Goal: Task Accomplishment & Management: Manage account settings

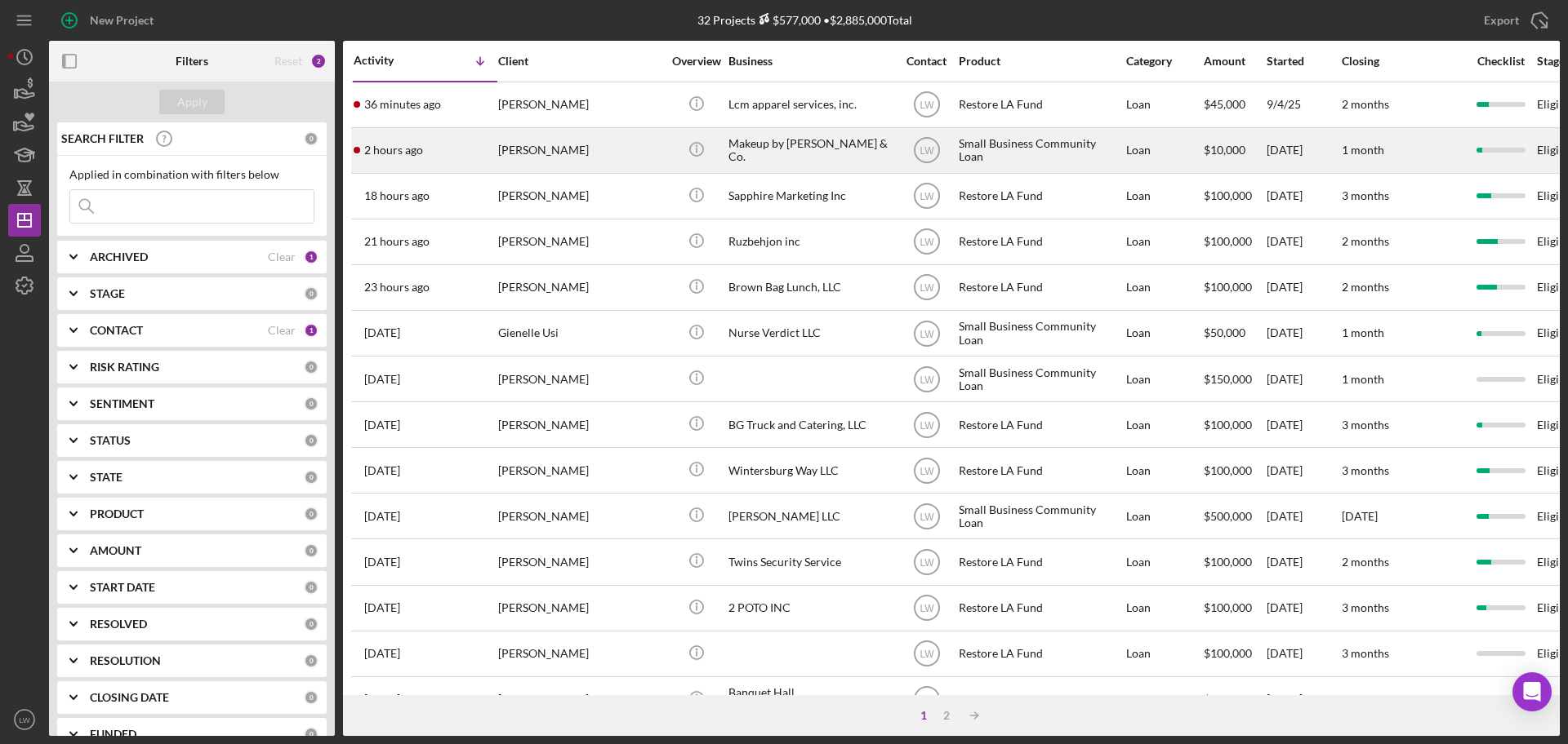
click at [528, 143] on div "[PERSON_NAME]" at bounding box center [579, 151] width 163 height 43
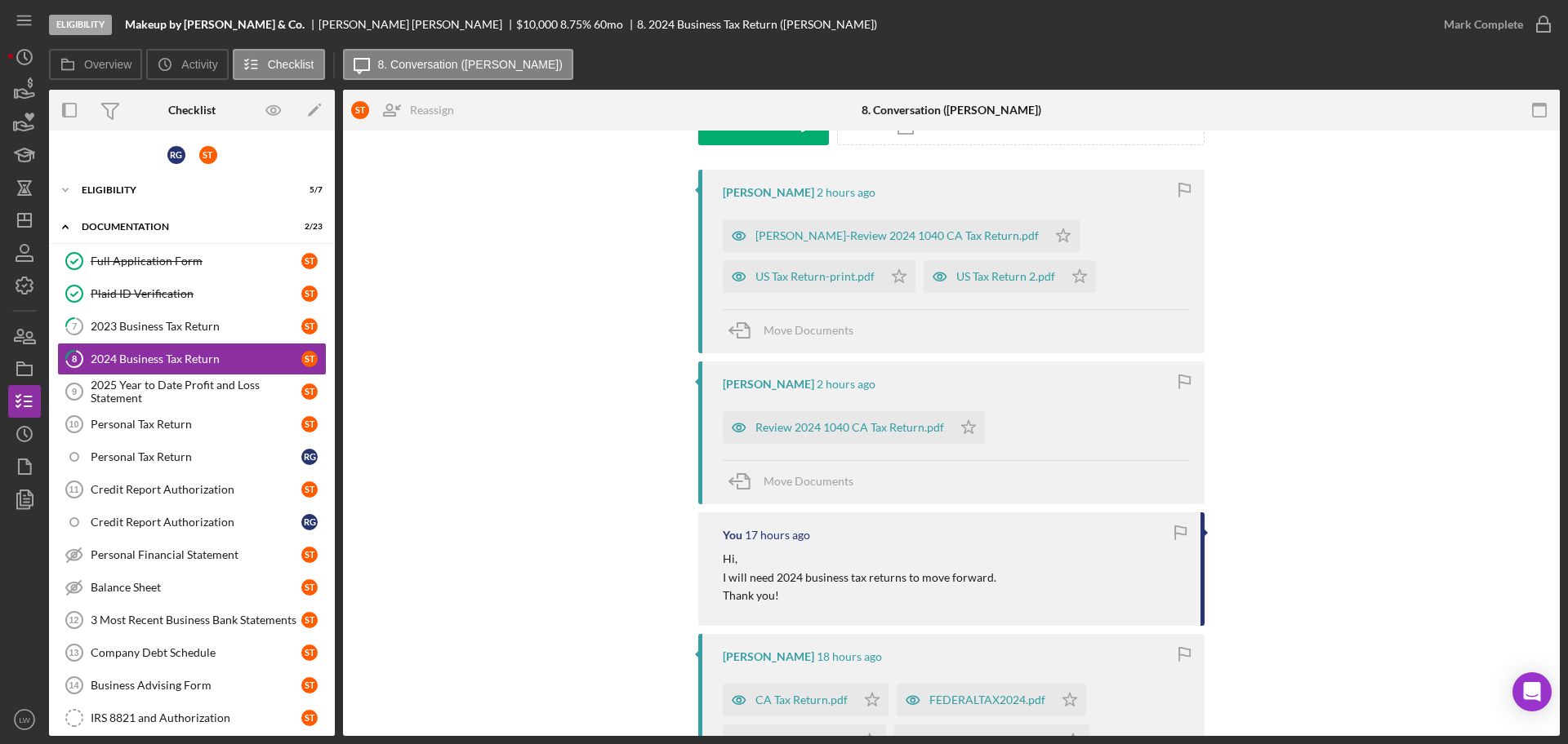
scroll to position [306, 0]
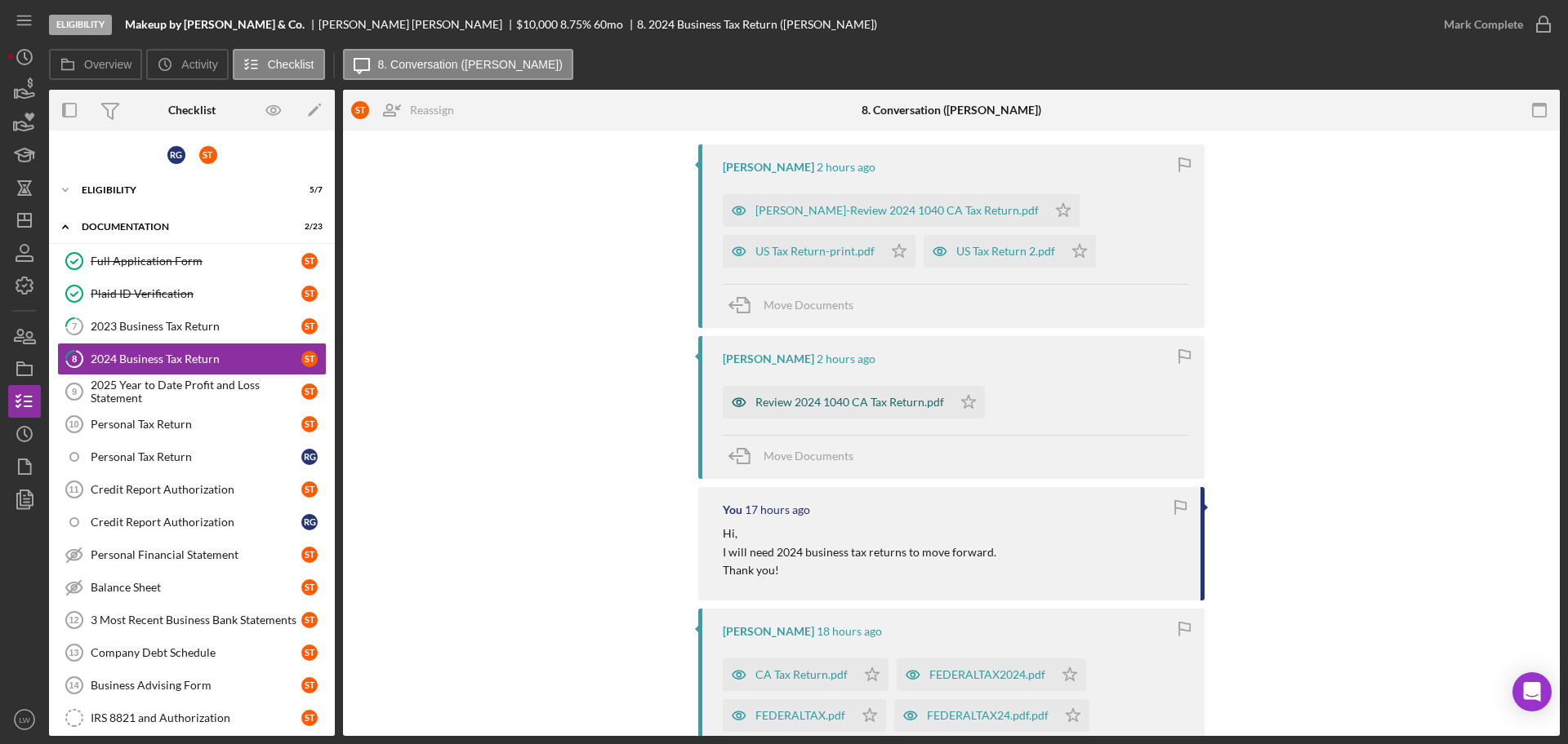
click at [863, 409] on div "Review 2024 1040 CA Tax Return.pdf" at bounding box center [837, 402] width 229 height 32
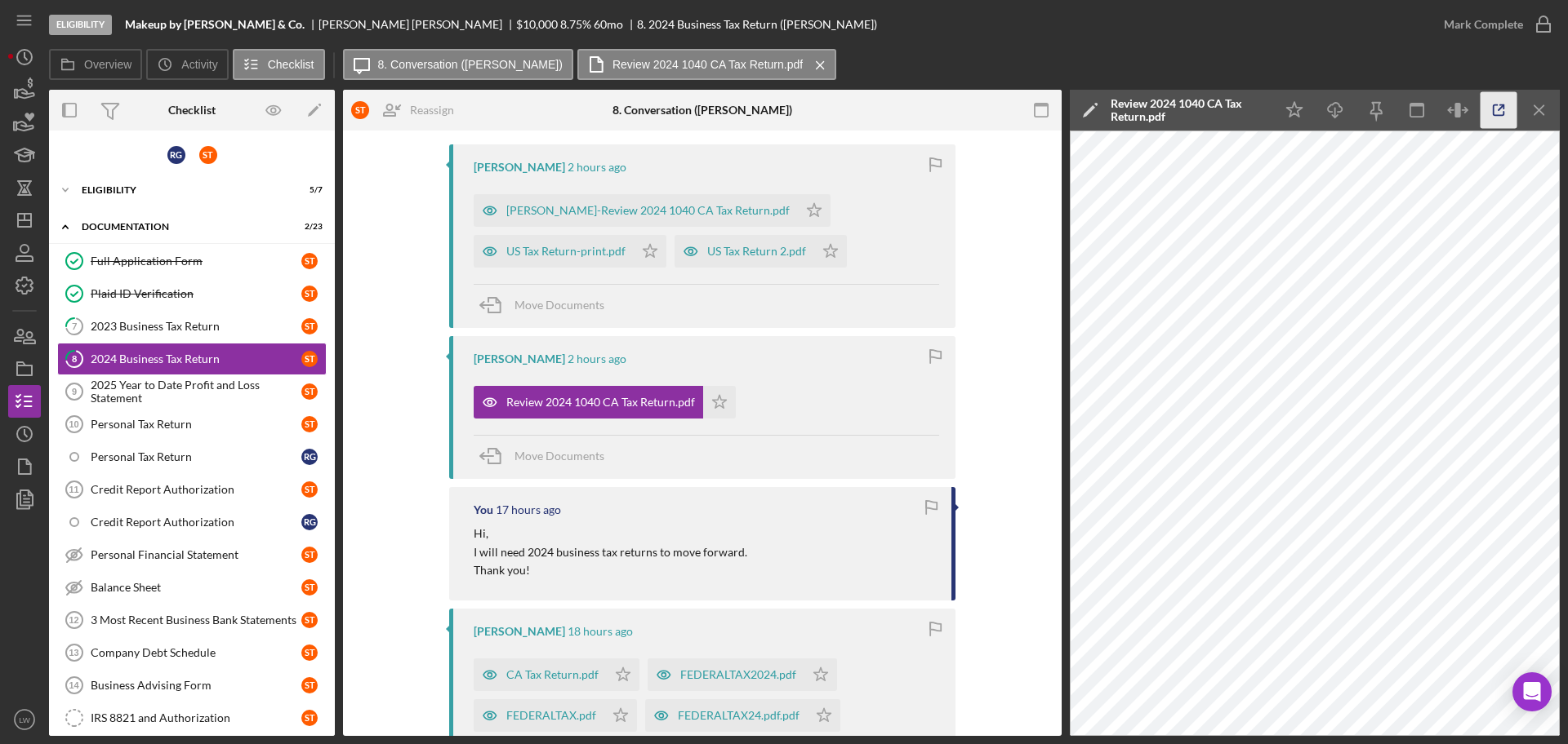
click at [1253, 111] on icon "button" at bounding box center [1499, 111] width 37 height 37
click at [1253, 108] on icon "Icon/Menu Close" at bounding box center [1540, 111] width 37 height 37
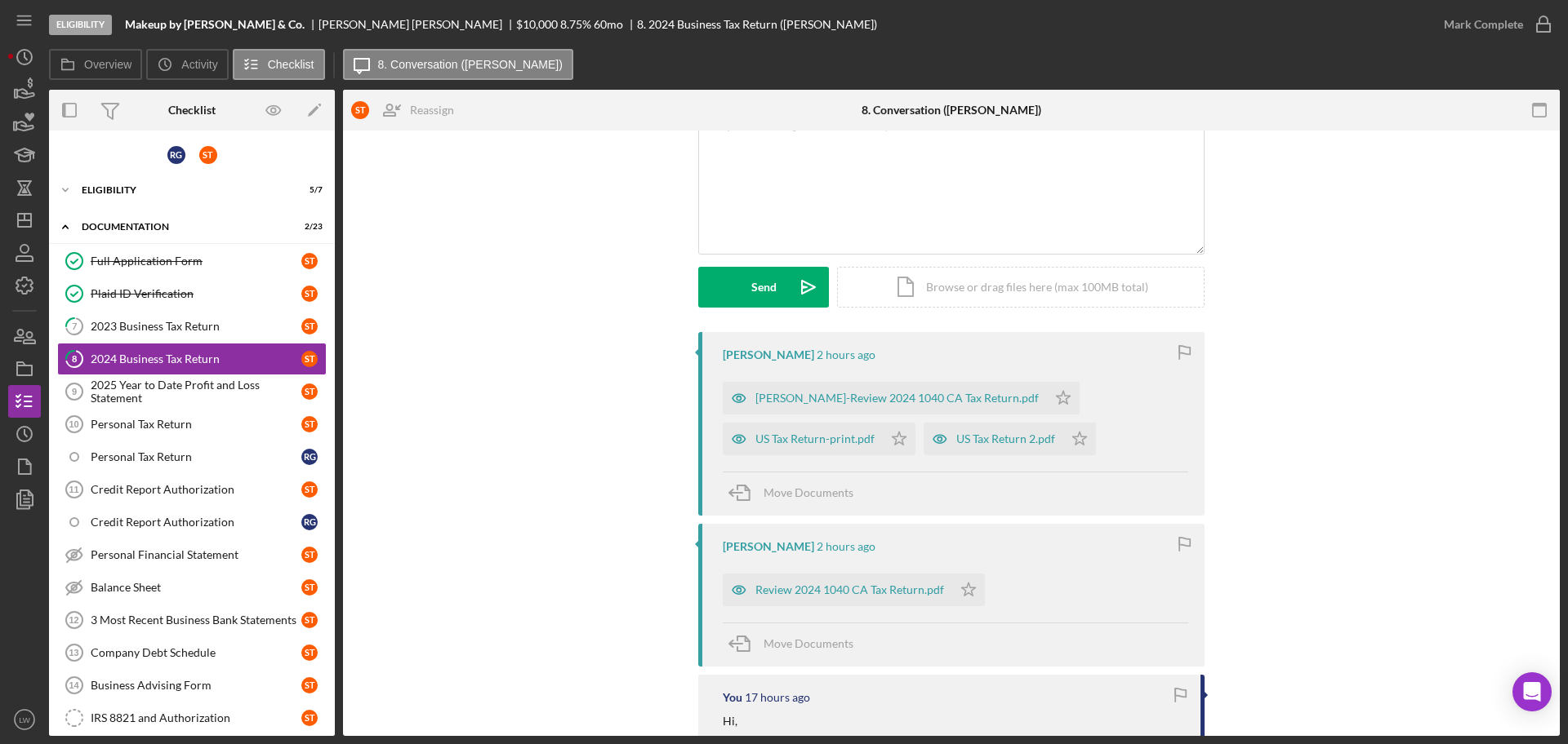
scroll to position [564, 0]
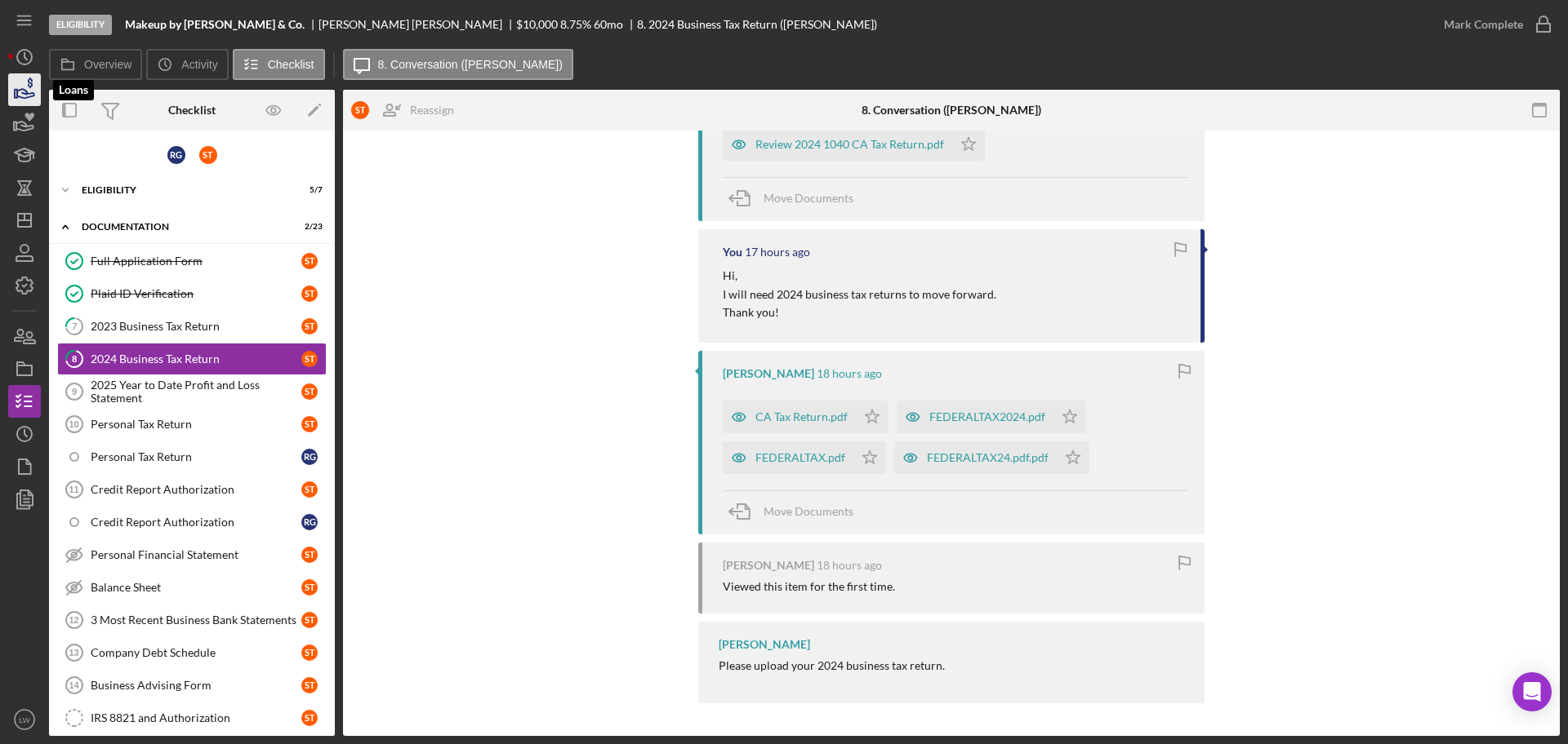
click at [35, 89] on icon "button" at bounding box center [24, 89] width 41 height 41
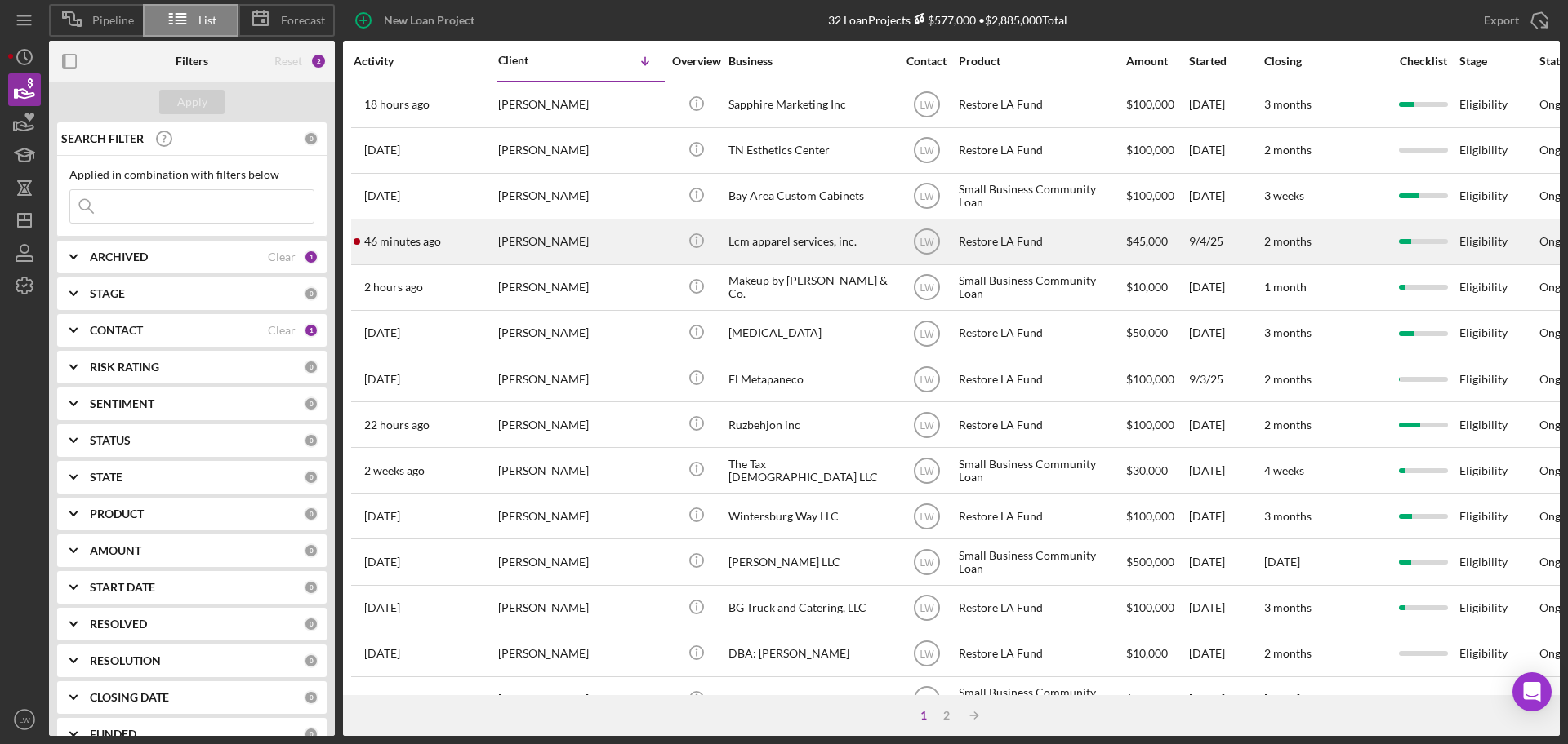
click at [563, 247] on div "Sylder cruz" at bounding box center [579, 242] width 163 height 43
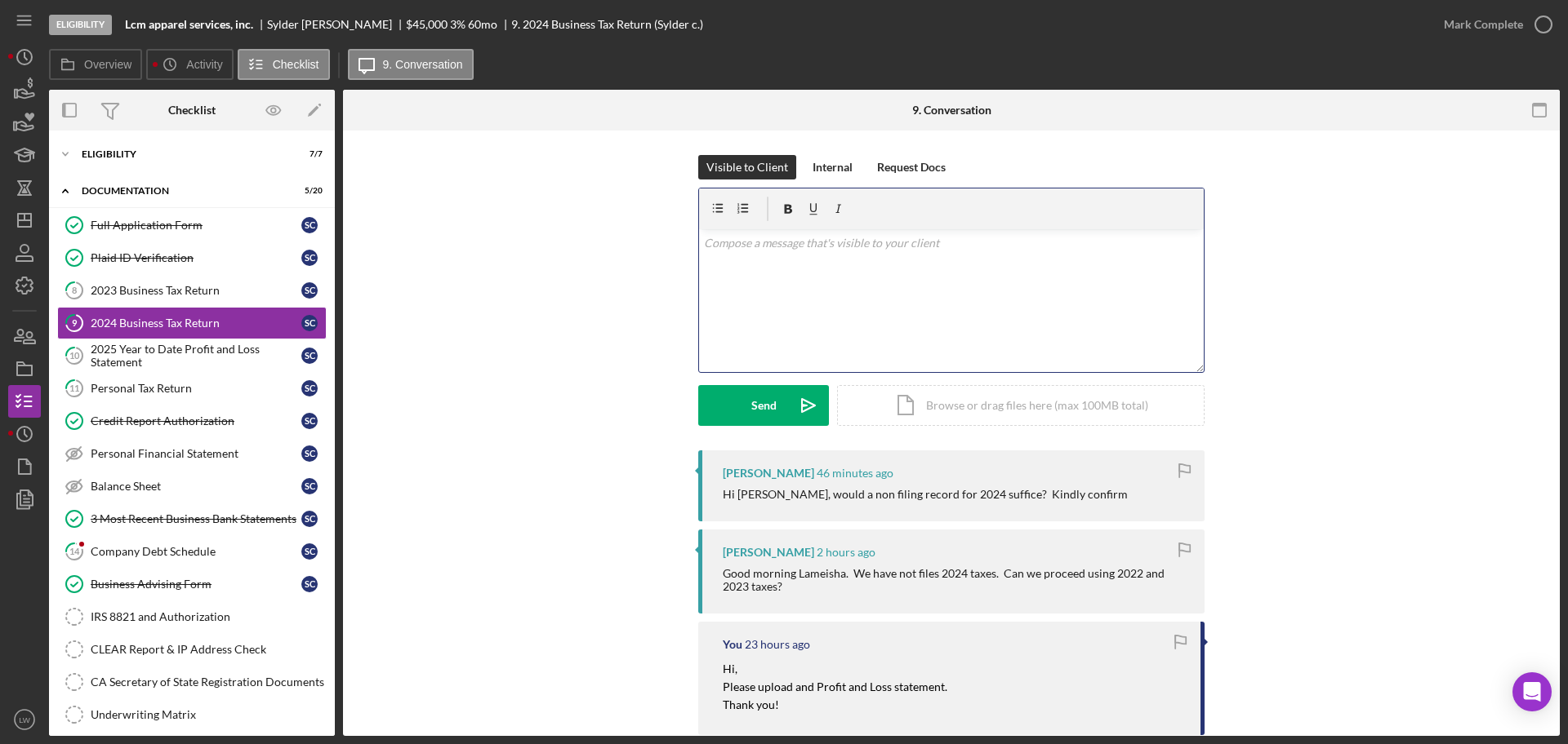
click at [884, 323] on div "v Color teal Color pink Remove color Add row above Add row below Add column bef…" at bounding box center [950, 300] width 504 height 142
click at [723, 245] on p "Hi," at bounding box center [951, 243] width 496 height 18
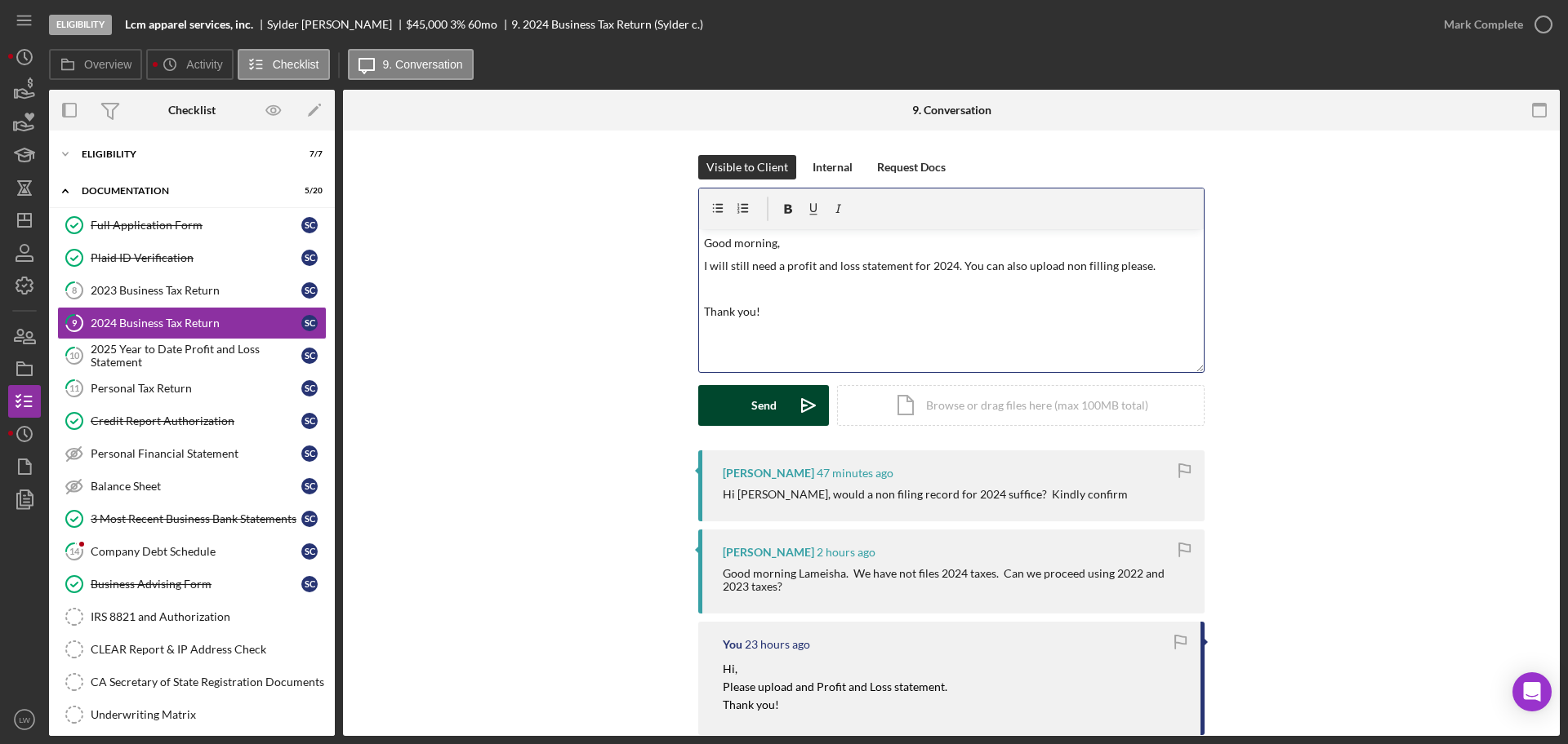
click at [754, 411] on div "Send" at bounding box center [764, 405] width 25 height 41
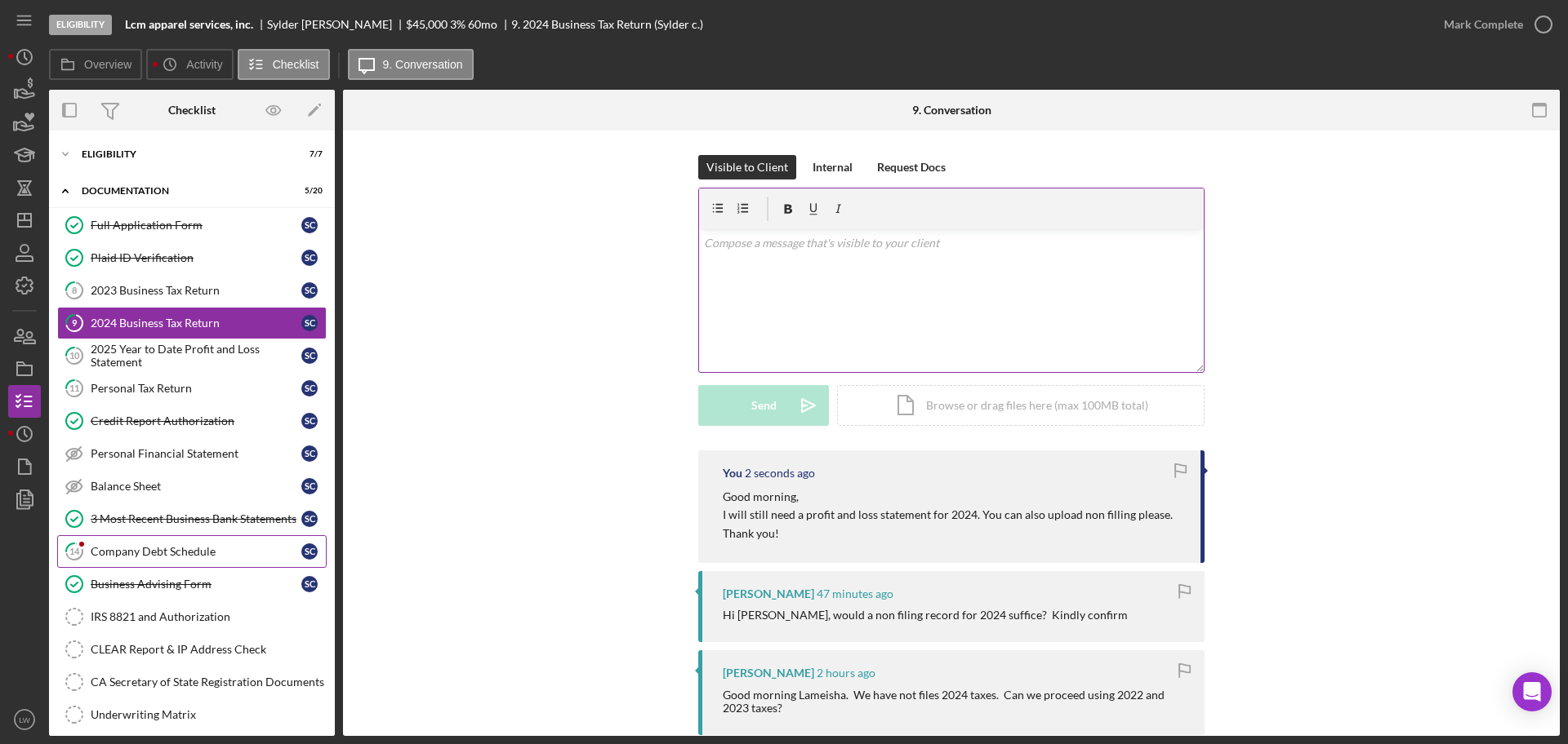
click at [128, 562] on link "14 Company Debt Schedule S c" at bounding box center [192, 552] width 269 height 32
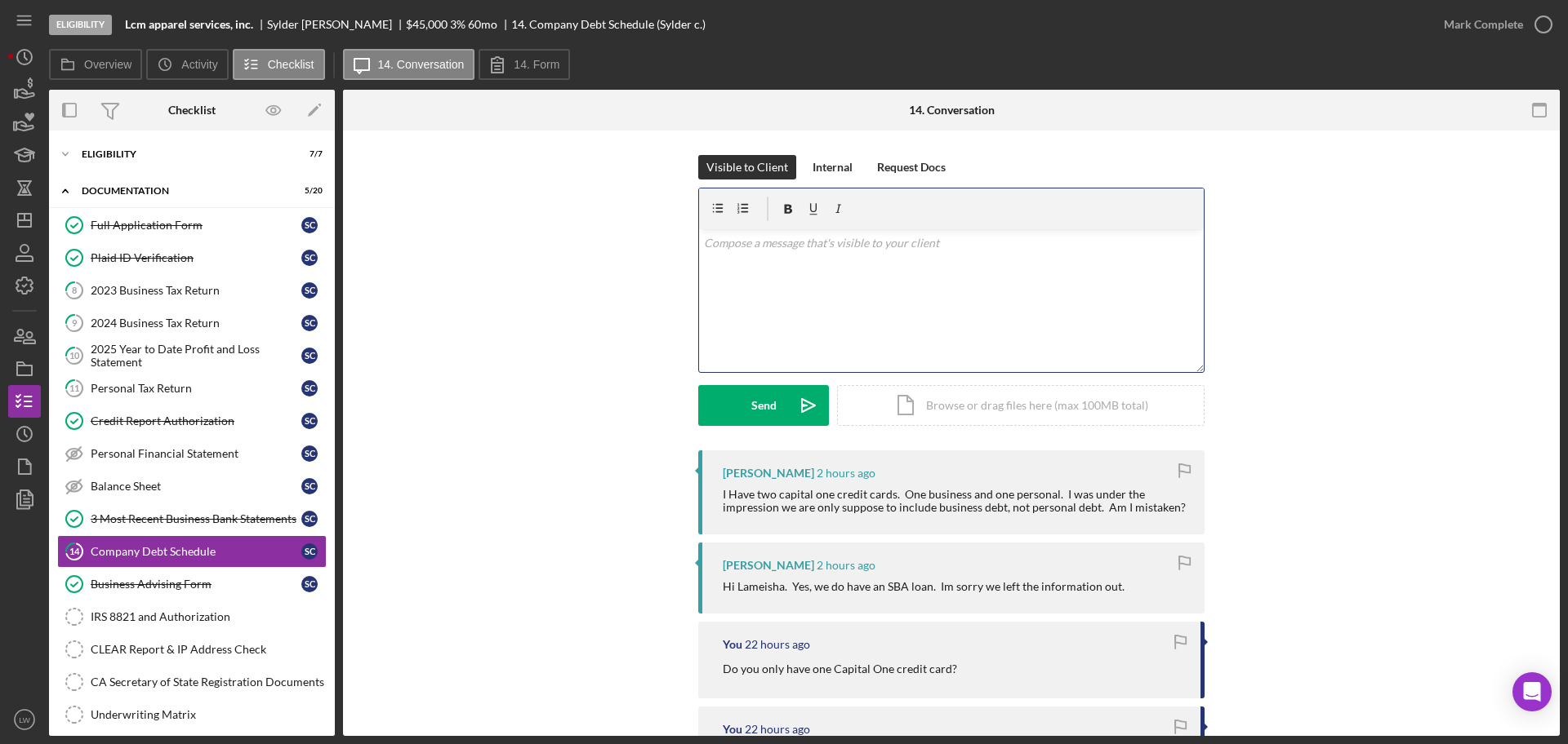
click at [989, 311] on div "v Color teal Color pink Remove color Add row above Add row below Add column bef…" at bounding box center [950, 300] width 504 height 142
click at [704, 248] on p "Yes only business debt. Credit cards and loans must" at bounding box center [951, 243] width 496 height 18
click at [984, 245] on p "Yes only business debt. Credit cards and loans must" at bounding box center [951, 243] width 496 height 18
click at [747, 402] on button "Send Icon/icon-invite-send" at bounding box center [763, 405] width 131 height 41
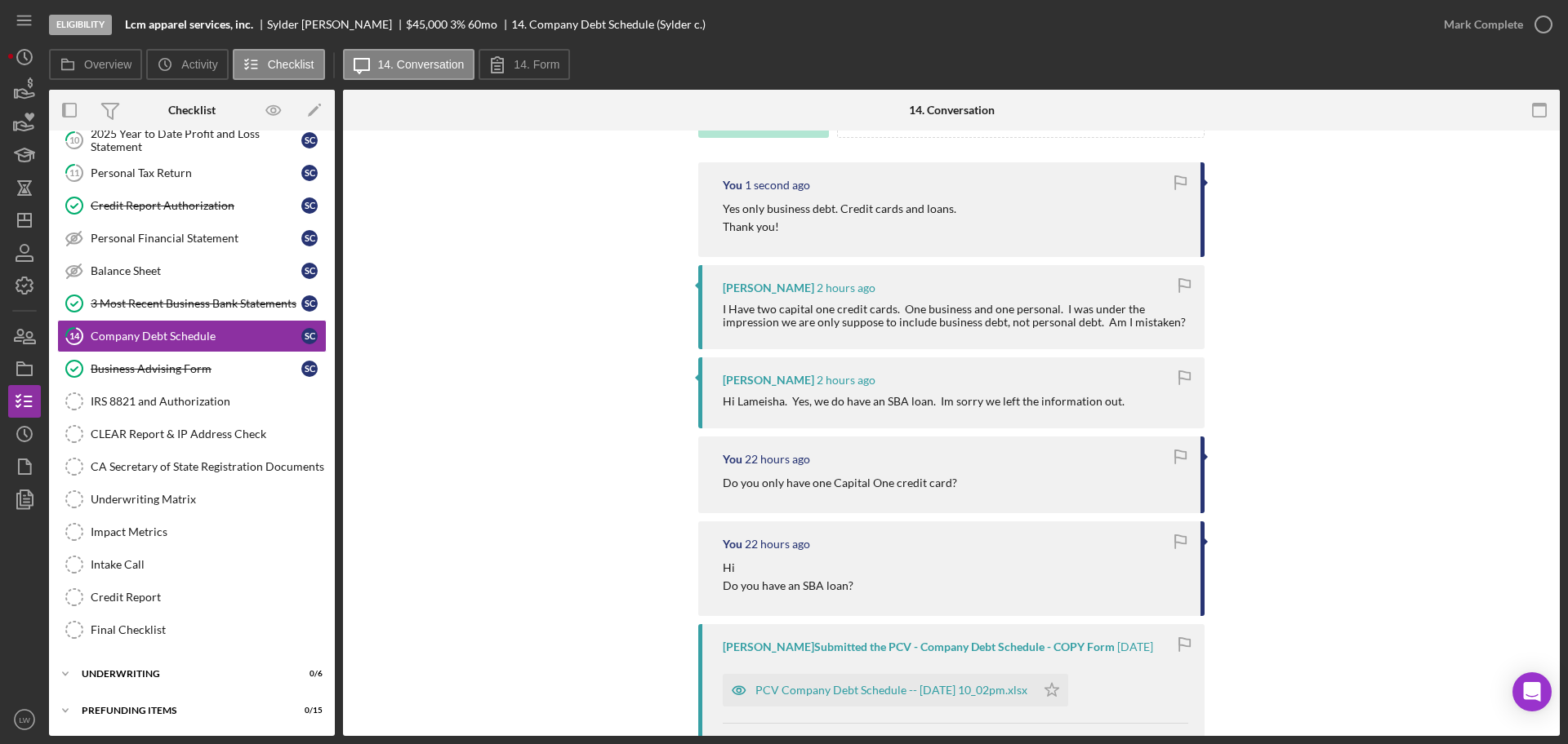
scroll to position [550, 0]
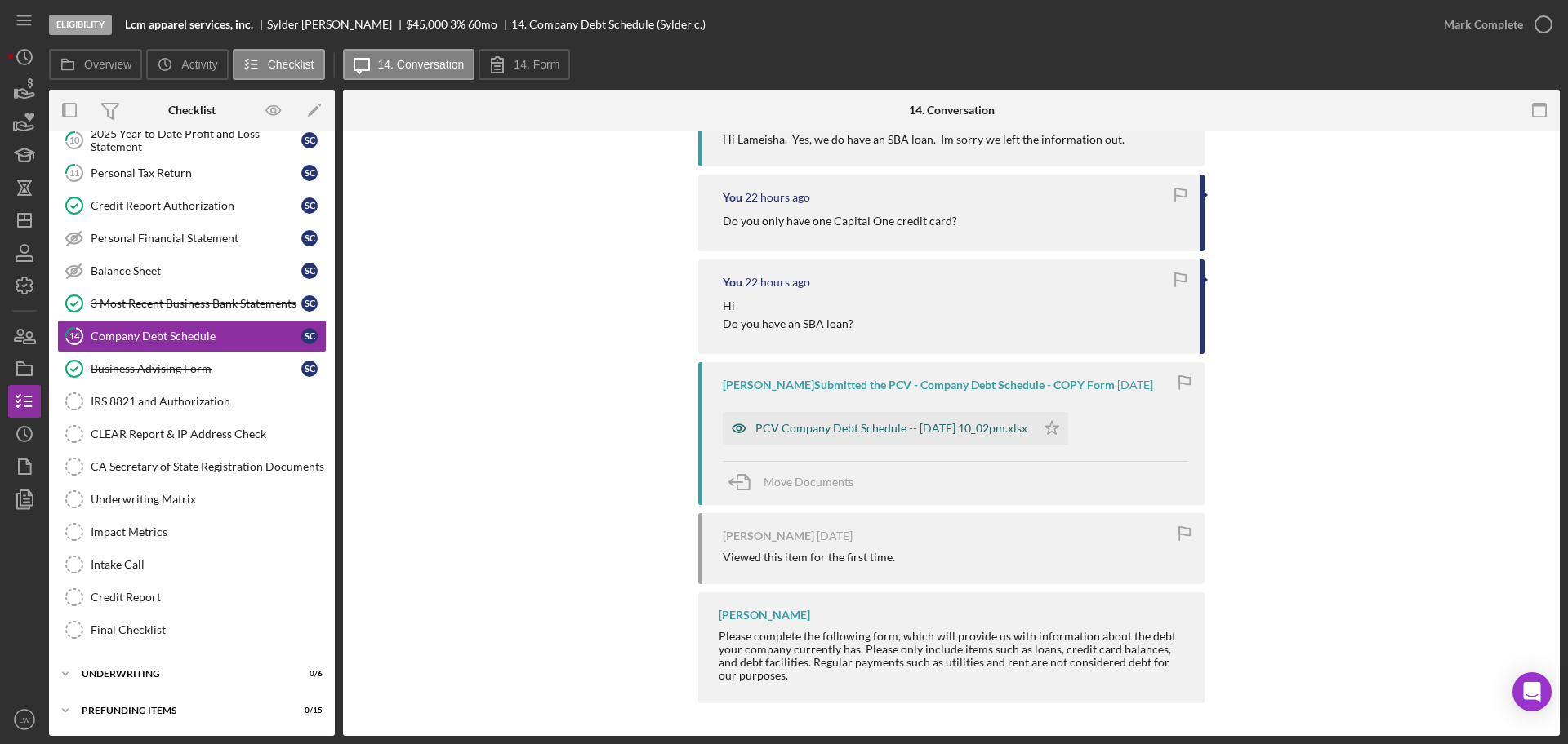
click at [804, 419] on div "PCV Company Debt Schedule -- 2025-09-27 10_02pm.xlsx" at bounding box center [879, 428] width 313 height 32
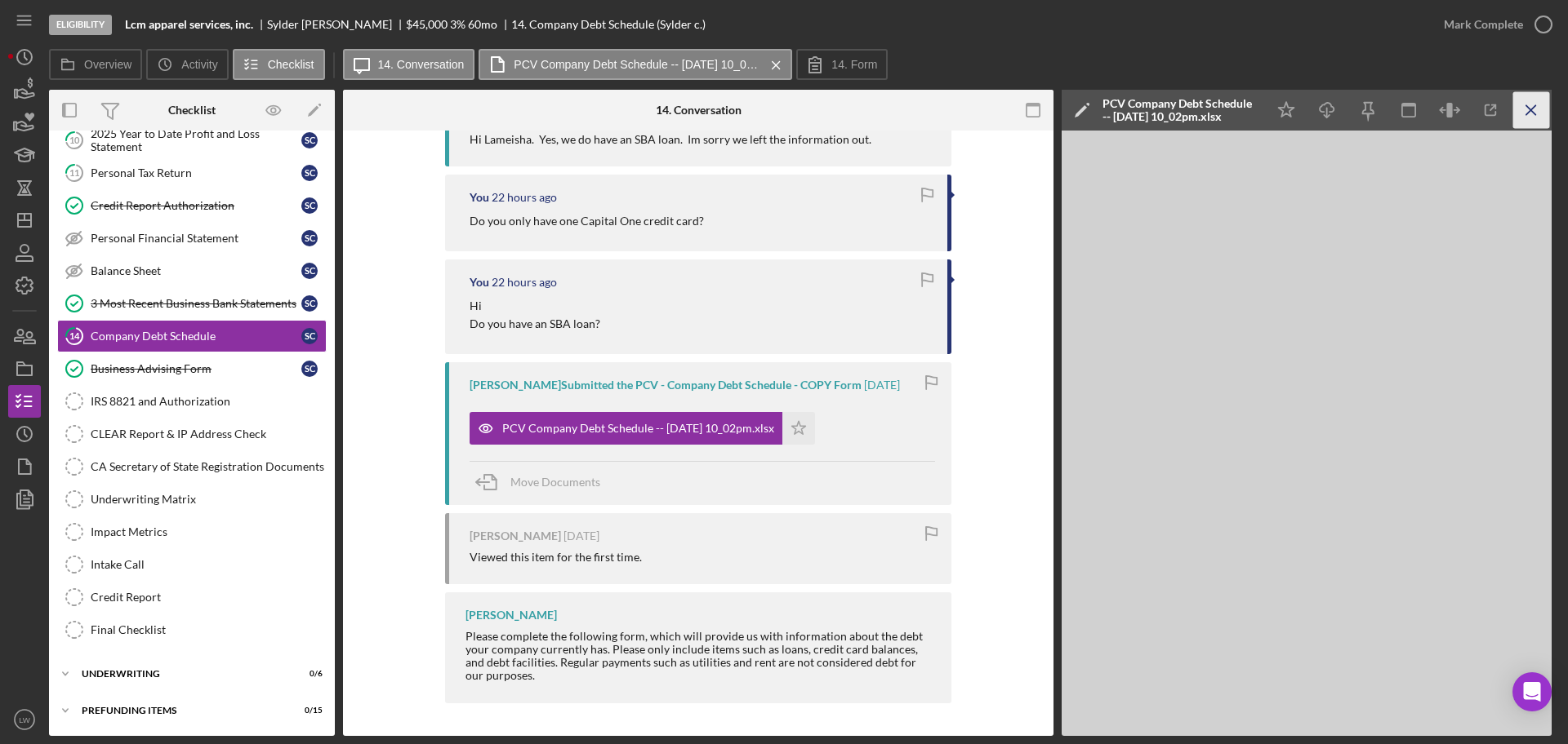
click at [1253, 117] on icon "Icon/Menu Close" at bounding box center [1531, 111] width 37 height 37
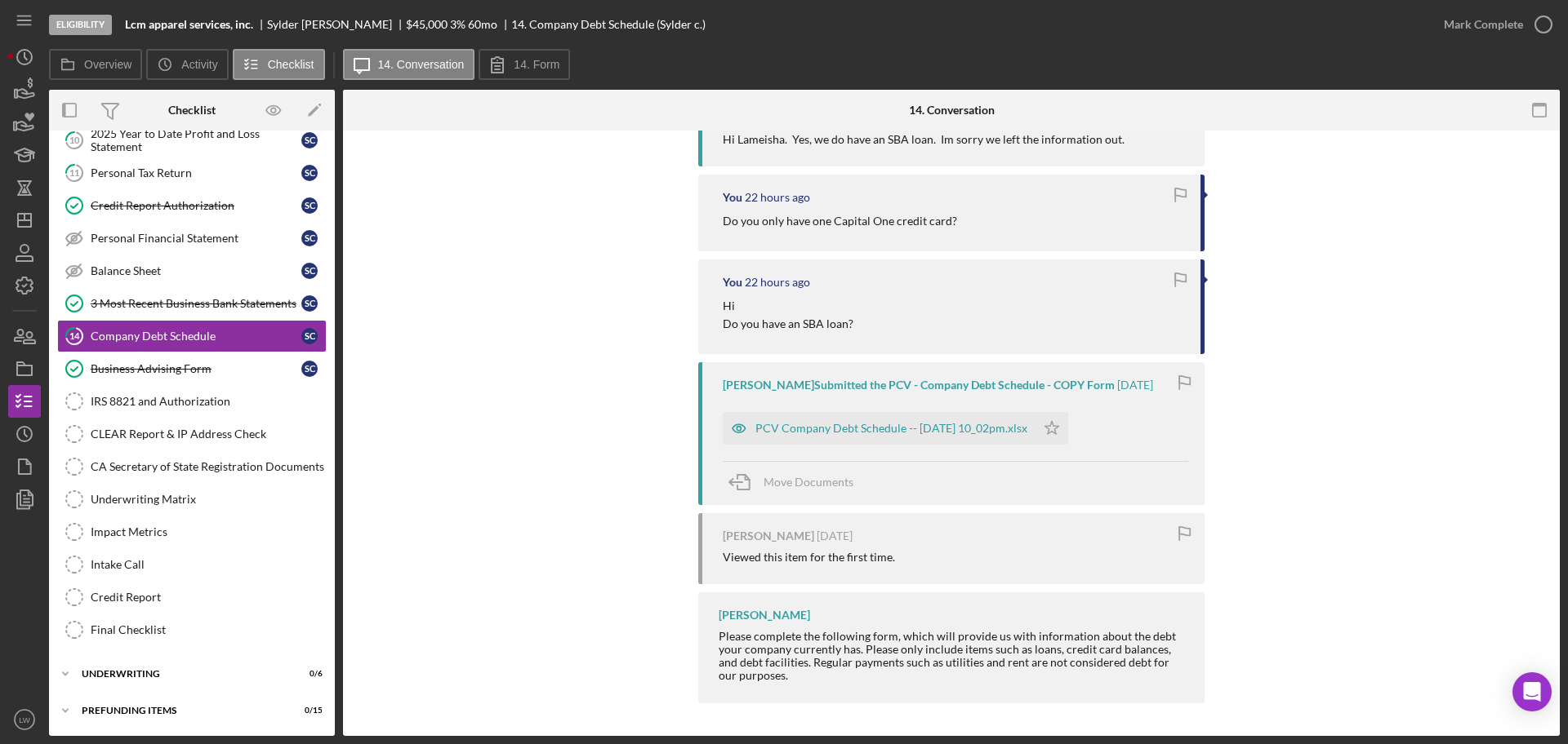
scroll to position [0, 0]
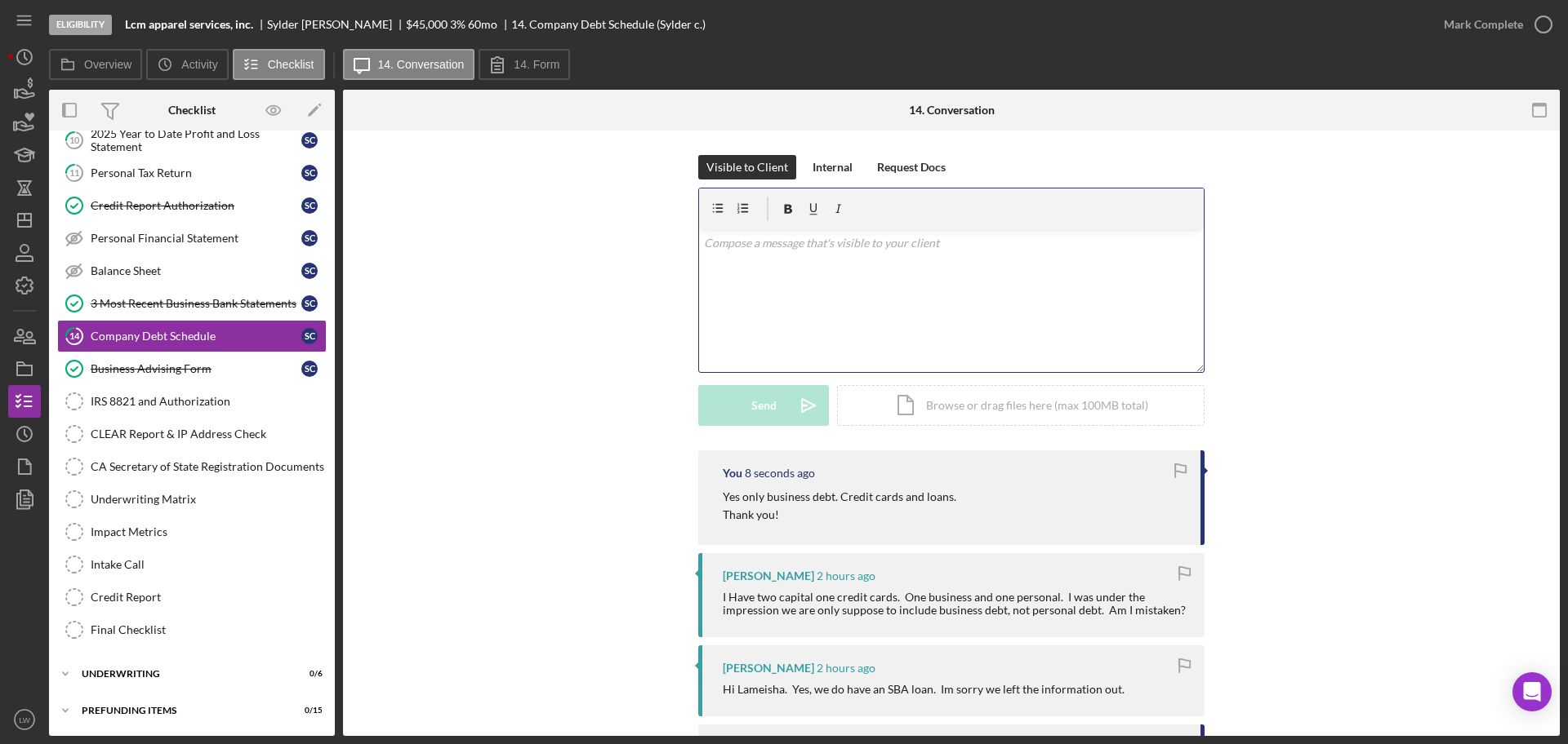
click at [803, 312] on div "v Color teal Color pink Remove color Add row above Add row below Add column bef…" at bounding box center [950, 300] width 504 height 142
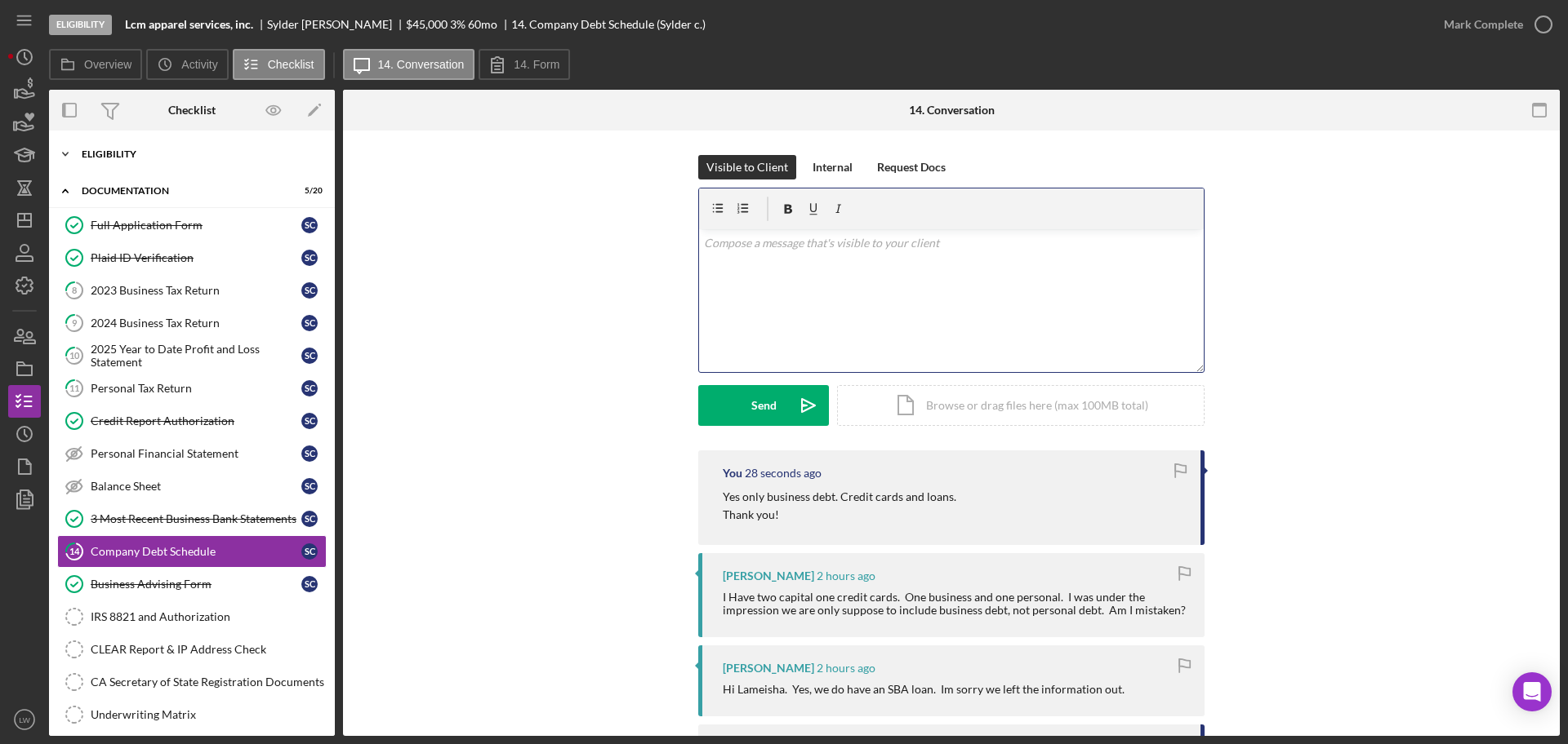
click at [115, 165] on div "Icon/Expander Eligibility 7 / 7" at bounding box center [192, 154] width 286 height 32
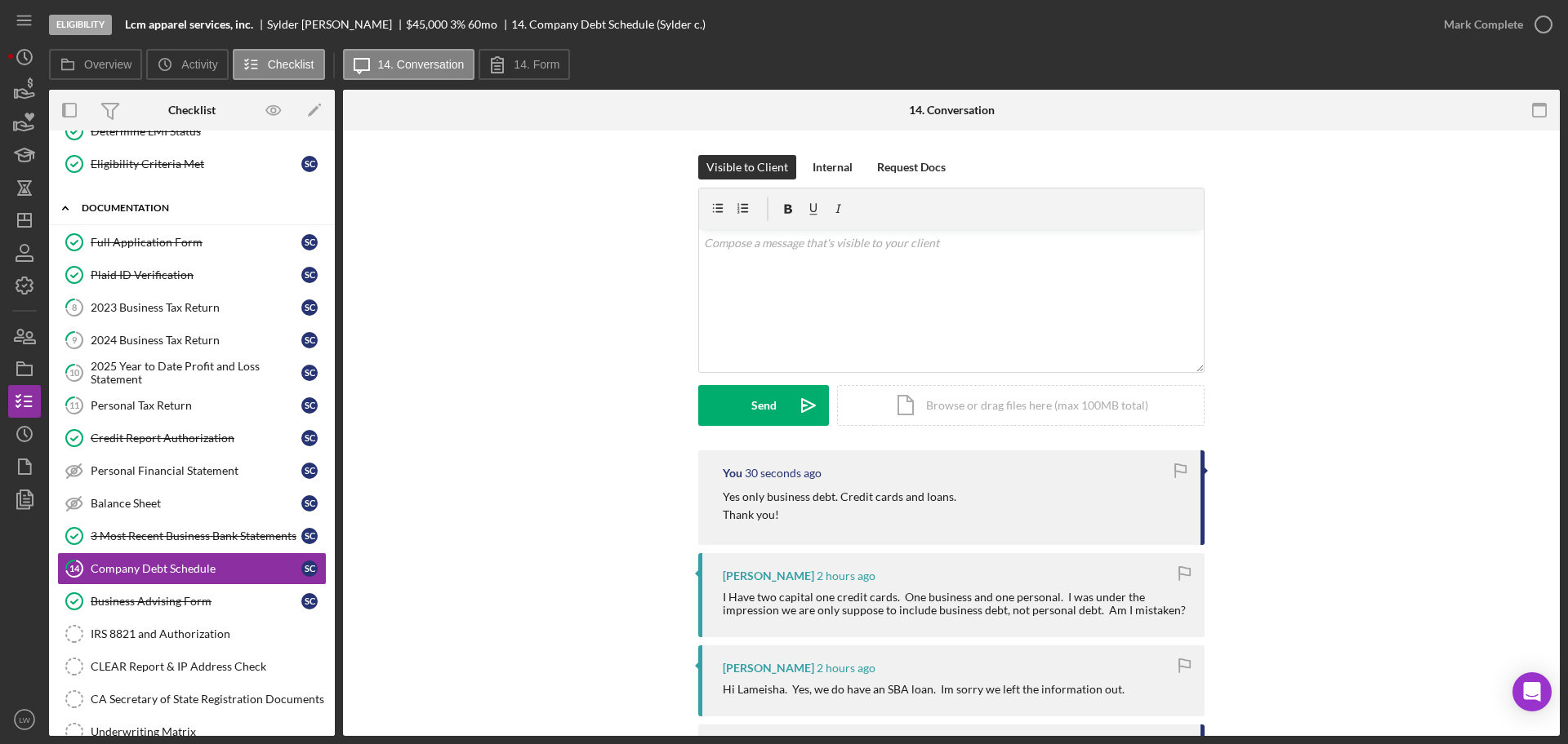
scroll to position [102, 0]
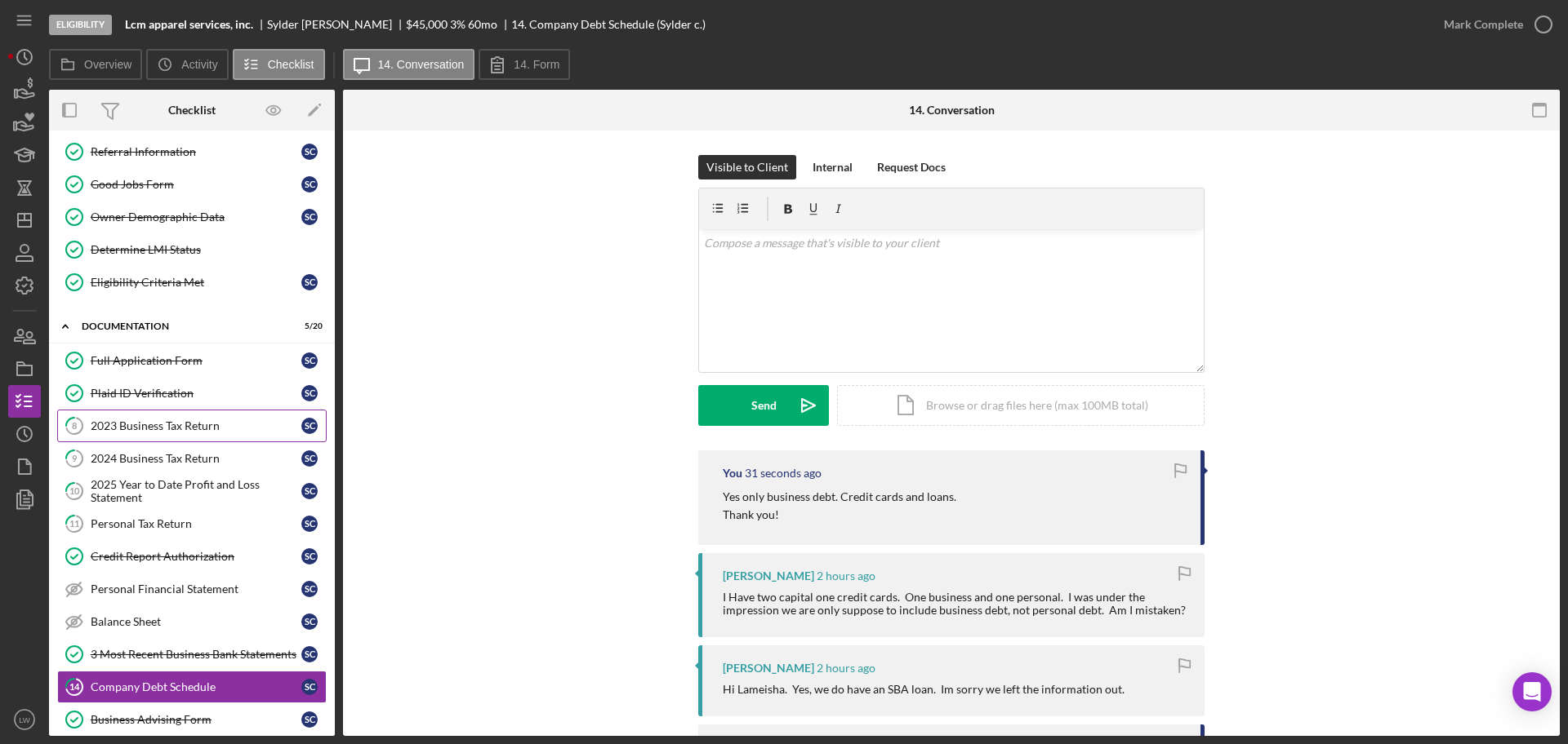
click at [139, 423] on div "2023 Business Tax Return" at bounding box center [196, 426] width 211 height 13
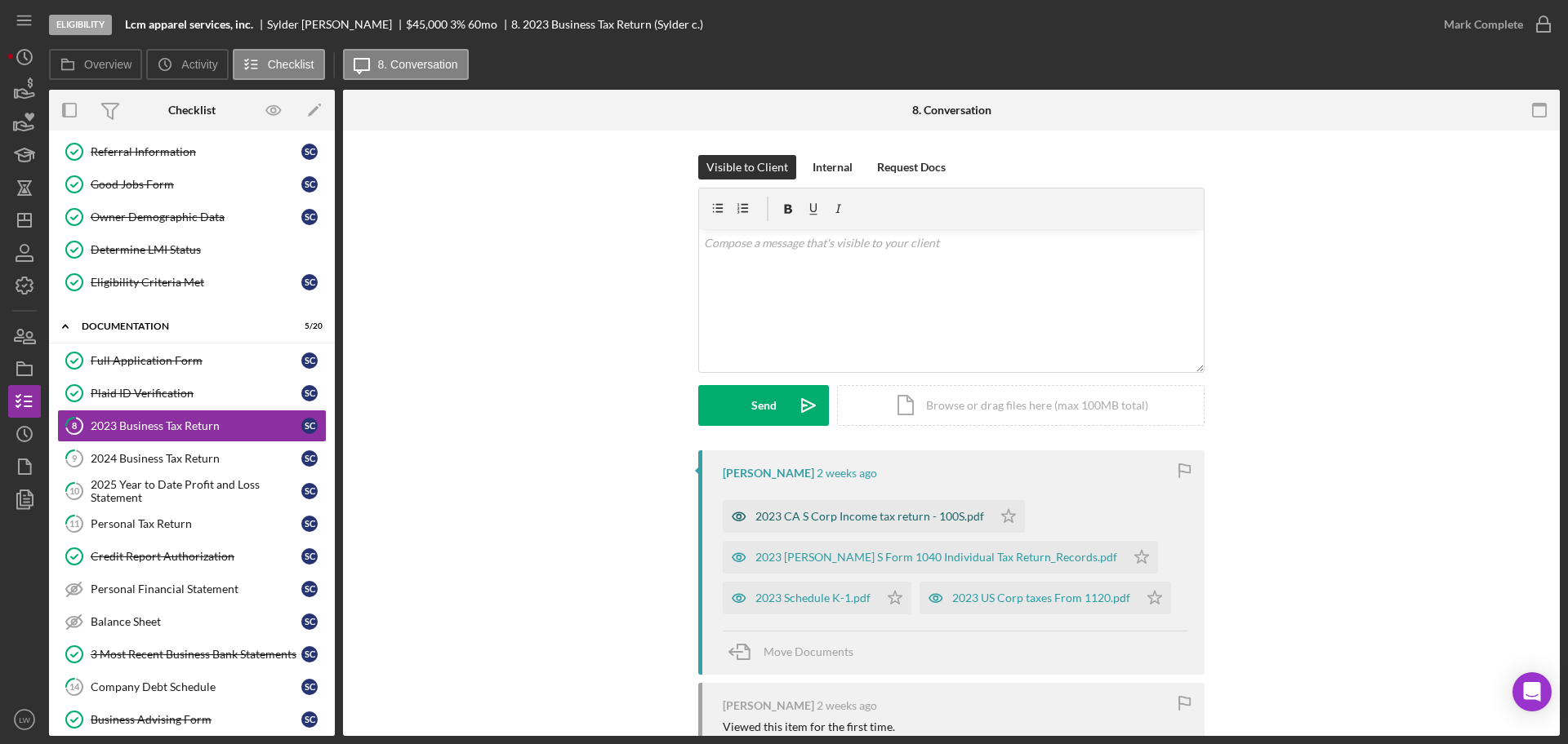
click at [780, 507] on div "2023 CA S Corp Income tax return - 100S.pdf" at bounding box center [857, 516] width 269 height 32
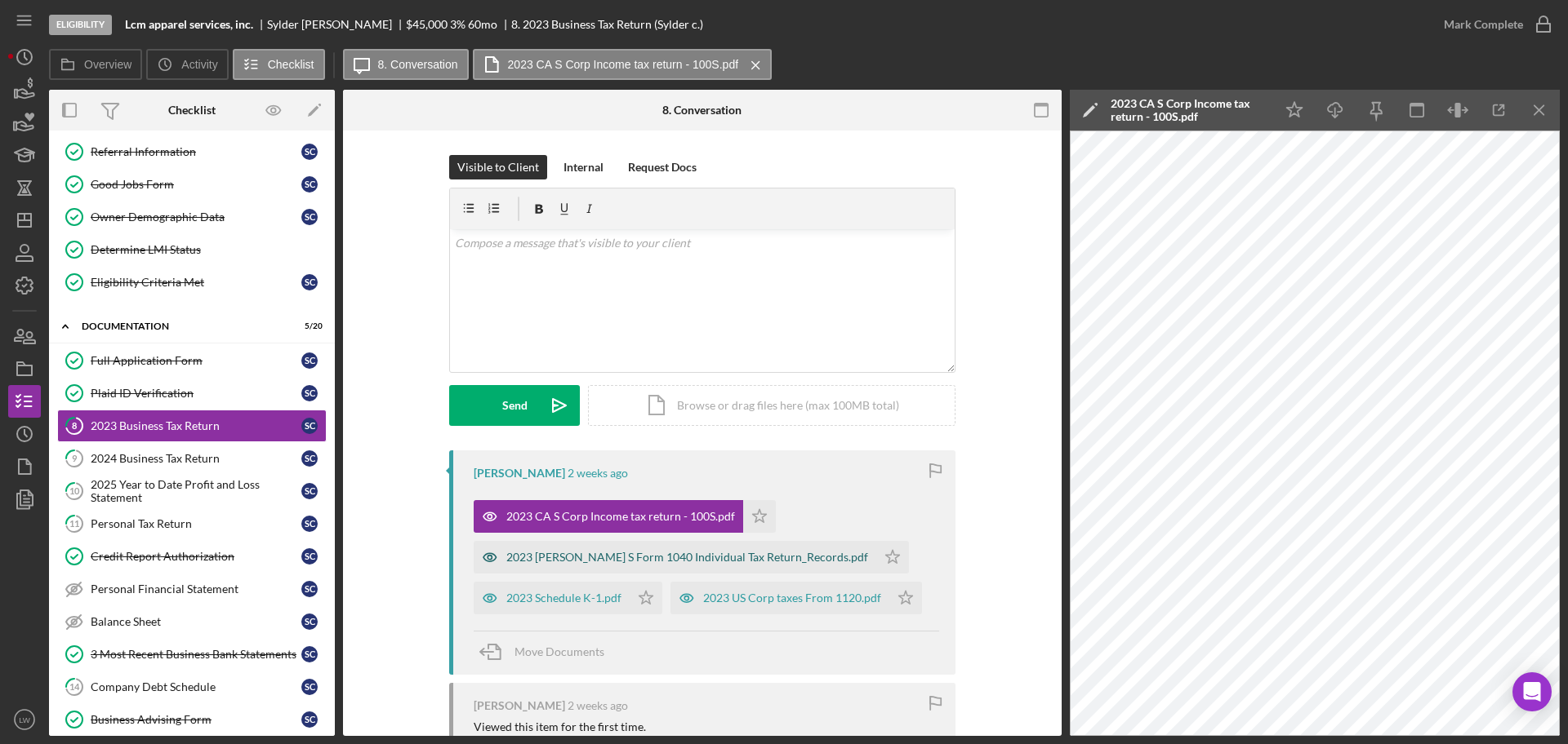
click at [671, 558] on div "2023 CRUZ S Form 1040 Individual Tax Return_Records.pdf" at bounding box center [687, 557] width 362 height 13
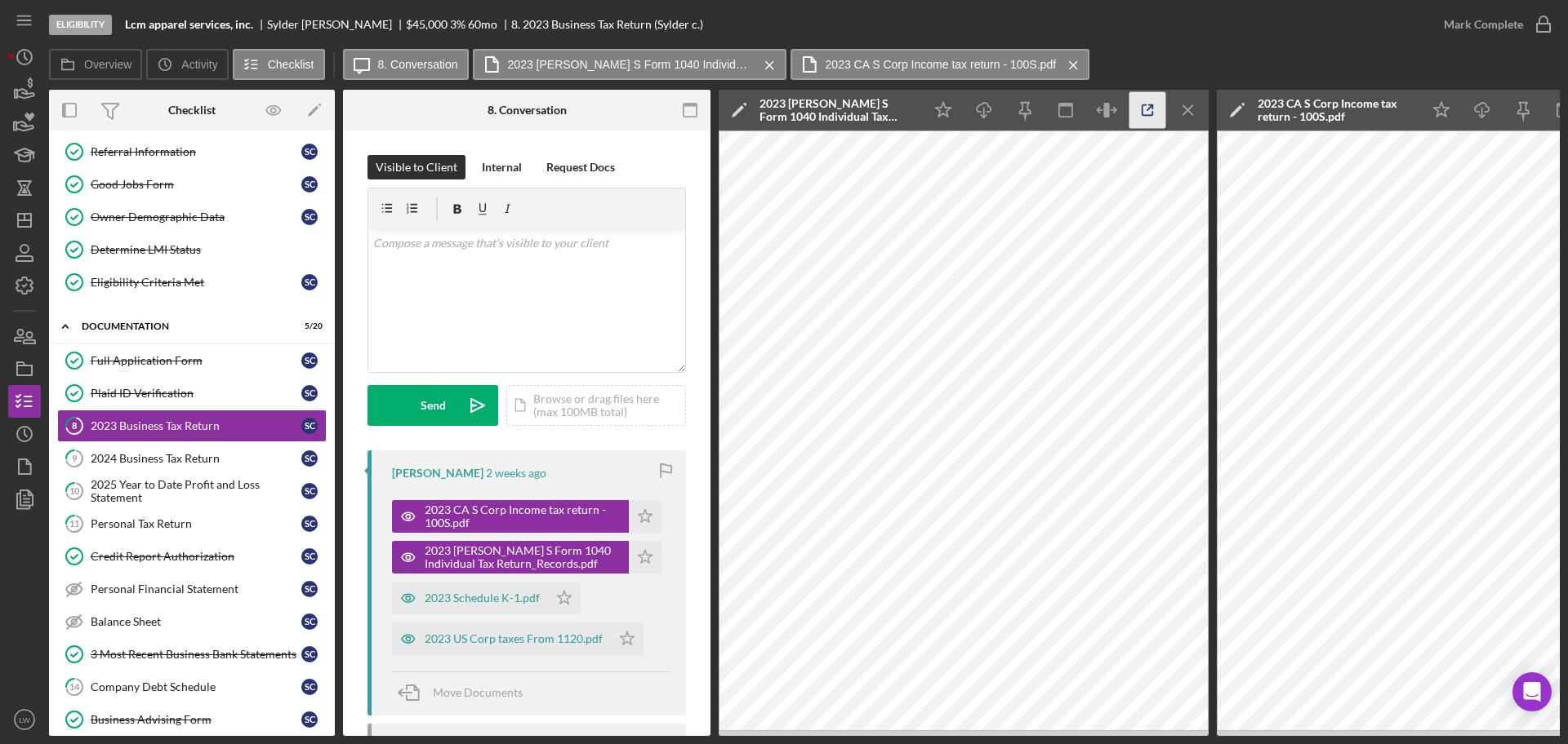
click at [1153, 112] on icon "button" at bounding box center [1147, 110] width 11 height 11
click at [22, 99] on icon "button" at bounding box center [24, 89] width 41 height 41
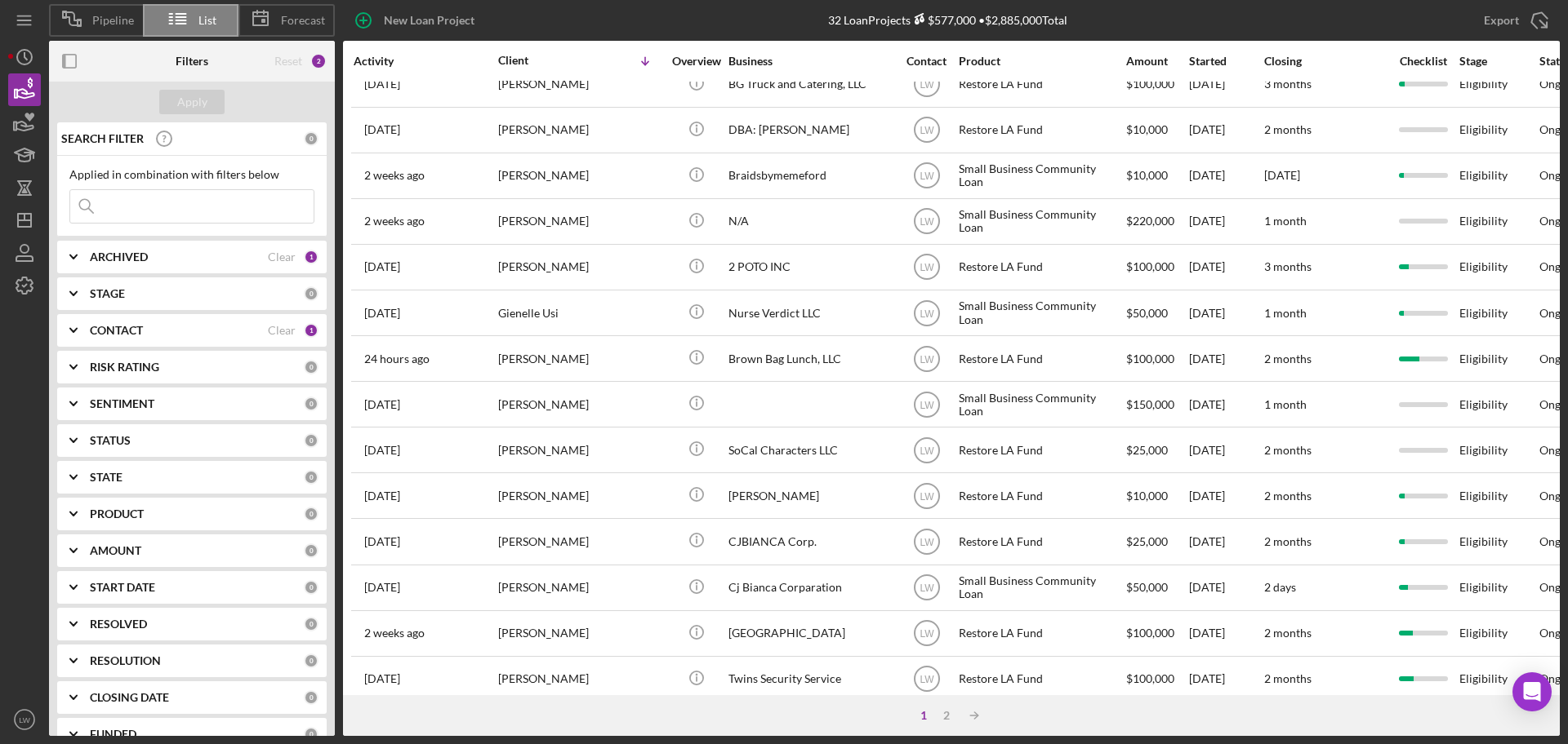
scroll to position [555, 0]
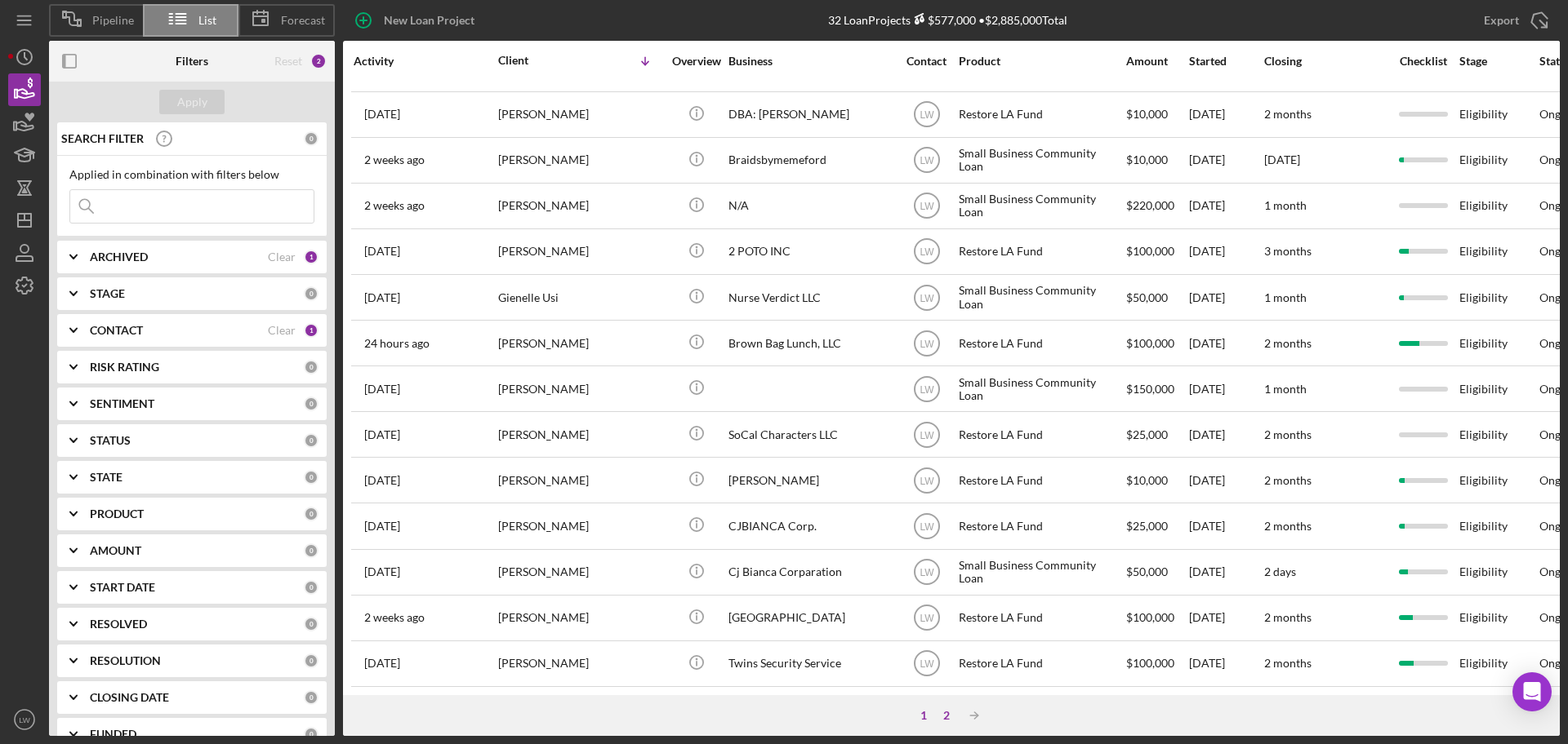
click at [948, 567] on div "2" at bounding box center [945, 716] width 23 height 13
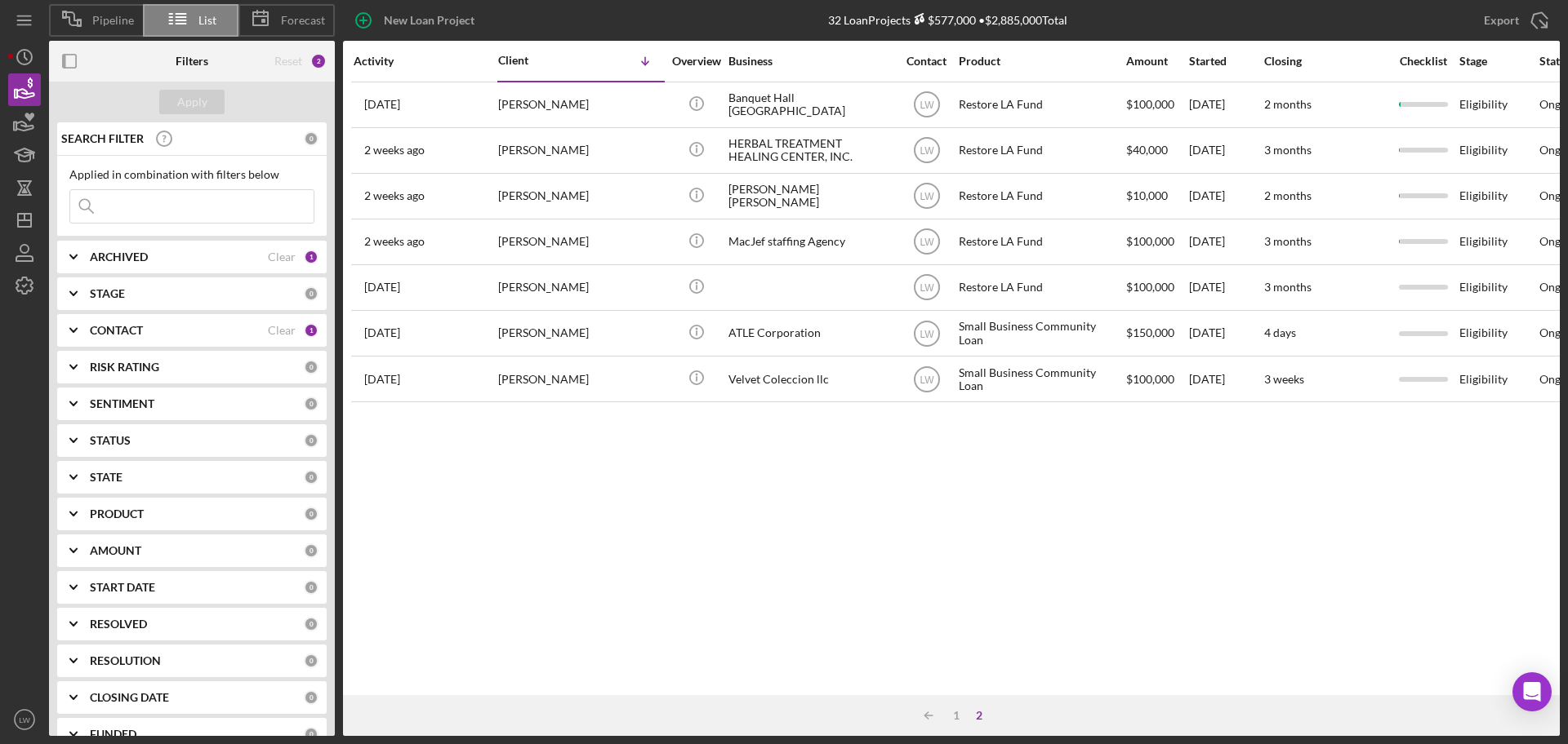
scroll to position [0, 0]
click at [959, 567] on div "1" at bounding box center [955, 716] width 23 height 13
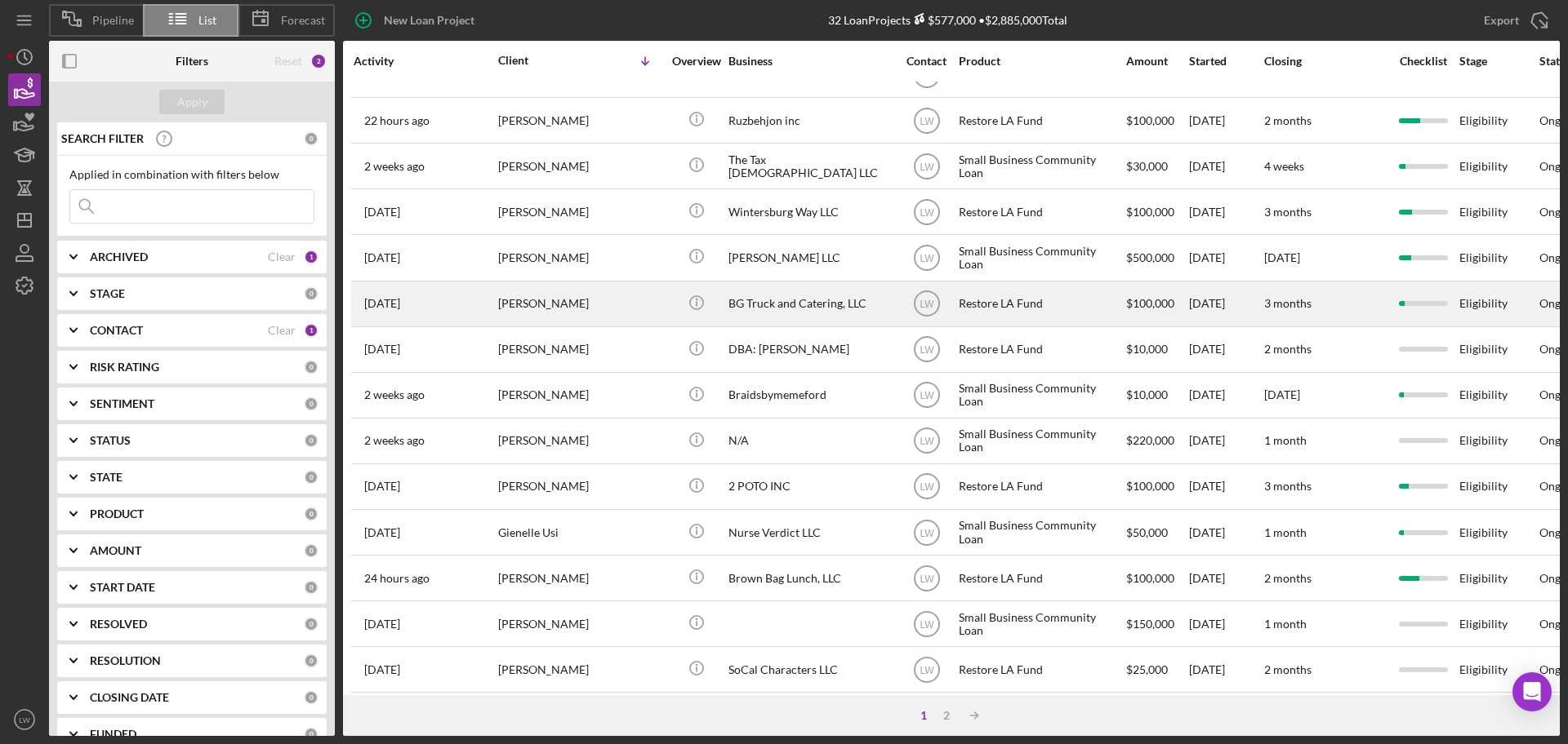
scroll to position [306, 0]
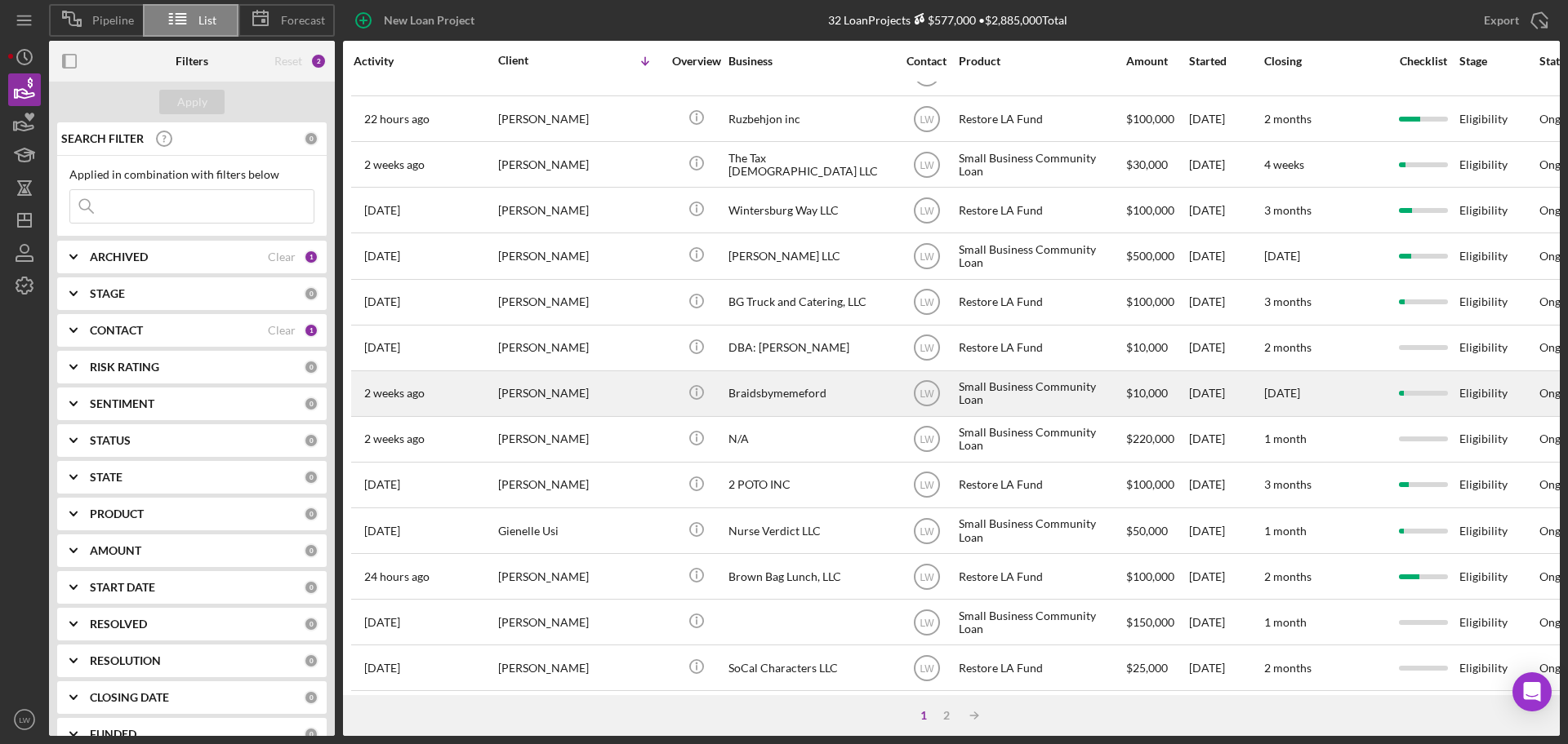
click at [598, 399] on div "Lamesha Ford" at bounding box center [579, 394] width 163 height 43
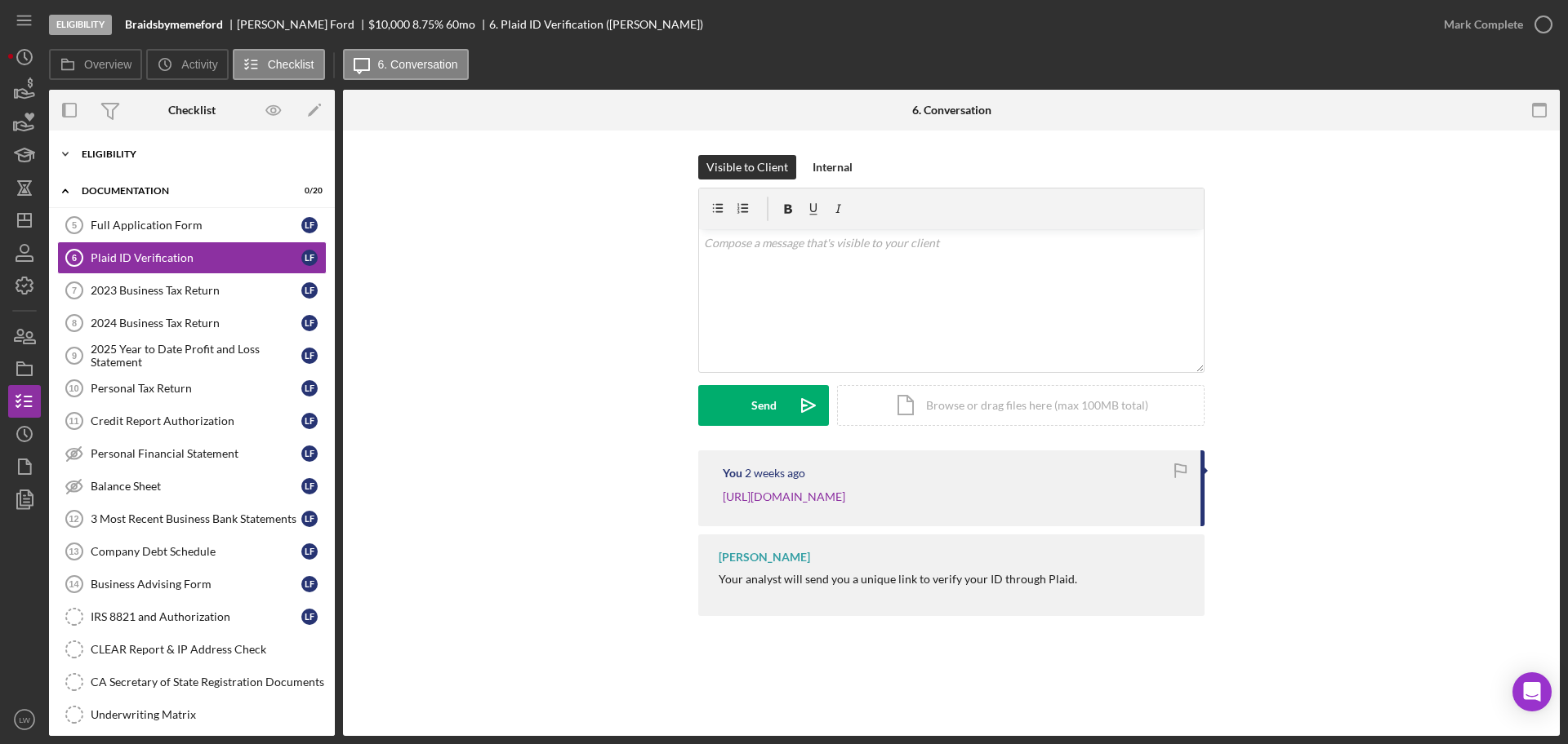
click at [152, 154] on div "Eligibility" at bounding box center [198, 154] width 233 height 10
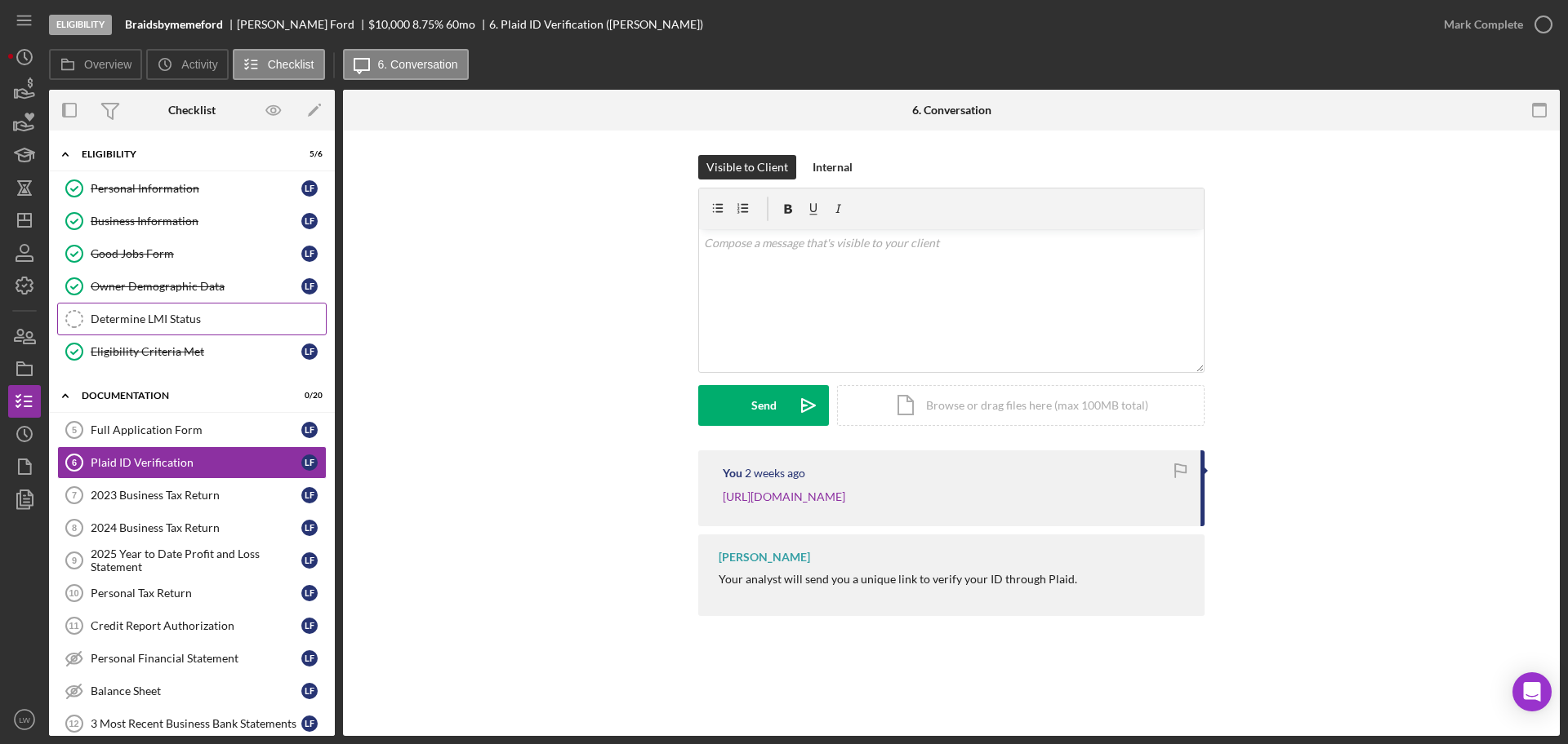
click at [191, 312] on div "Determine LMI Status" at bounding box center [208, 319] width 235 height 13
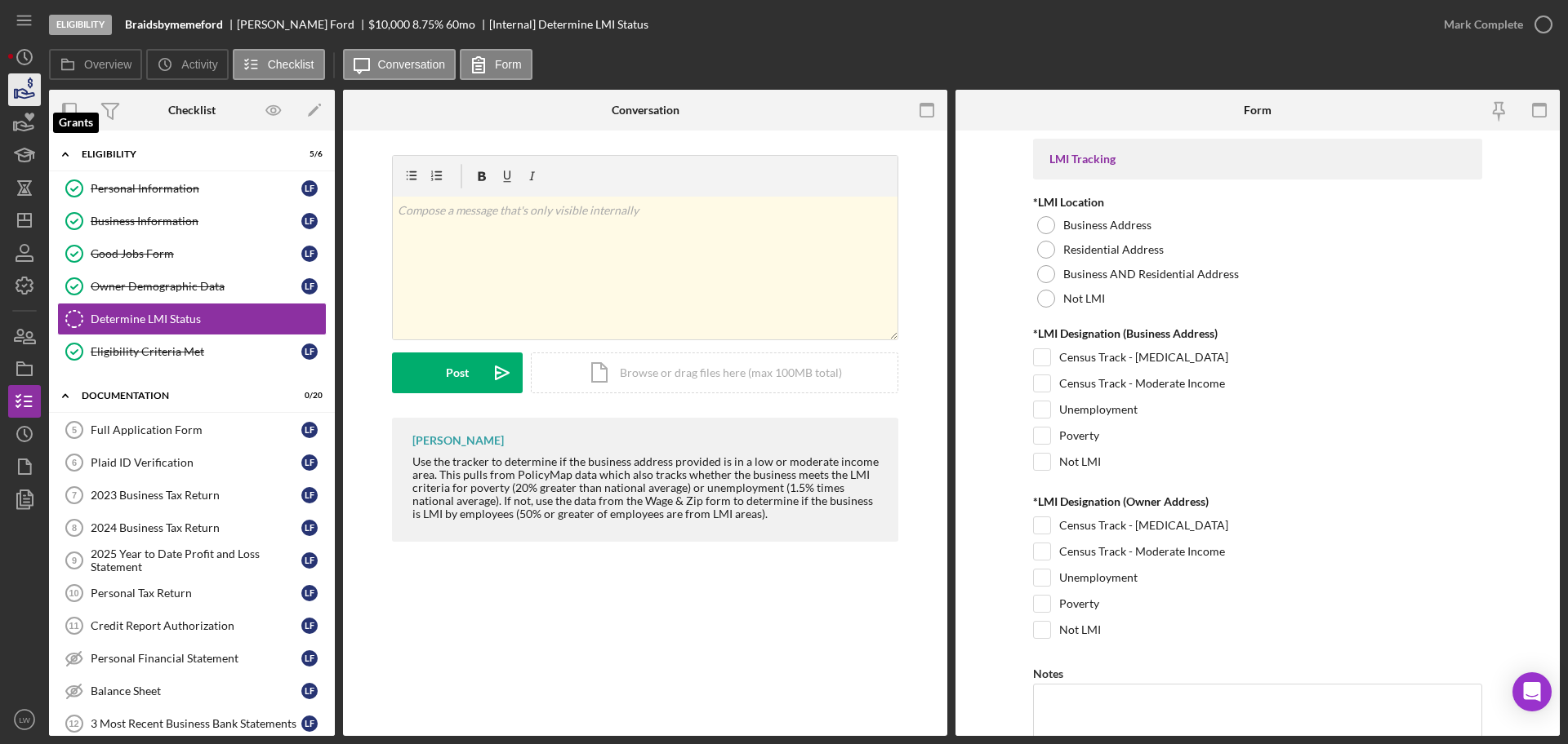
click at [20, 101] on icon "button" at bounding box center [24, 89] width 41 height 41
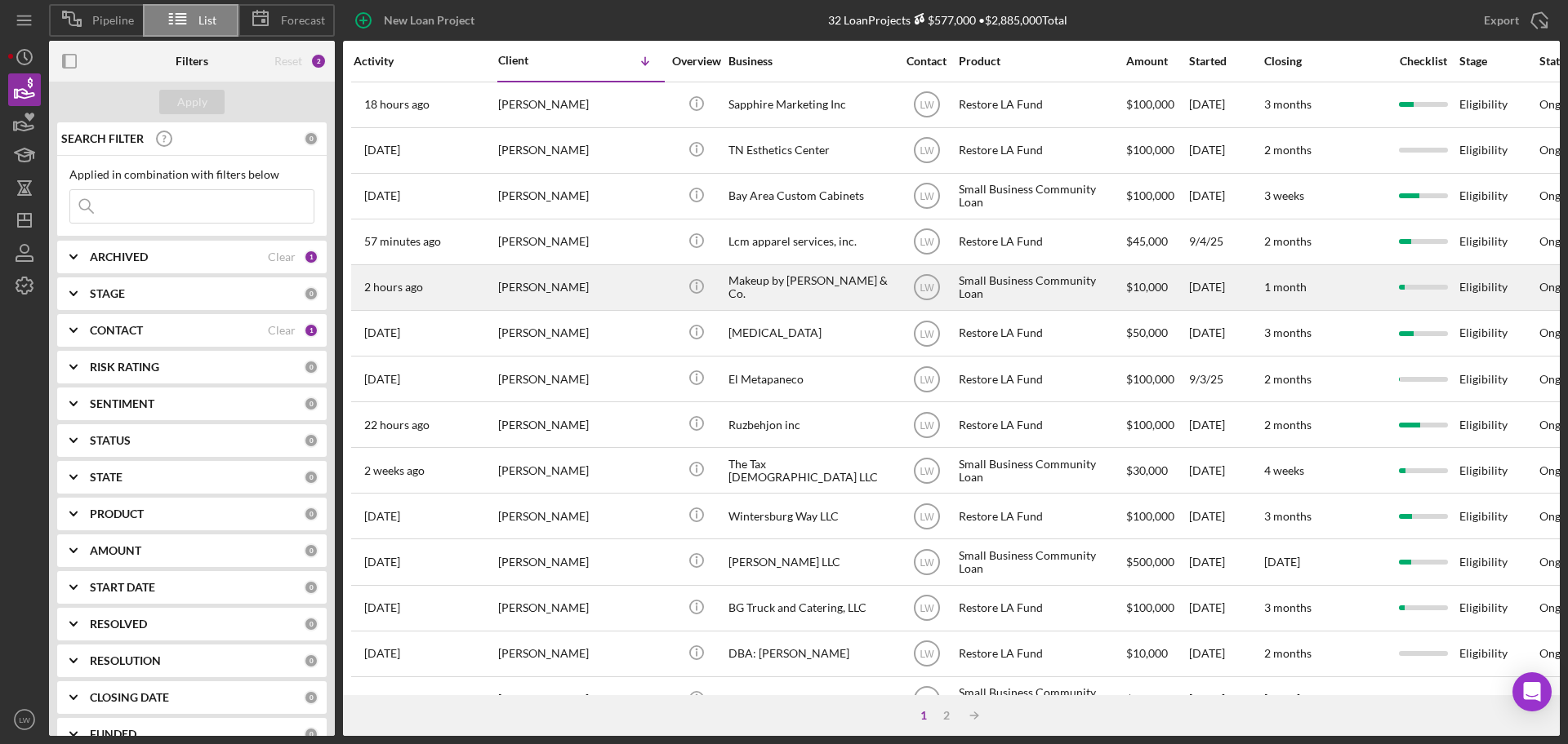
click at [629, 287] on div "Sonia Tello-Gonzales" at bounding box center [579, 287] width 163 height 43
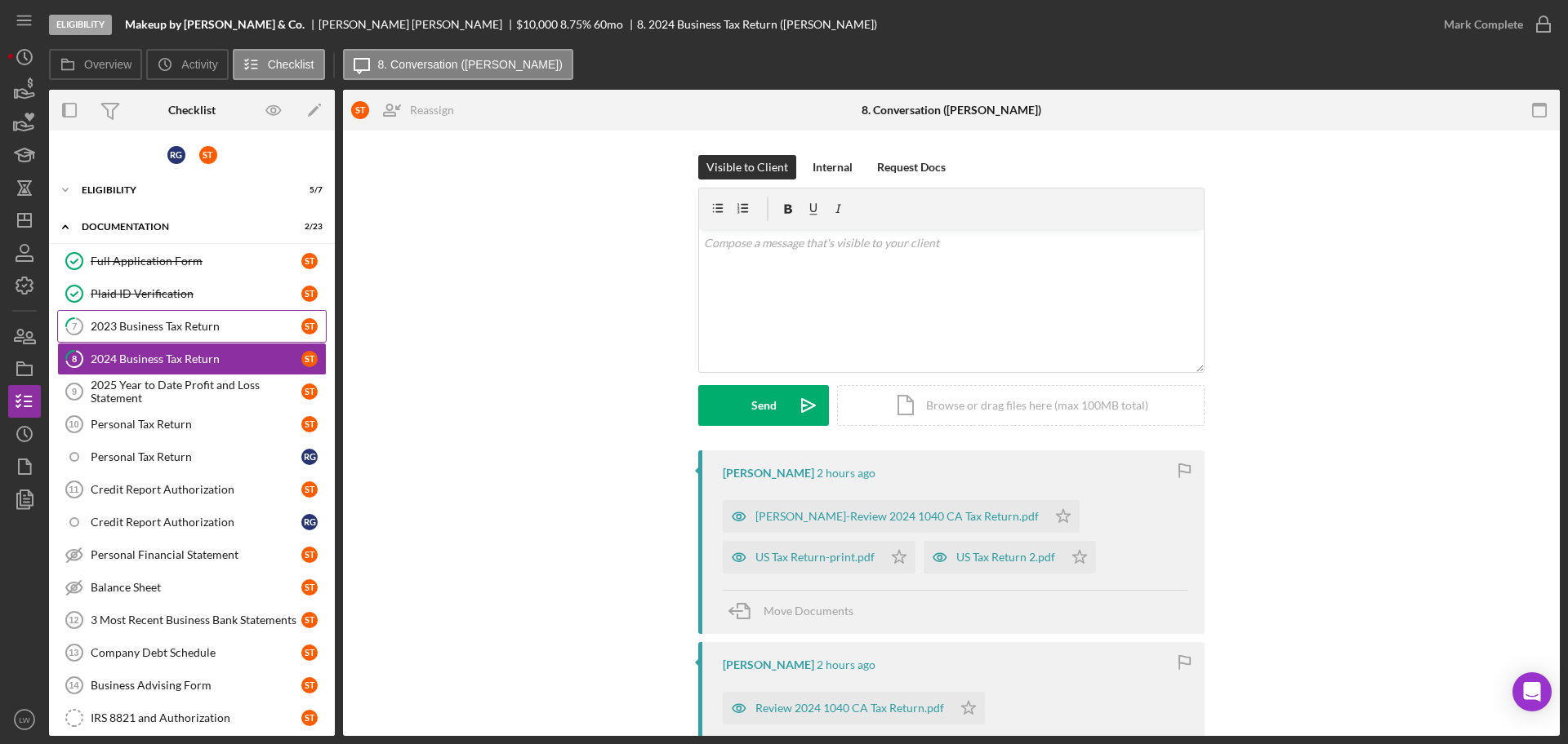
click at [258, 330] on div "2023 Business Tax Return" at bounding box center [196, 327] width 211 height 13
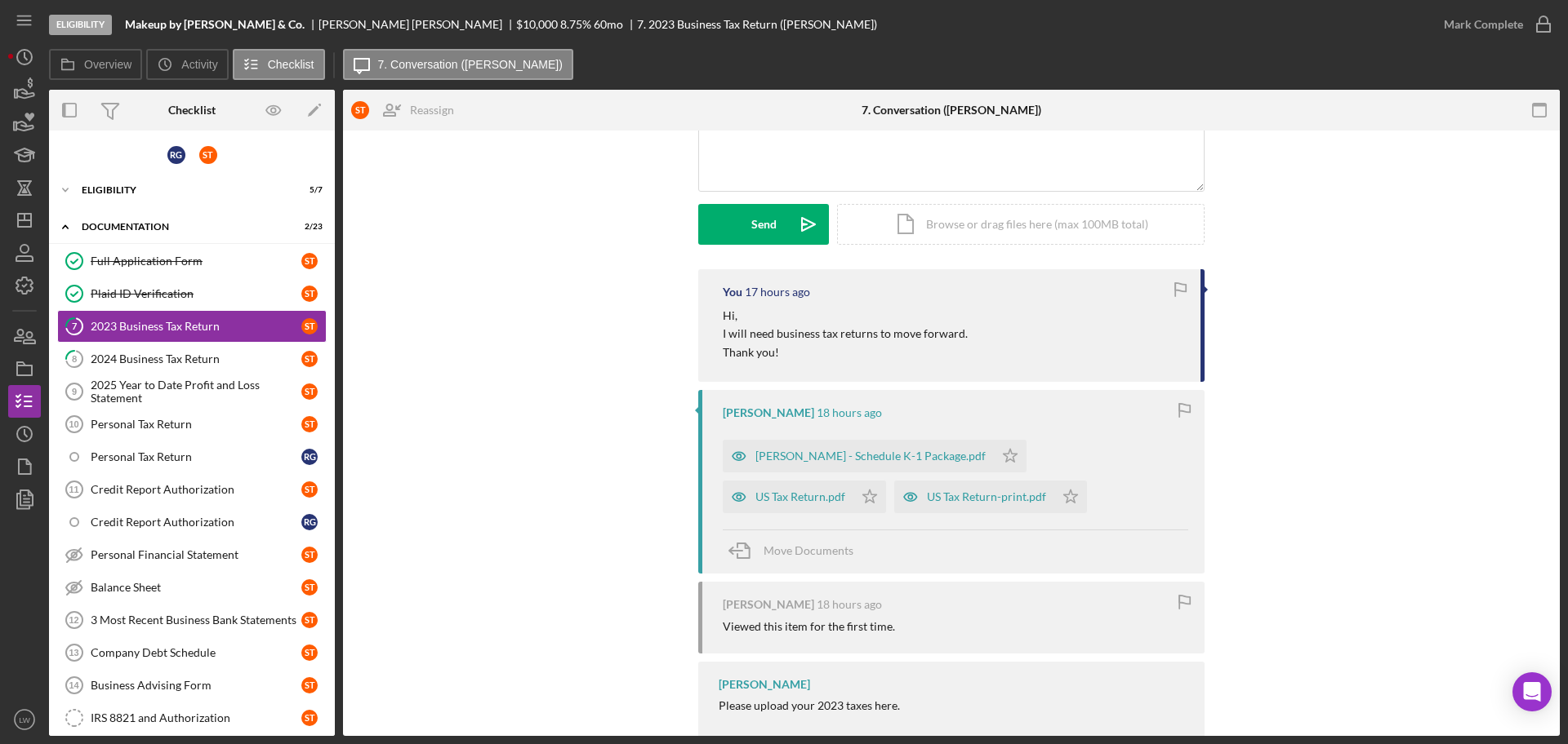
scroll to position [252, 0]
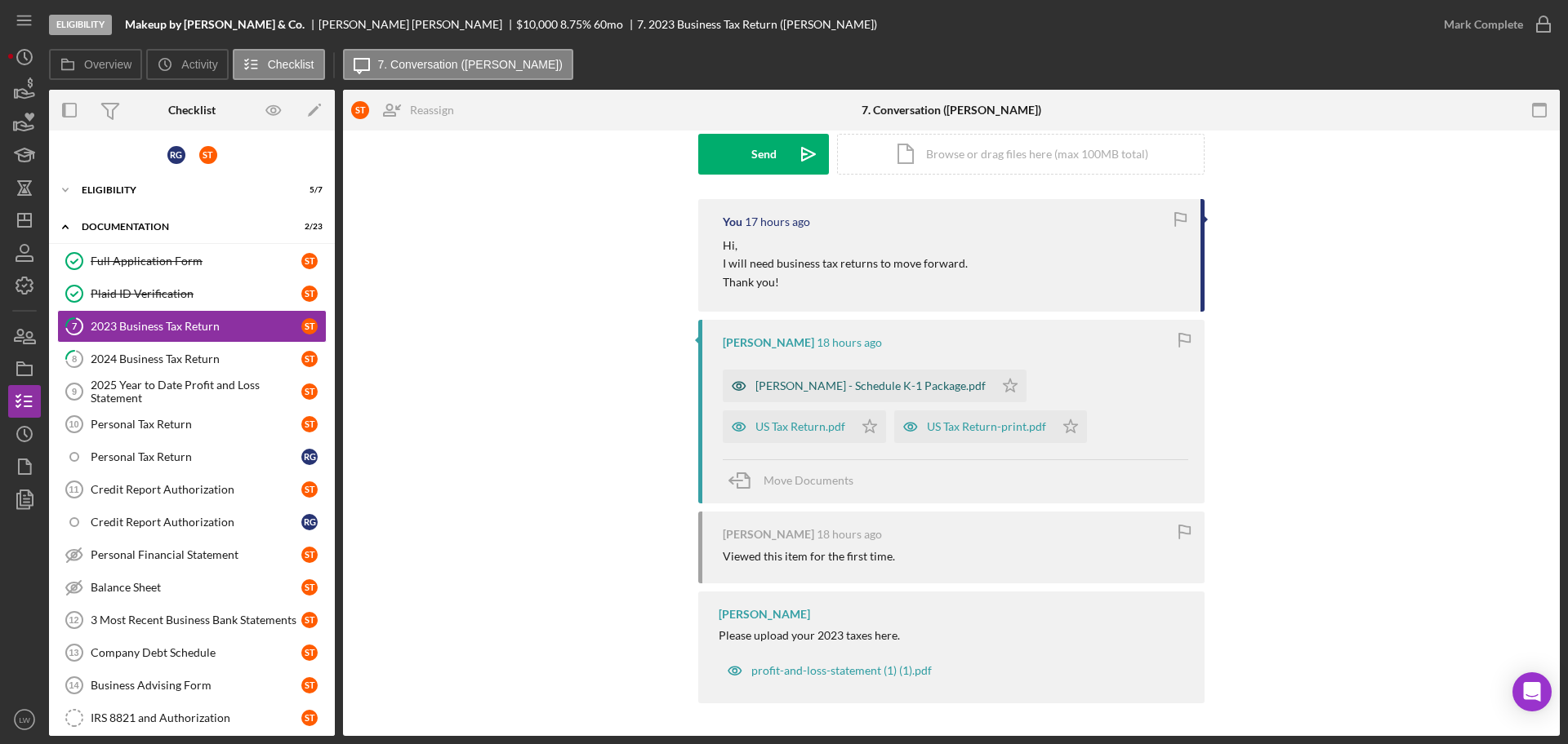
click at [809, 382] on div "TELLO SONIA - Schedule K-1 Package.pdf" at bounding box center [870, 386] width 230 height 13
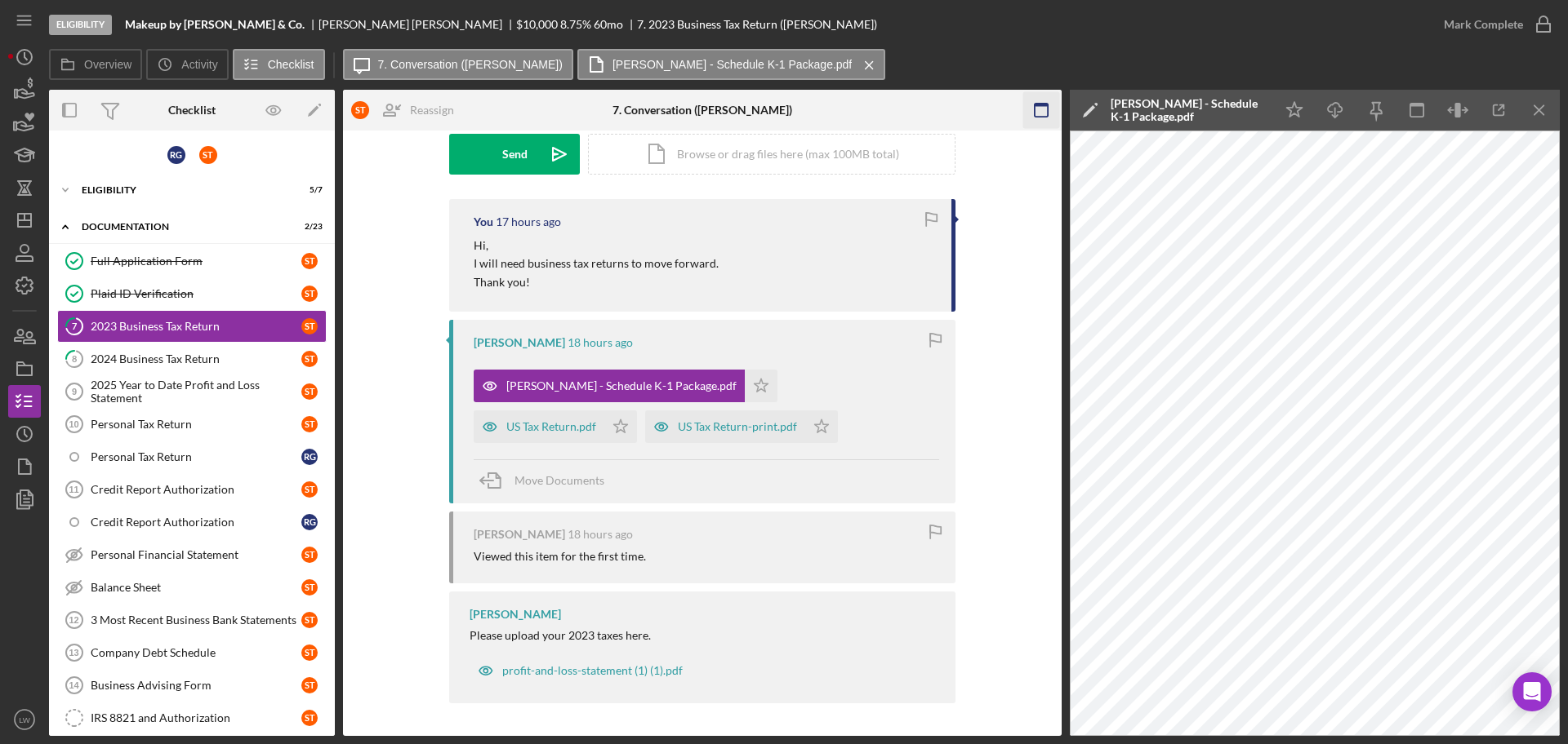
click at [1039, 106] on rect "button" at bounding box center [1041, 105] width 13 height 3
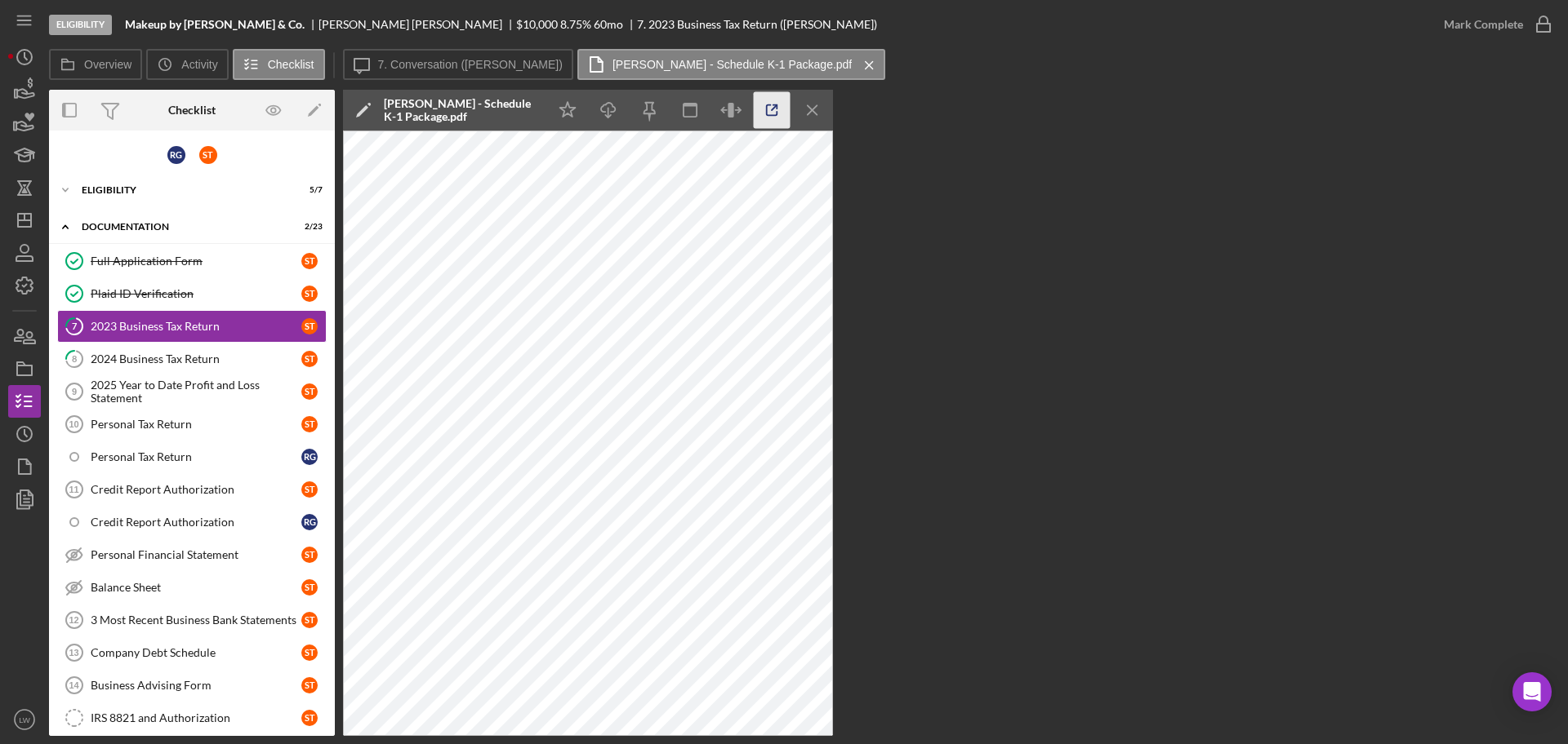
click at [769, 110] on icon "button" at bounding box center [772, 111] width 37 height 37
click at [814, 100] on icon "Icon/Menu Close" at bounding box center [813, 111] width 37 height 37
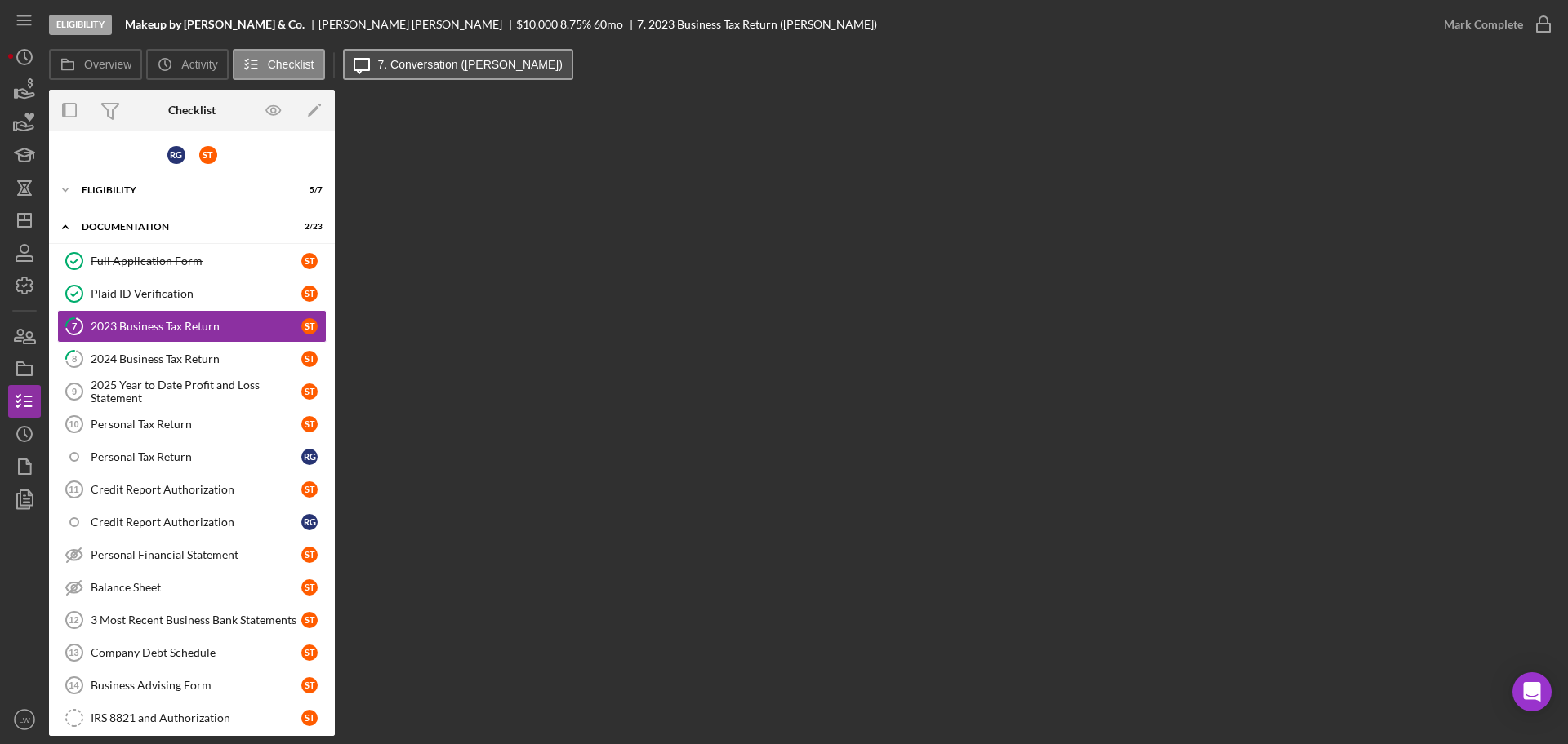
click at [404, 67] on label "7. Conversation (Sonia T.)" at bounding box center [469, 65] width 184 height 13
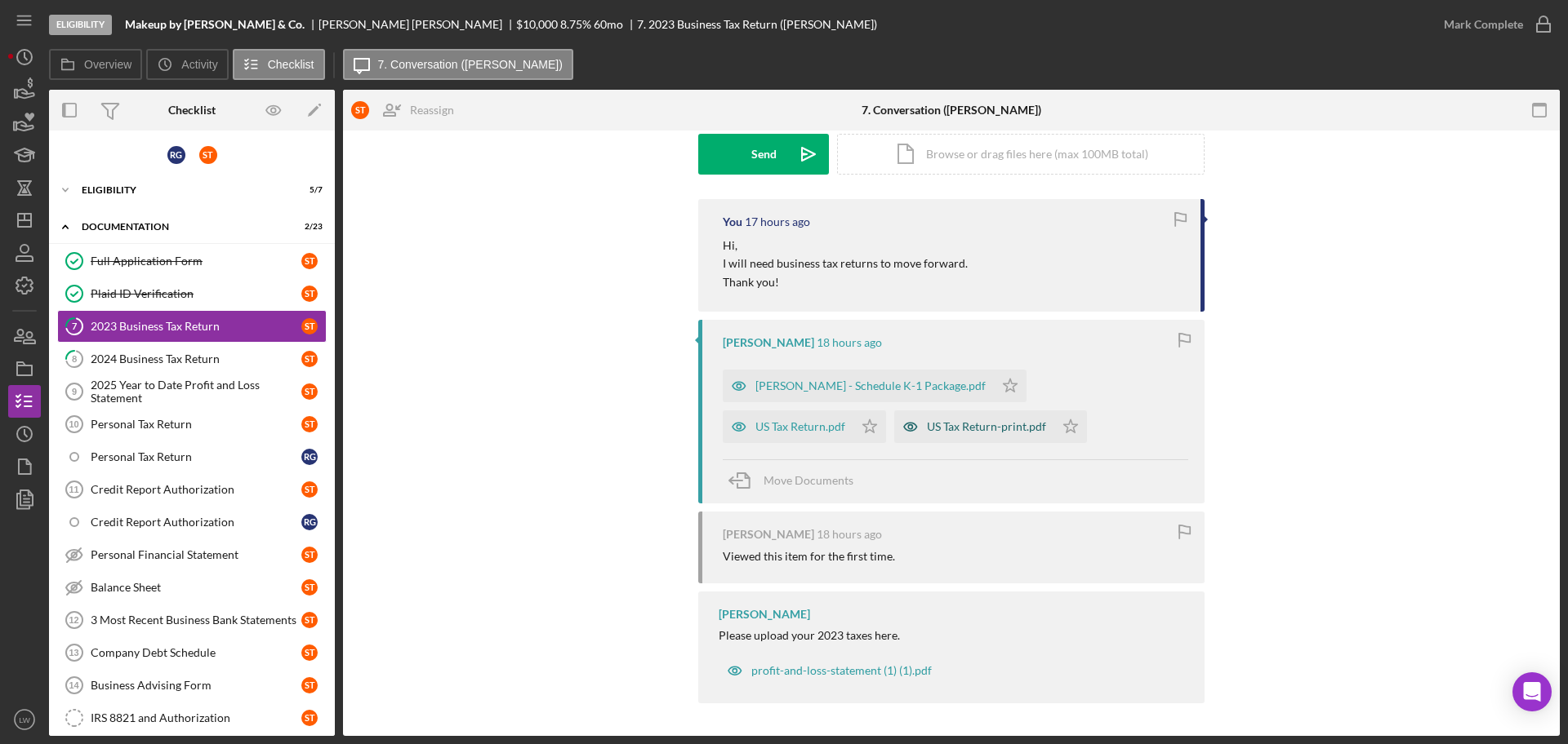
click at [927, 427] on div "US Tax Return-print.pdf" at bounding box center [986, 427] width 119 height 13
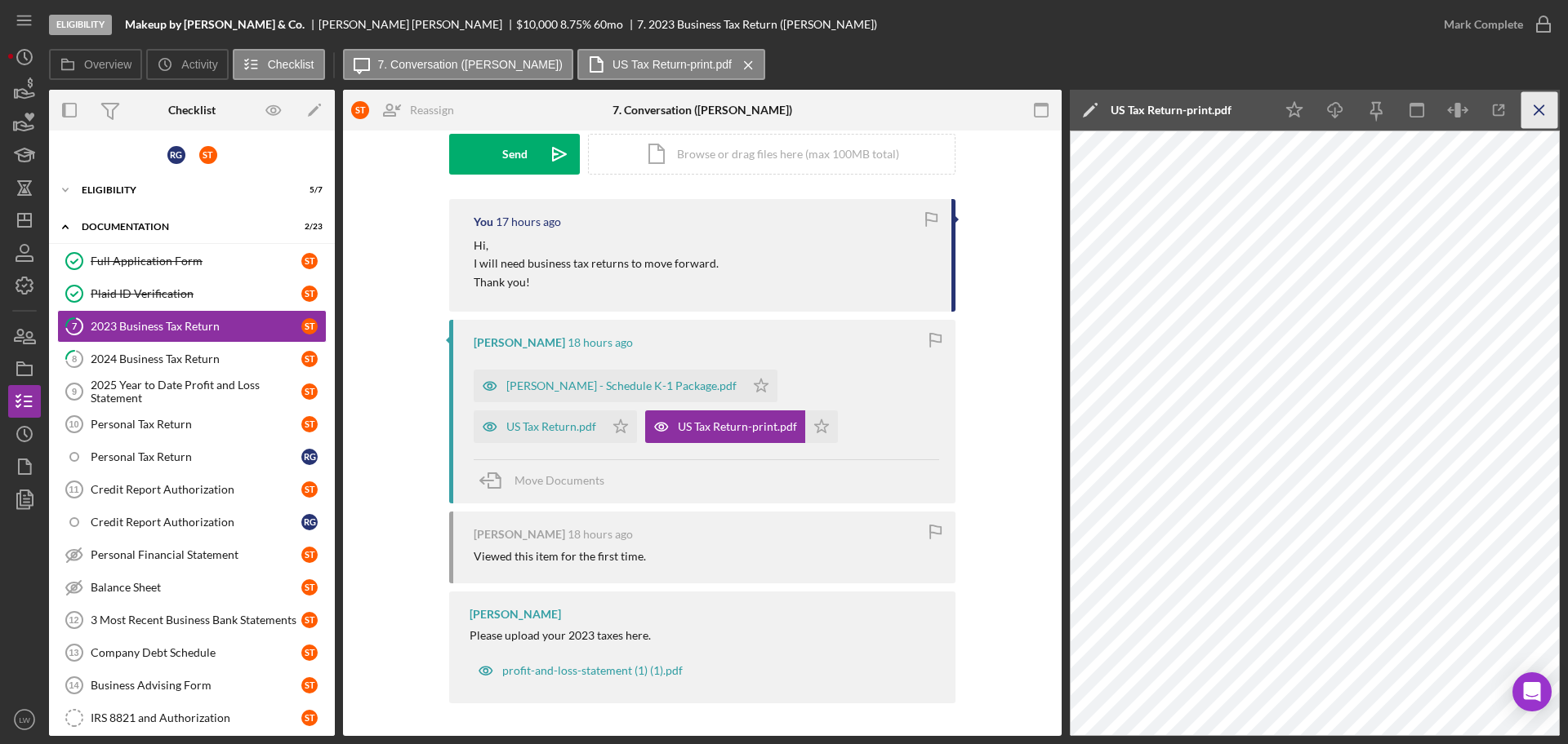
click at [1253, 102] on icon "Icon/Menu Close" at bounding box center [1540, 111] width 37 height 37
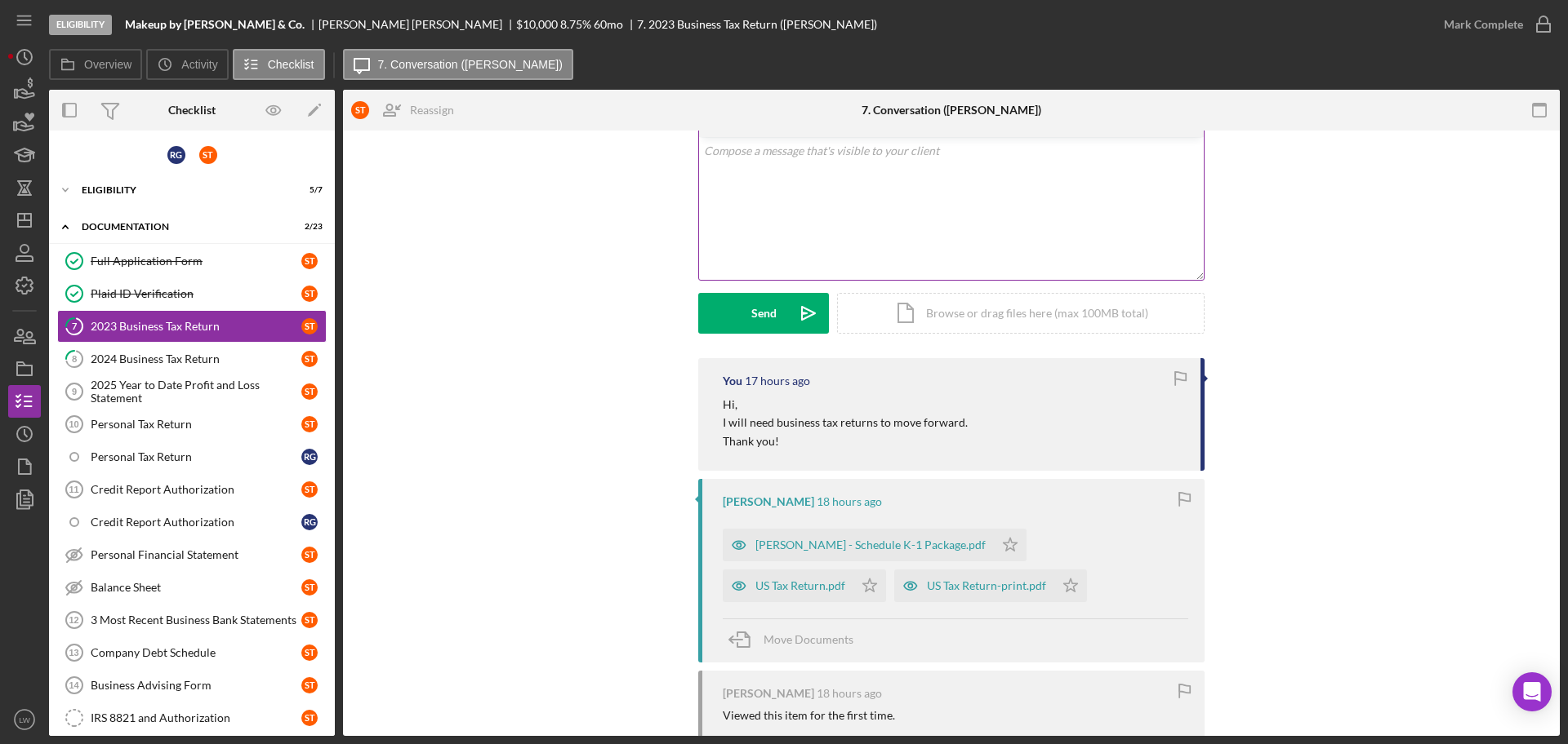
scroll to position [0, 0]
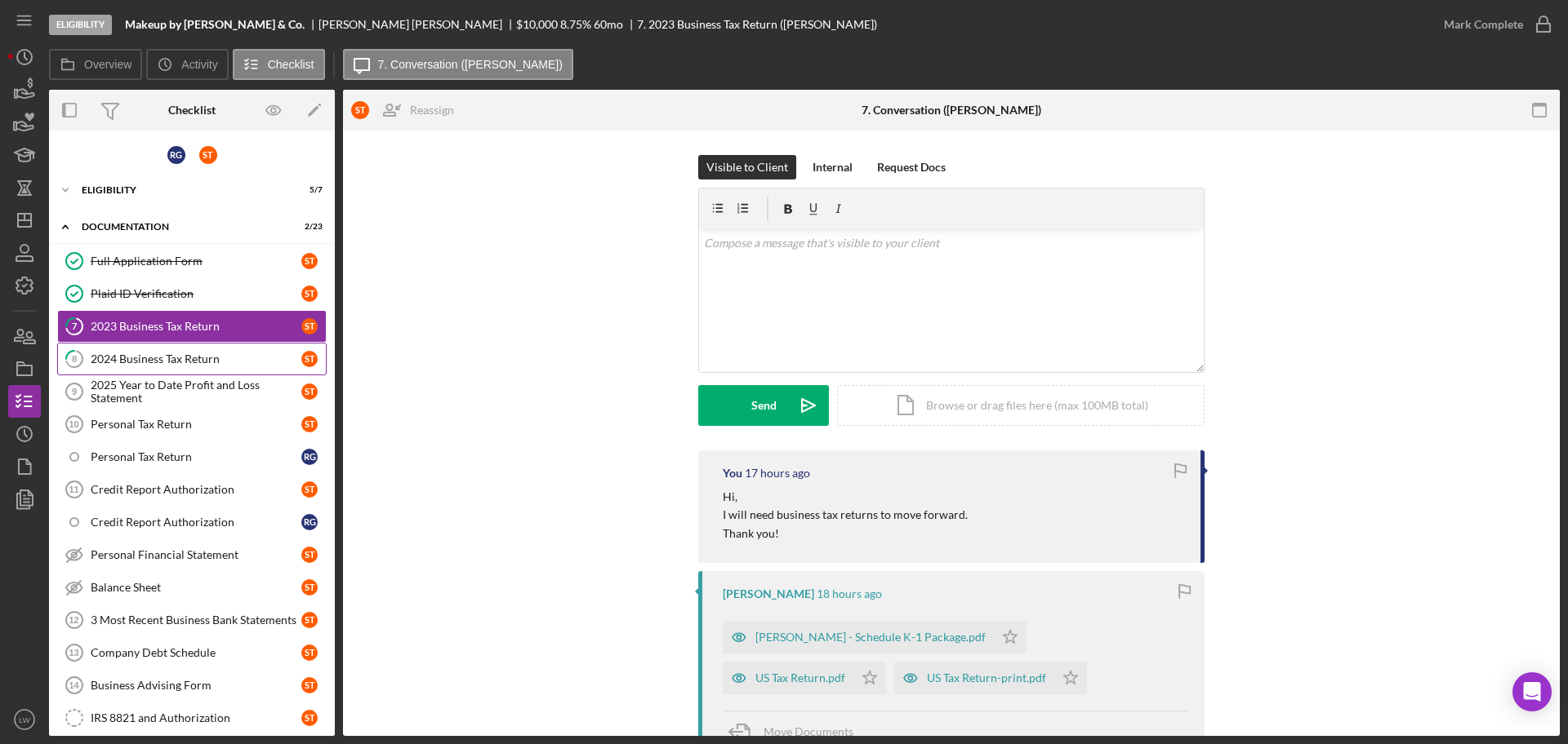
click at [172, 361] on div "2024 Business Tax Return" at bounding box center [196, 359] width 211 height 13
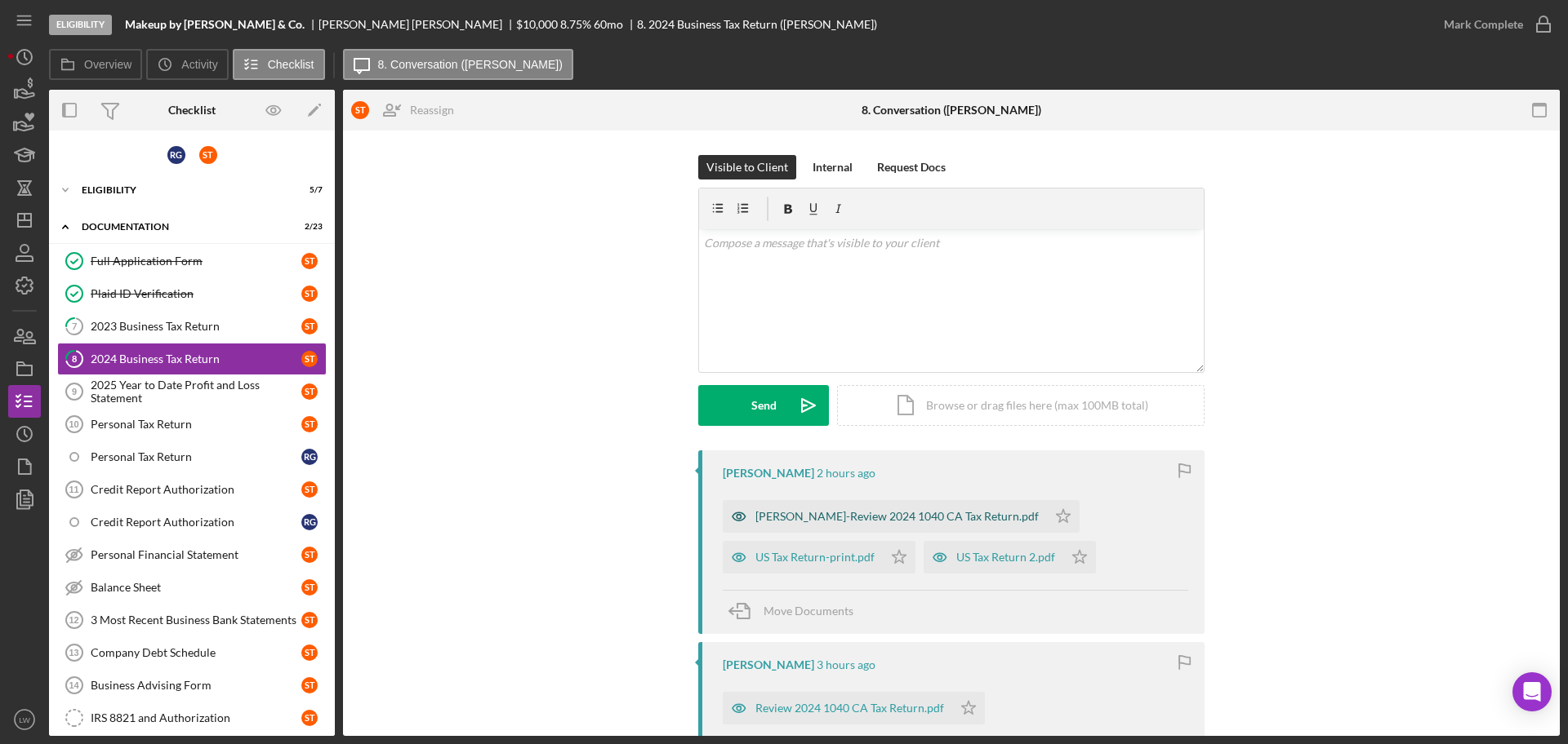
click at [788, 515] on div "Karen-Review 2024 1040 CA Tax Return.pdf" at bounding box center [897, 517] width 283 height 13
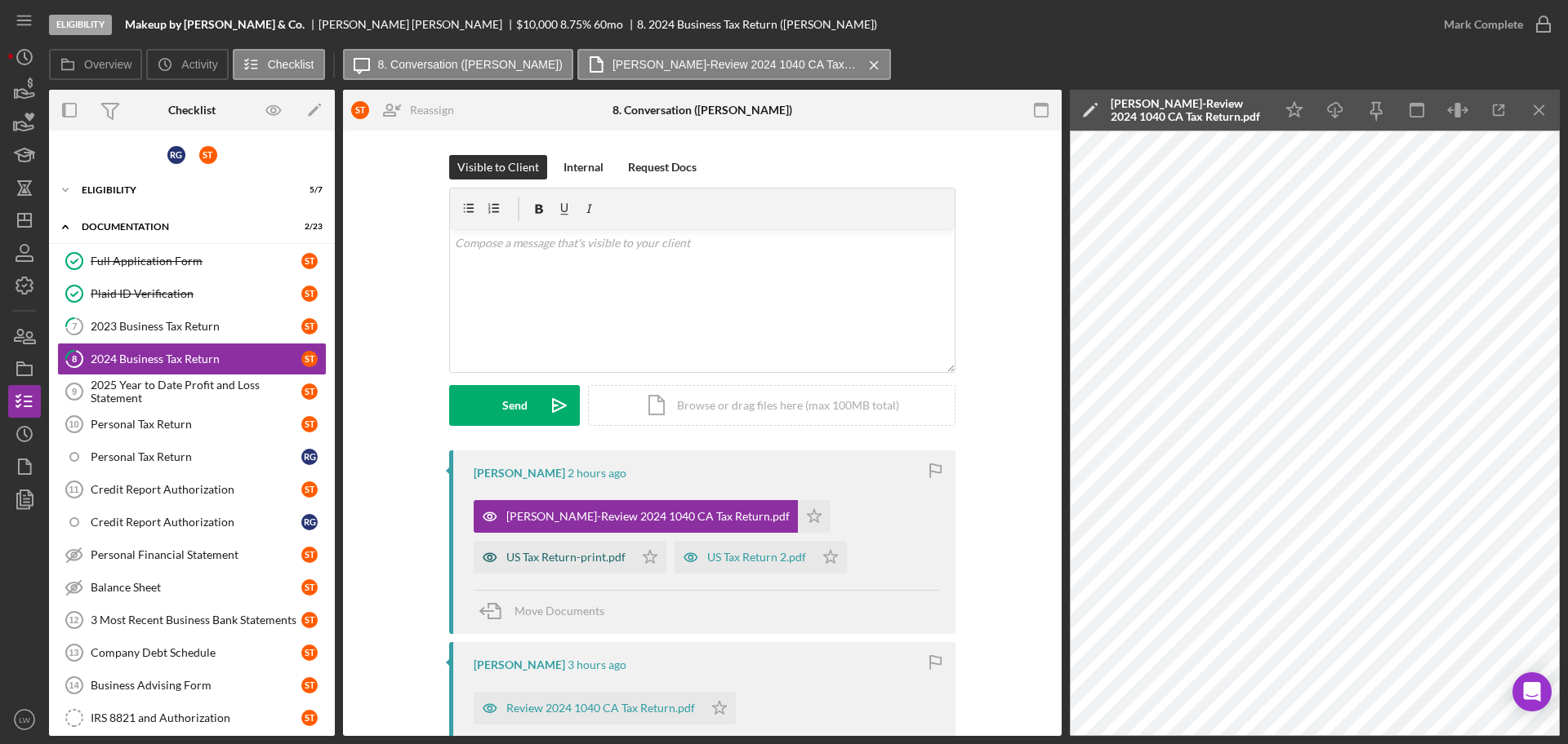
click at [599, 567] on div "US Tax Return-print.pdf" at bounding box center [554, 557] width 160 height 32
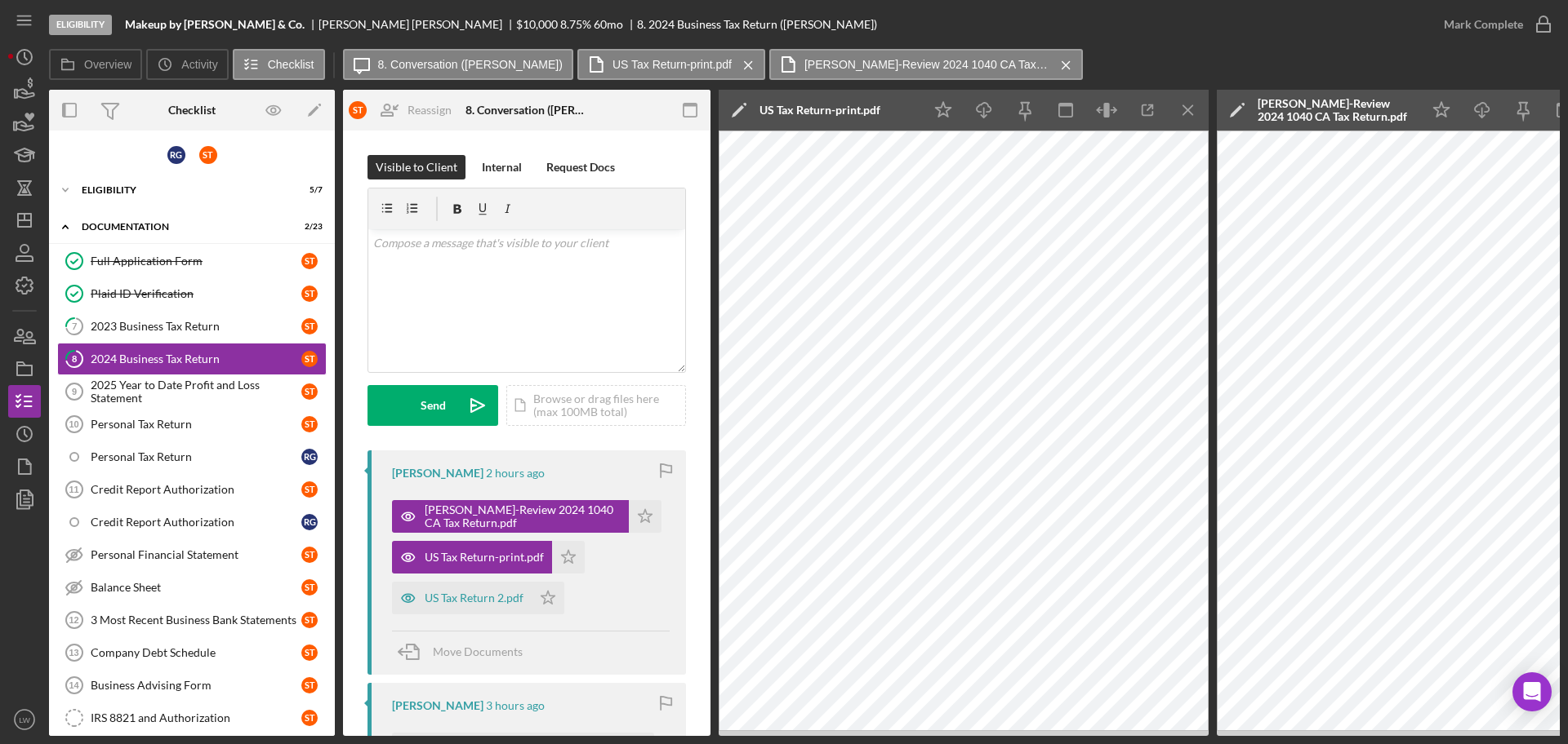
click at [1185, 102] on icon "Icon/Menu Close" at bounding box center [1189, 111] width 37 height 37
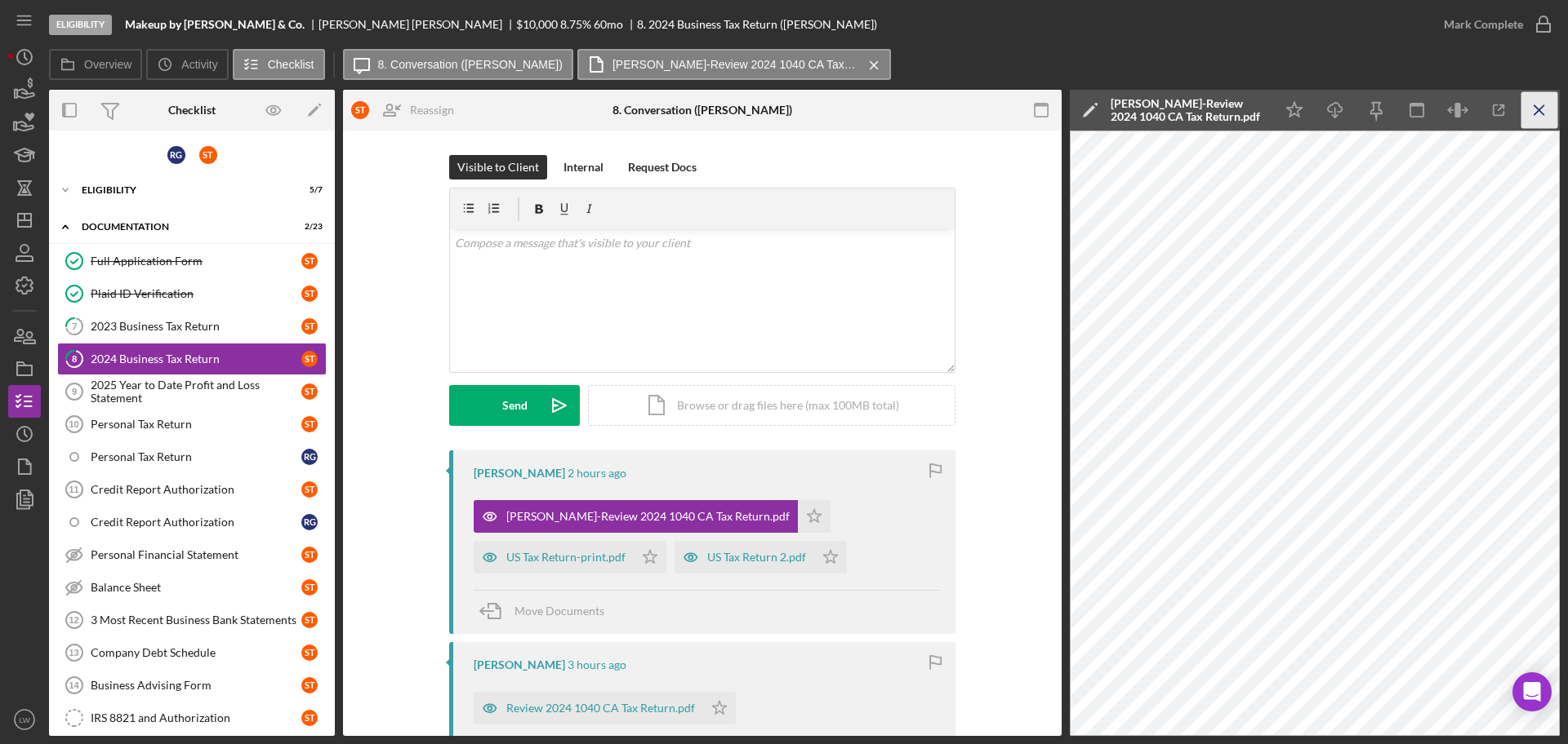
click at [1253, 102] on icon "Icon/Menu Close" at bounding box center [1540, 111] width 37 height 37
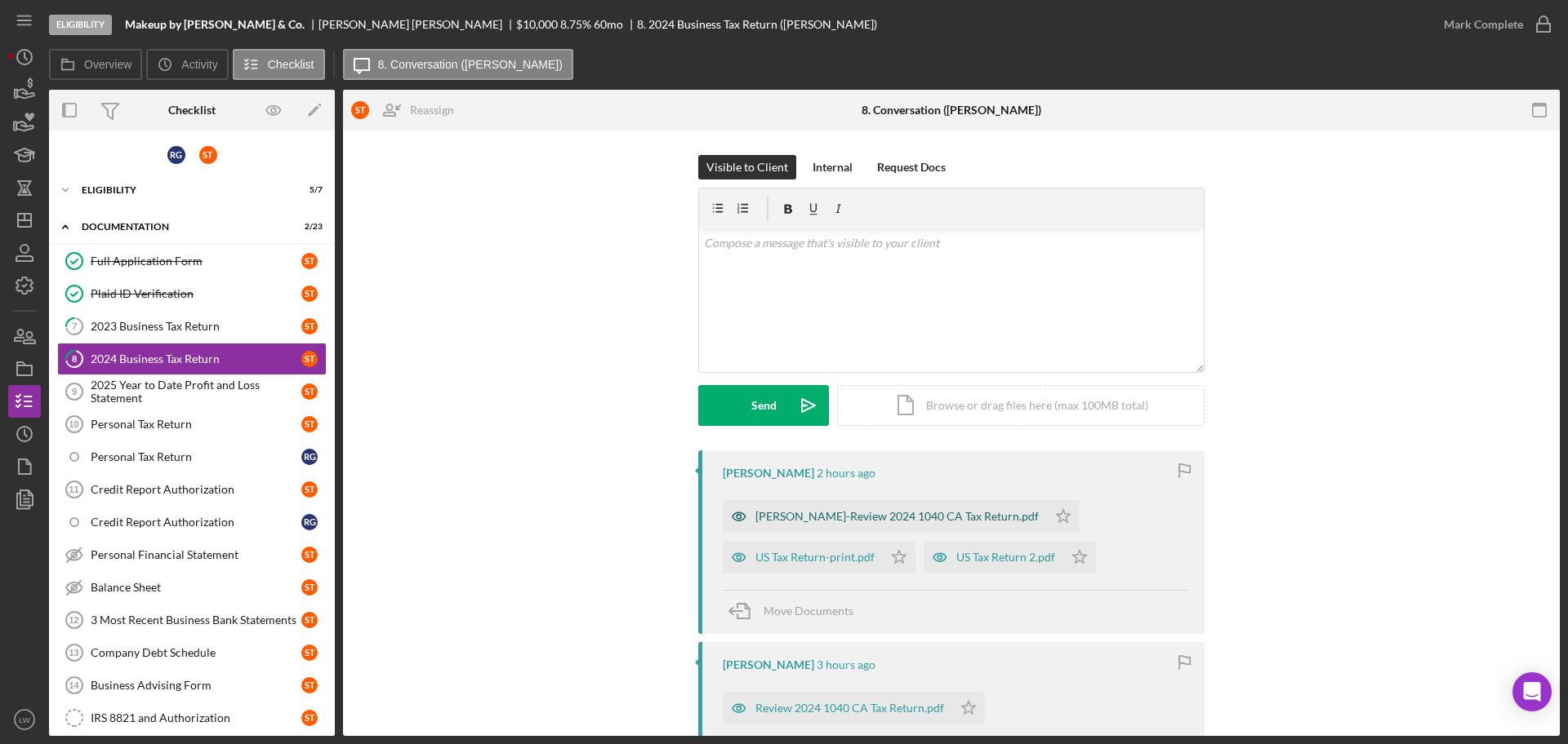
click at [856, 515] on div "Karen-Review 2024 1040 CA Tax Return.pdf" at bounding box center [897, 517] width 283 height 13
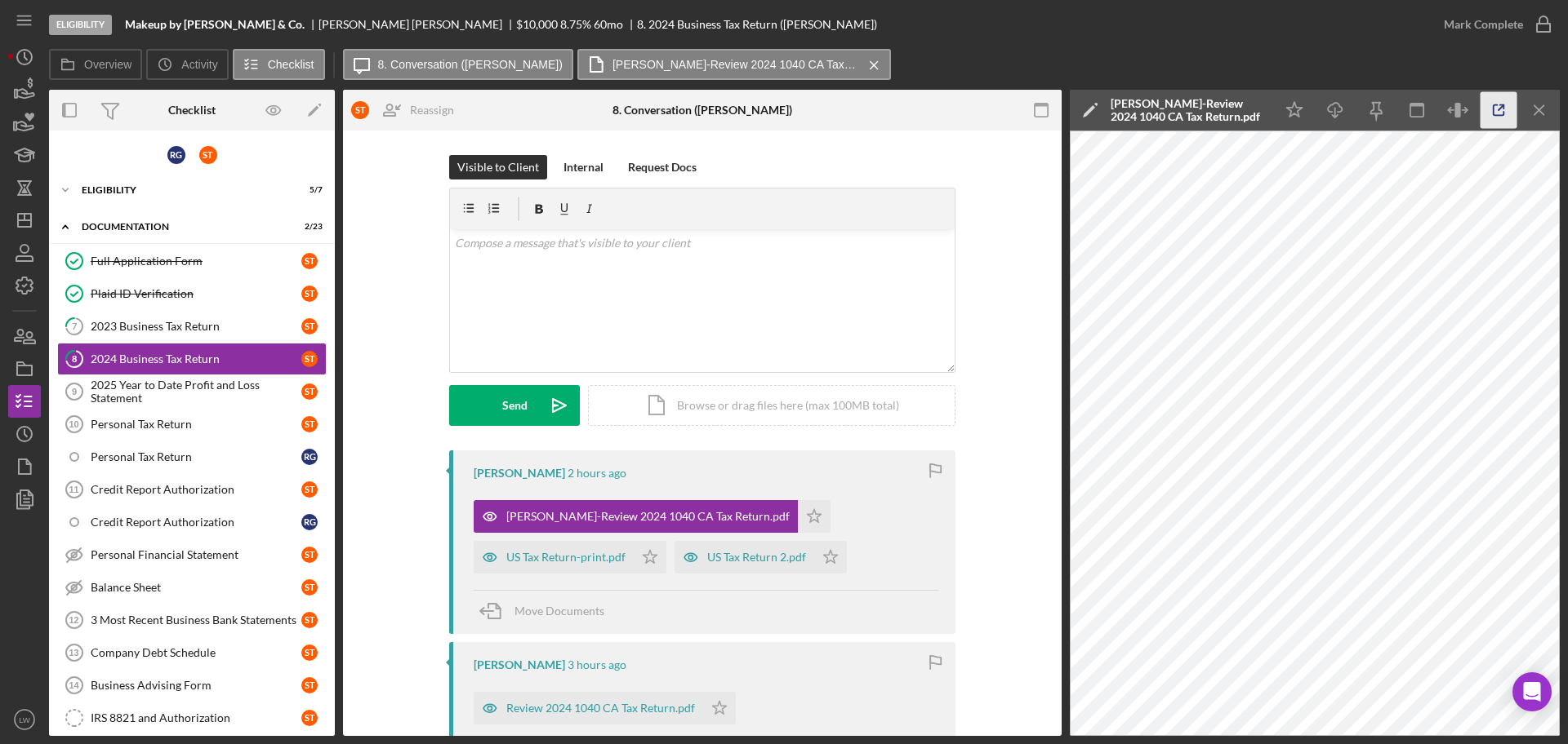
click at [1253, 113] on icon "button" at bounding box center [1499, 111] width 37 height 37
click at [574, 556] on div "US Tax Return-print.pdf" at bounding box center [565, 557] width 119 height 13
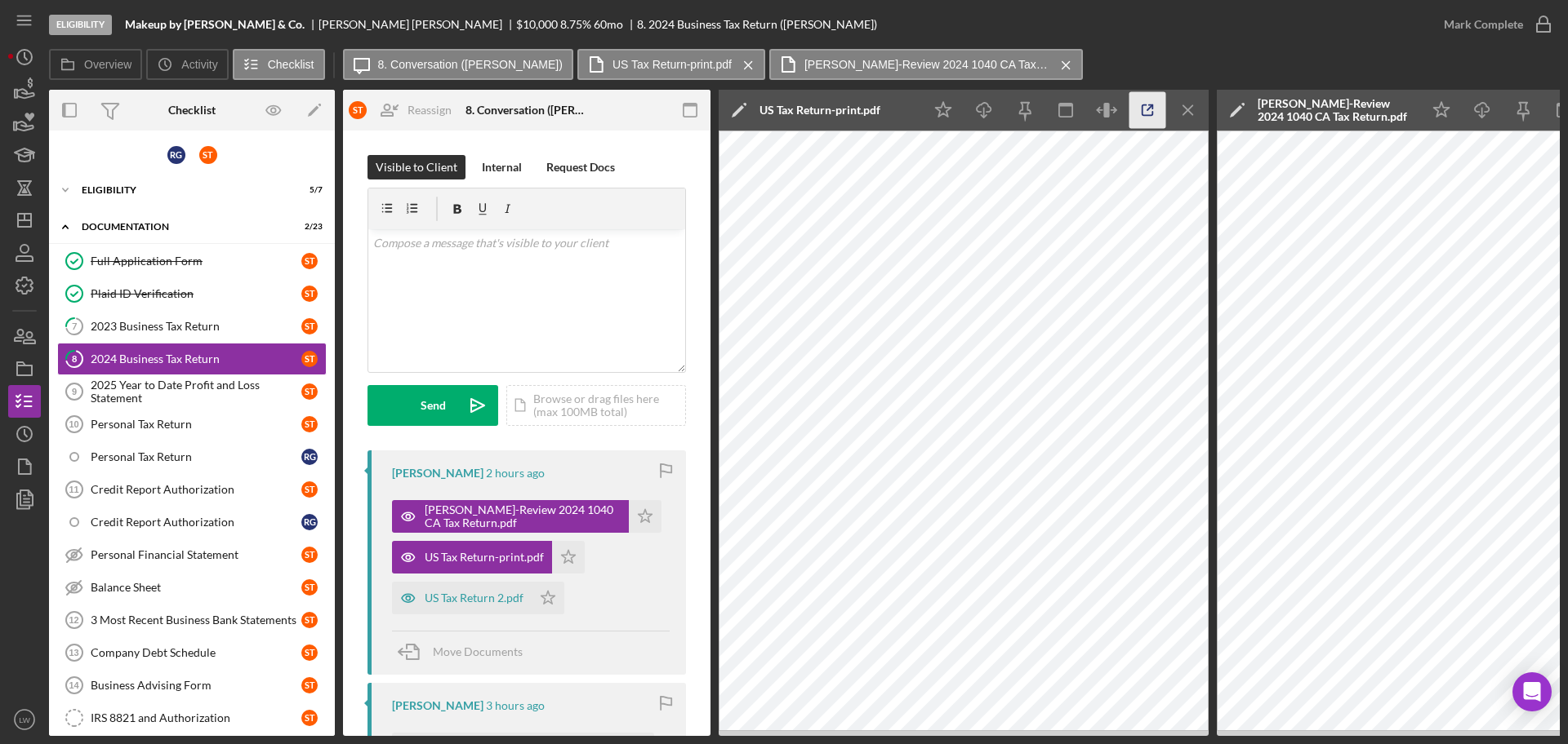
click at [1152, 102] on icon "button" at bounding box center [1148, 111] width 37 height 37
click at [438, 567] on div "US Tax Return 2.pdf" at bounding box center [461, 597] width 139 height 32
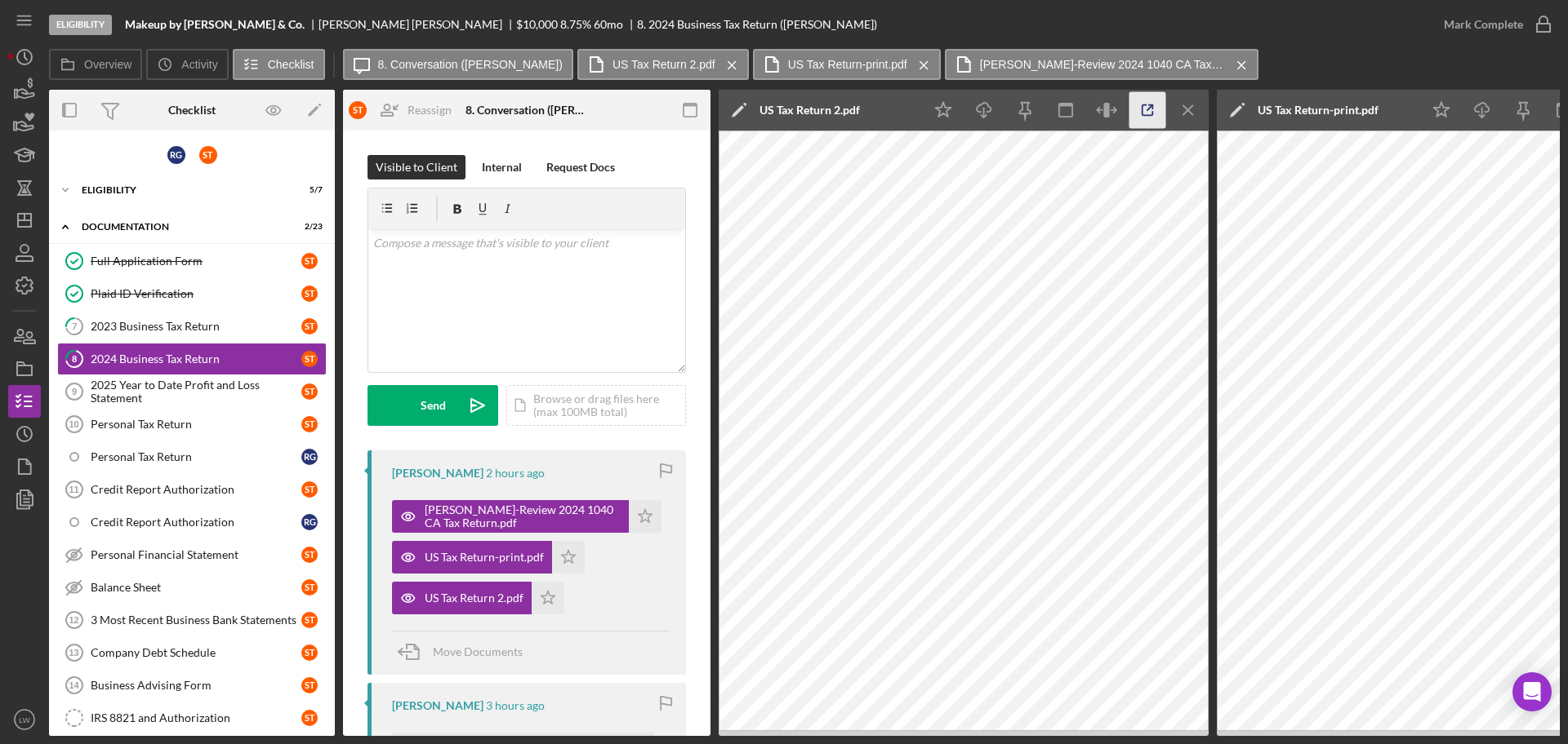
click at [1155, 105] on icon "button" at bounding box center [1148, 111] width 37 height 37
click at [89, 188] on div "Eligibility" at bounding box center [198, 190] width 233 height 10
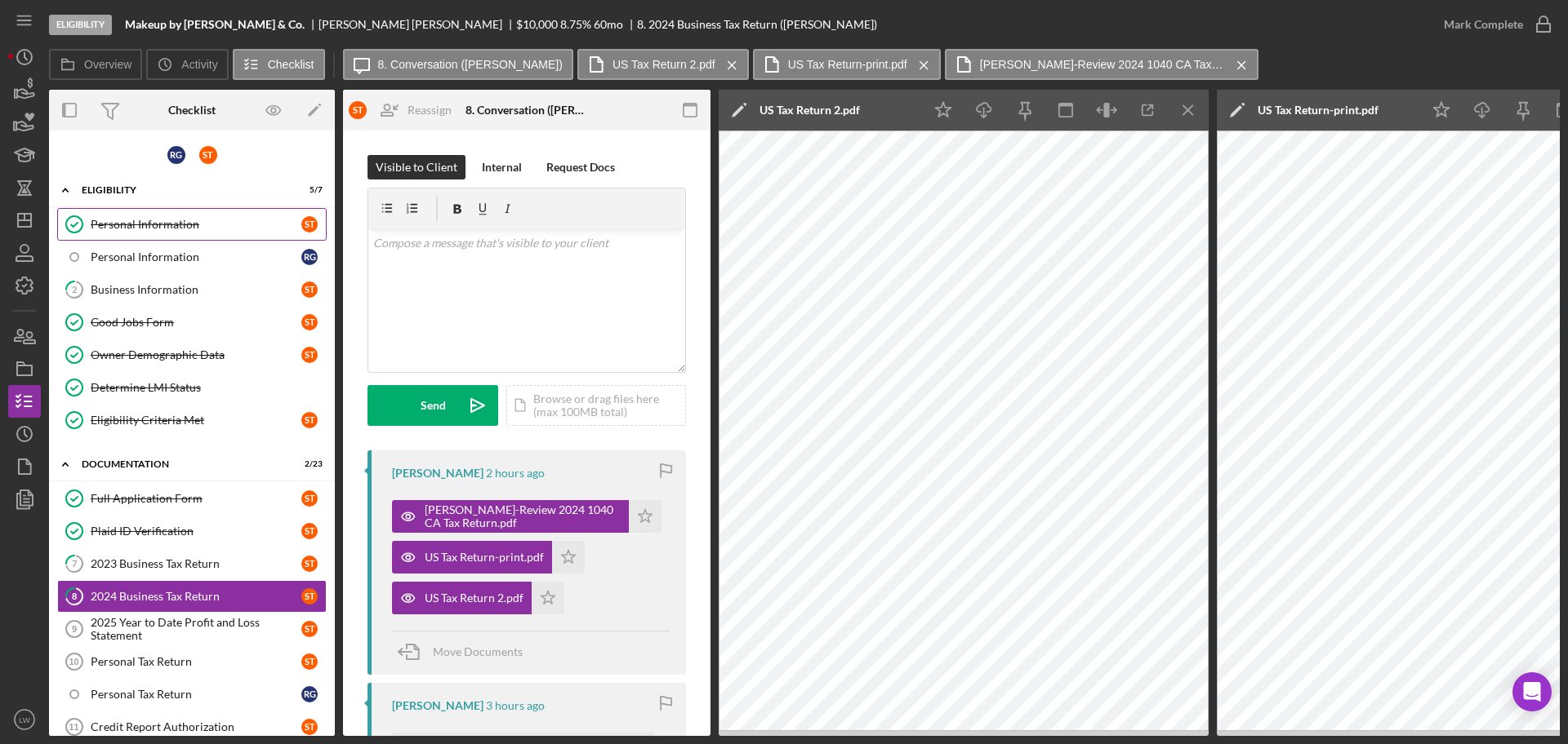
click at [134, 229] on div "Personal Information" at bounding box center [196, 225] width 211 height 13
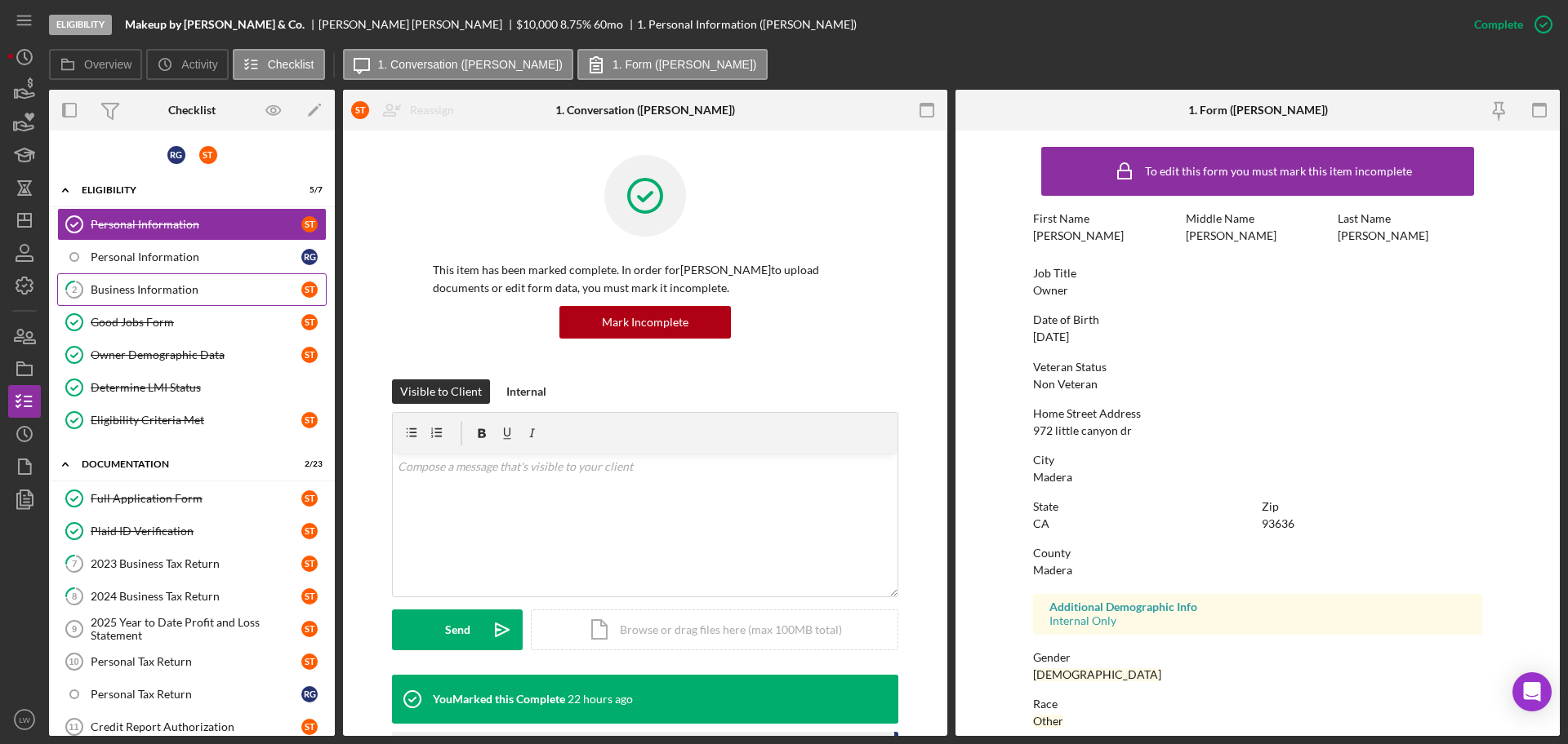
click at [175, 291] on div "Business Information" at bounding box center [196, 290] width 211 height 13
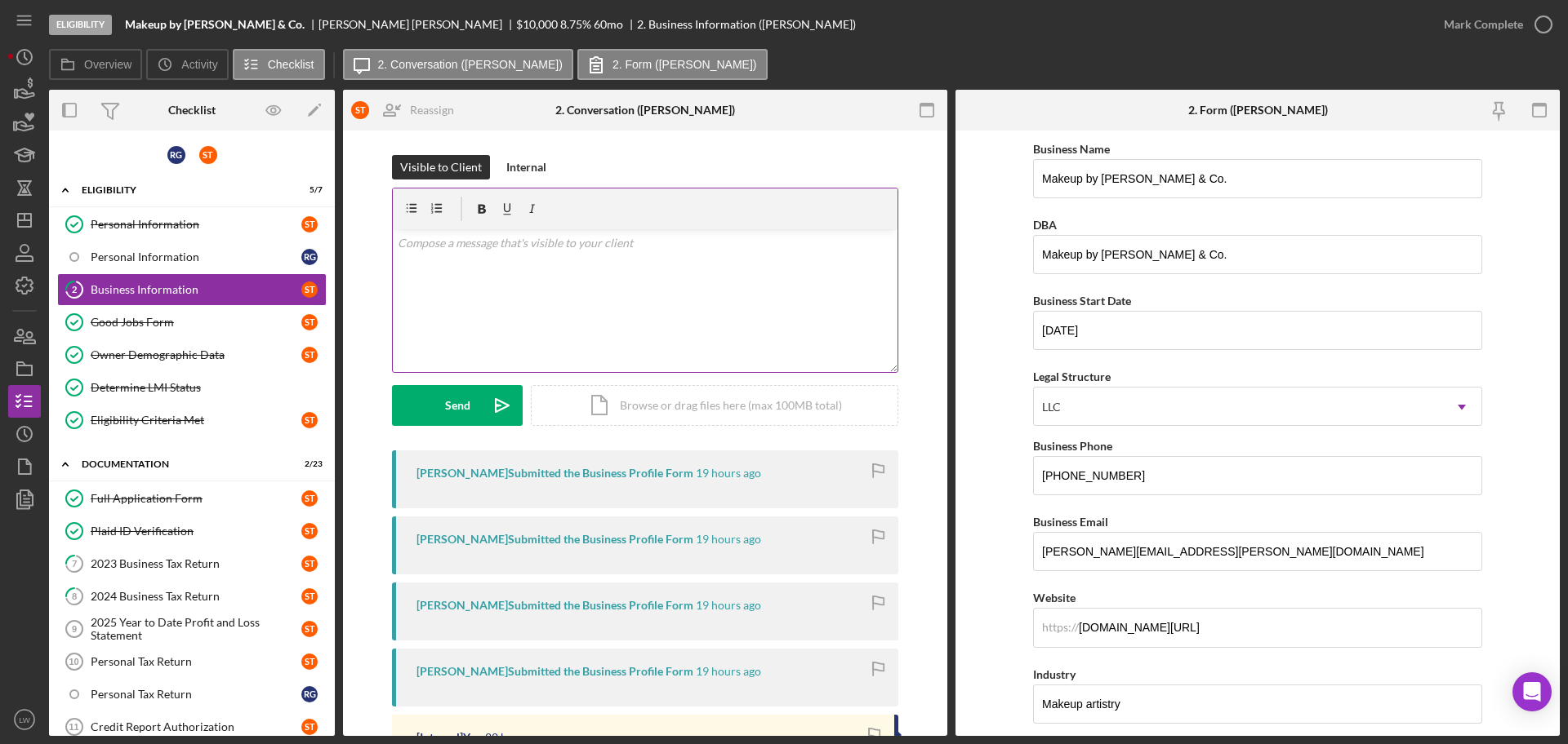
click at [634, 236] on p at bounding box center [645, 243] width 496 height 18
drag, startPoint x: 467, startPoint y: 245, endPoint x: 379, endPoint y: 237, distance: 88.4
click at [379, 237] on div "Visible to Client Internal v Color teal Color pink Remove color Add row above A…" at bounding box center [645, 302] width 555 height 296
click at [429, 278] on div "v Color teal Color pink Remove color Add row above Add row below Add column bef…" at bounding box center [644, 300] width 504 height 142
click at [160, 564] on div "2023 Business Tax Return" at bounding box center [196, 564] width 211 height 13
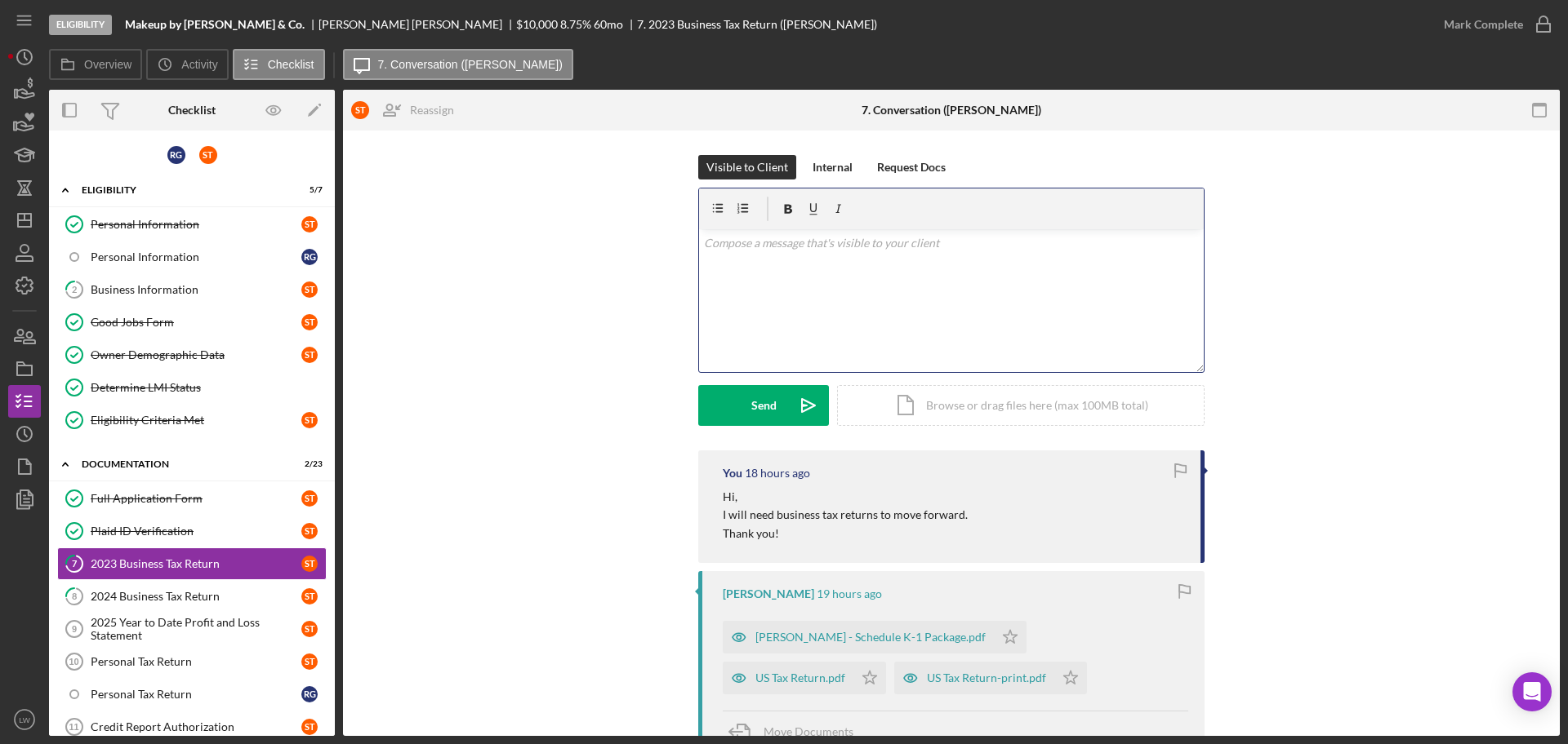
click at [834, 355] on div "v Color teal Color pink Remove color Add row above Add row below Add column bef…" at bounding box center [950, 300] width 504 height 142
click at [148, 567] on div "2024 Business Tax Return" at bounding box center [196, 597] width 211 height 13
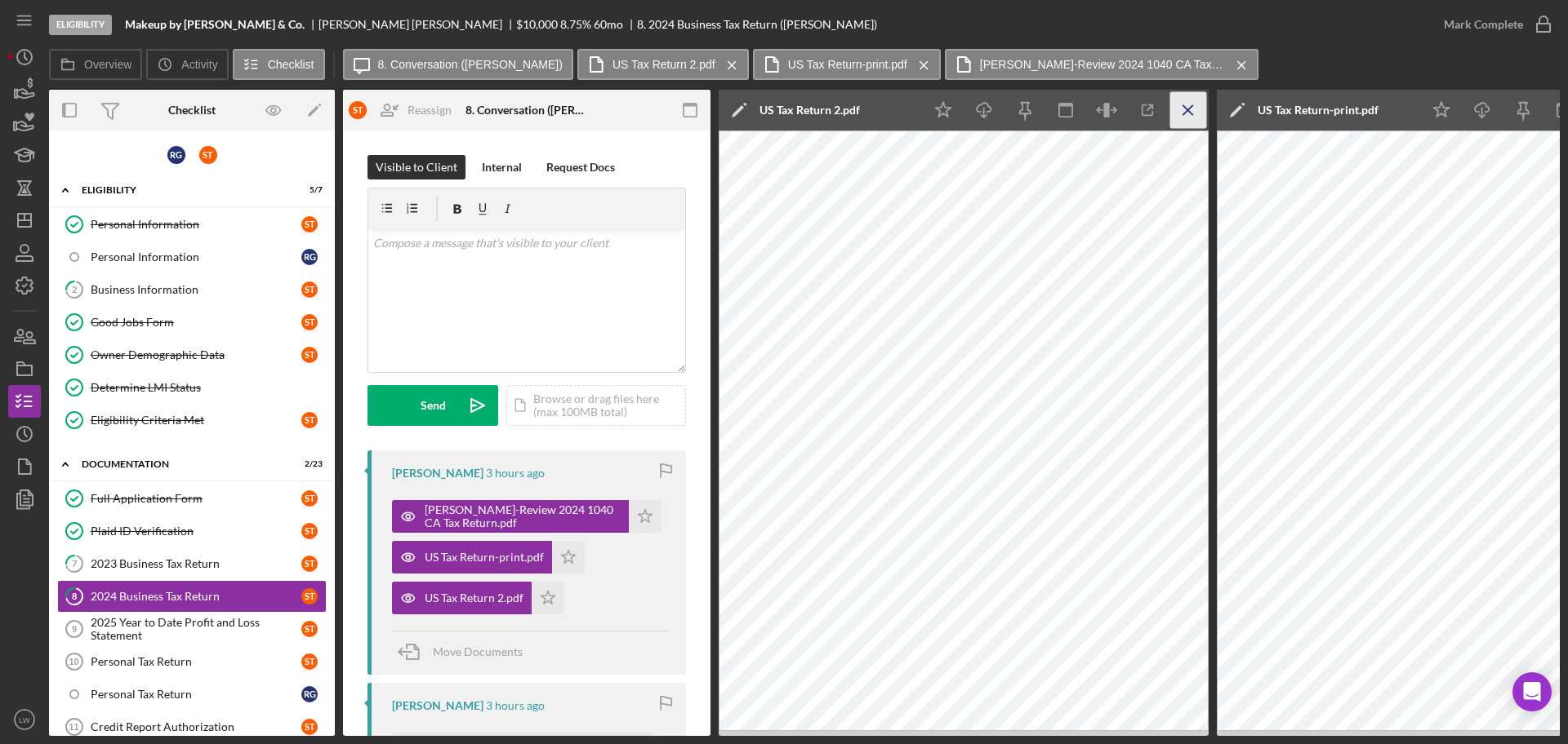
click at [1196, 113] on icon "Icon/Menu Close" at bounding box center [1189, 111] width 37 height 37
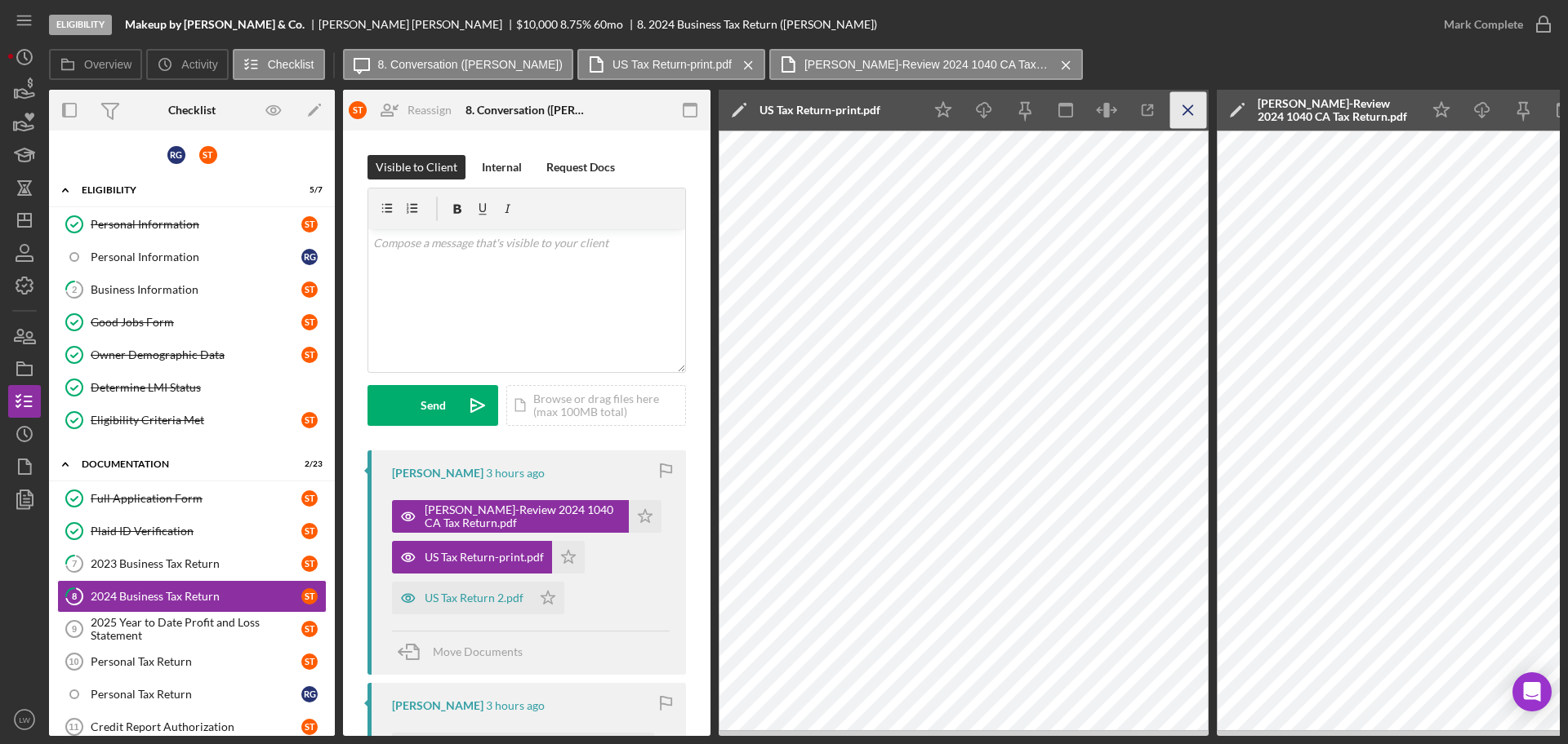
click at [1191, 107] on line "button" at bounding box center [1187, 109] width 9 height 9
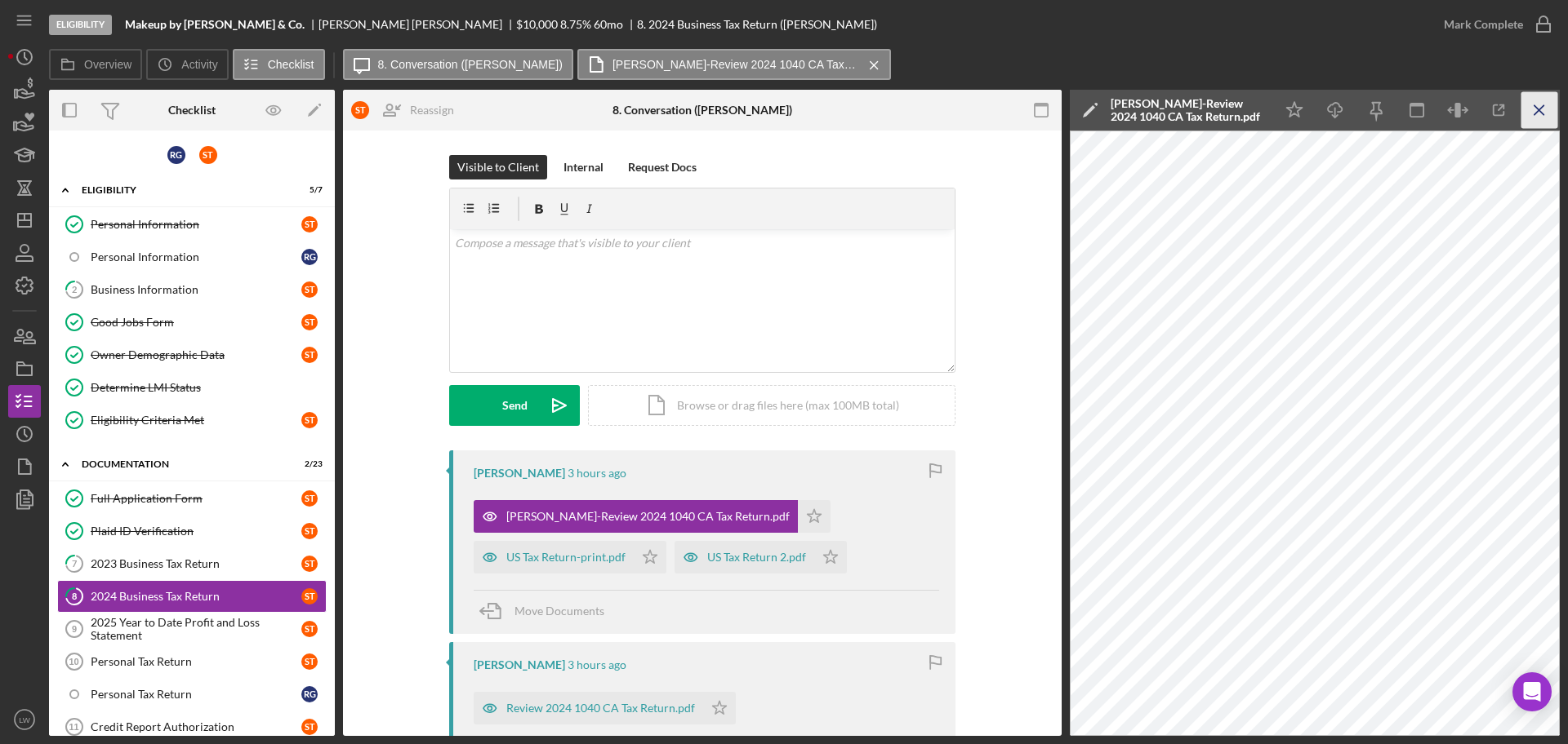
click at [1253, 115] on icon "Icon/Menu Close" at bounding box center [1540, 111] width 37 height 37
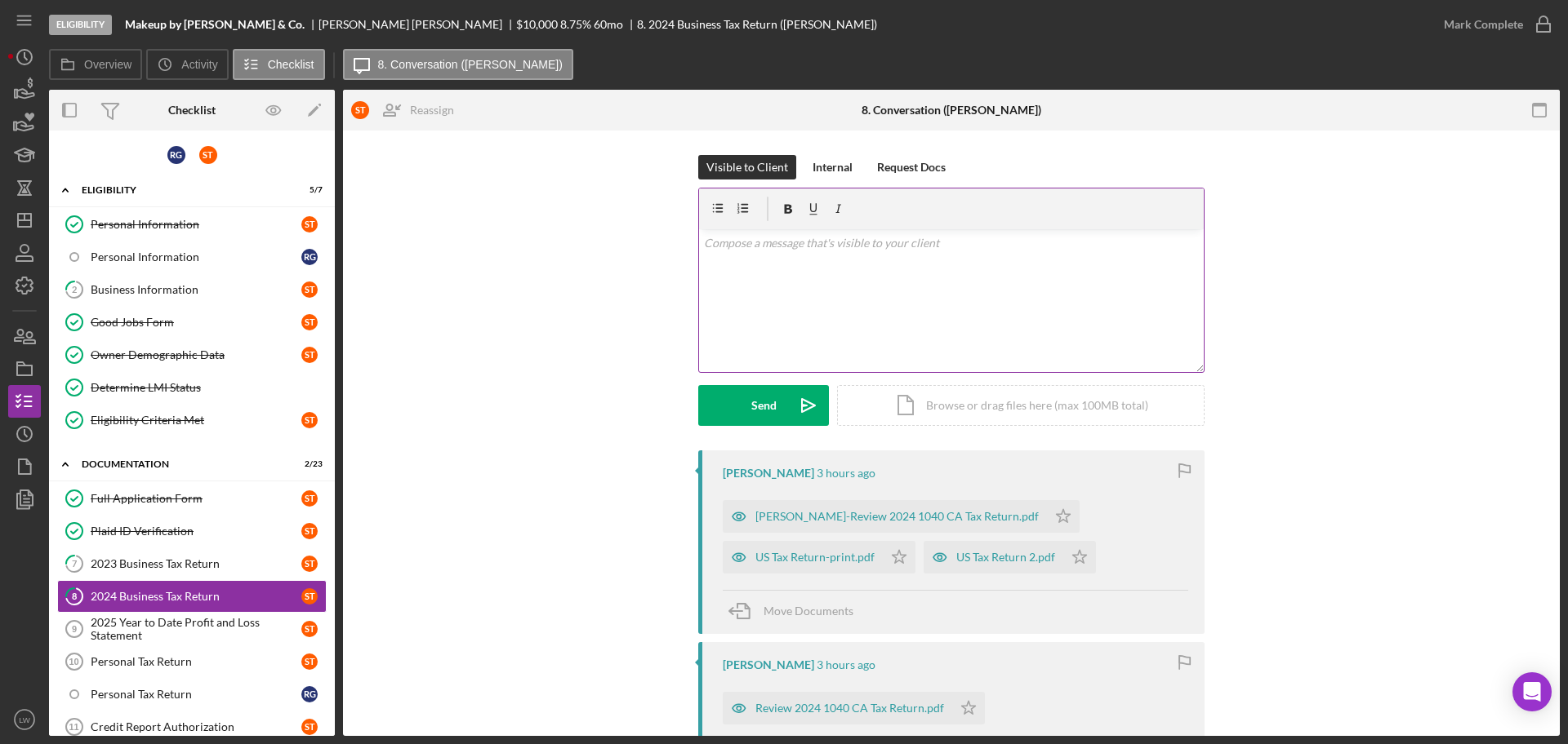
click at [913, 248] on p at bounding box center [951, 243] width 496 height 18
drag, startPoint x: 879, startPoint y: 275, endPoint x: 888, endPoint y: 282, distance: 11.4
click at [888, 282] on div "v Color teal Color pink Remove color Add row above Add row below Add column bef…" at bounding box center [950, 300] width 504 height 142
drag, startPoint x: 863, startPoint y: 267, endPoint x: 636, endPoint y: 240, distance: 228.6
click at [638, 237] on div "Visible to Client Internal Request Docs v Color teal Color pink Remove color Ad…" at bounding box center [951, 302] width 1168 height 296
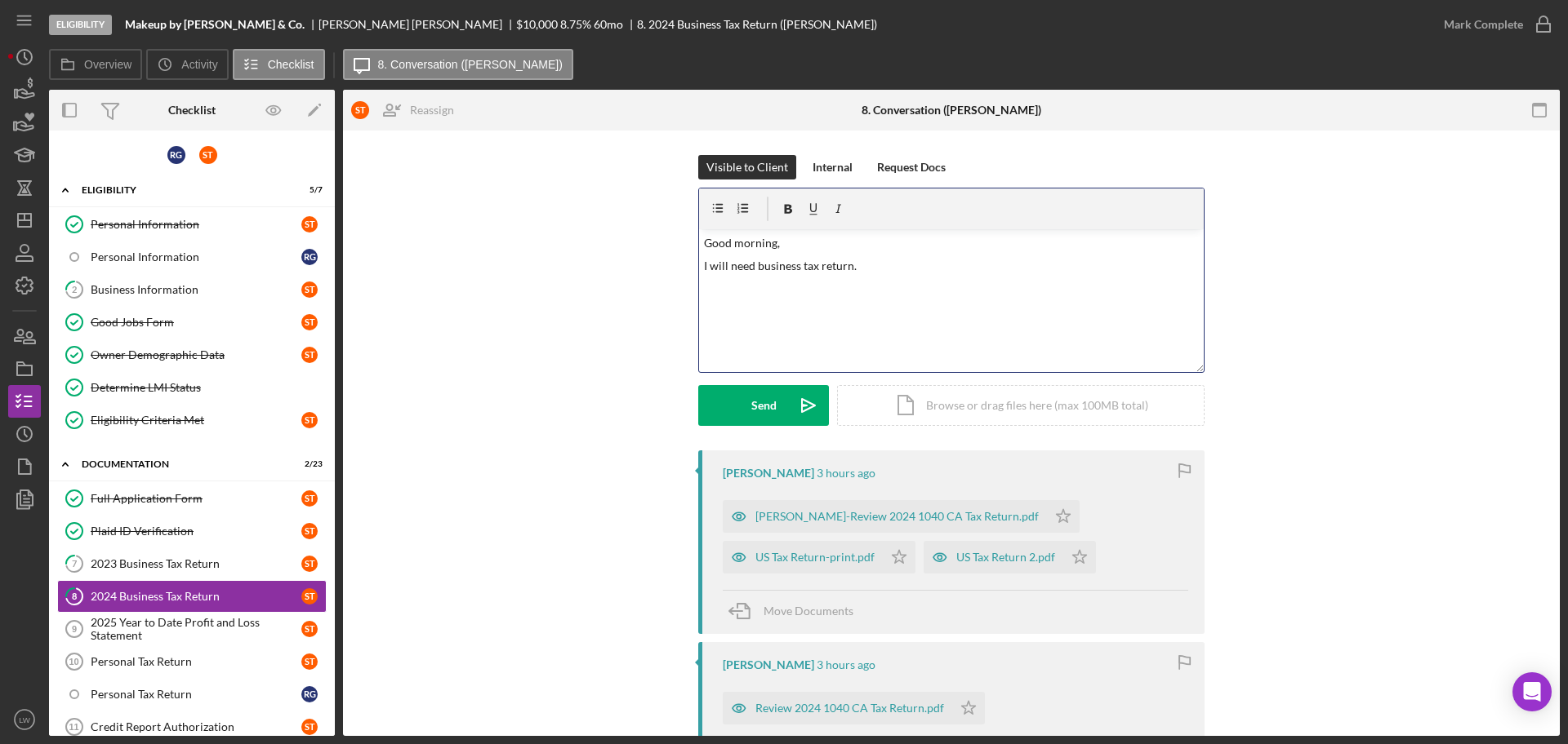
copy div "Good morning, I will need business tax return."
click at [81, 187] on icon "Icon/Expander" at bounding box center [65, 190] width 33 height 32
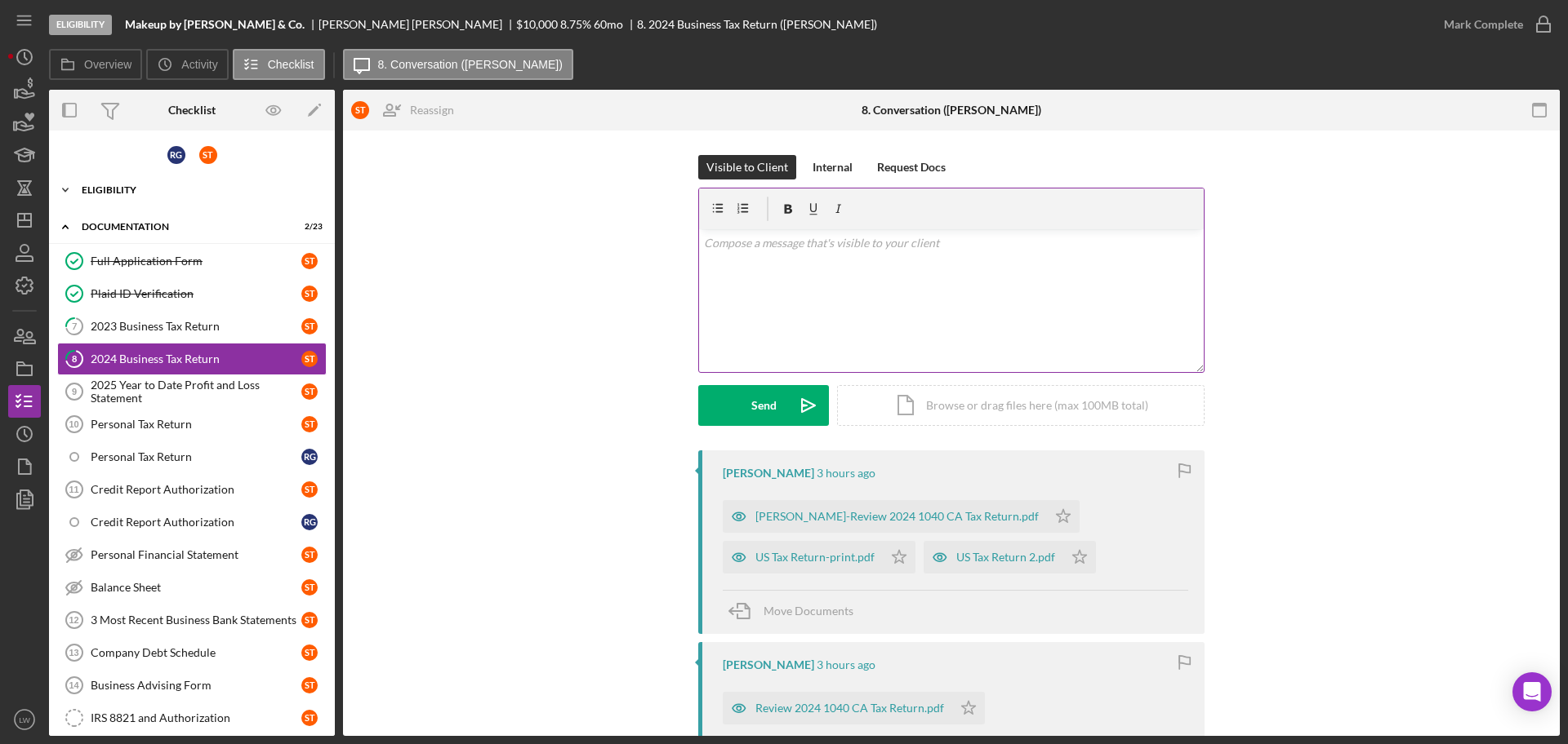
click at [128, 194] on div "Eligibility" at bounding box center [198, 190] width 233 height 10
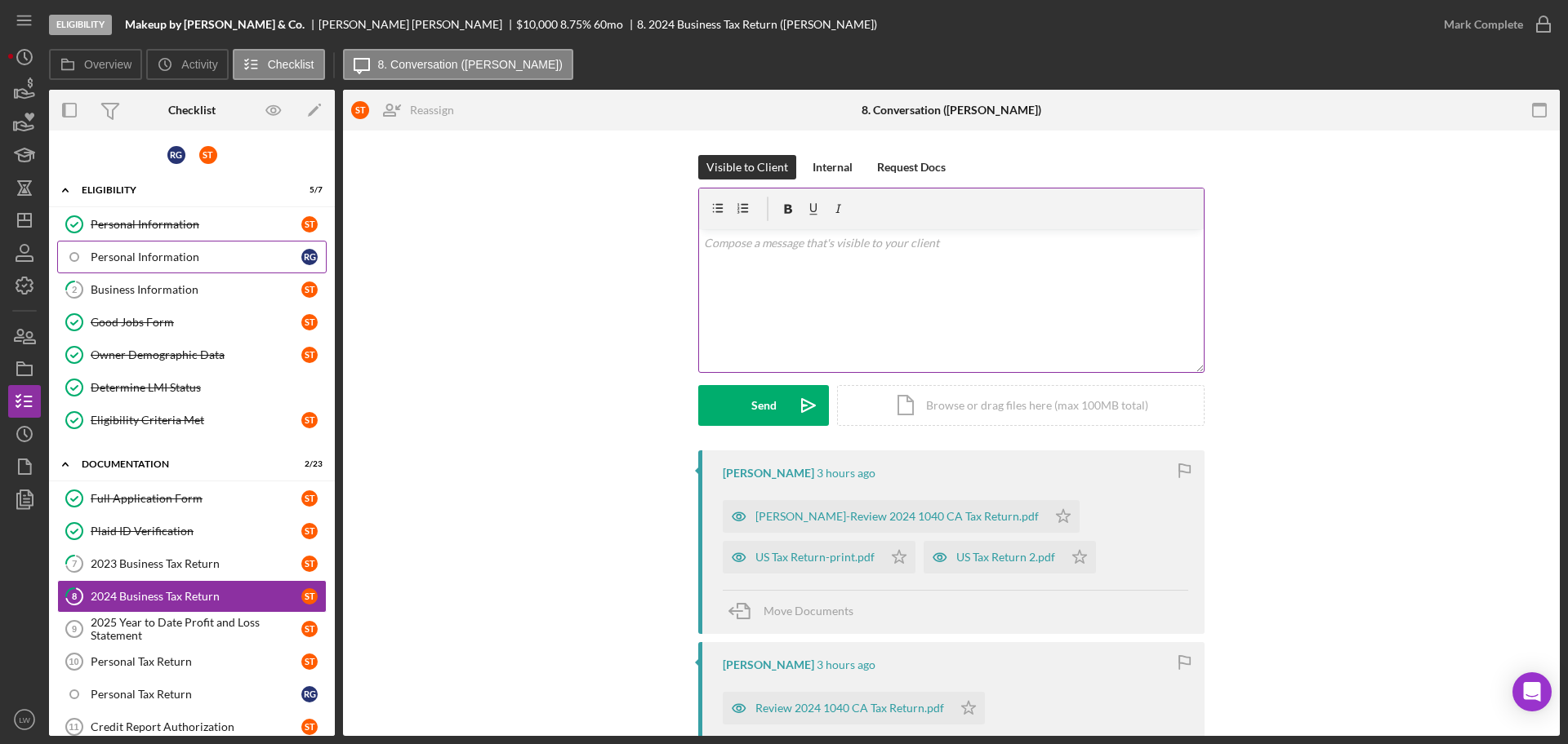
click at [129, 259] on div "Personal Information" at bounding box center [196, 257] width 211 height 13
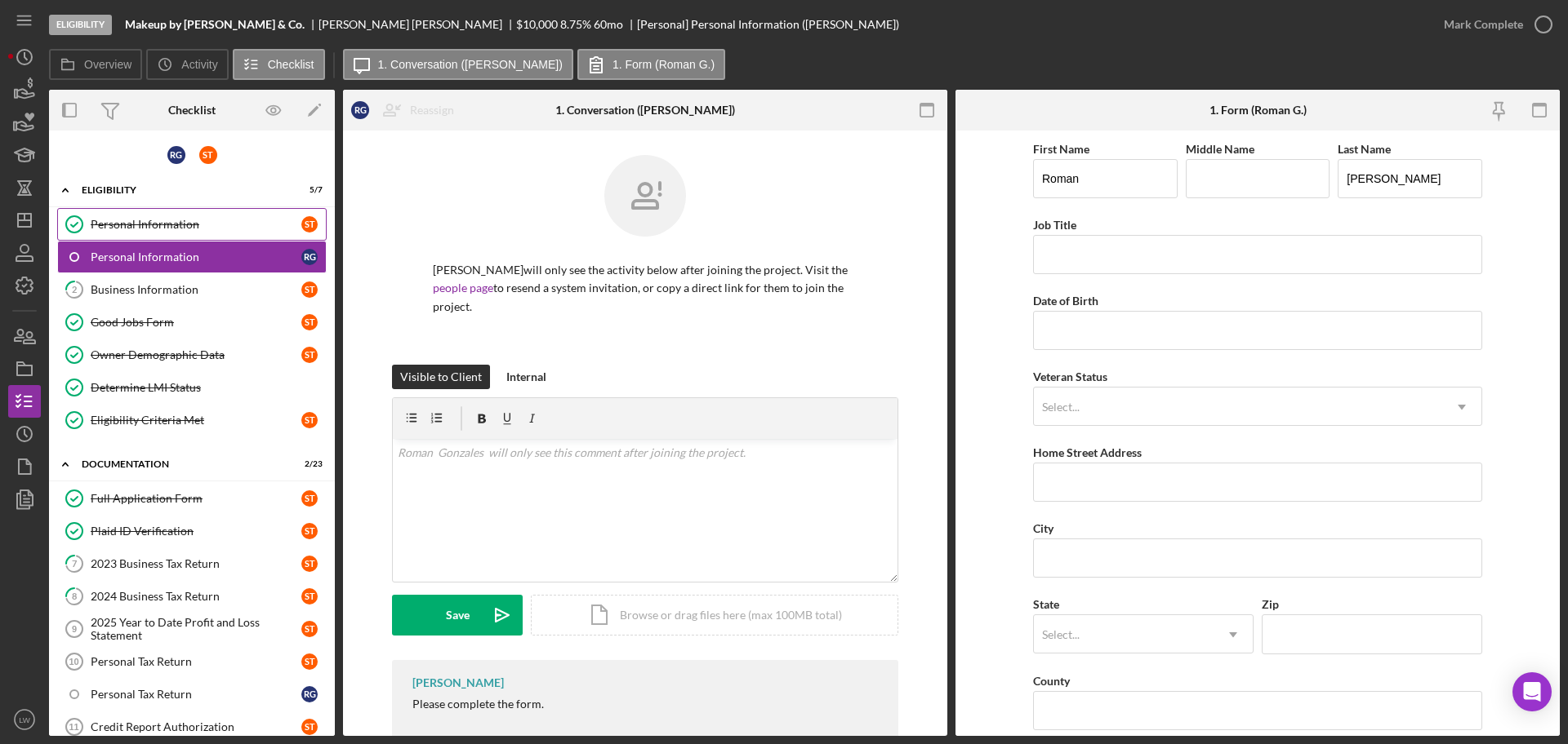
click at [144, 221] on div "Personal Information" at bounding box center [196, 225] width 211 height 13
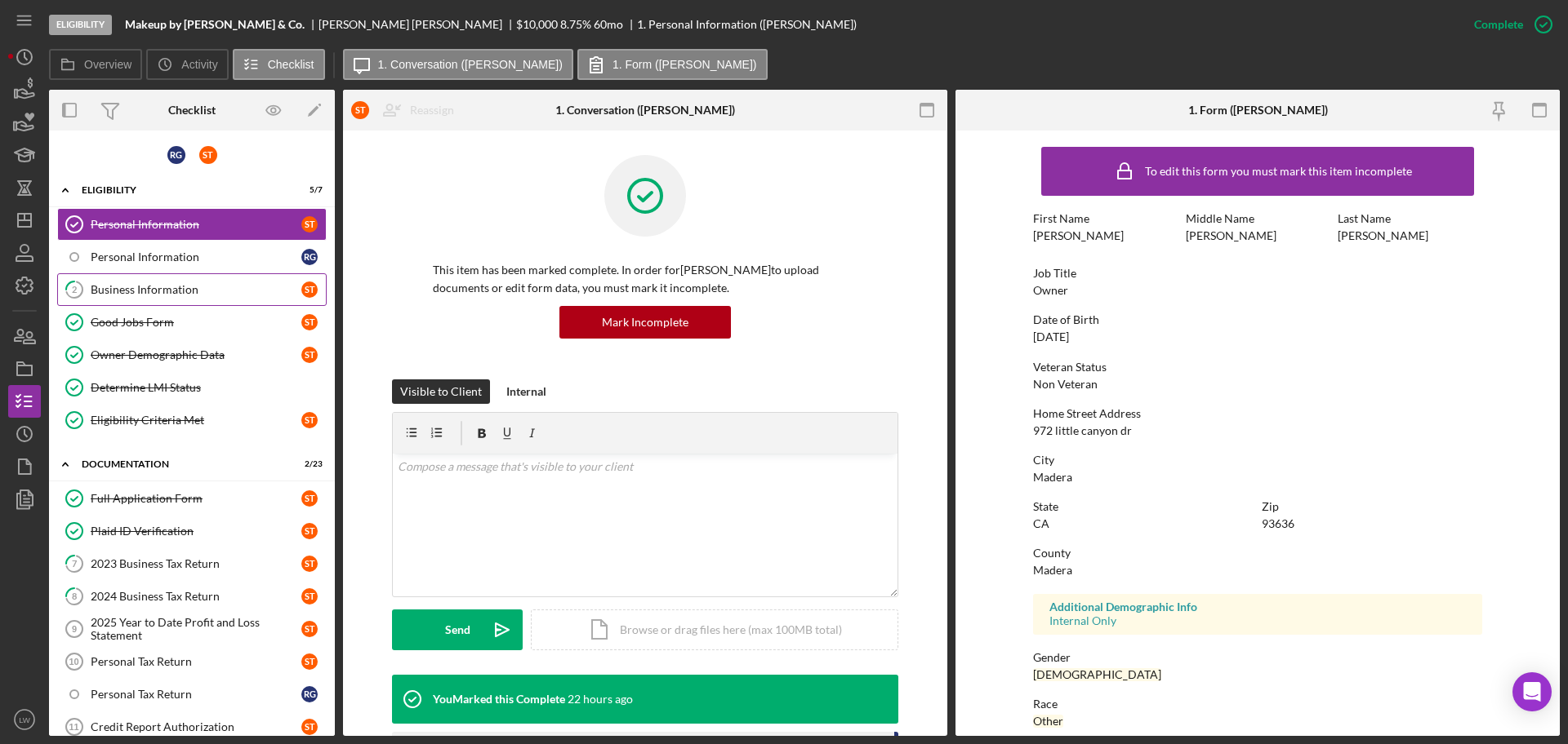
click at [165, 299] on link "2 Business Information S T" at bounding box center [192, 289] width 269 height 32
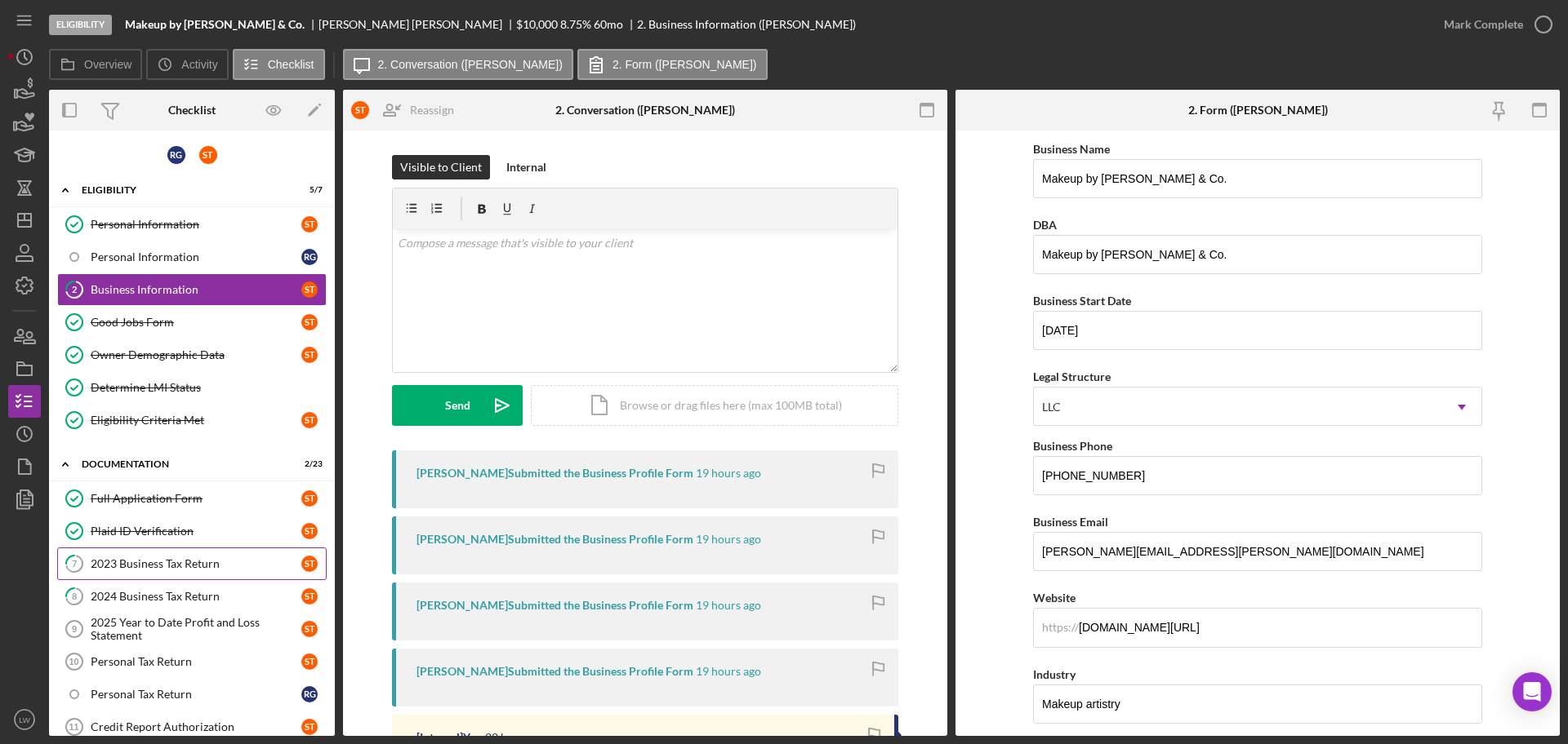
click at [178, 567] on div "2023 Business Tax Return" at bounding box center [196, 564] width 211 height 13
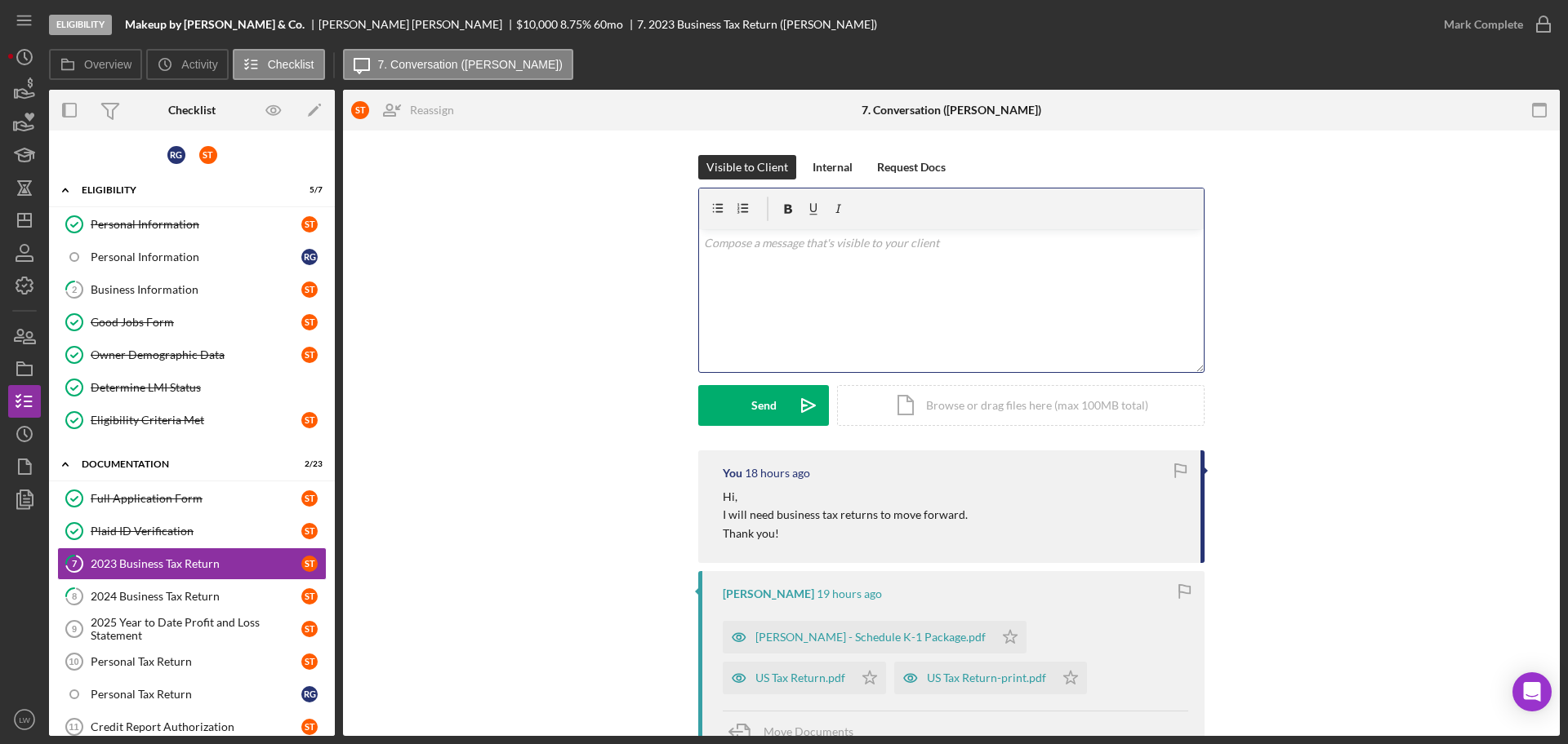
click at [814, 301] on div "v Color teal Color pink Remove color Add row above Add row below Add column bef…" at bounding box center [950, 300] width 504 height 142
click at [151, 567] on div "2024 Business Tax Return" at bounding box center [196, 597] width 211 height 13
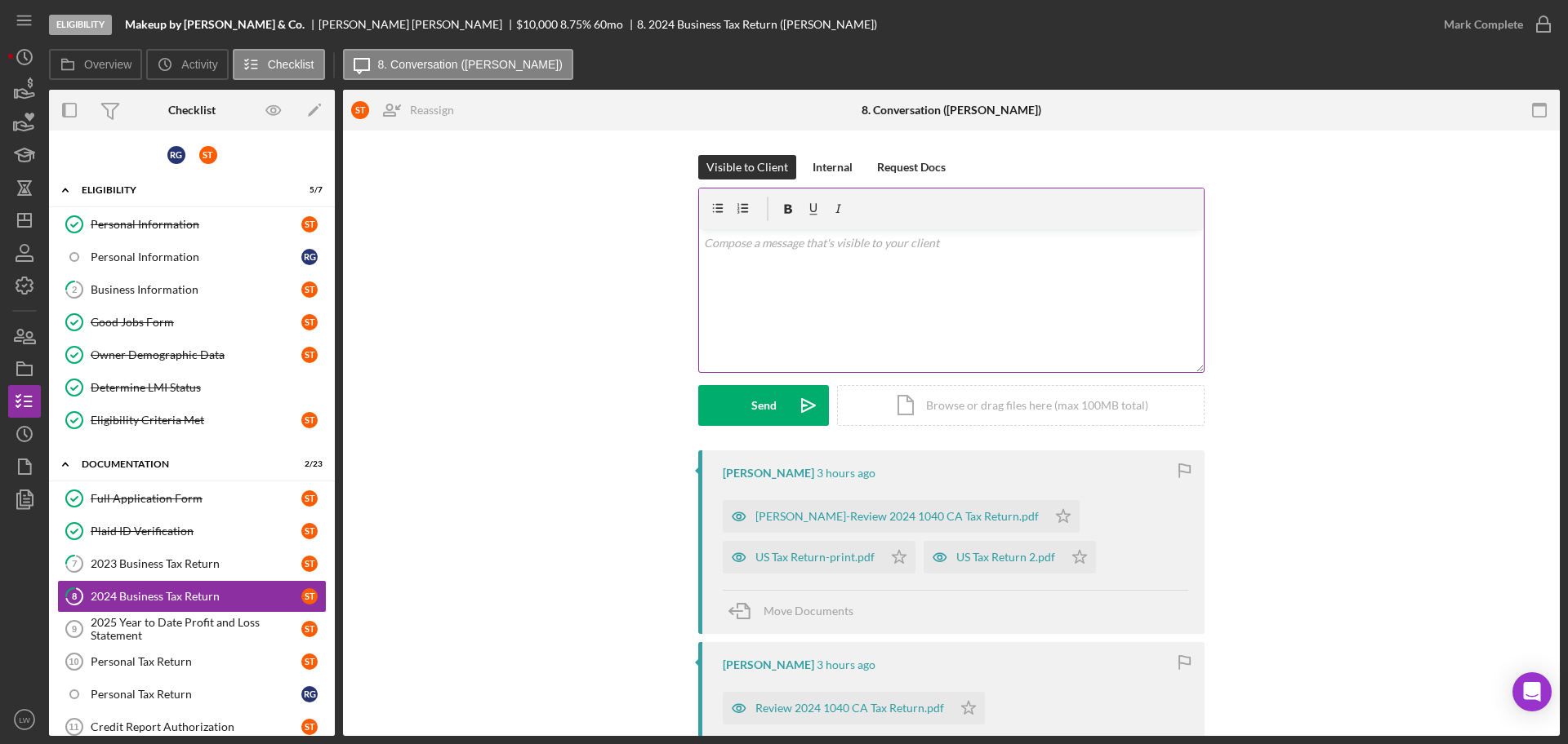
click at [1001, 318] on div "v Color teal Color pink Remove color Add row above Add row below Add column bef…" at bounding box center [950, 300] width 504 height 142
click at [760, 412] on div "Send" at bounding box center [764, 405] width 25 height 41
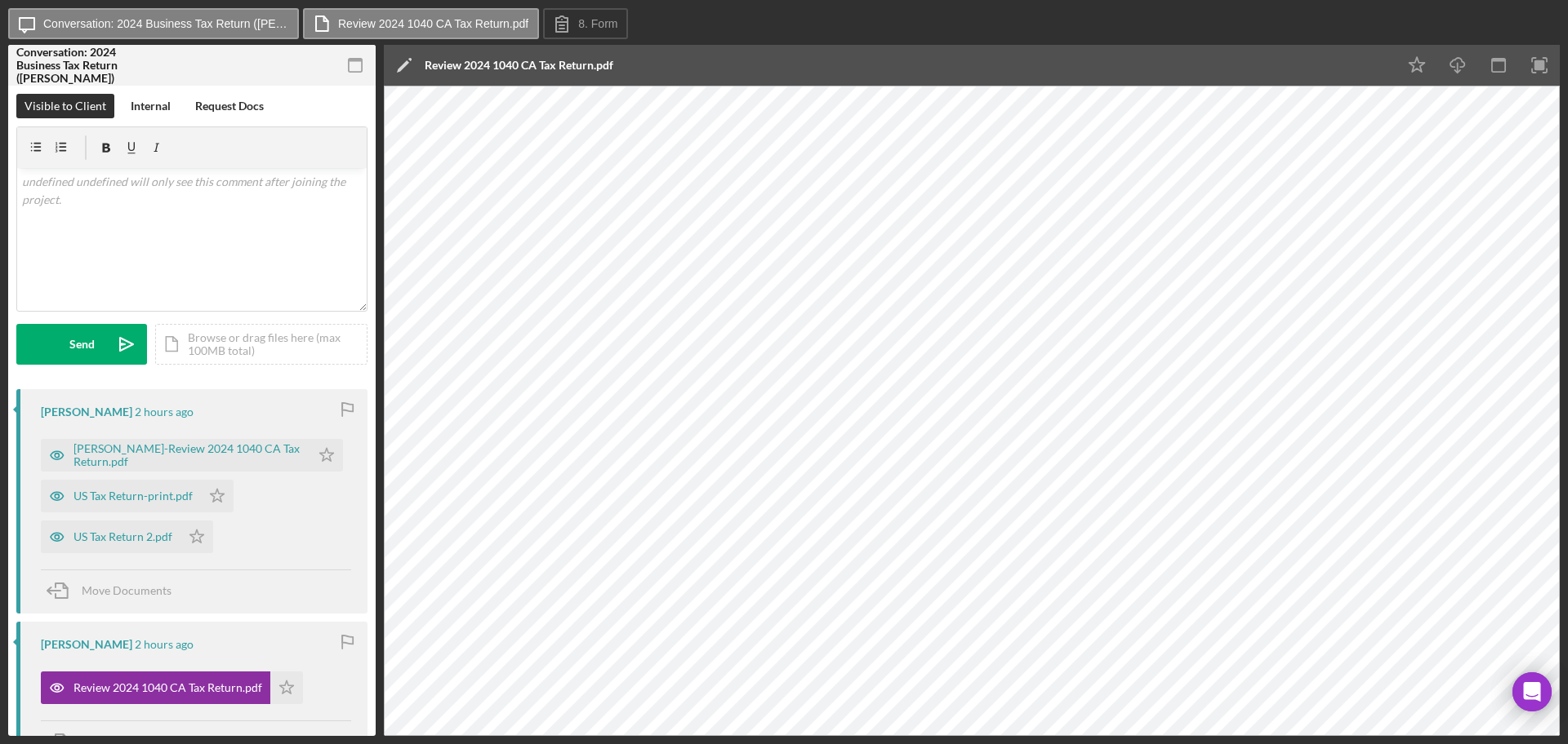
click at [358, 62] on icon "button" at bounding box center [356, 66] width 37 height 37
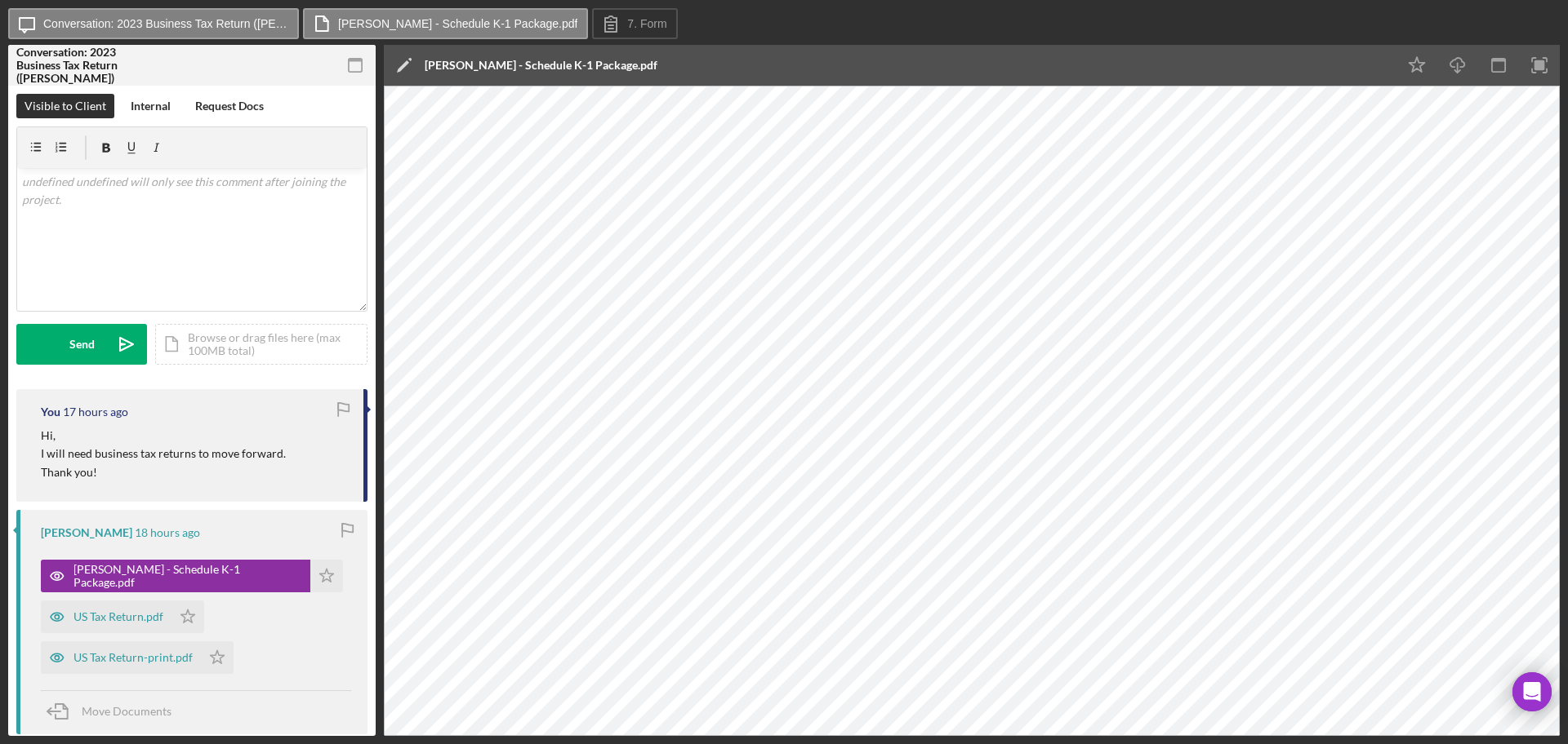
click at [338, 62] on icon "button" at bounding box center [356, 66] width 37 height 37
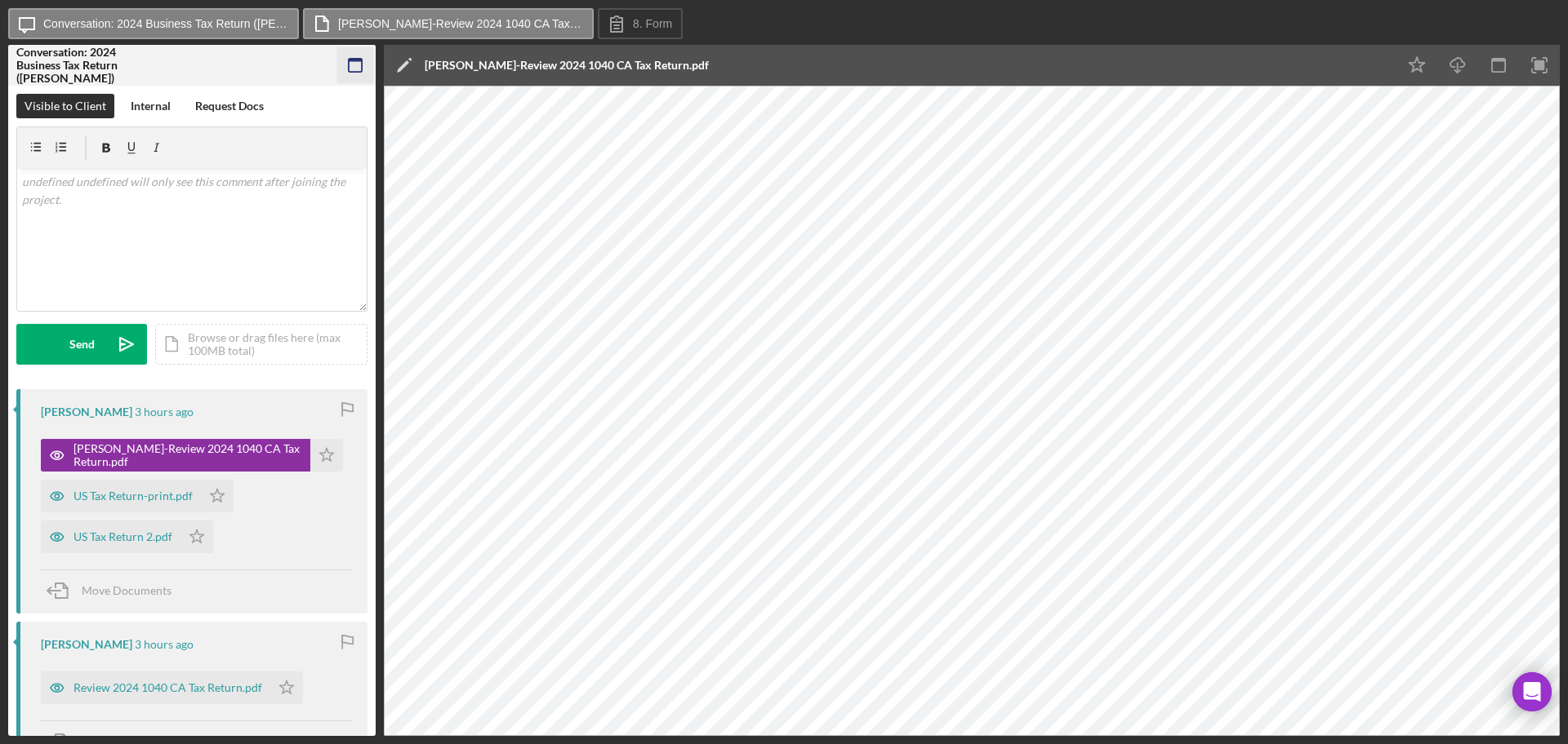
click at [347, 67] on icon "button" at bounding box center [356, 66] width 37 height 37
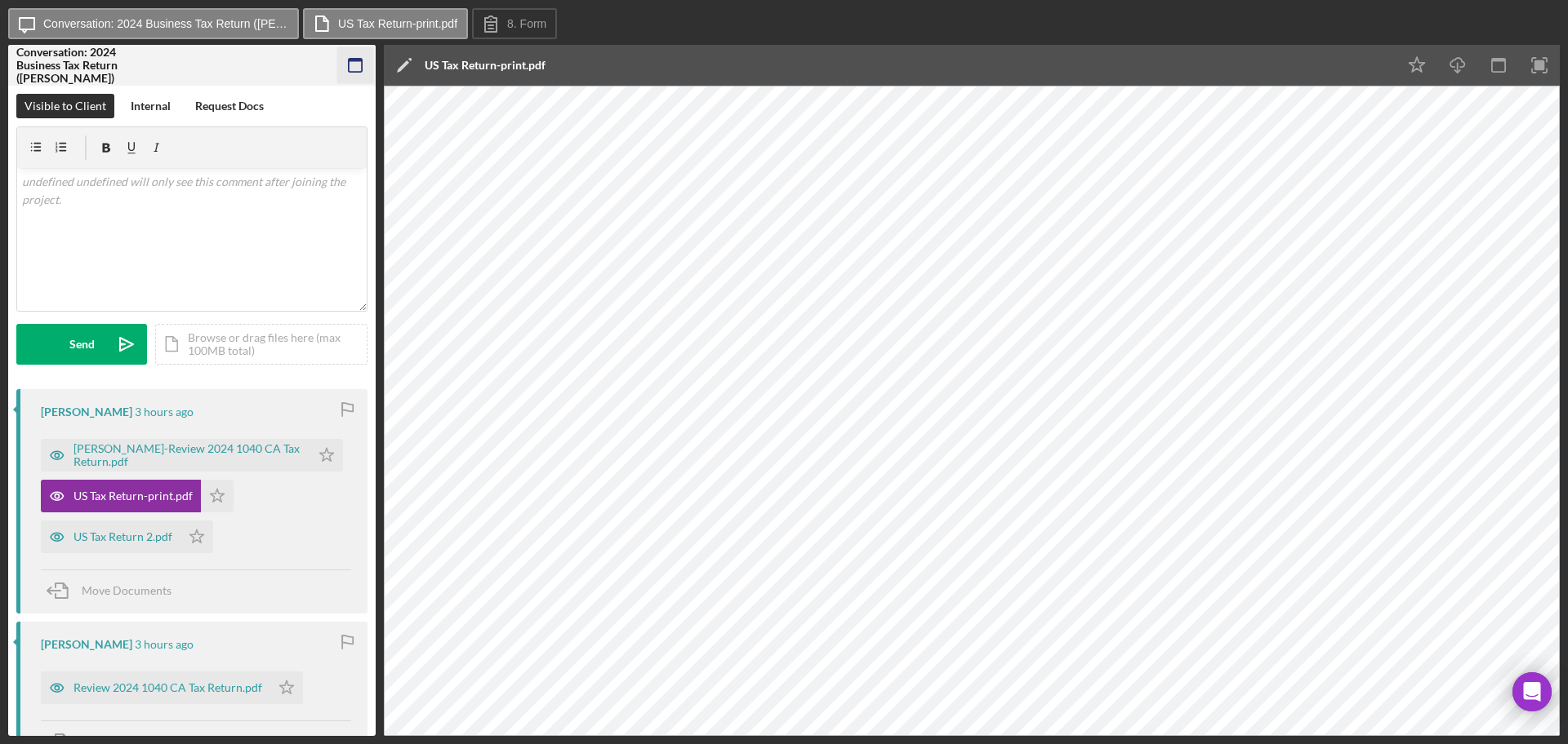
click at [359, 63] on icon "button" at bounding box center [356, 66] width 37 height 37
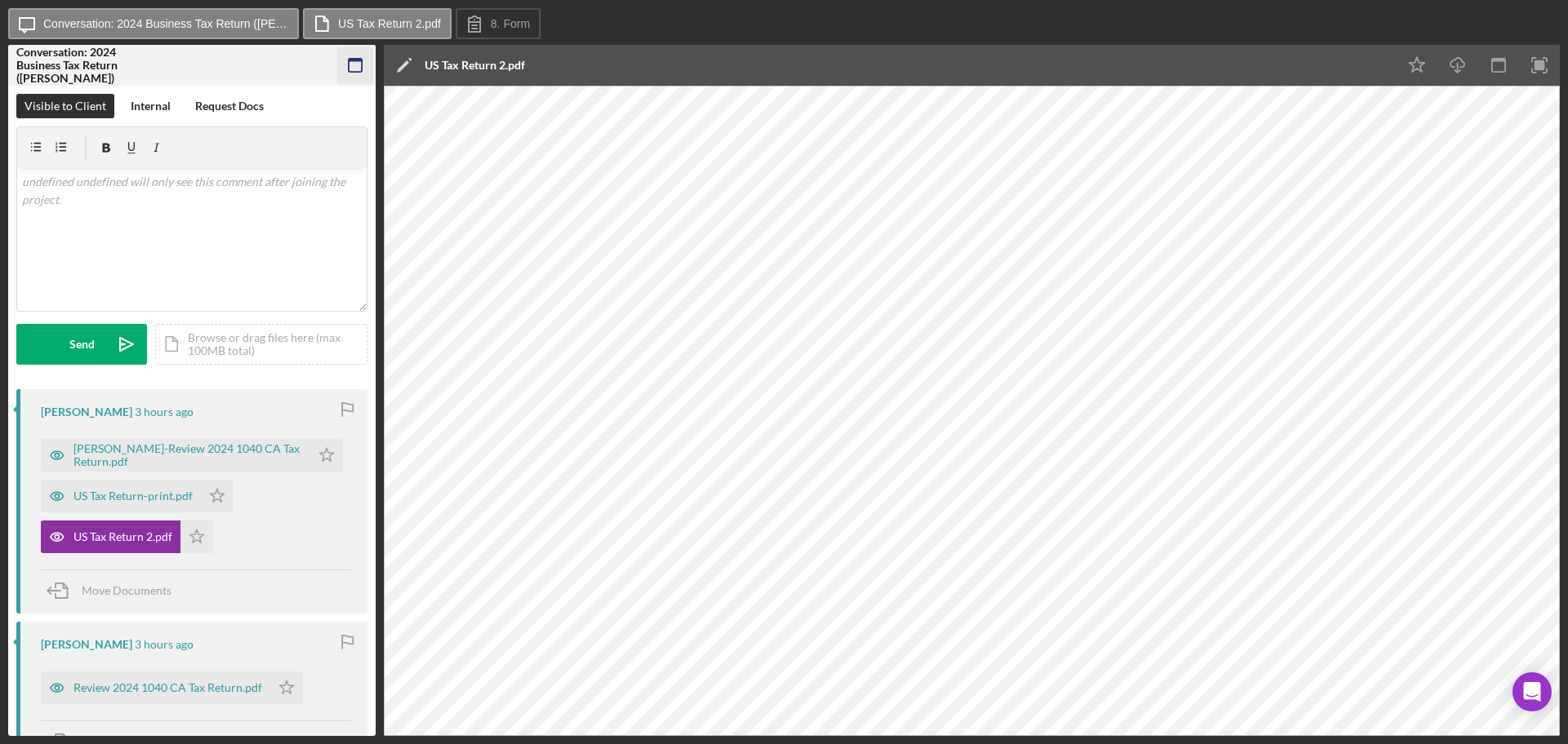
click at [363, 67] on icon "button" at bounding box center [356, 66] width 37 height 37
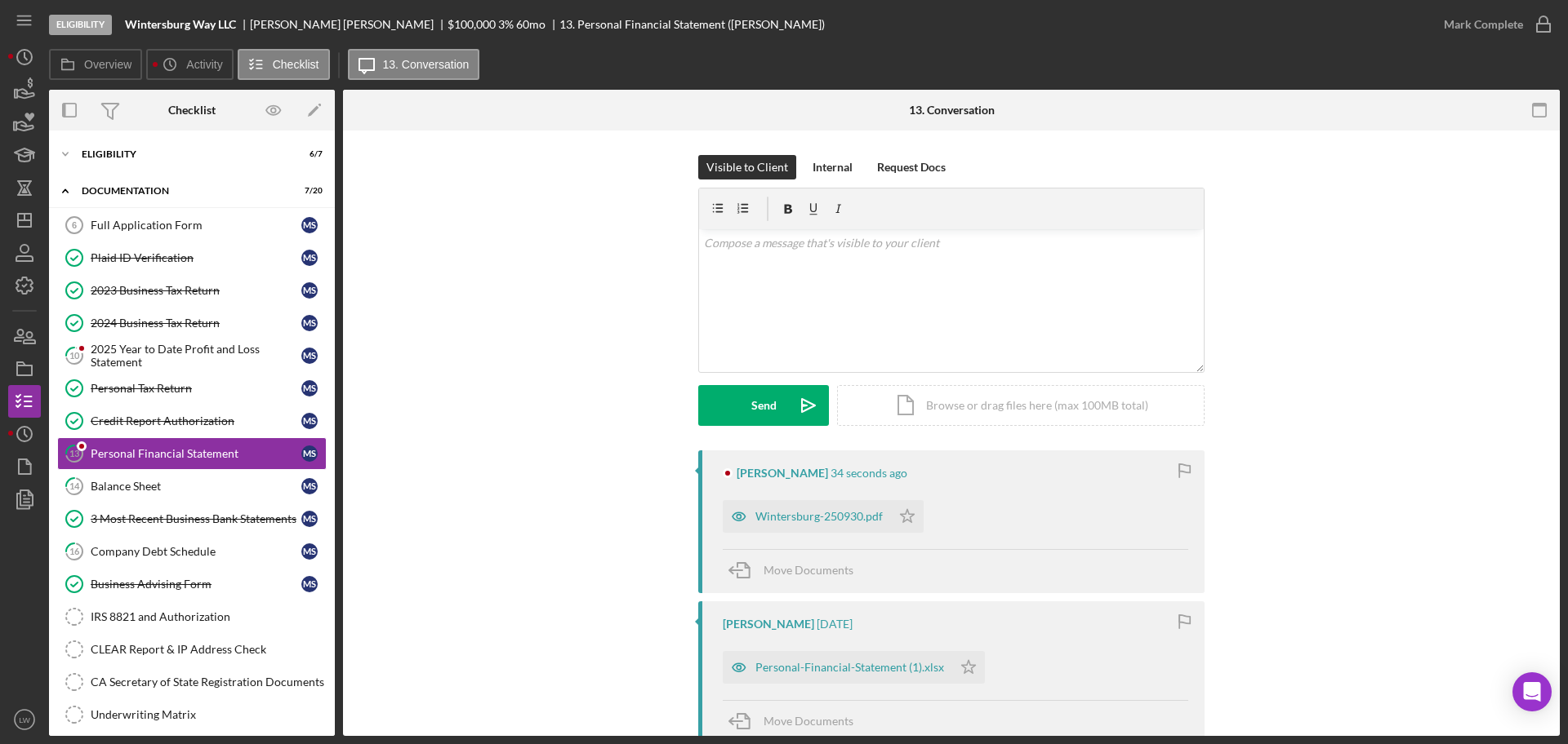
scroll to position [20, 0]
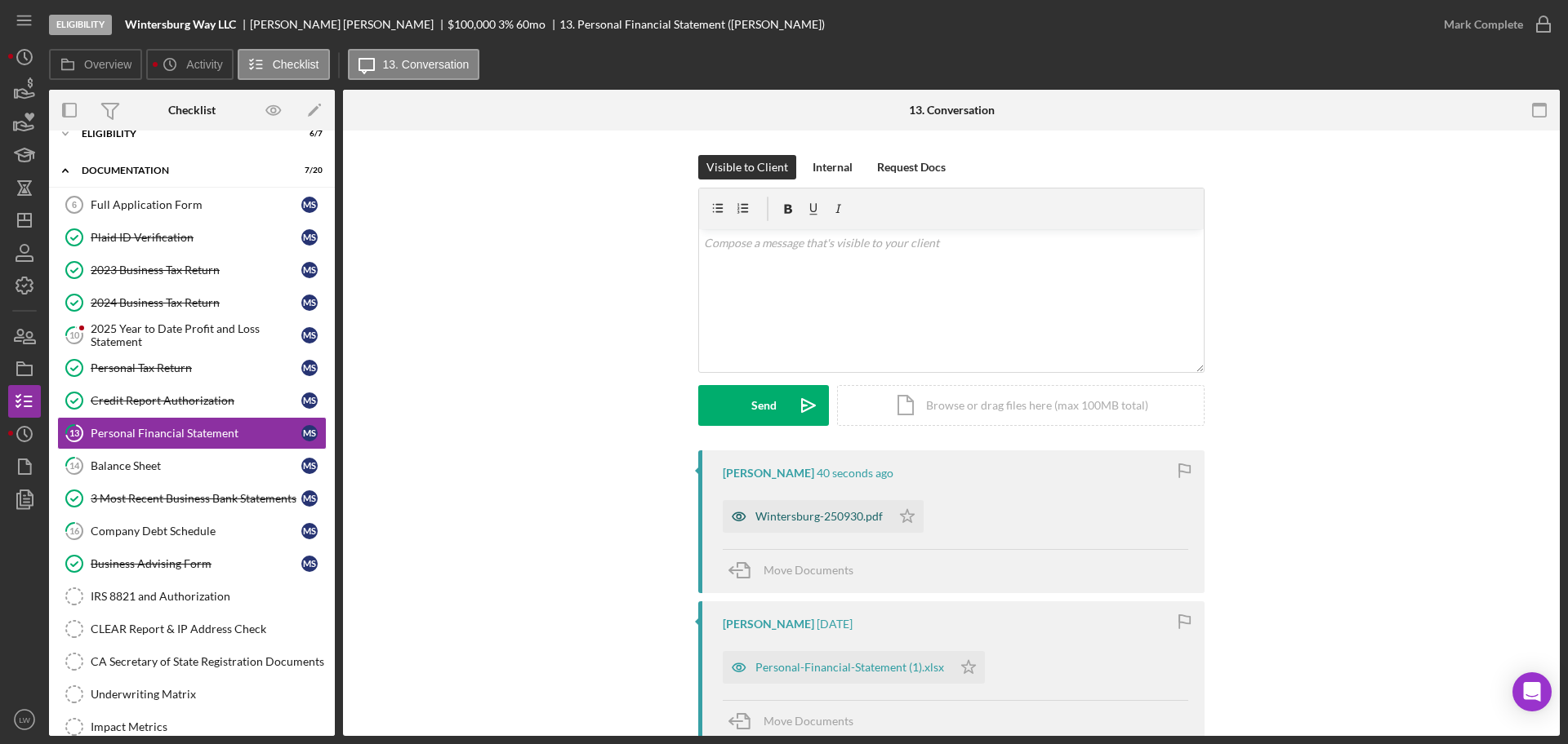
click at [792, 522] on div "Wintersburg-250930.pdf" at bounding box center [819, 517] width 128 height 13
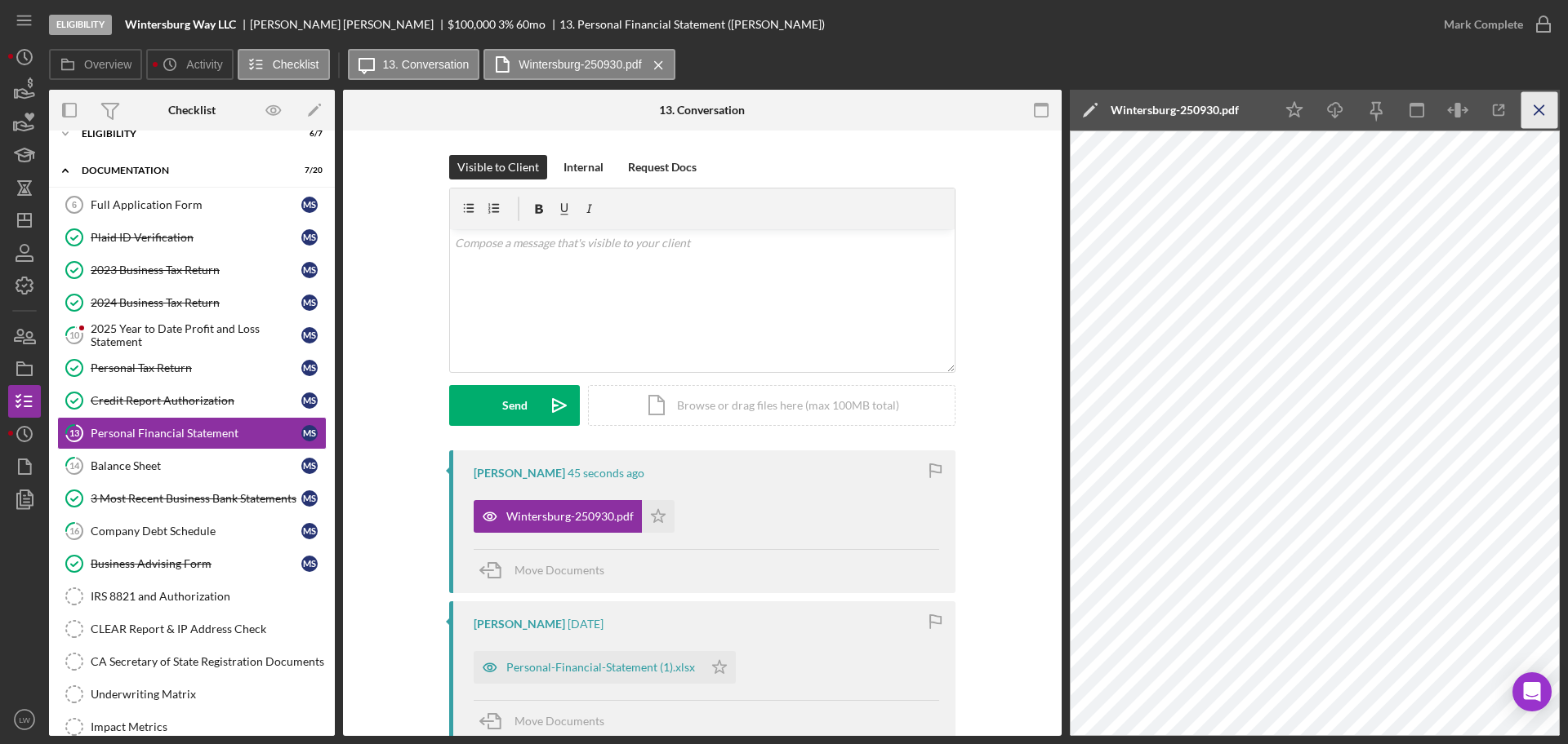
click at [1541, 111] on icon "Icon/Menu Close" at bounding box center [1540, 111] width 37 height 37
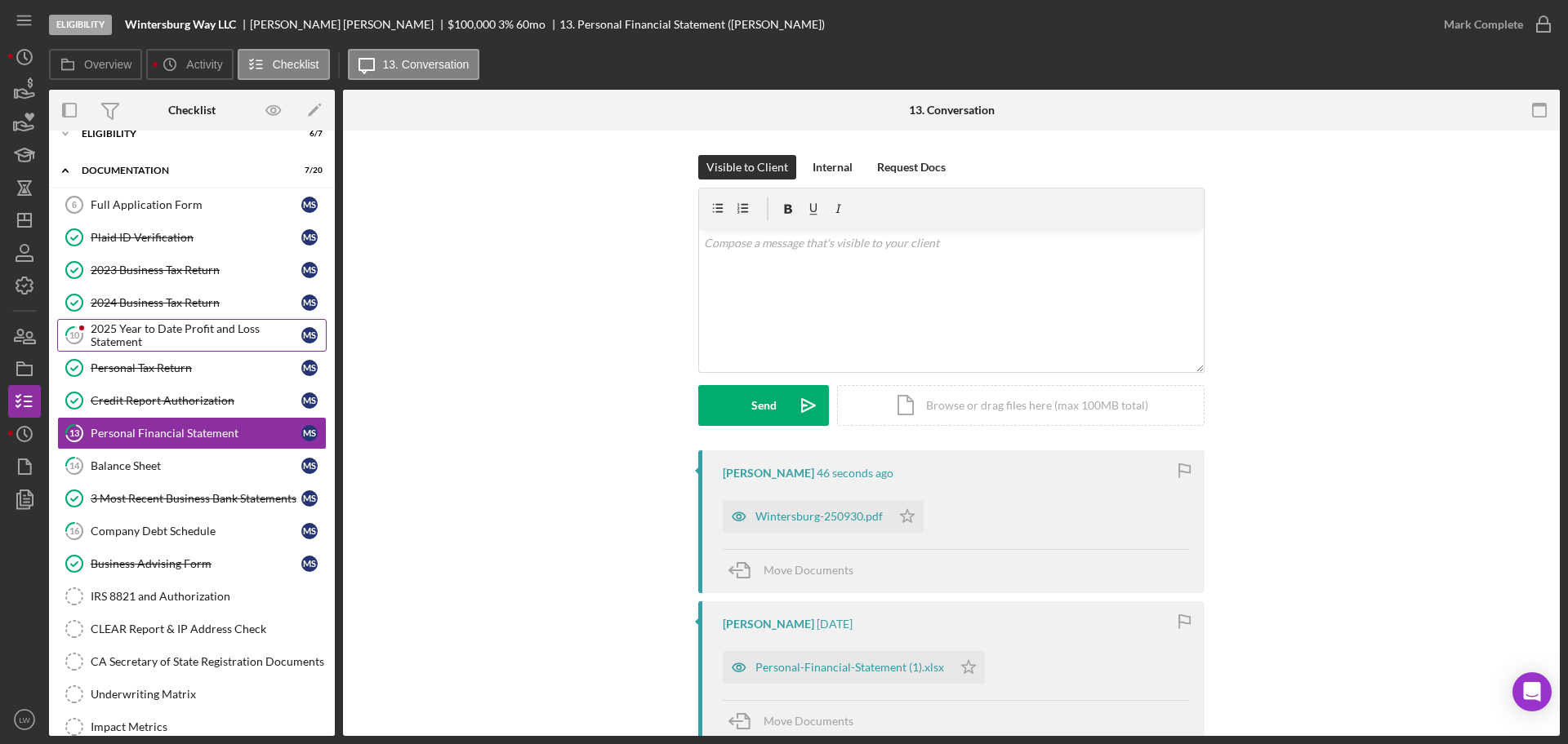
click at [201, 332] on div "2025 Year to Date Profit and Loss Statement" at bounding box center [196, 335] width 211 height 26
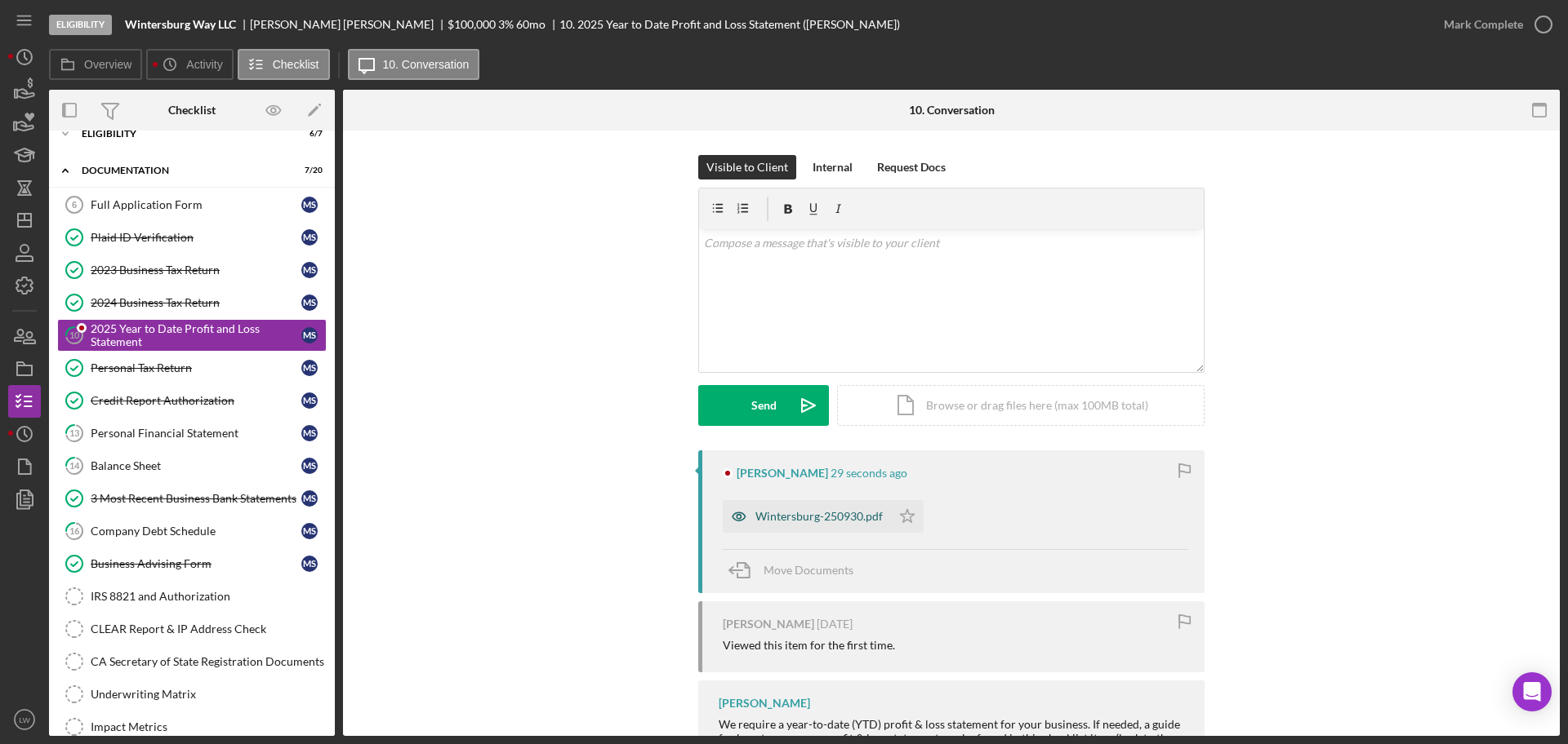
click at [764, 510] on div "Wintersburg-250930.pdf" at bounding box center [819, 517] width 128 height 13
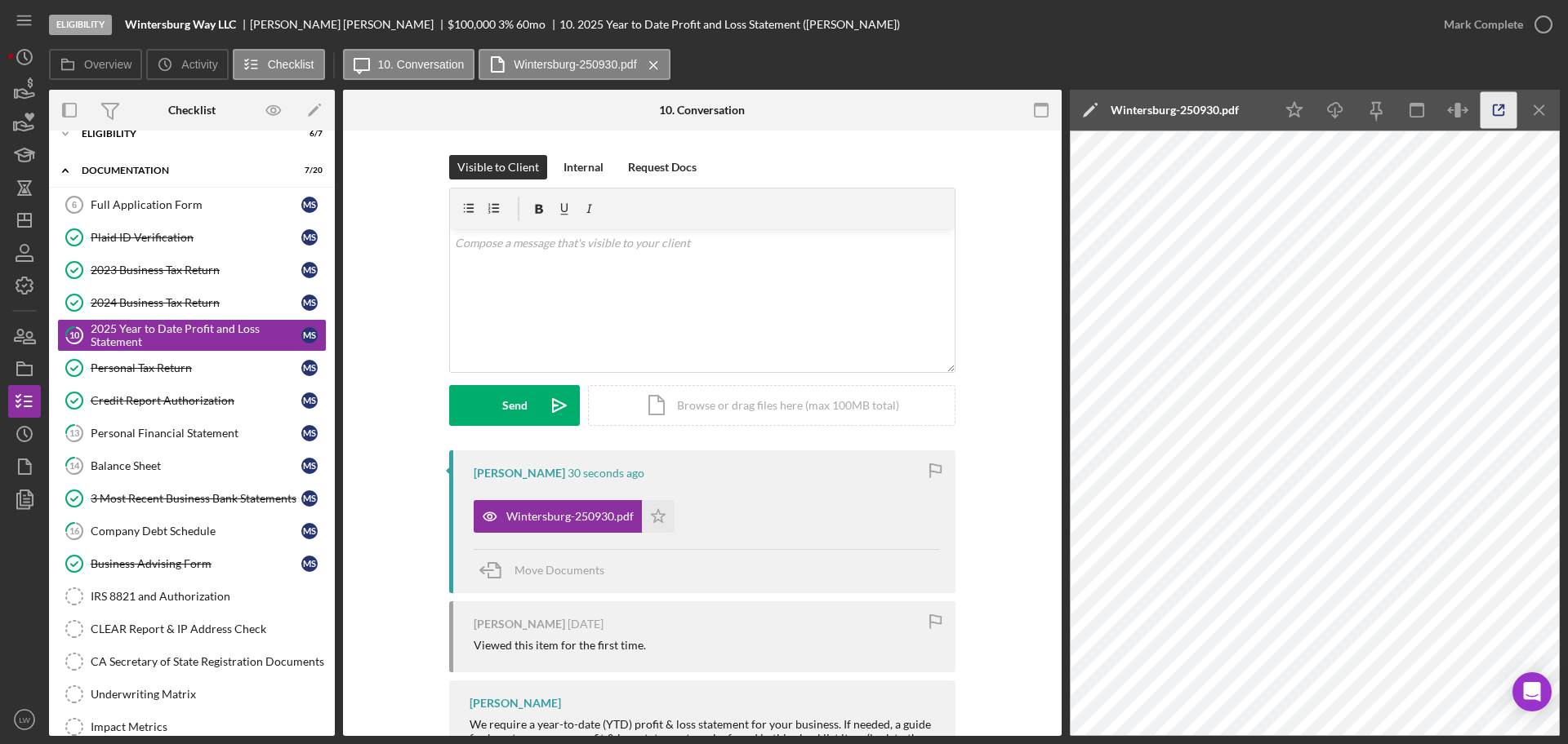
click at [1495, 107] on icon "button" at bounding box center [1499, 111] width 37 height 37
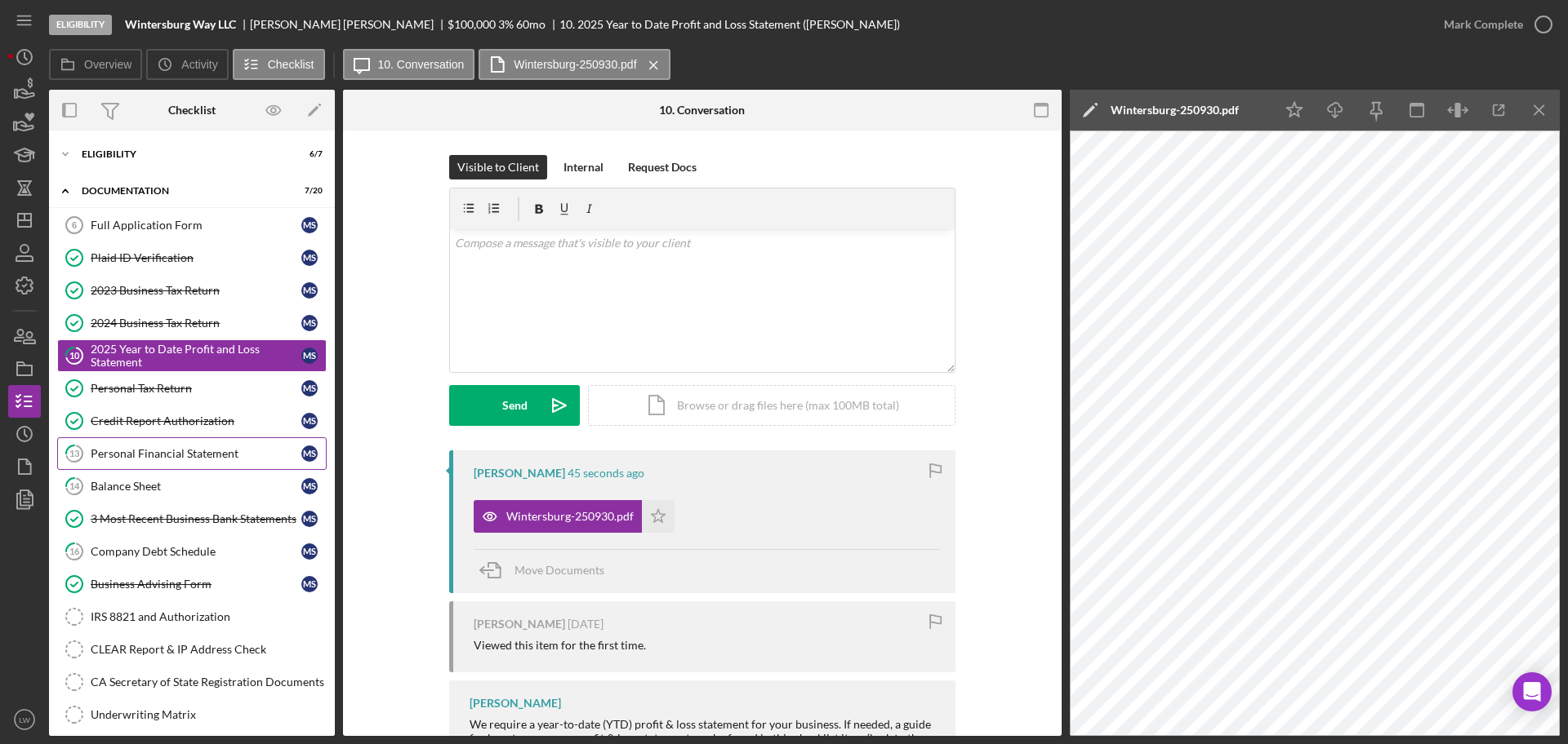
click at [194, 457] on div "Personal Financial Statement" at bounding box center [196, 454] width 211 height 13
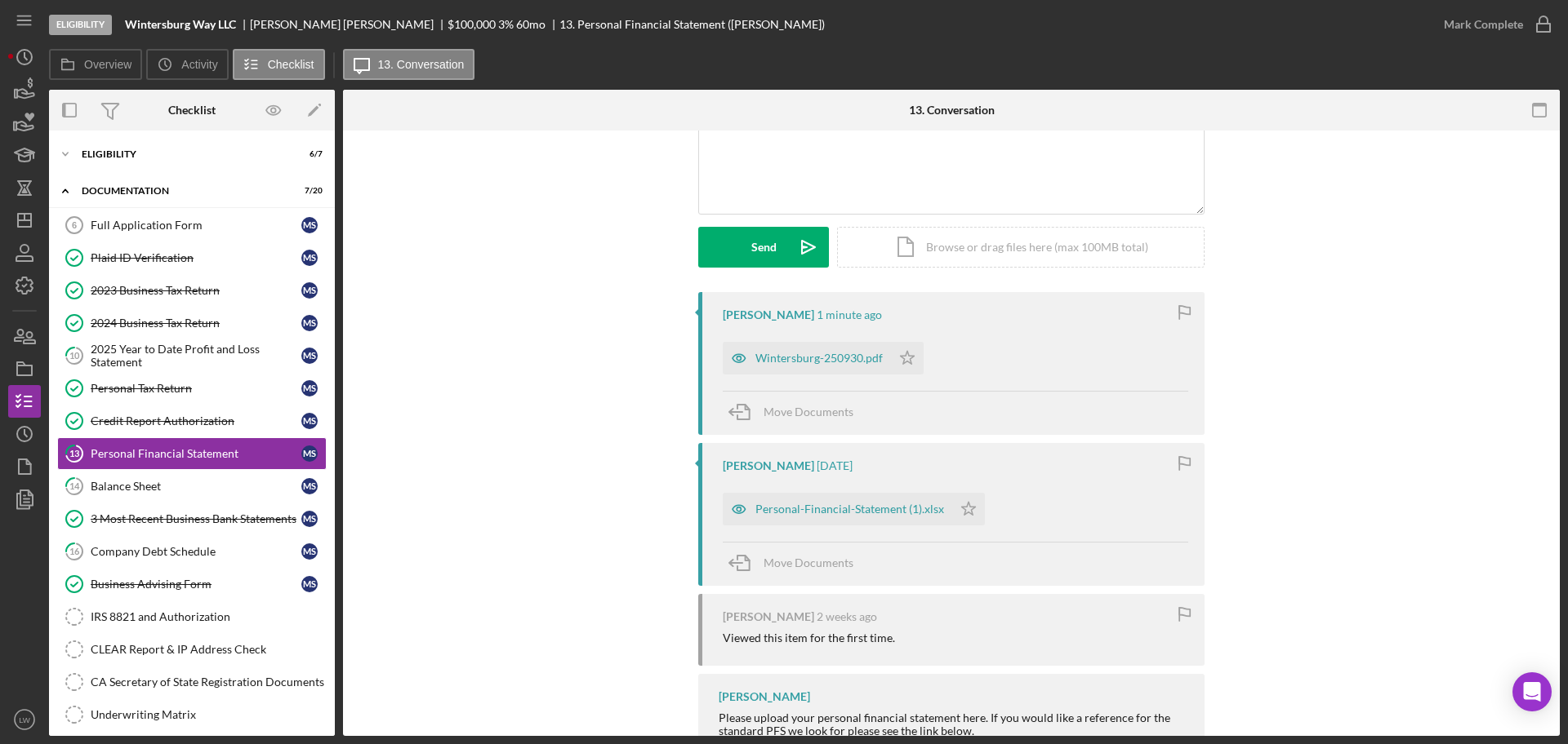
scroll to position [50, 0]
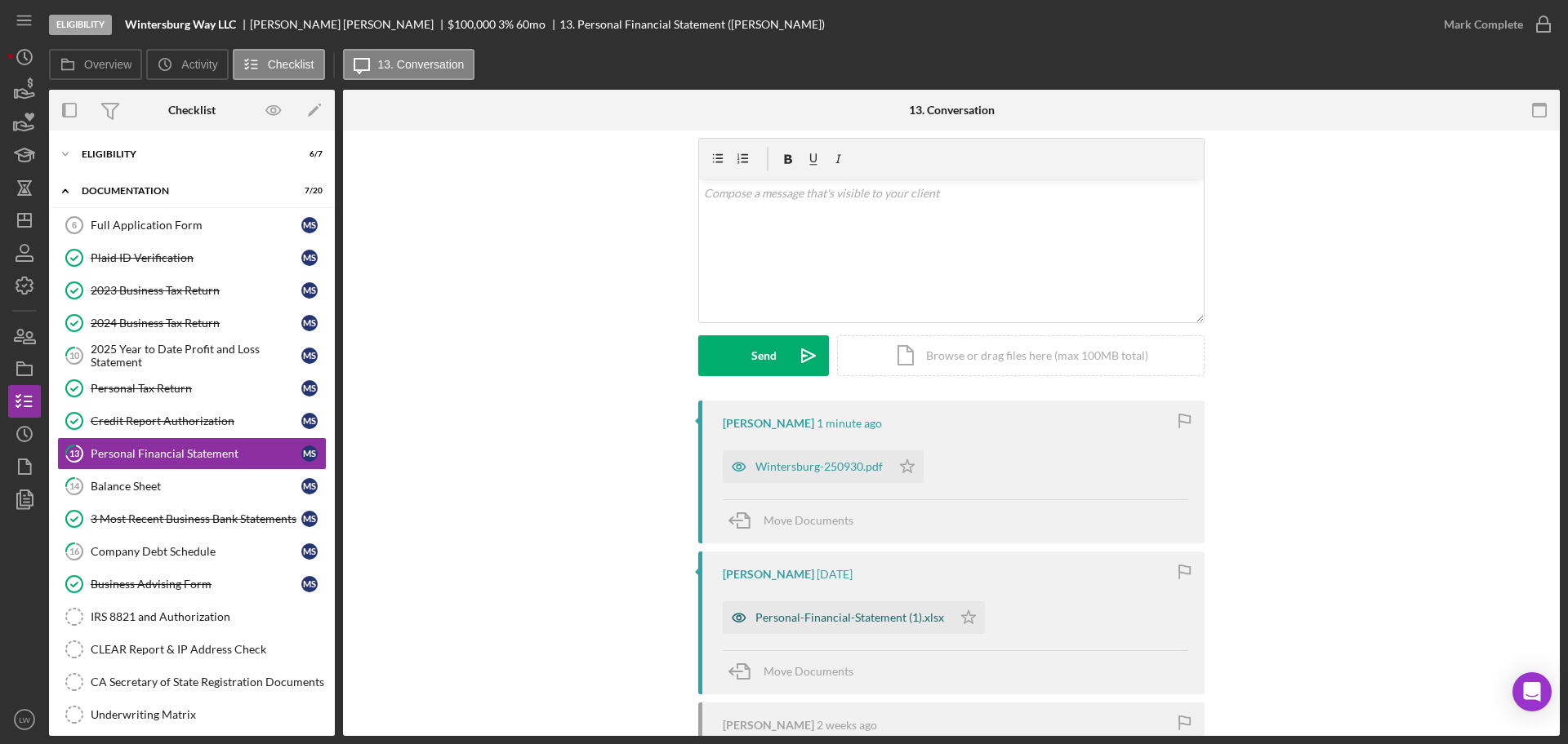
click at [854, 620] on div "Personal-Financial-Statement (1).xlsx" at bounding box center [849, 618] width 188 height 13
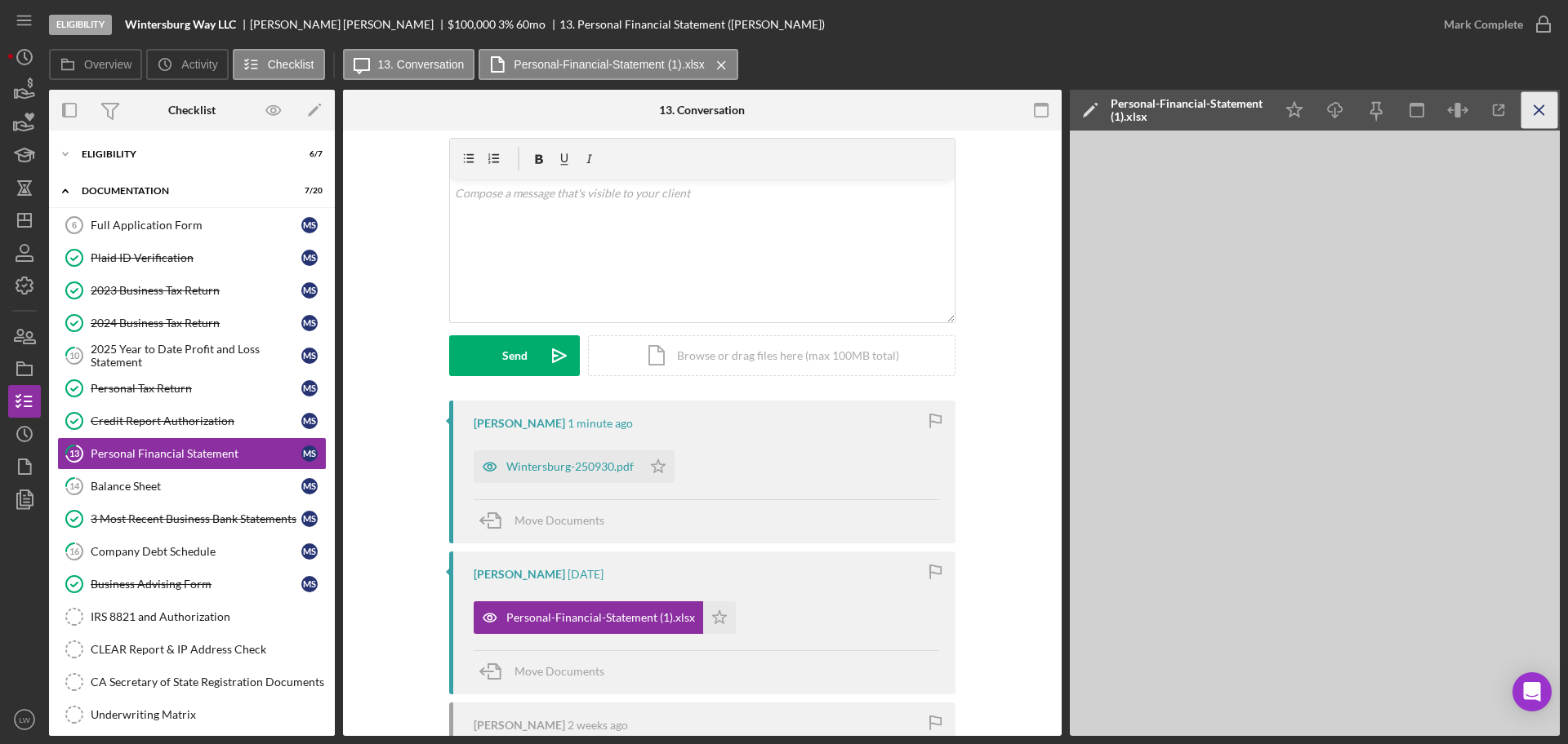
click at [1535, 117] on icon "Icon/Menu Close" at bounding box center [1540, 111] width 37 height 37
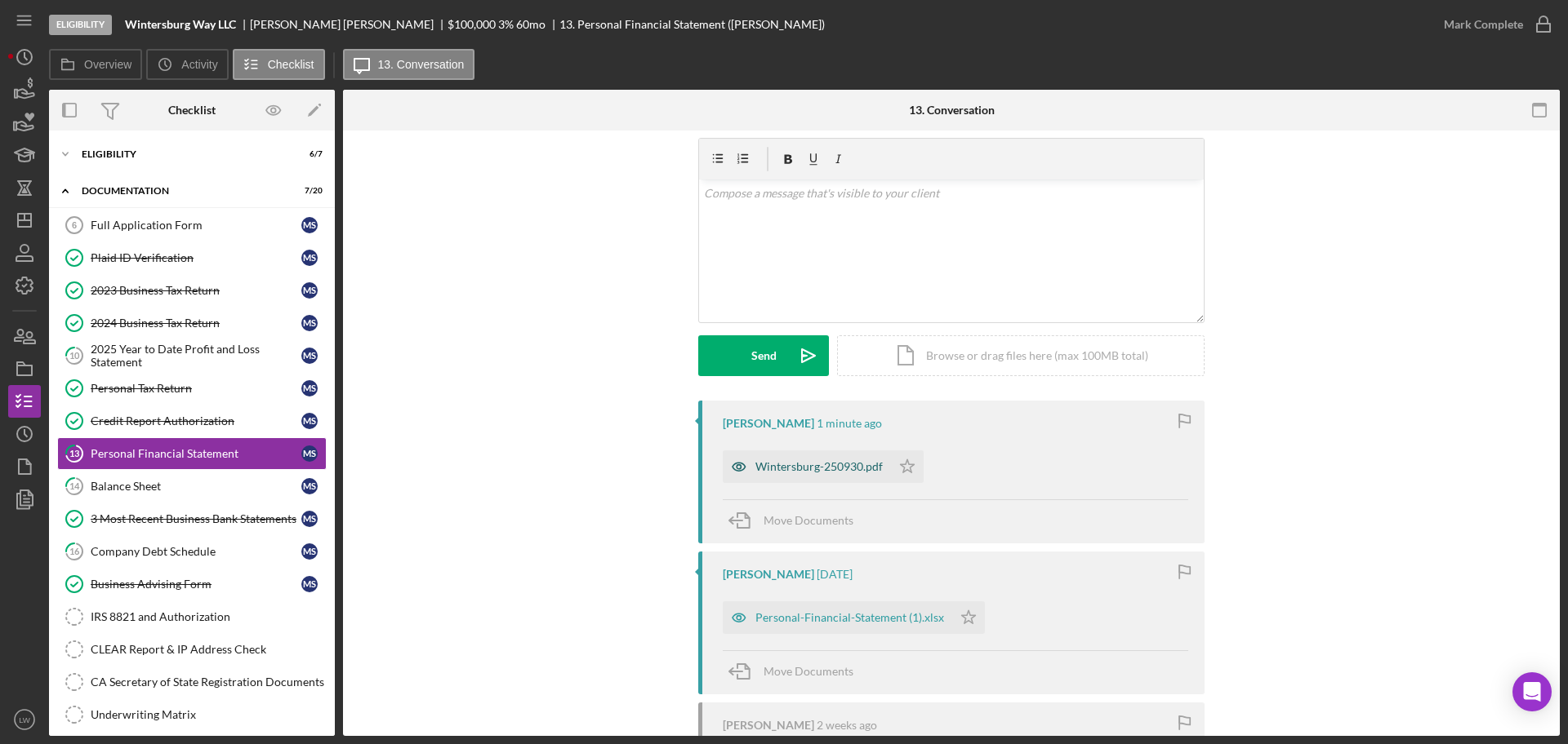
click at [832, 472] on div "Wintersburg-250930.pdf" at bounding box center [819, 467] width 128 height 13
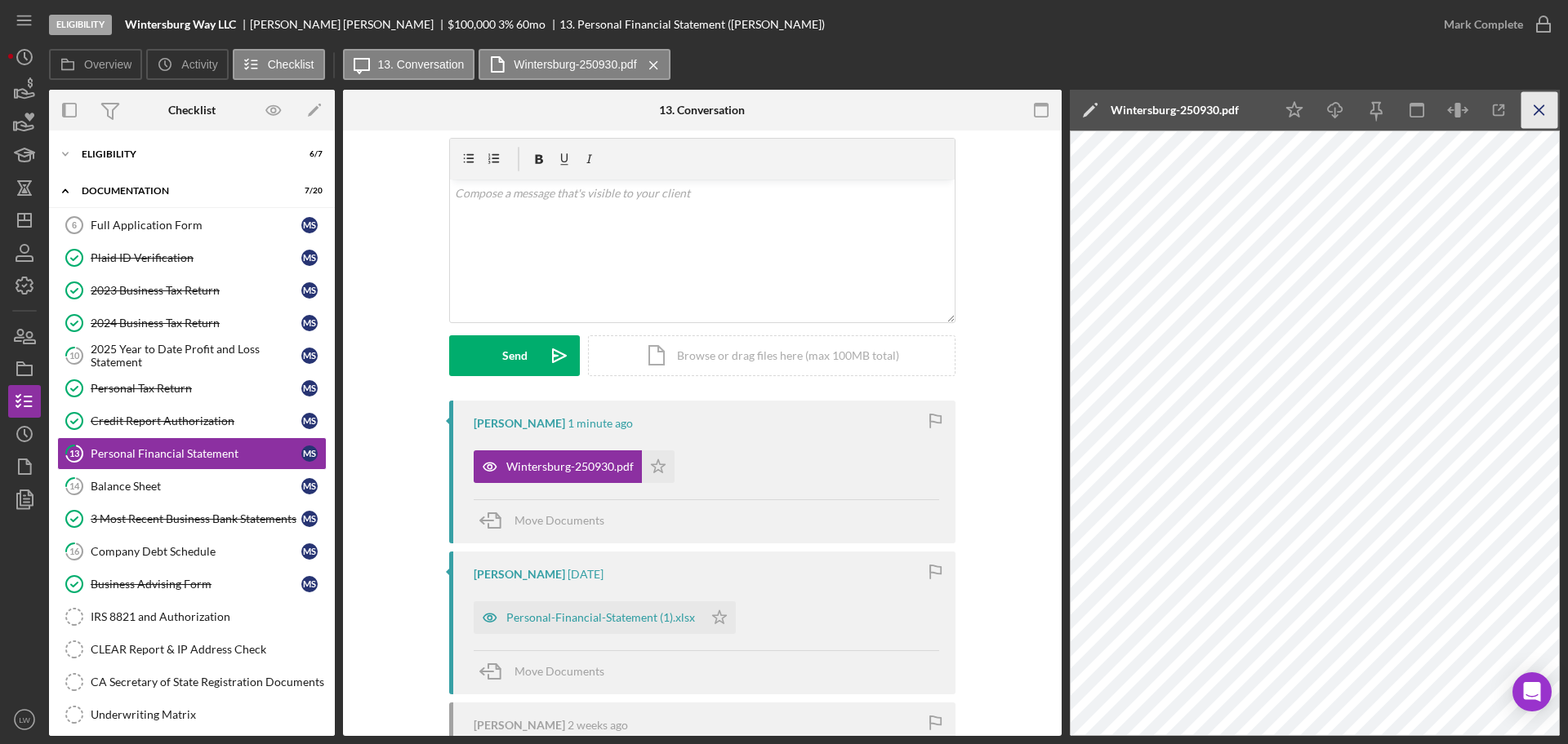
click at [1537, 104] on icon "Icon/Menu Close" at bounding box center [1540, 111] width 37 height 37
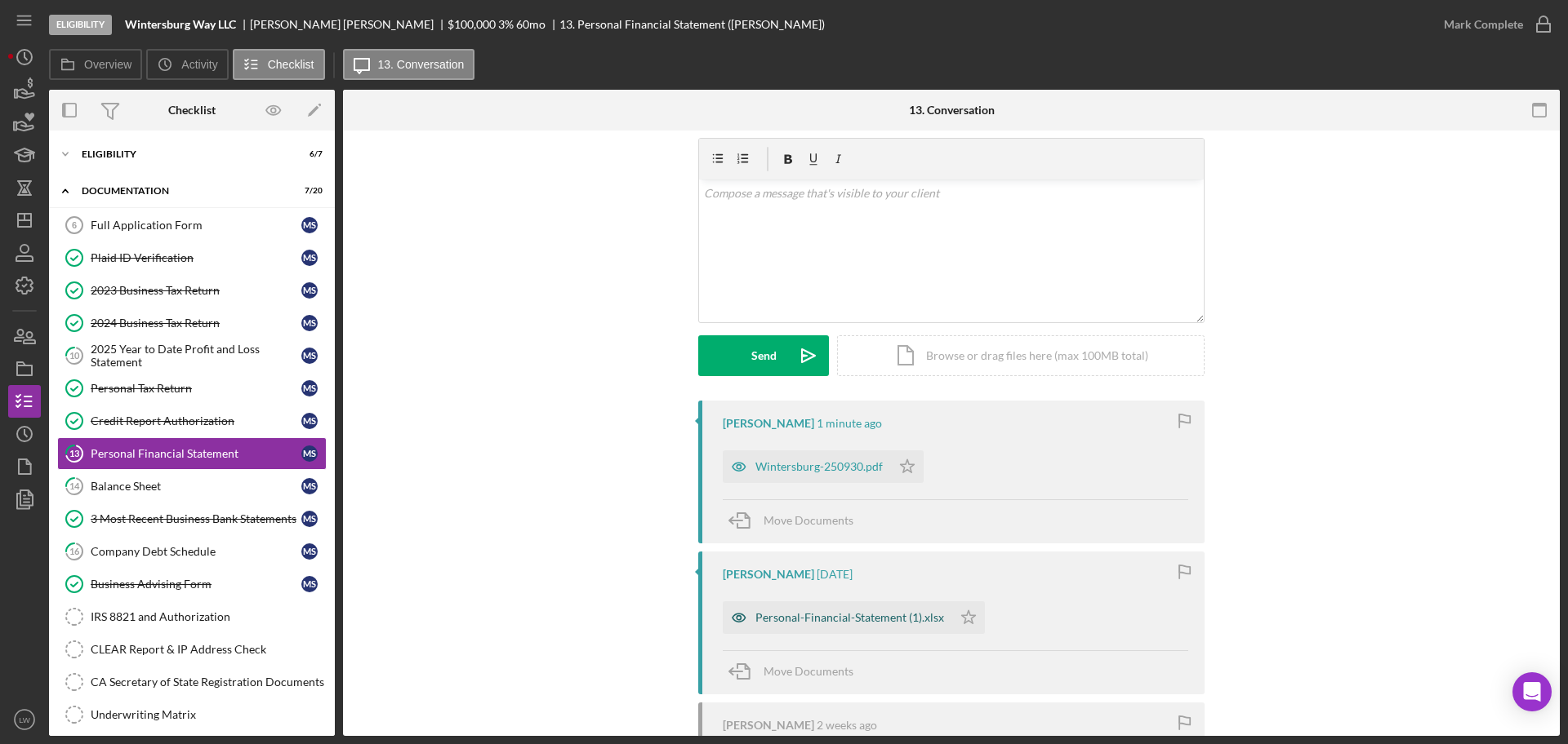
click at [833, 626] on div "Personal-Financial-Statement (1).xlsx" at bounding box center [837, 617] width 229 height 32
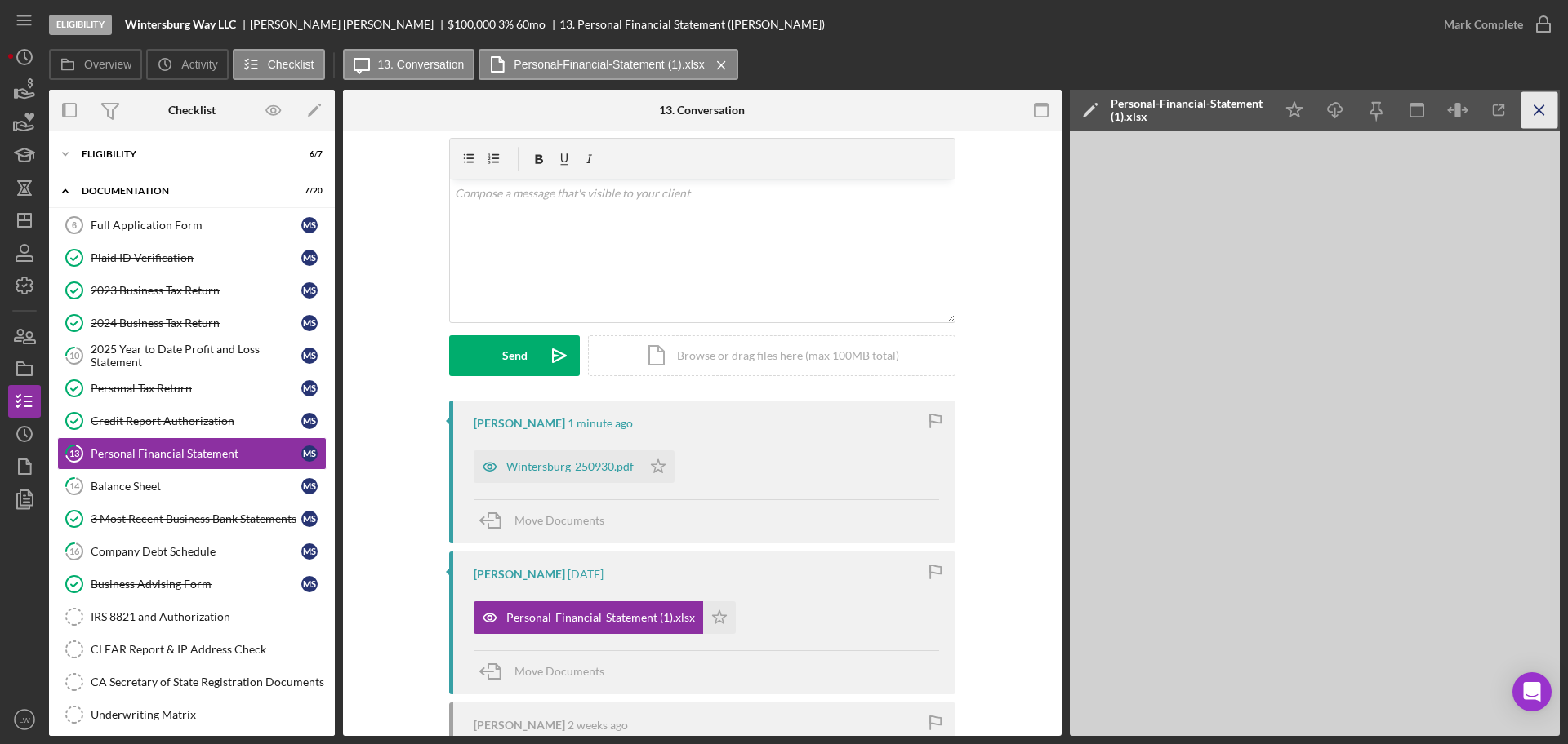
click at [1539, 111] on line "button" at bounding box center [1538, 109] width 9 height 9
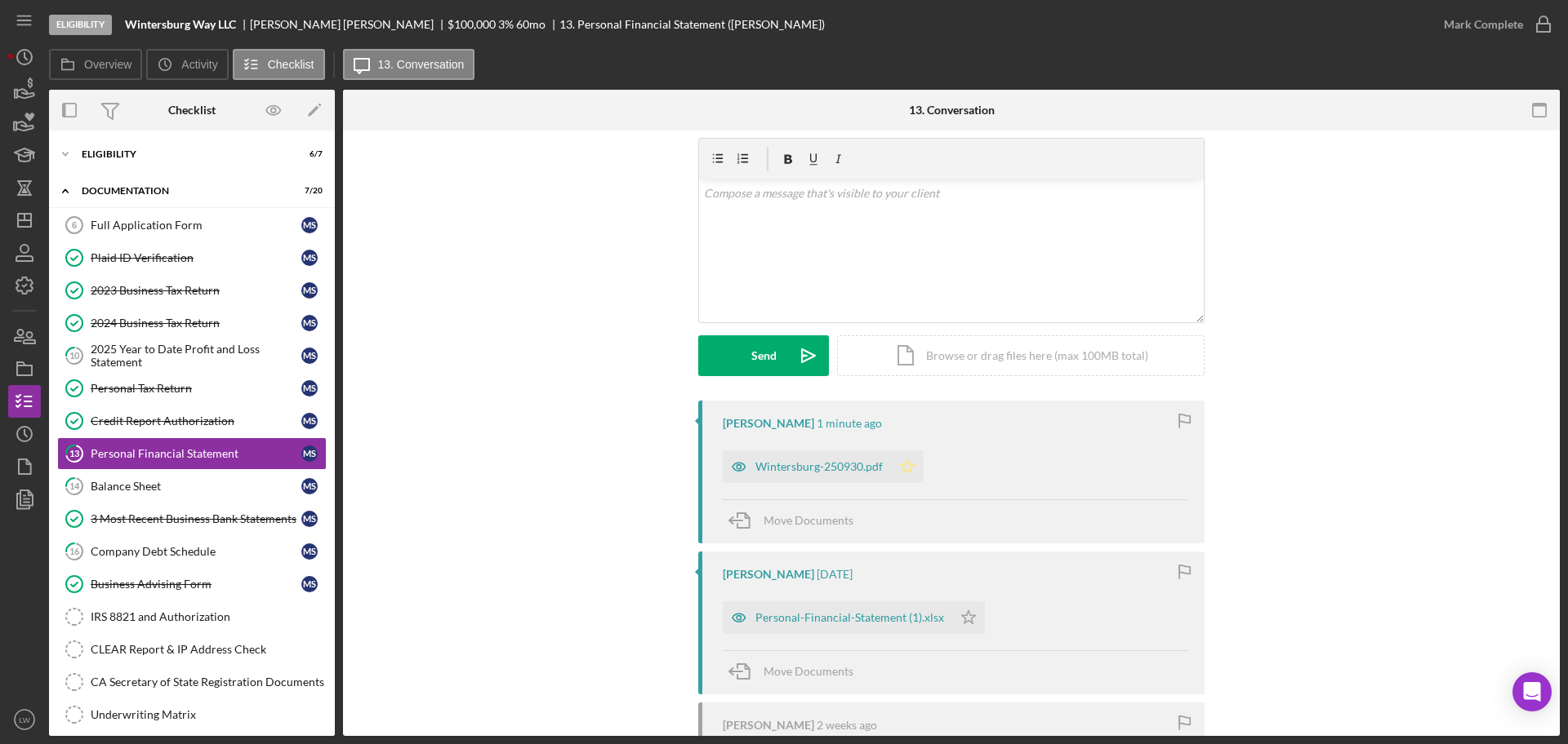
click at [908, 472] on polygon "button" at bounding box center [907, 466] width 14 height 13
click at [1507, 23] on div "Mark Complete" at bounding box center [1483, 24] width 79 height 32
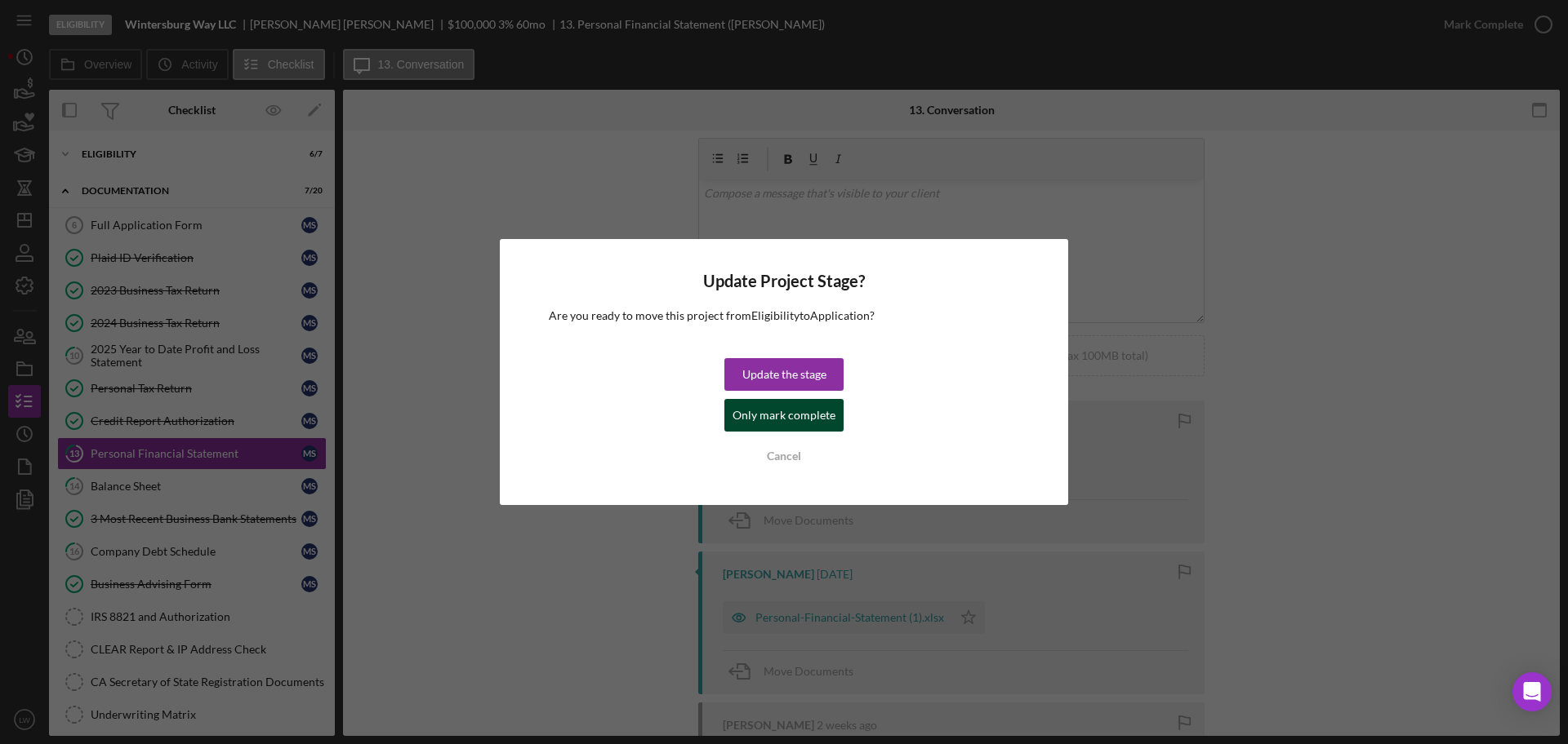
click at [774, 416] on div "Only mark complete" at bounding box center [784, 415] width 103 height 32
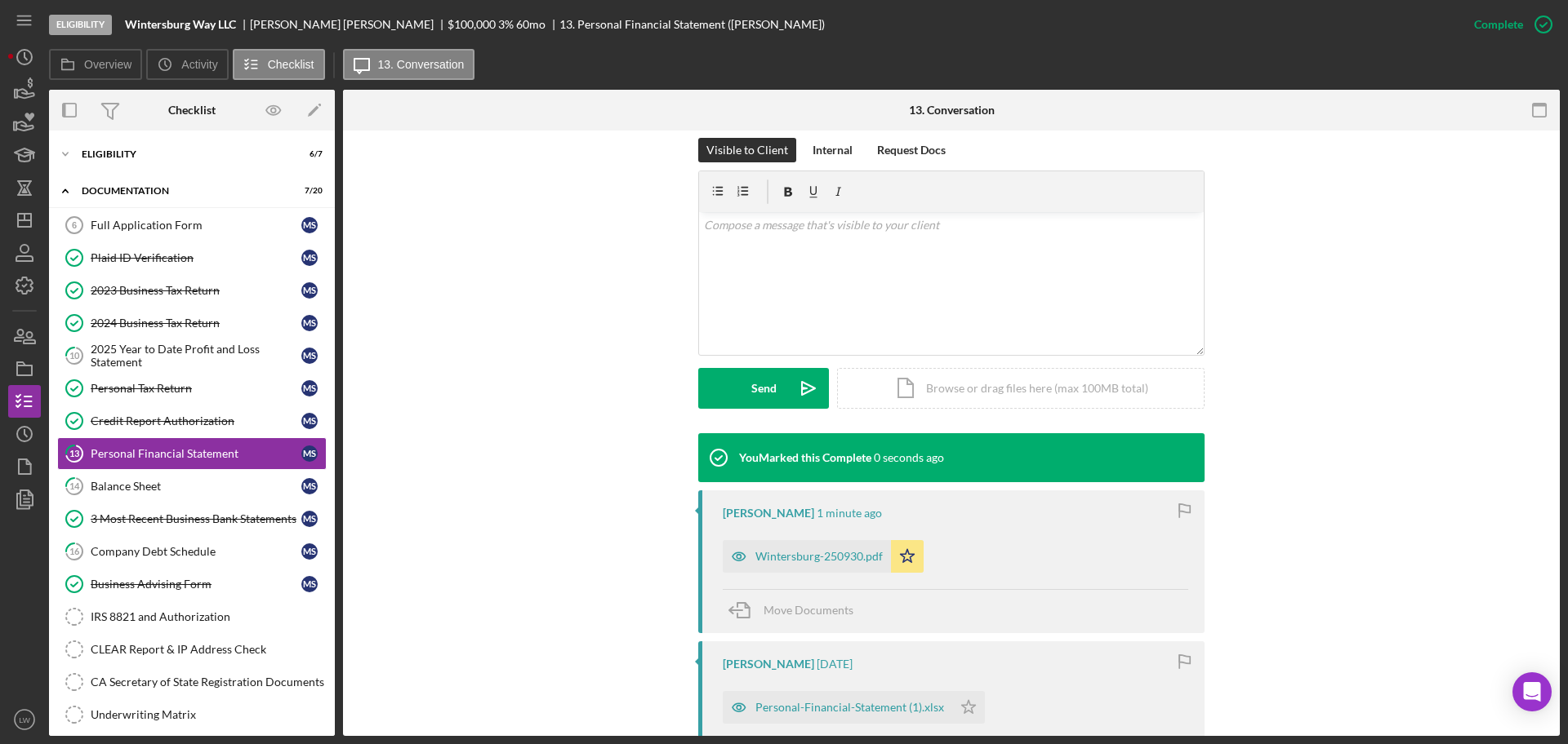
scroll to position [274, 0]
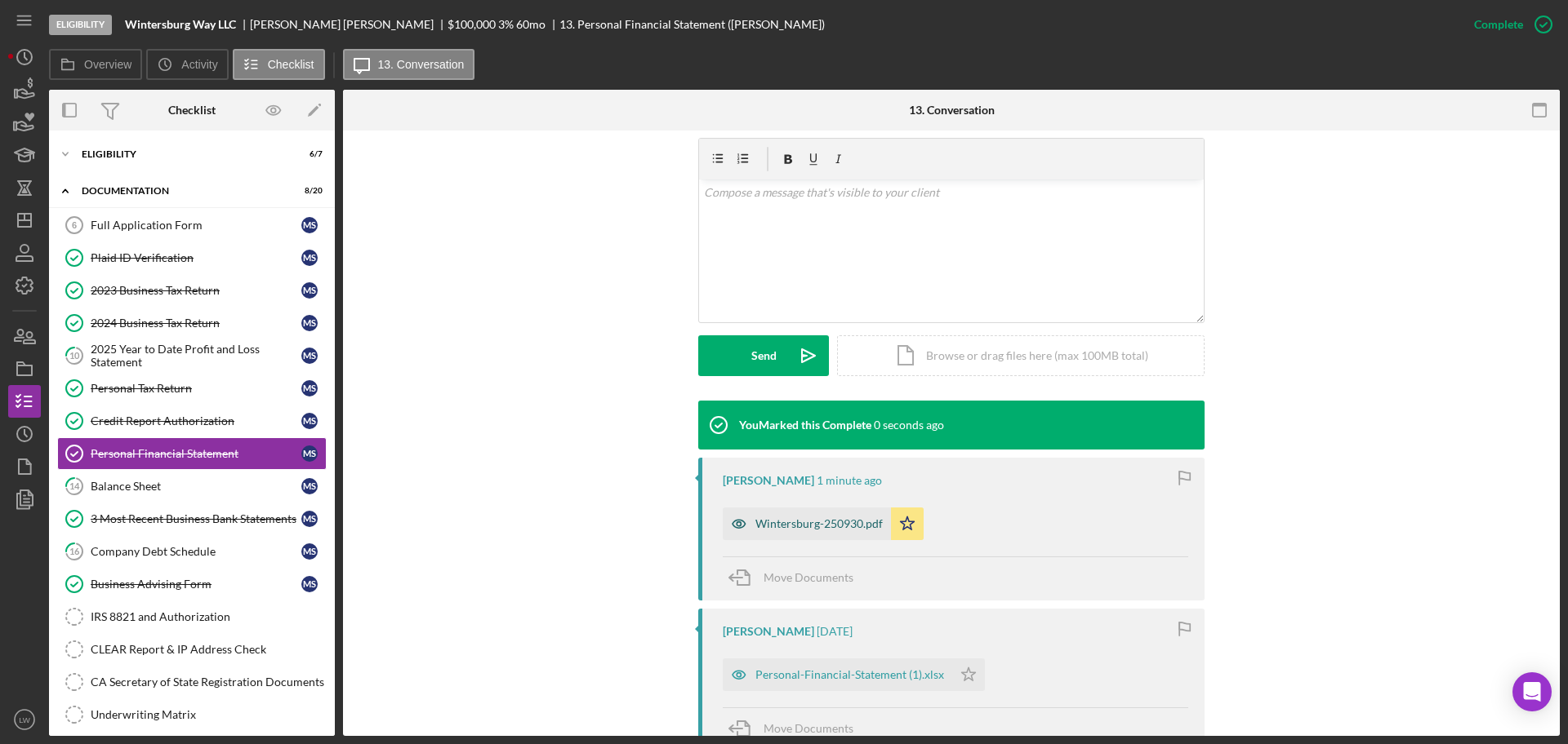
click at [756, 527] on div "Wintersburg-250930.pdf" at bounding box center [819, 524] width 128 height 13
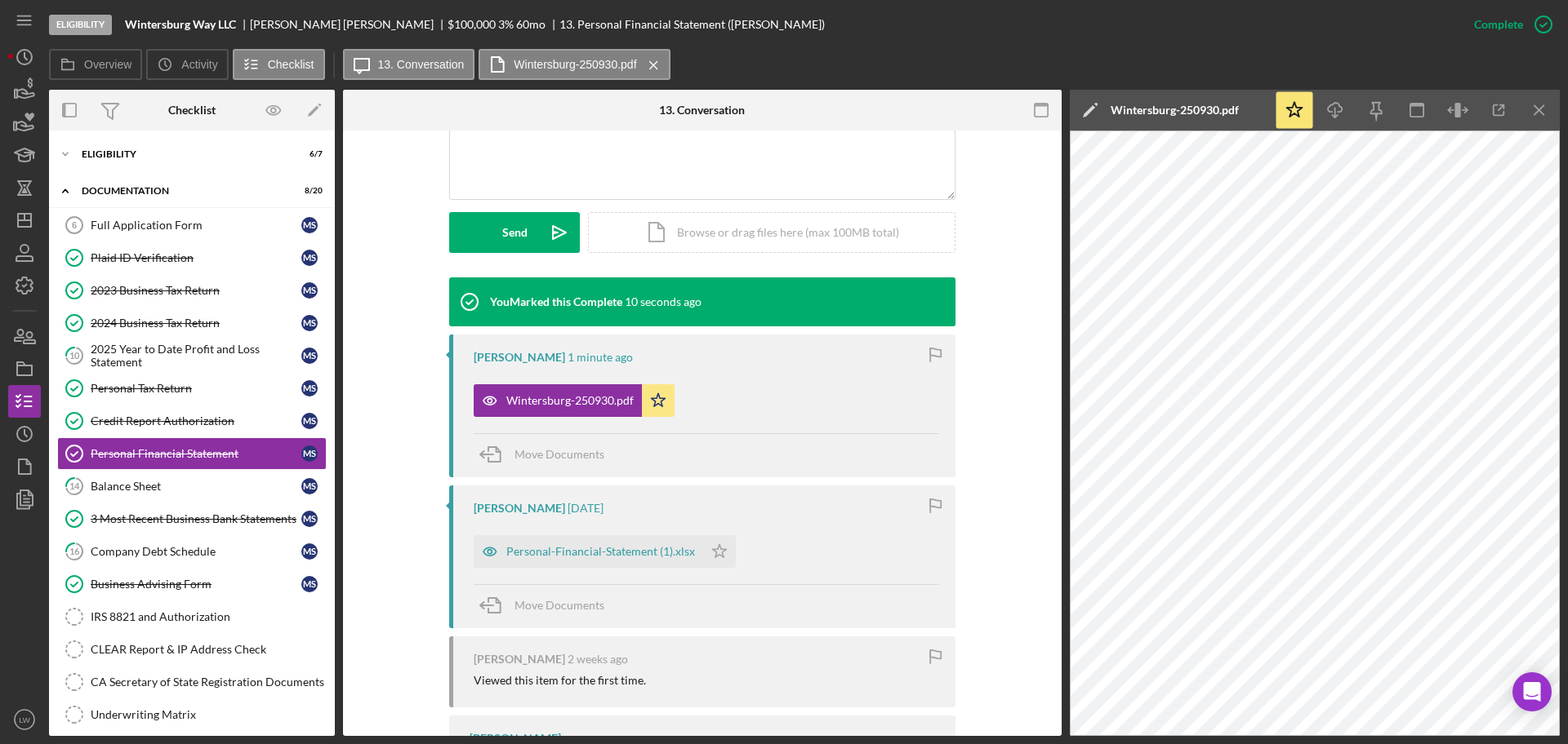
scroll to position [536, 0]
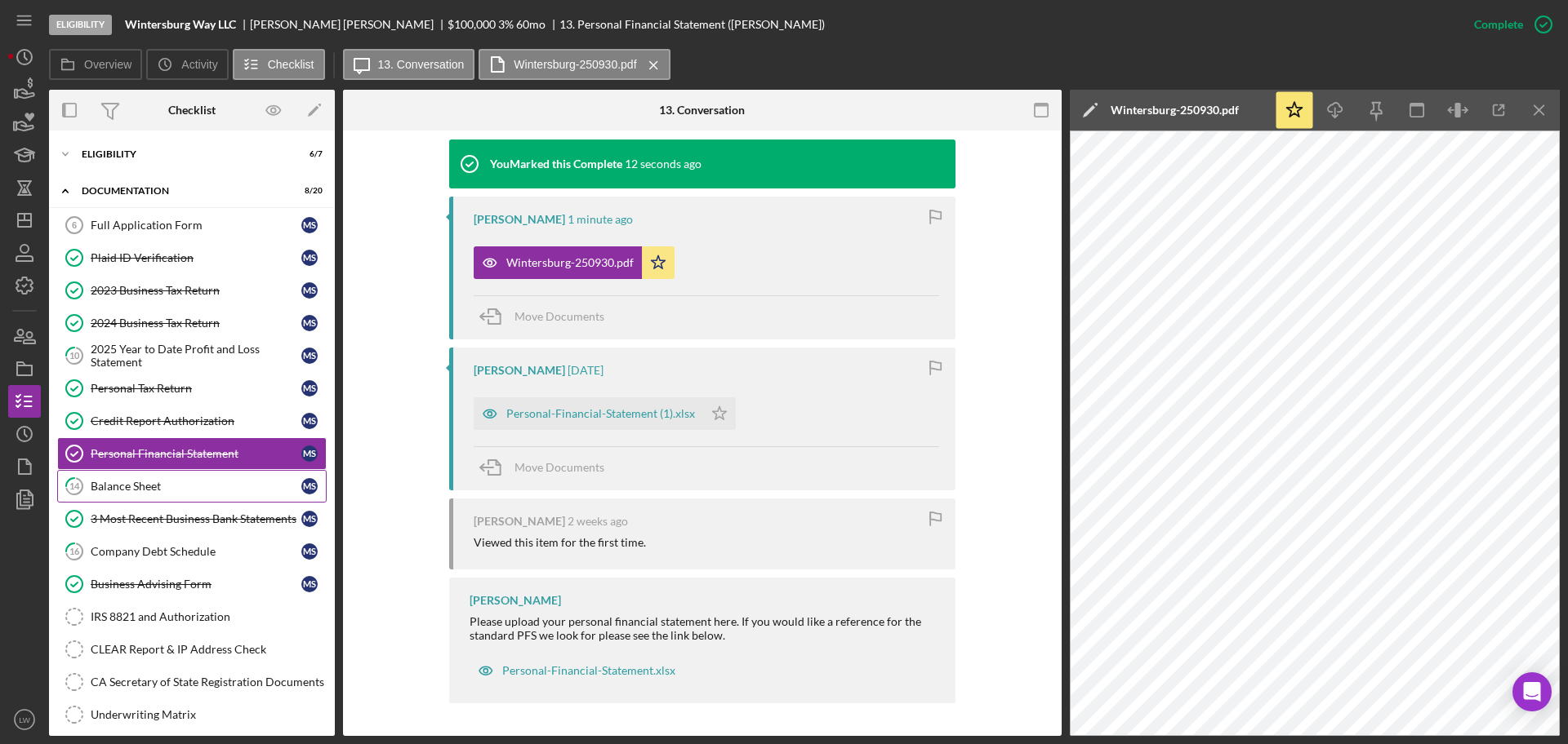
click at [148, 487] on div "Balance Sheet" at bounding box center [196, 487] width 211 height 13
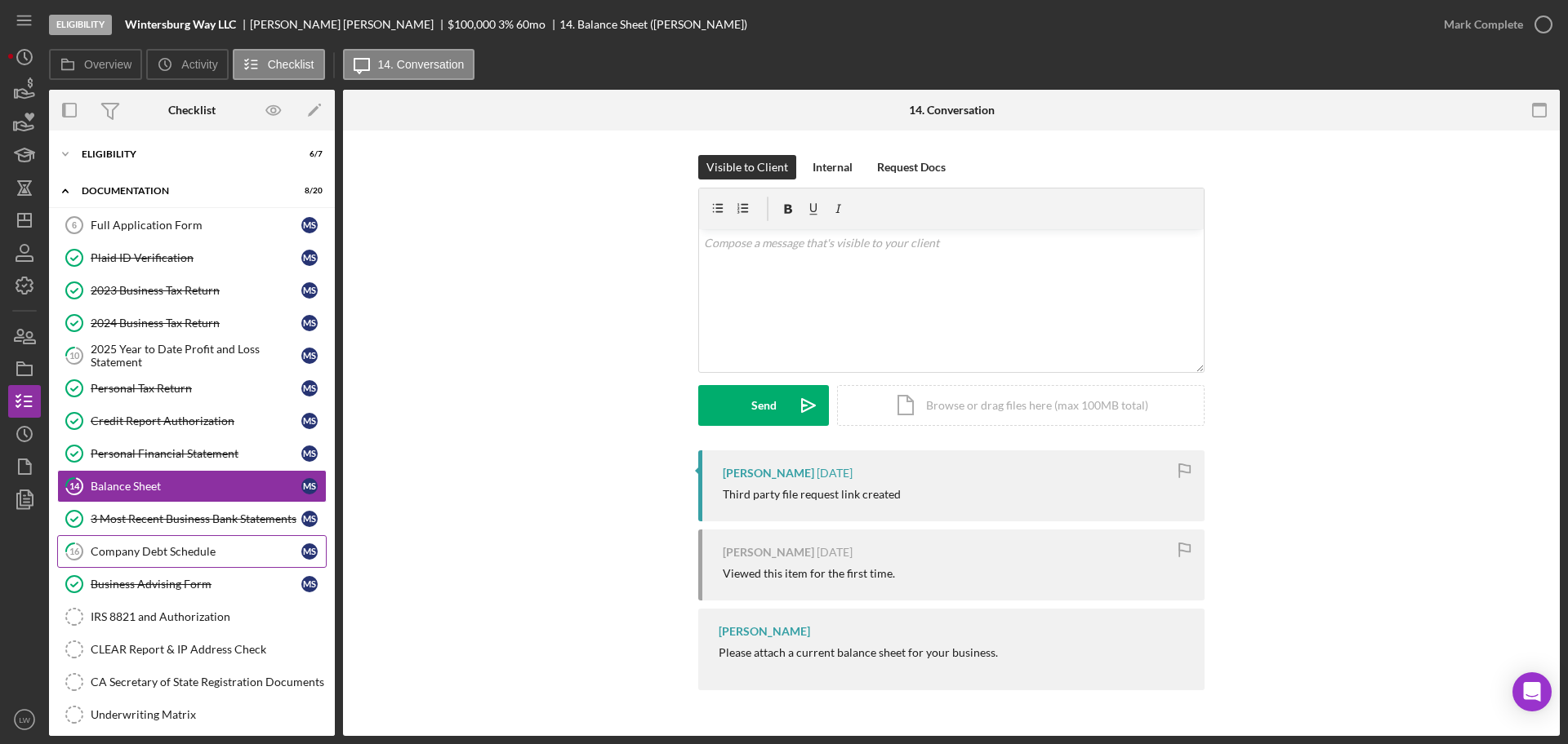
click at [166, 550] on div "Company Debt Schedule" at bounding box center [196, 552] width 211 height 13
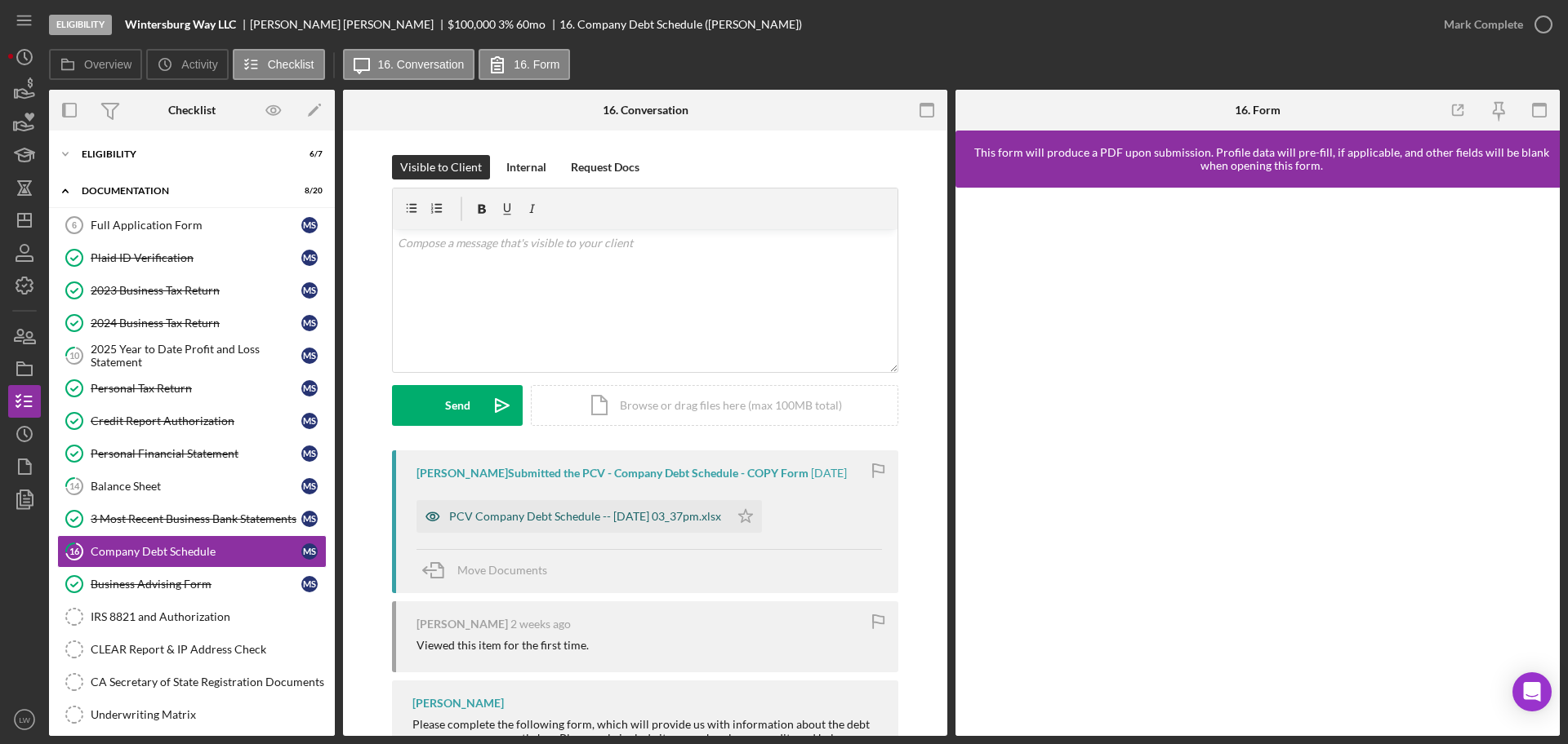
click at [550, 518] on div "PCV Company Debt Schedule -- 2025-09-25 03_37pm.xlsx" at bounding box center [585, 517] width 272 height 13
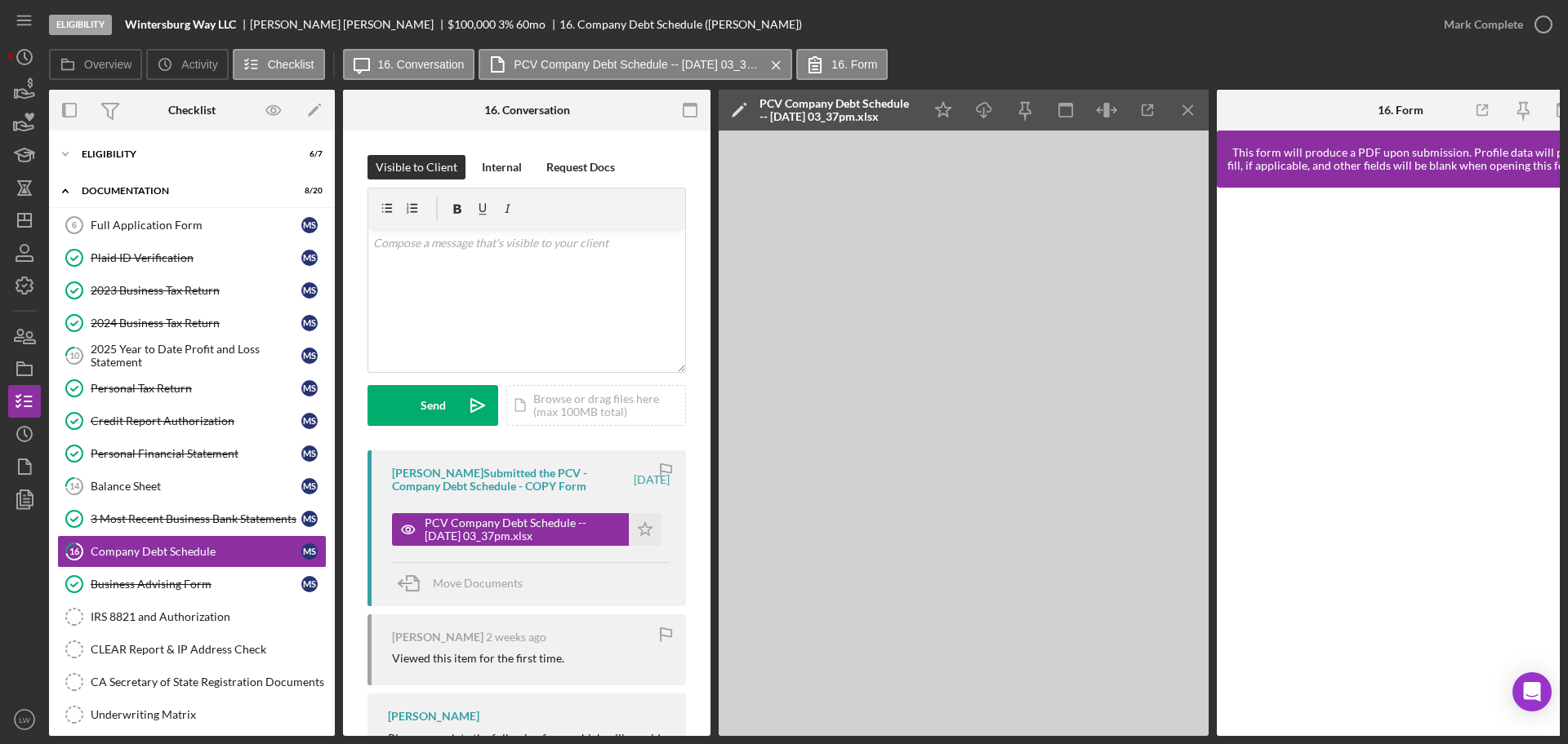
click at [1200, 129] on div "Icon/Star Icon/Download Icon/Menu Close" at bounding box center [1065, 110] width 286 height 41
click at [1192, 106] on line "button" at bounding box center [1187, 109] width 9 height 9
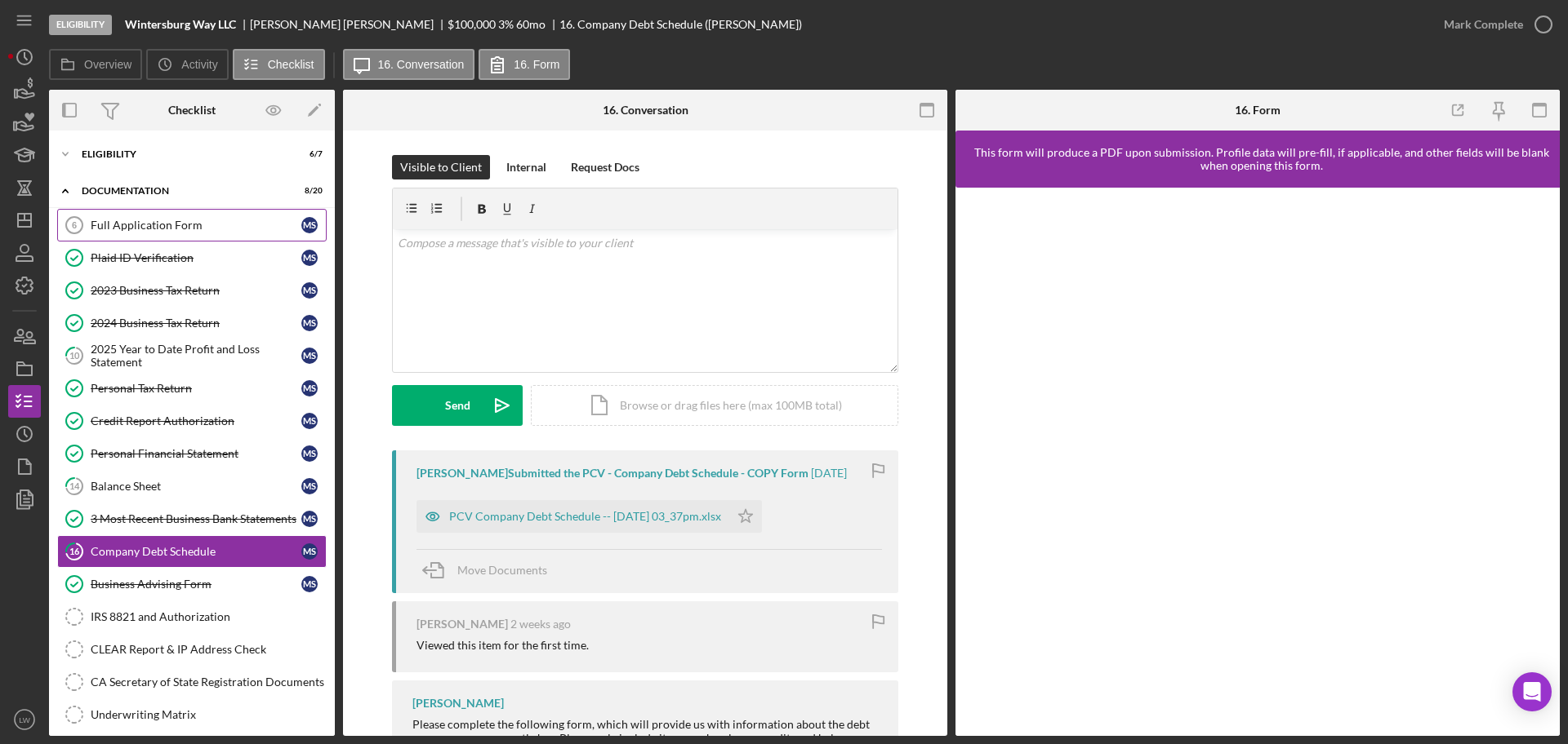
click at [168, 229] on div "Full Application Form" at bounding box center [196, 225] width 211 height 13
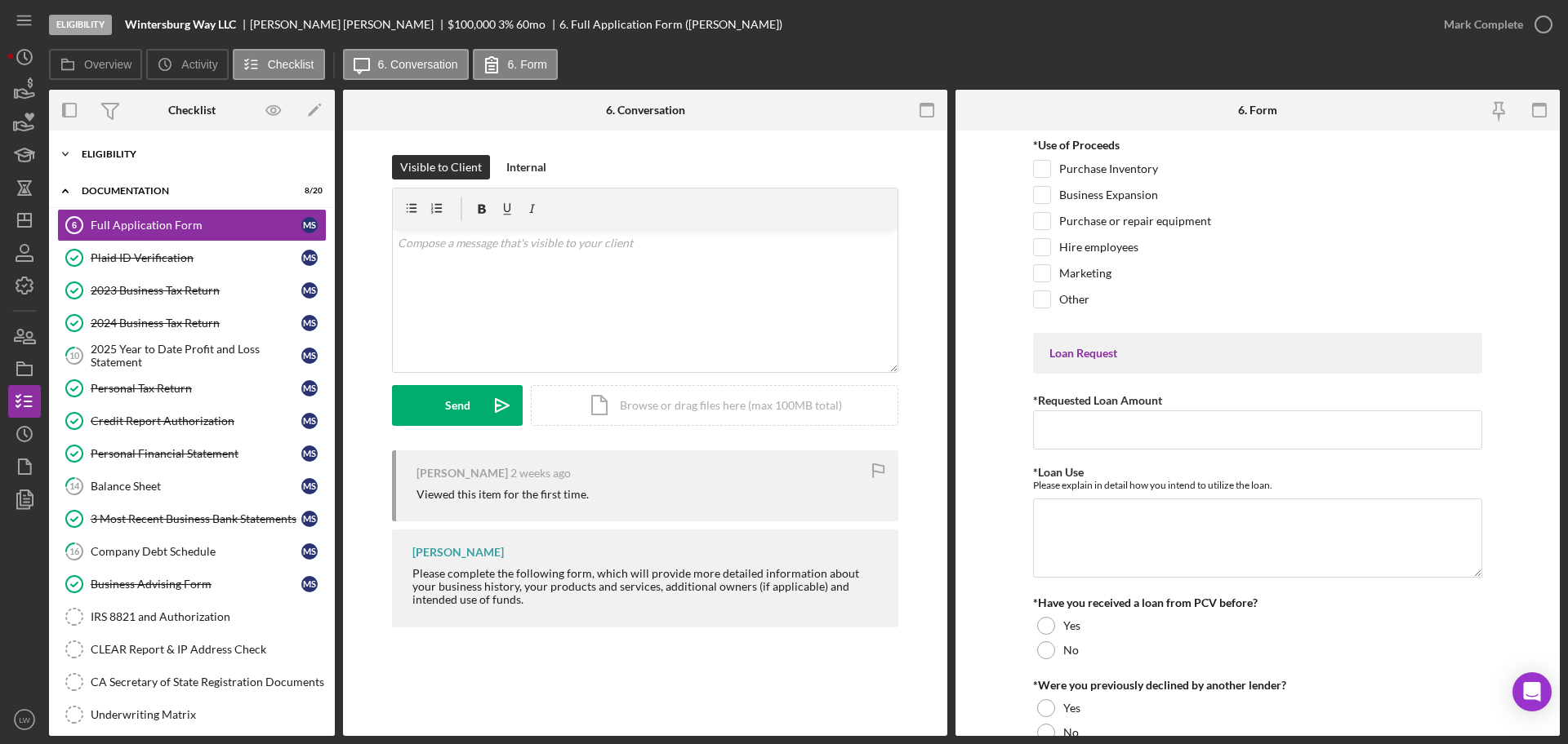
click at [190, 155] on div "Eligibility" at bounding box center [198, 154] width 233 height 10
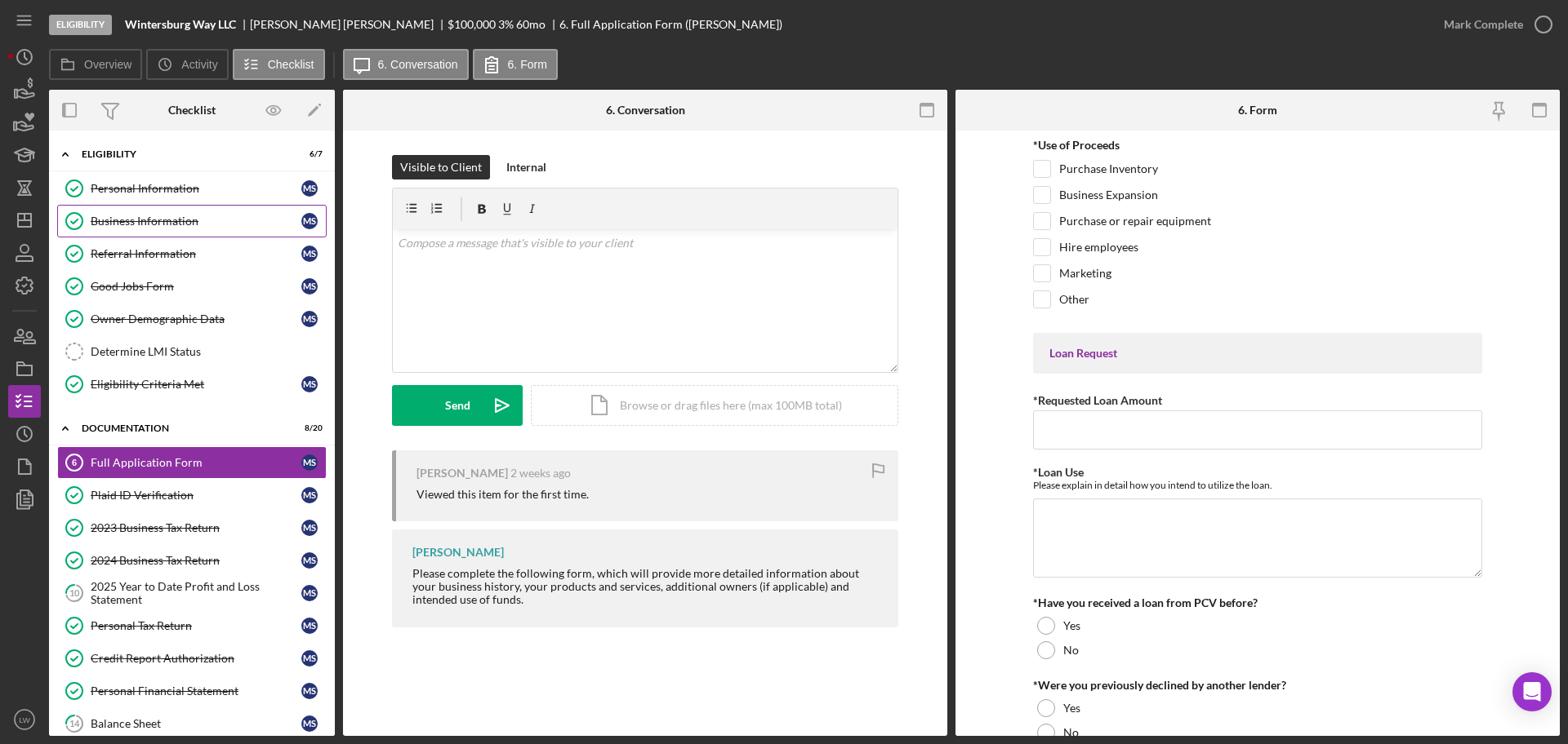
click at [204, 222] on div "Business Information" at bounding box center [196, 222] width 211 height 13
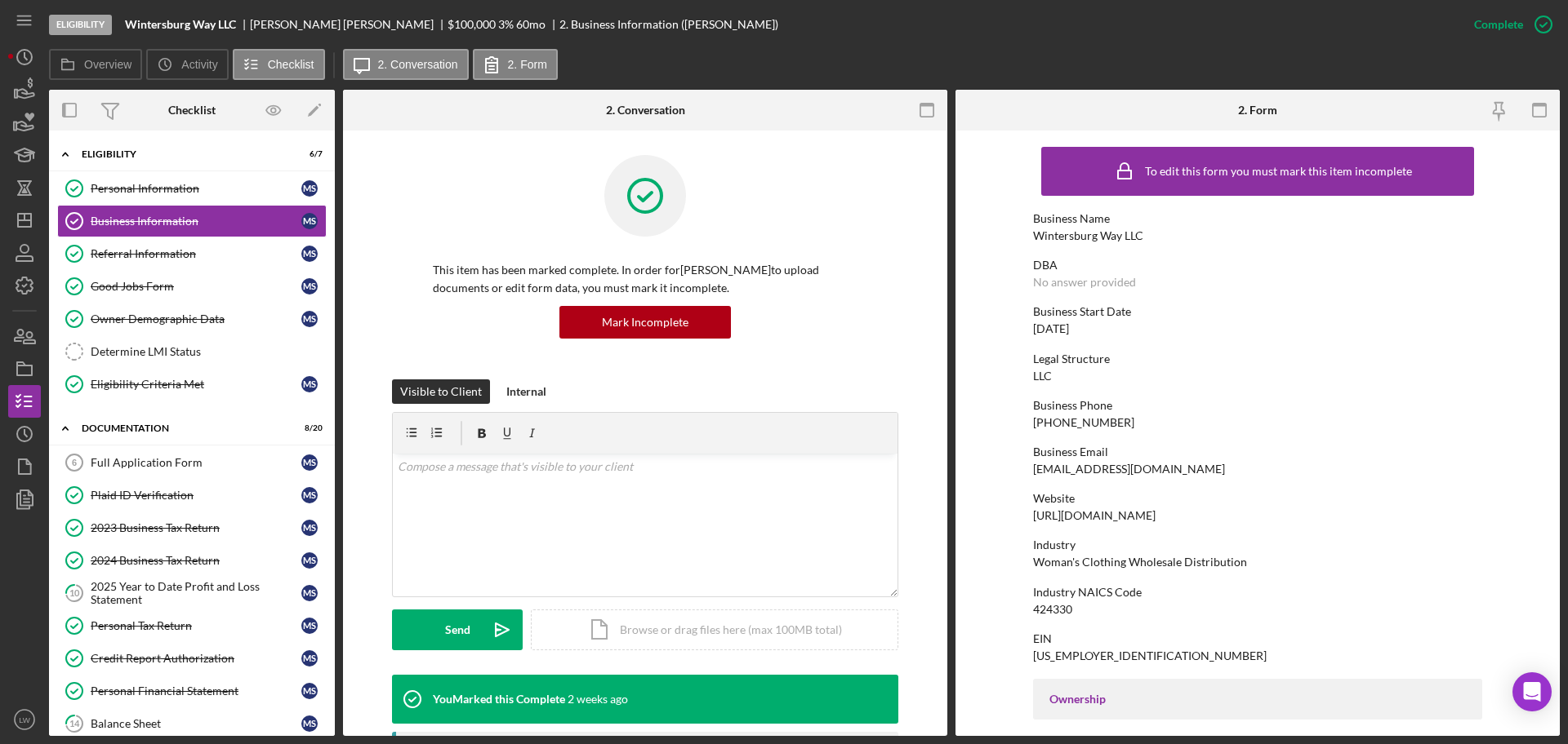
drag, startPoint x: 1193, startPoint y: 510, endPoint x: 1031, endPoint y: 514, distance: 162.0
click at [1033, 514] on div "Website https://wintersburgwayllc.com/" at bounding box center [1257, 507] width 449 height 30
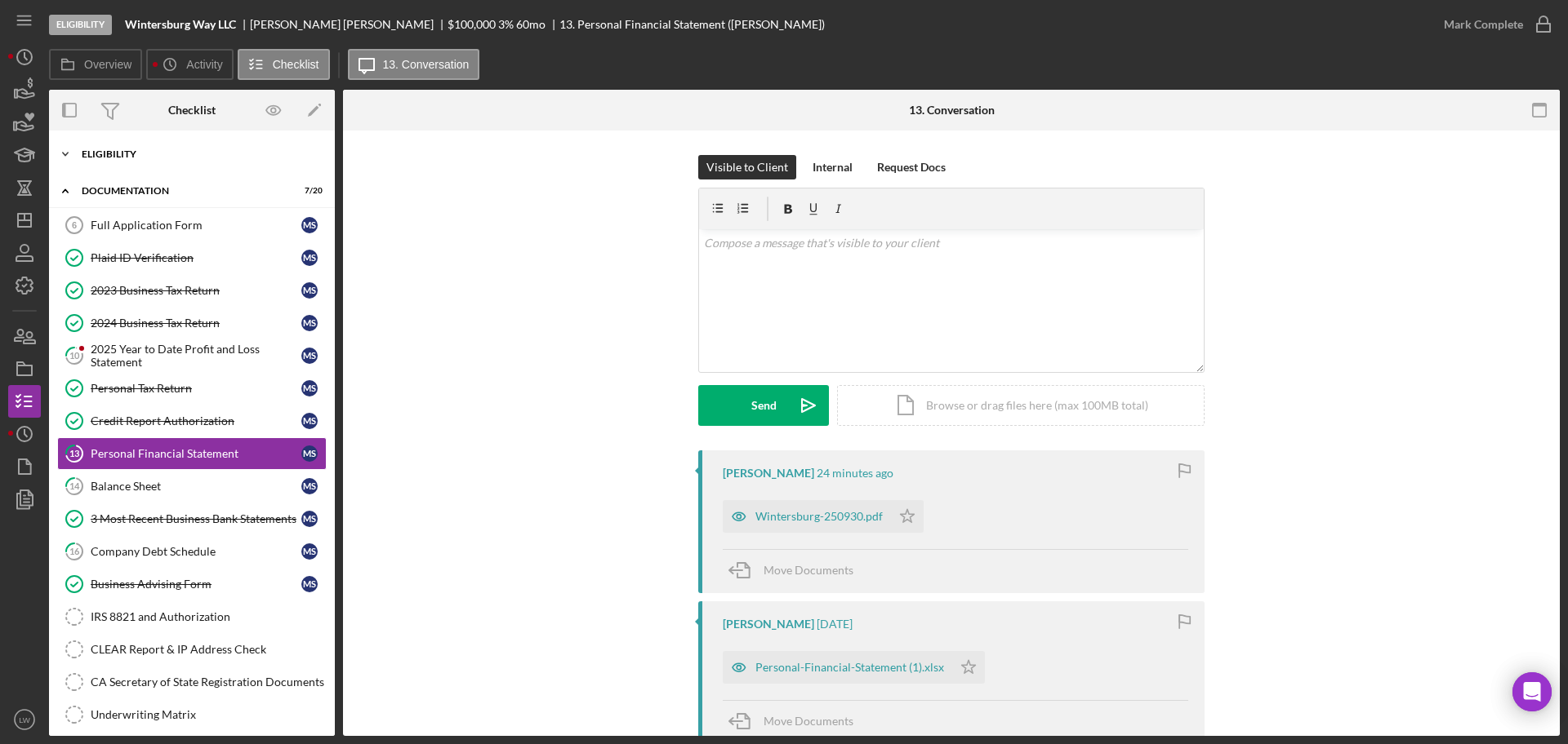
click at [165, 142] on div "Icon/Expander Eligibility 6 / 7" at bounding box center [192, 154] width 286 height 32
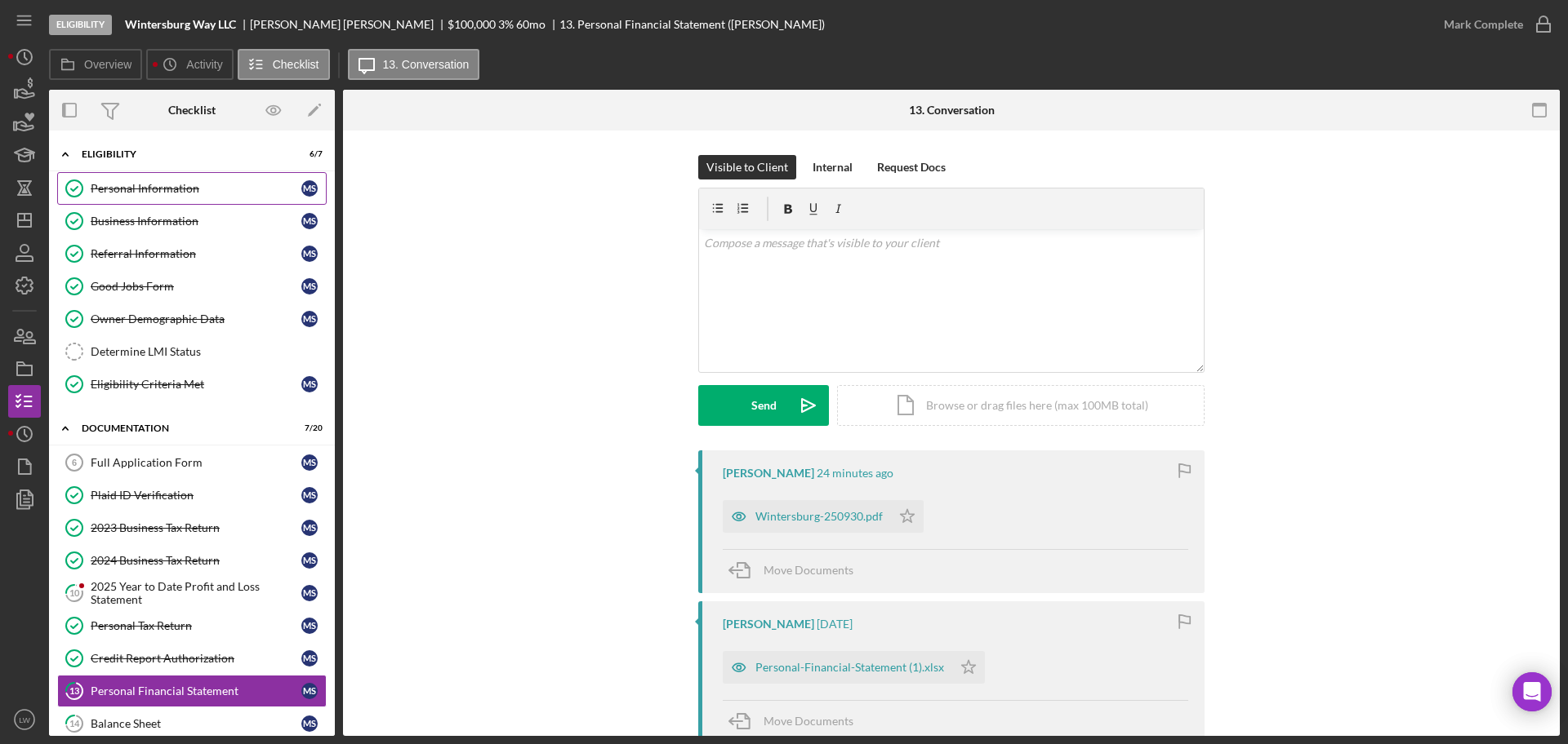
click at [158, 189] on div "Personal Information" at bounding box center [196, 188] width 211 height 13
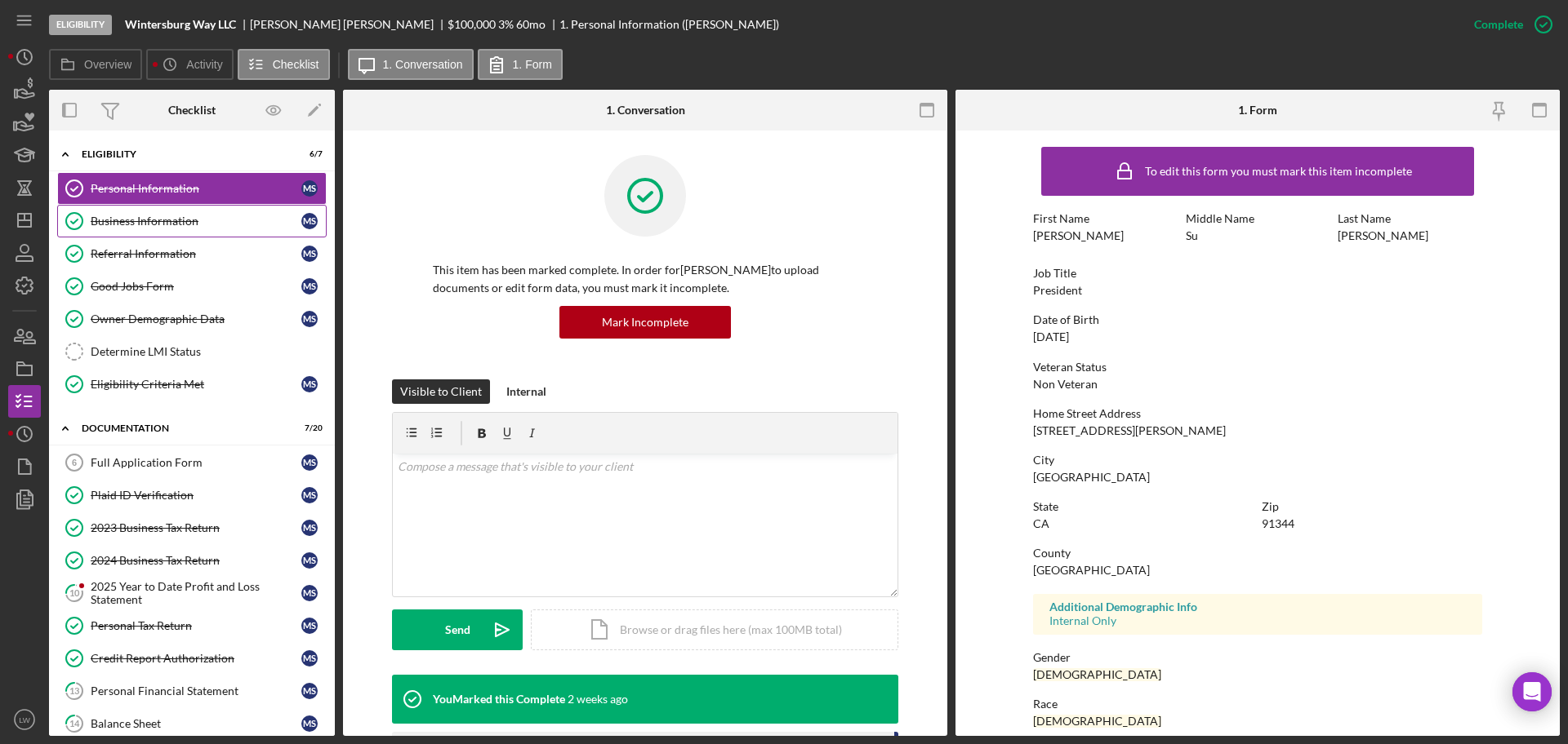
click at [134, 224] on div "Business Information" at bounding box center [196, 222] width 211 height 13
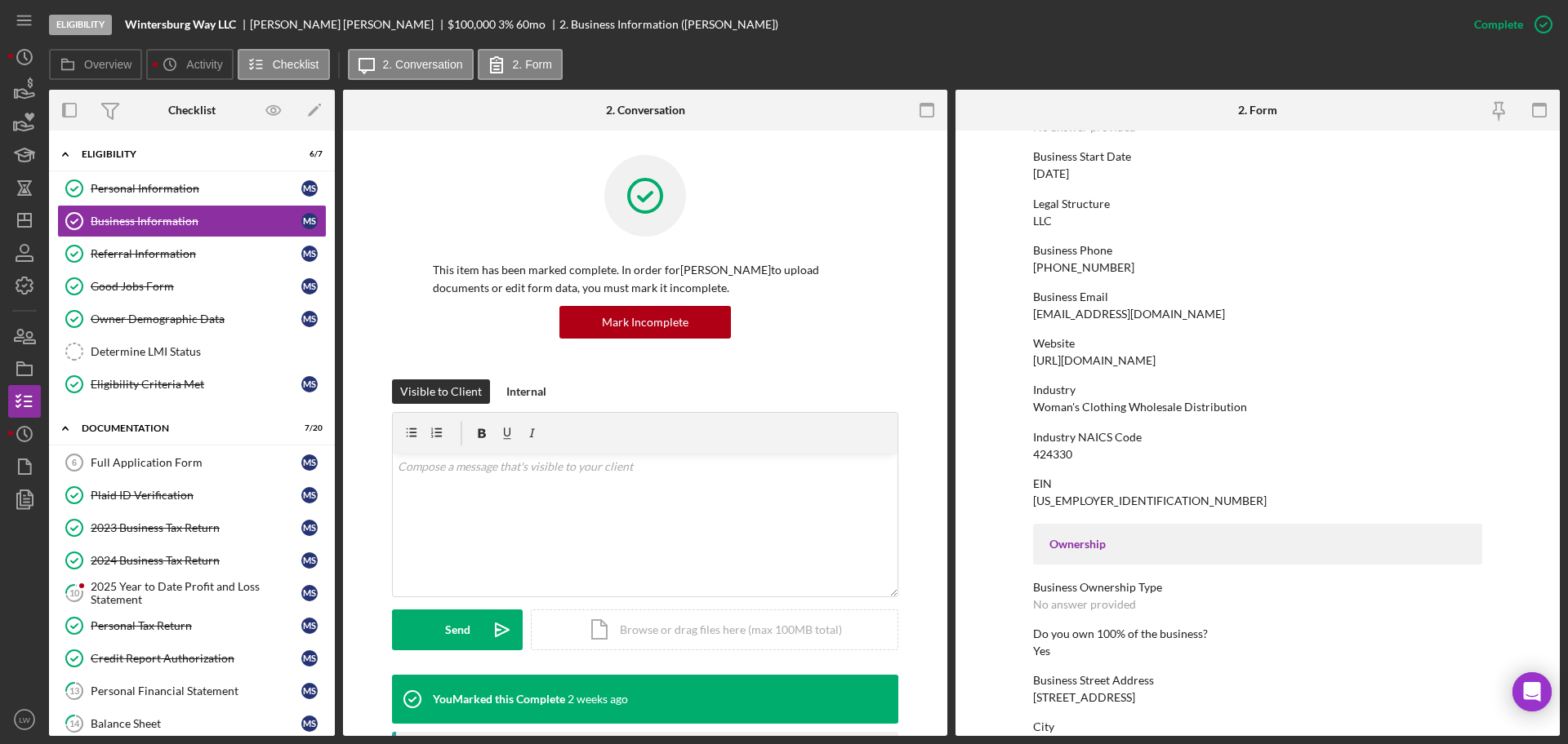
scroll to position [115, 0]
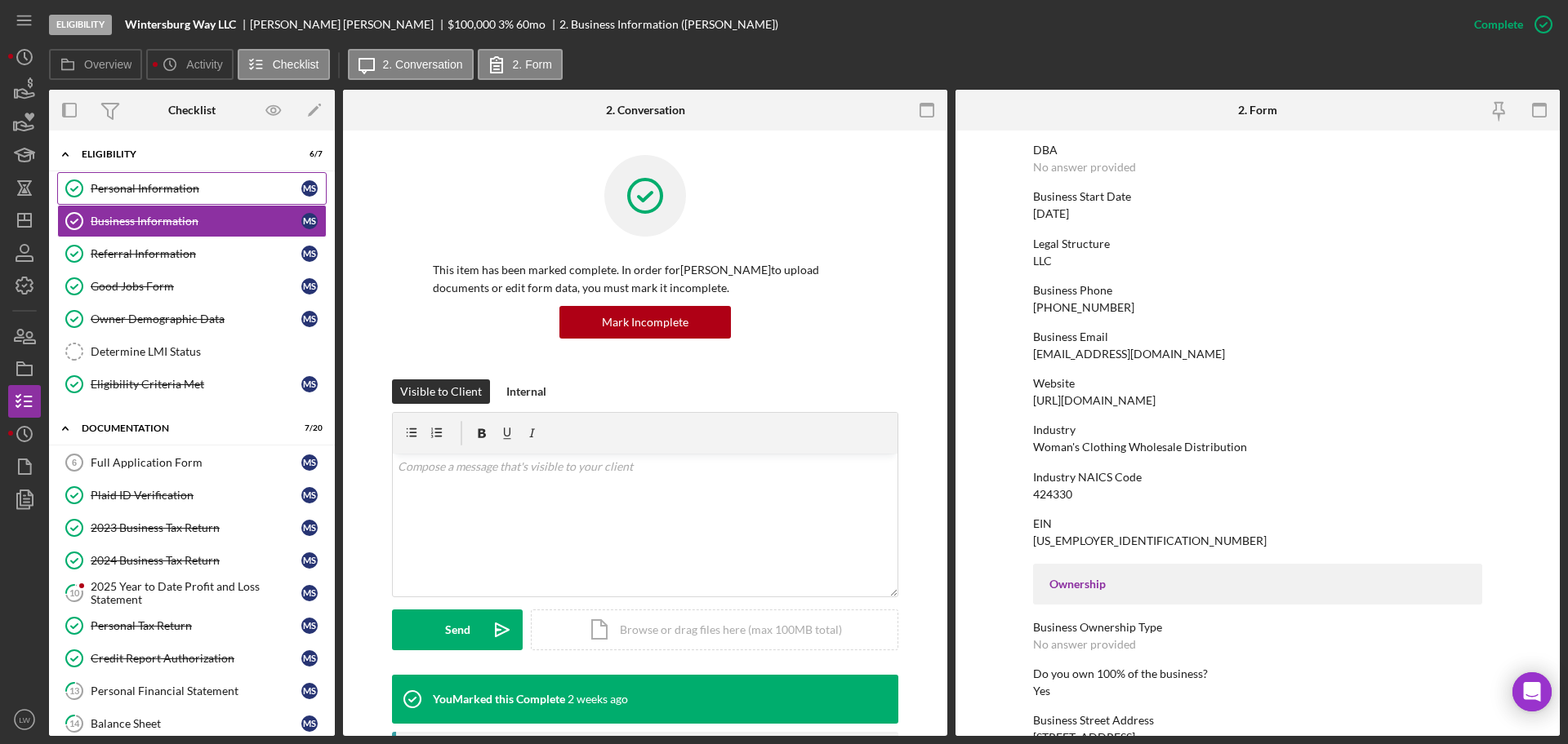
click at [216, 189] on div "Personal Information" at bounding box center [196, 188] width 211 height 13
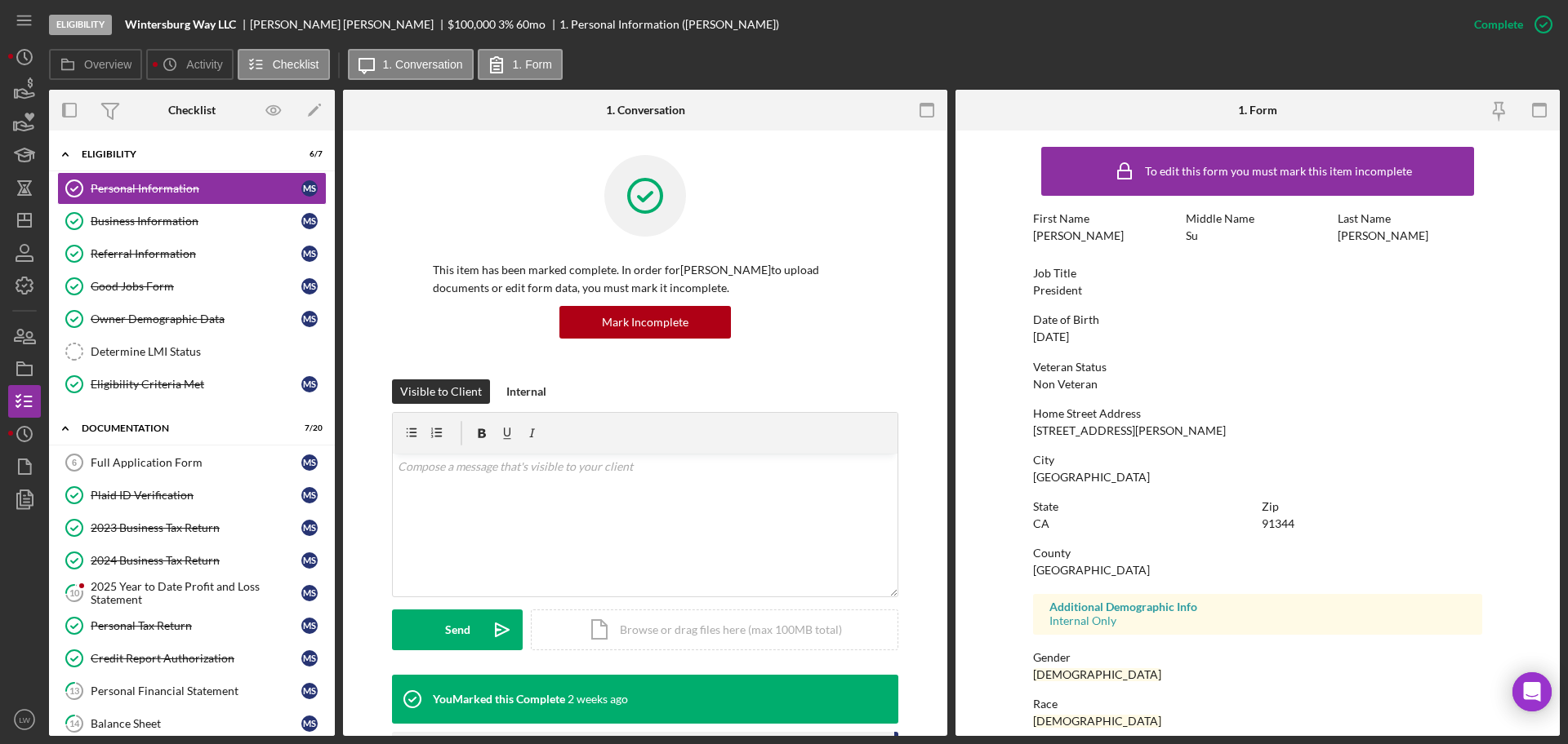
click at [1089, 432] on div "11248 Amestoy Ave" at bounding box center [1129, 431] width 193 height 13
copy div "11248 Amestoy Ave"
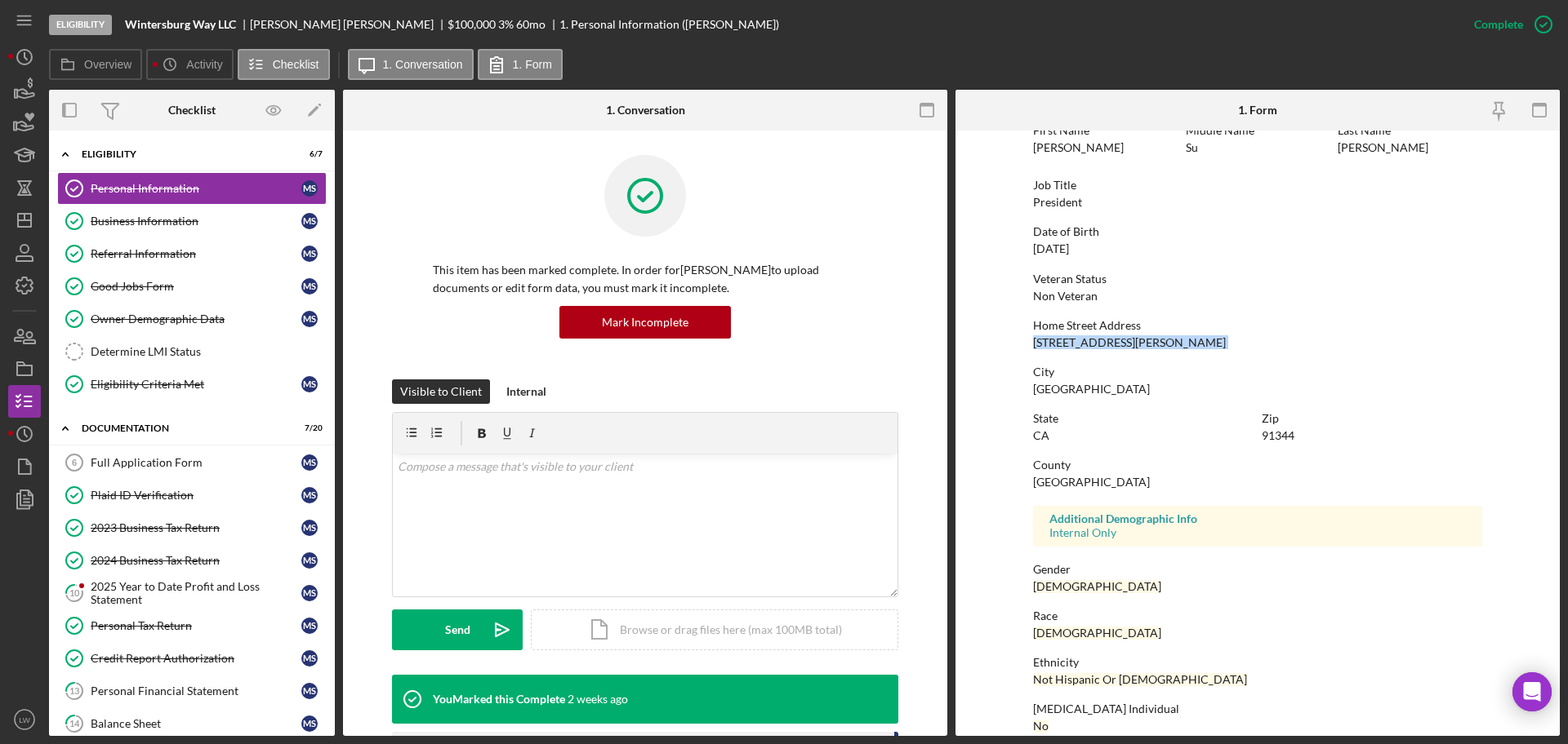
scroll to position [156, 0]
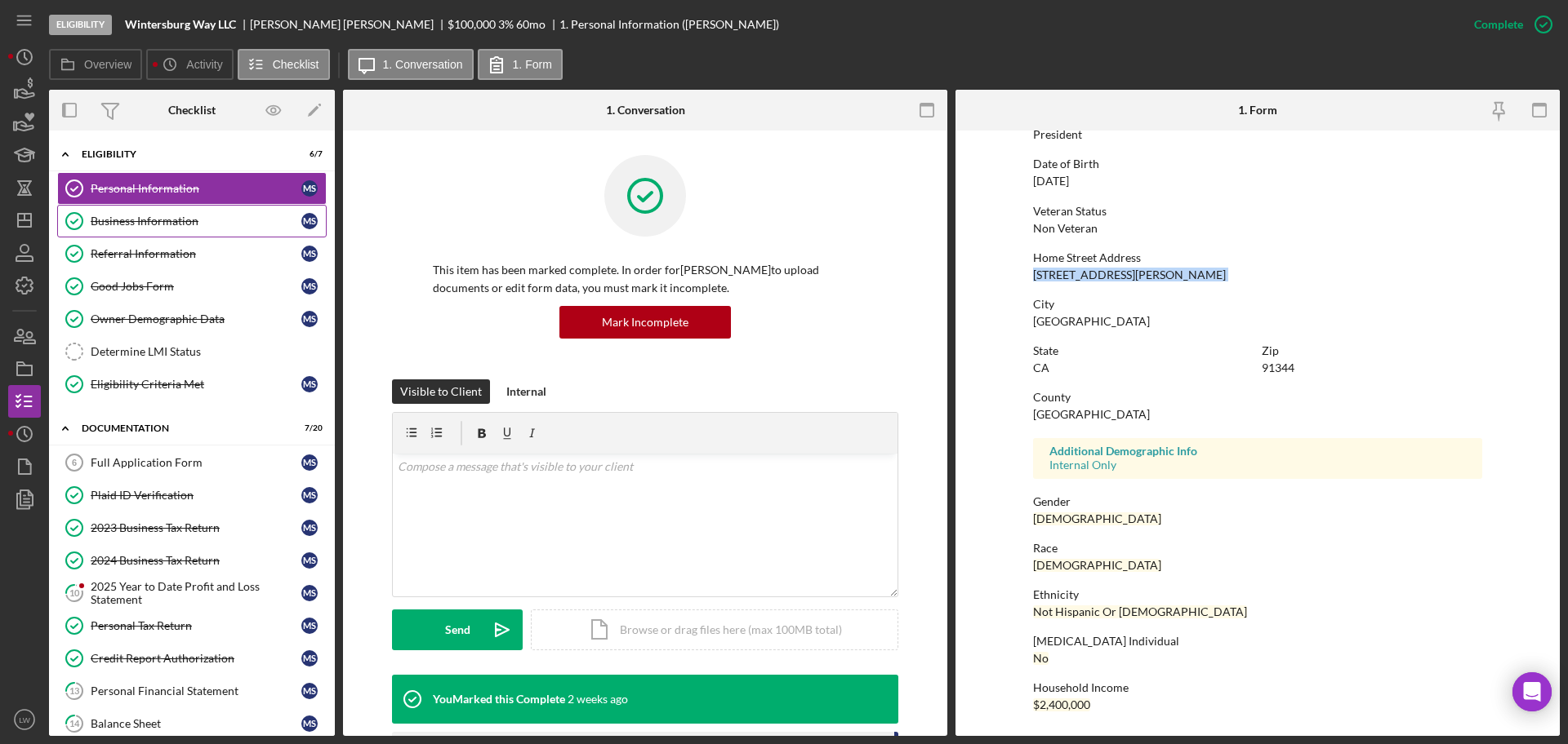
click at [137, 222] on div "Business Information" at bounding box center [196, 222] width 211 height 13
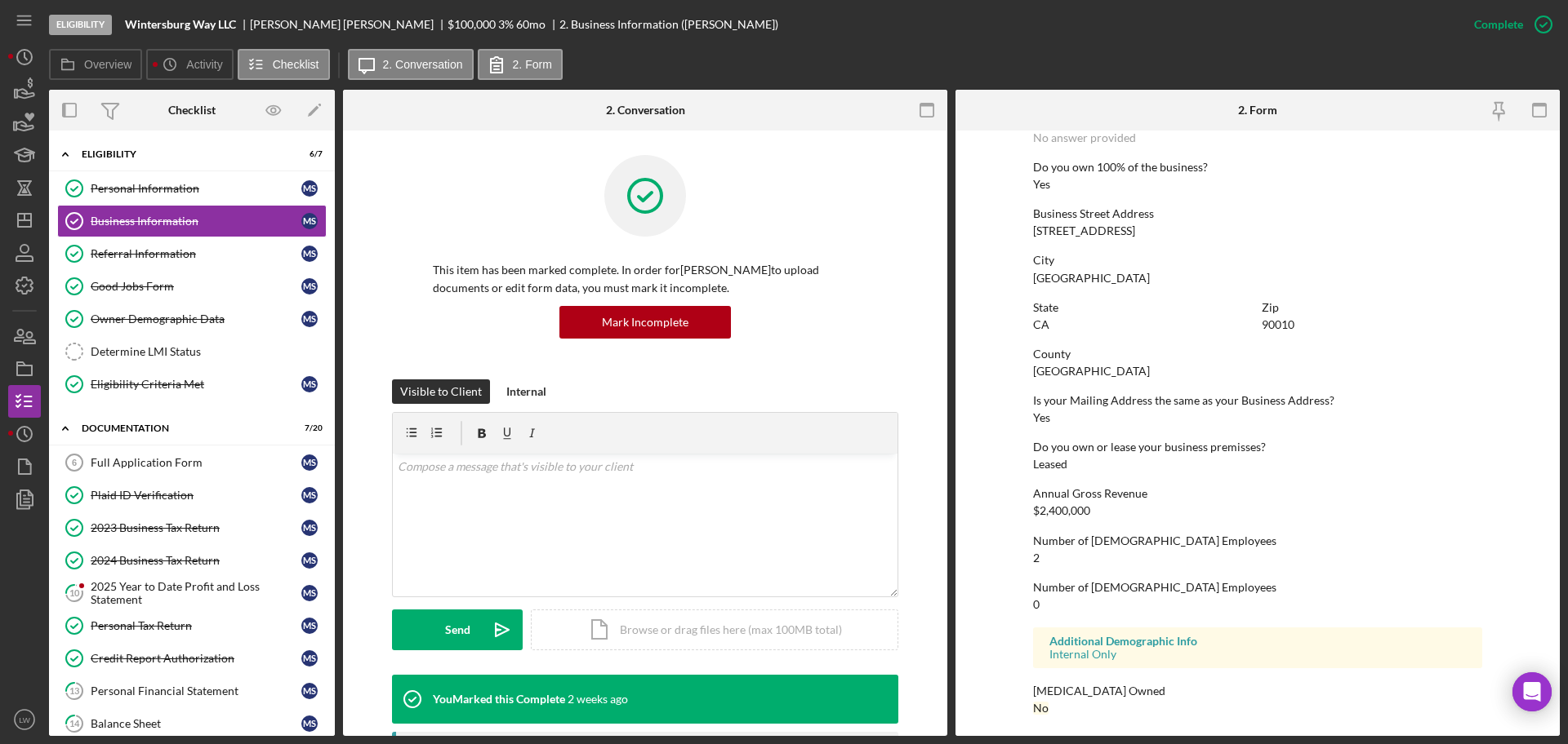
scroll to position [625, 0]
click at [1102, 222] on div "3701 Wilshire Blvd, STE 1025" at bounding box center [1084, 227] width 102 height 13
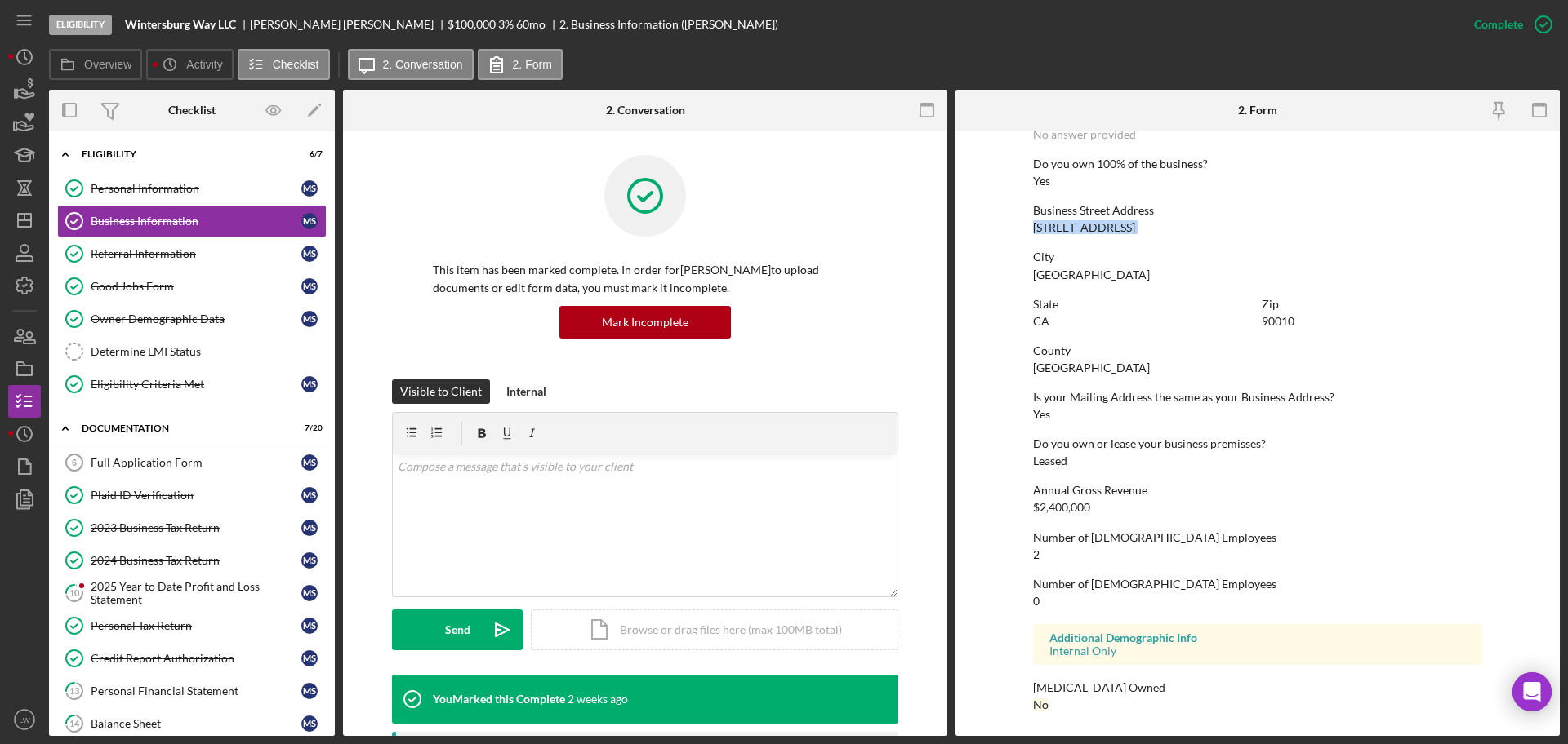
copy div "3701 Wilshire Blvd, STE 1025"
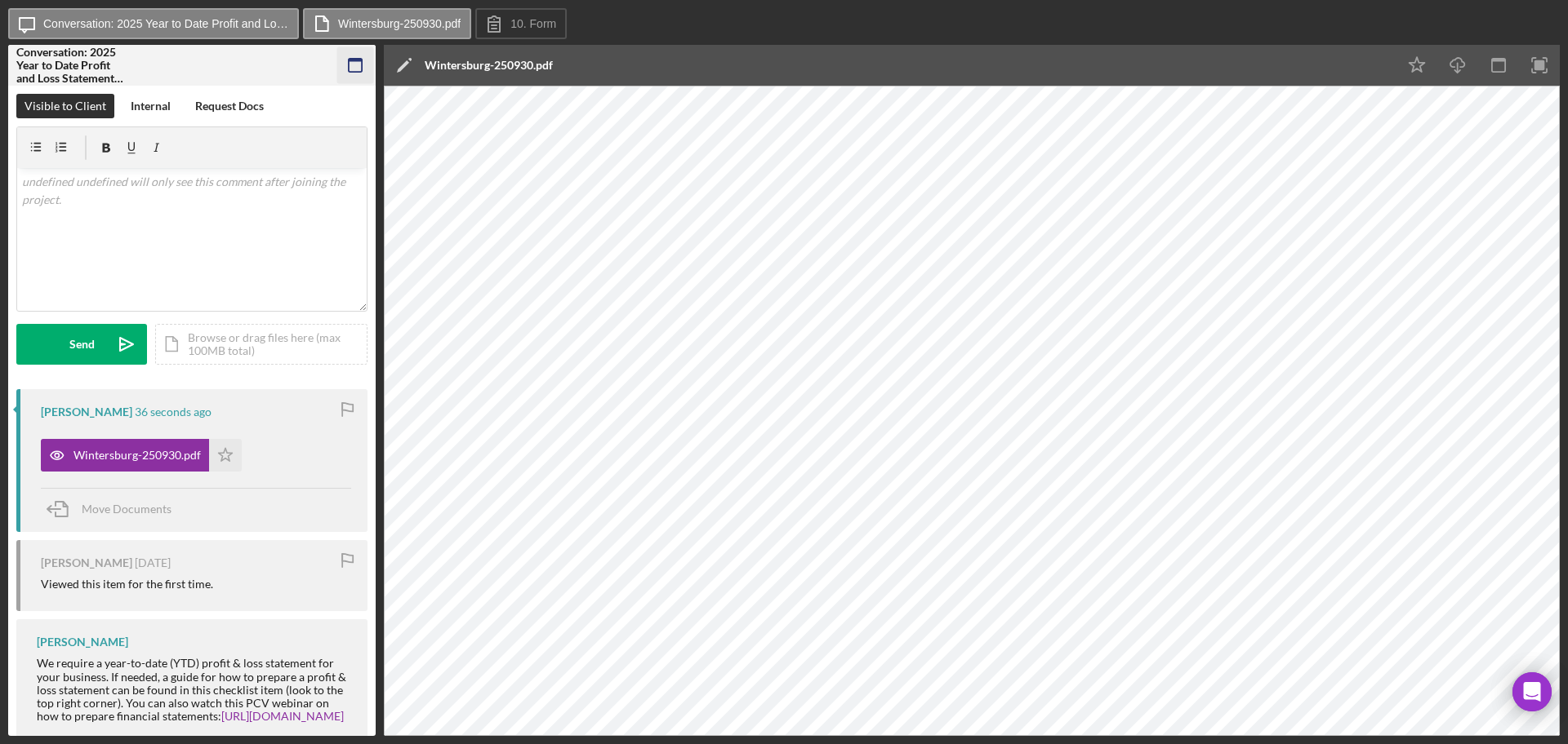
click at [360, 67] on icon "button" at bounding box center [356, 66] width 37 height 37
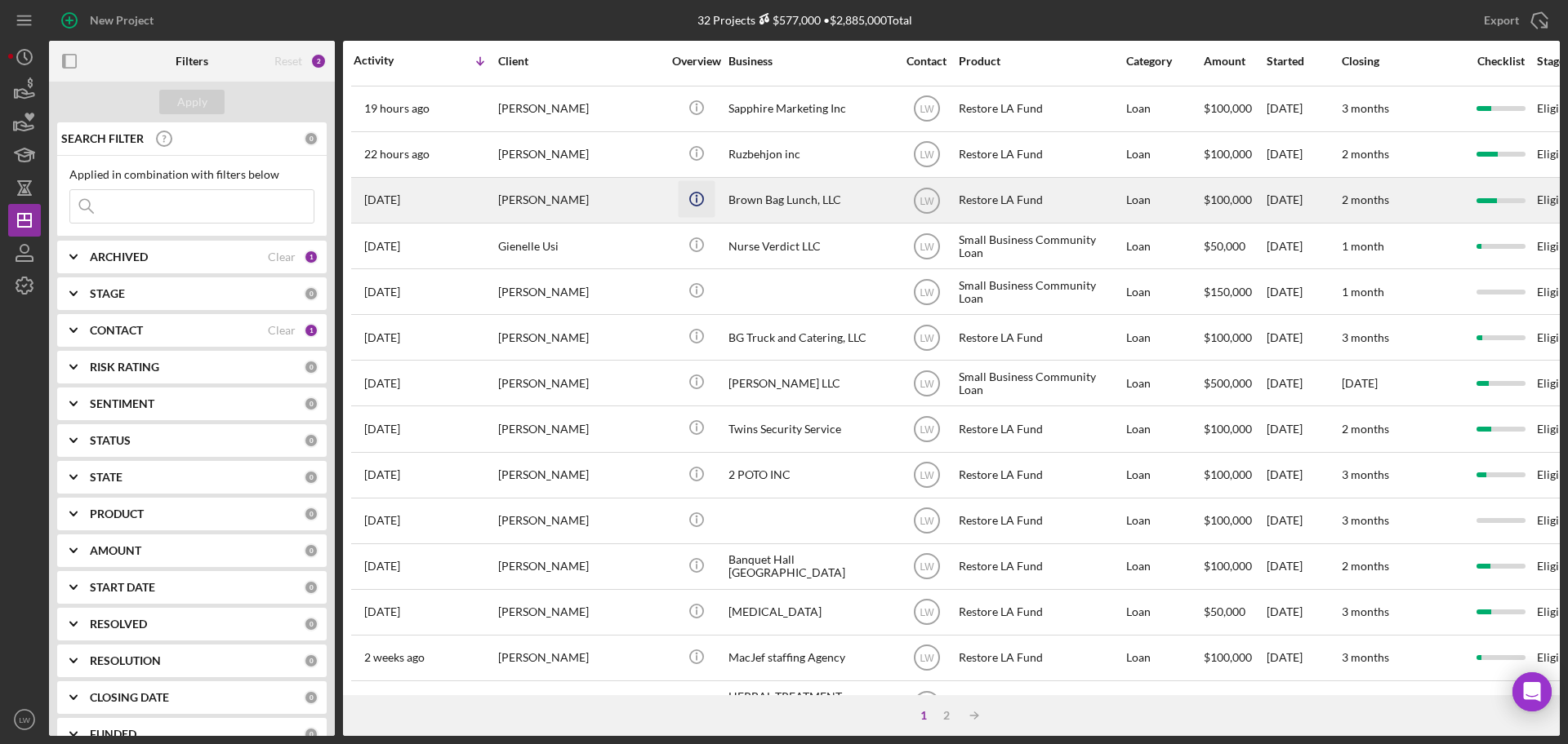
scroll to position [555, 0]
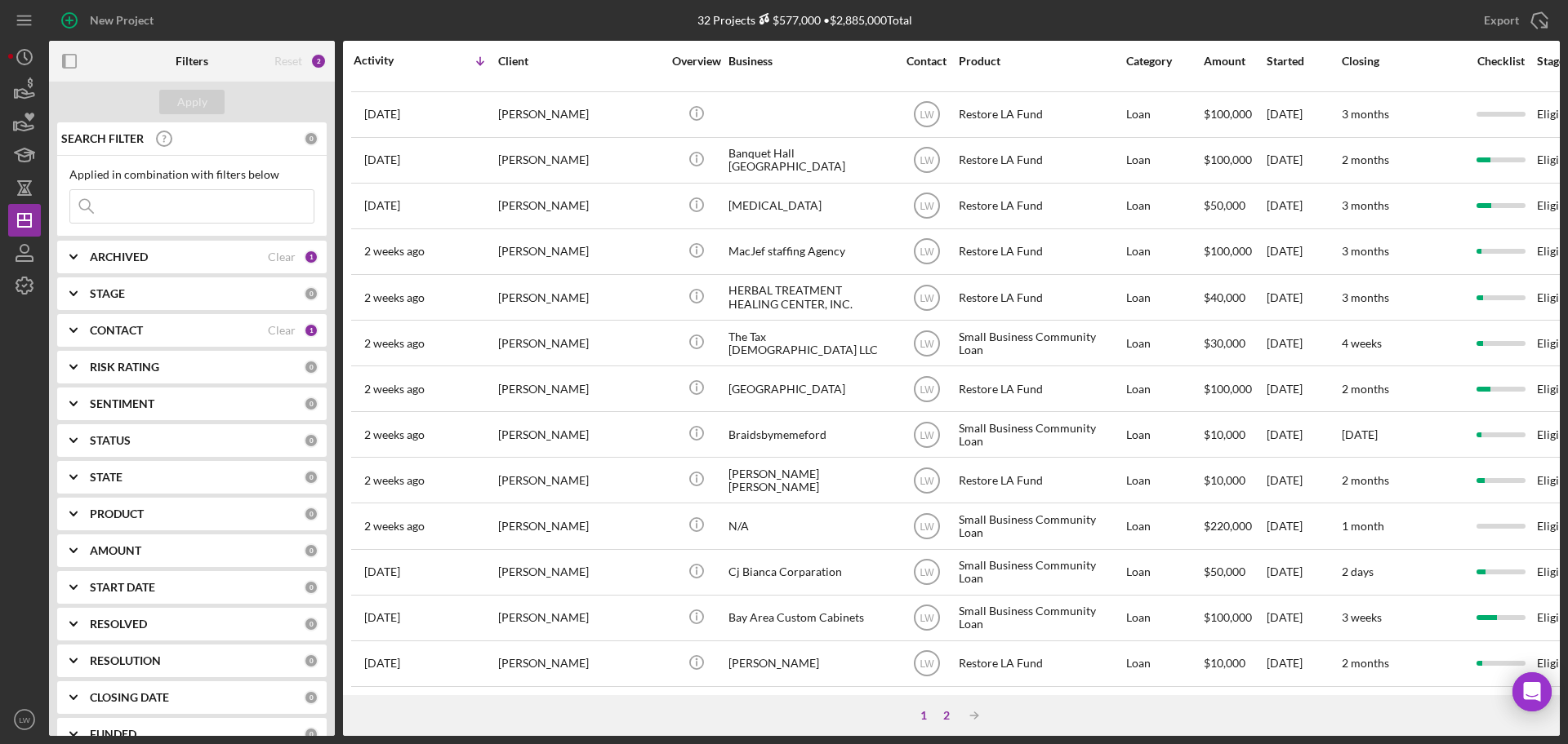
click at [945, 708] on div "2" at bounding box center [945, 716] width 23 height 13
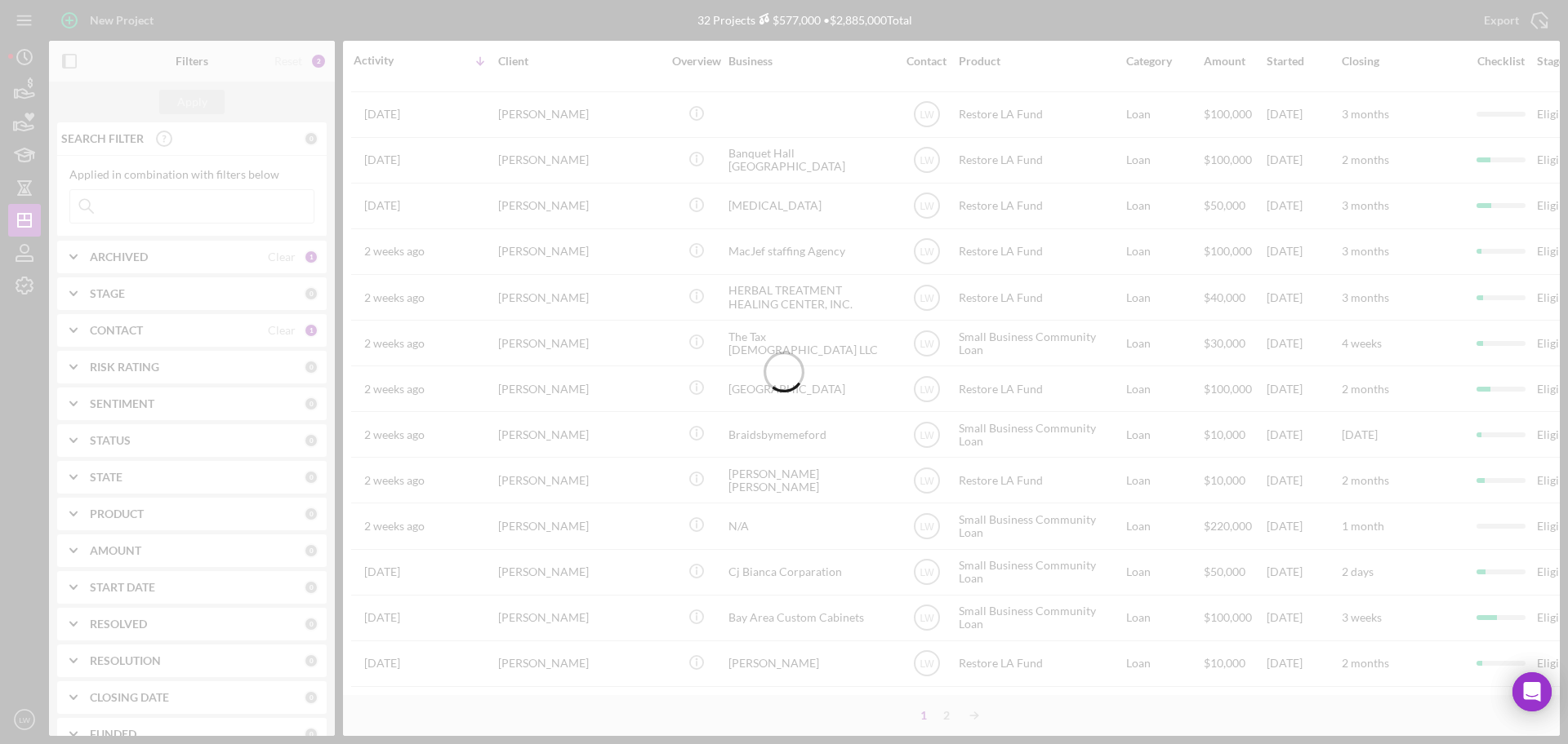
scroll to position [0, 0]
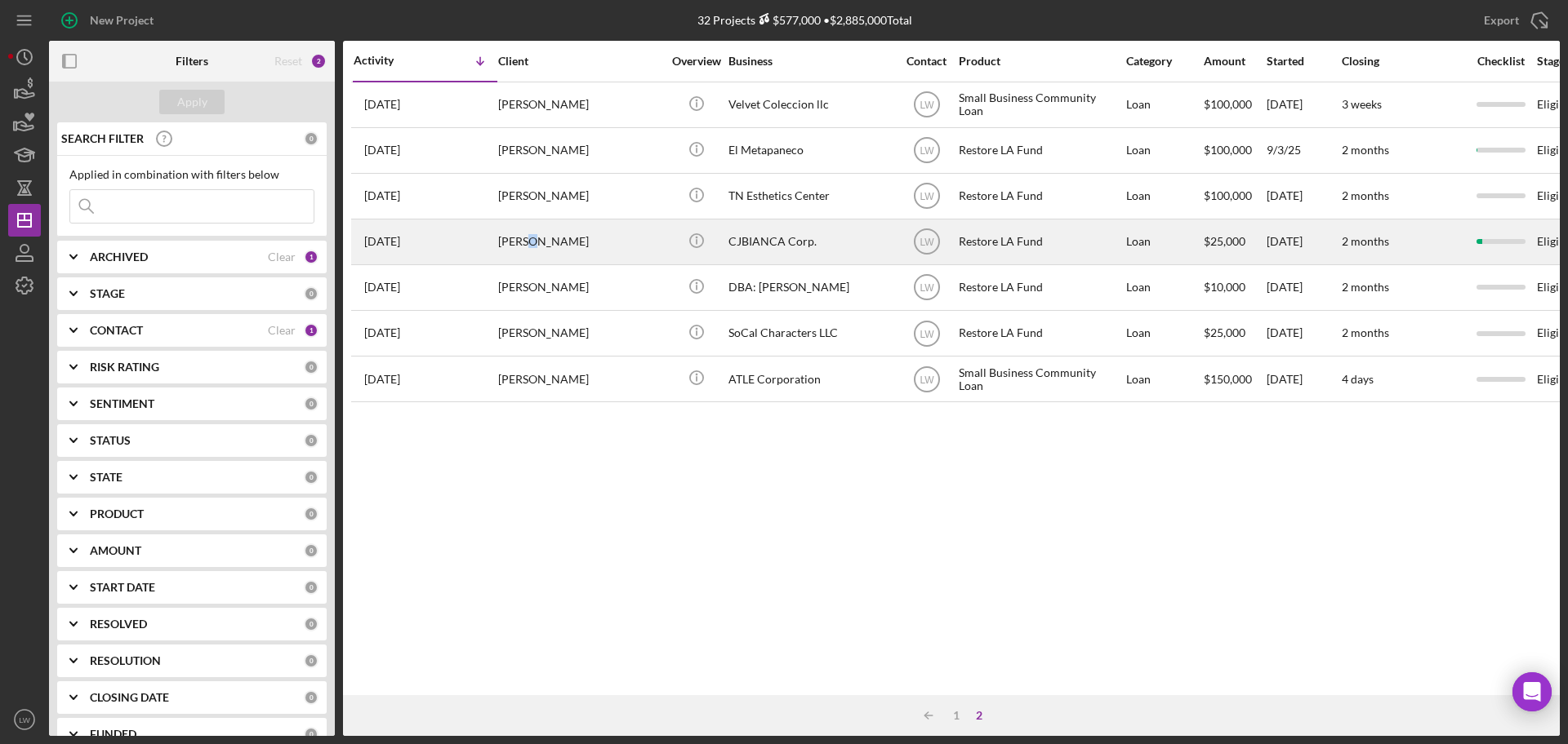
click at [530, 242] on div "Cesar Lopez" at bounding box center [579, 242] width 163 height 43
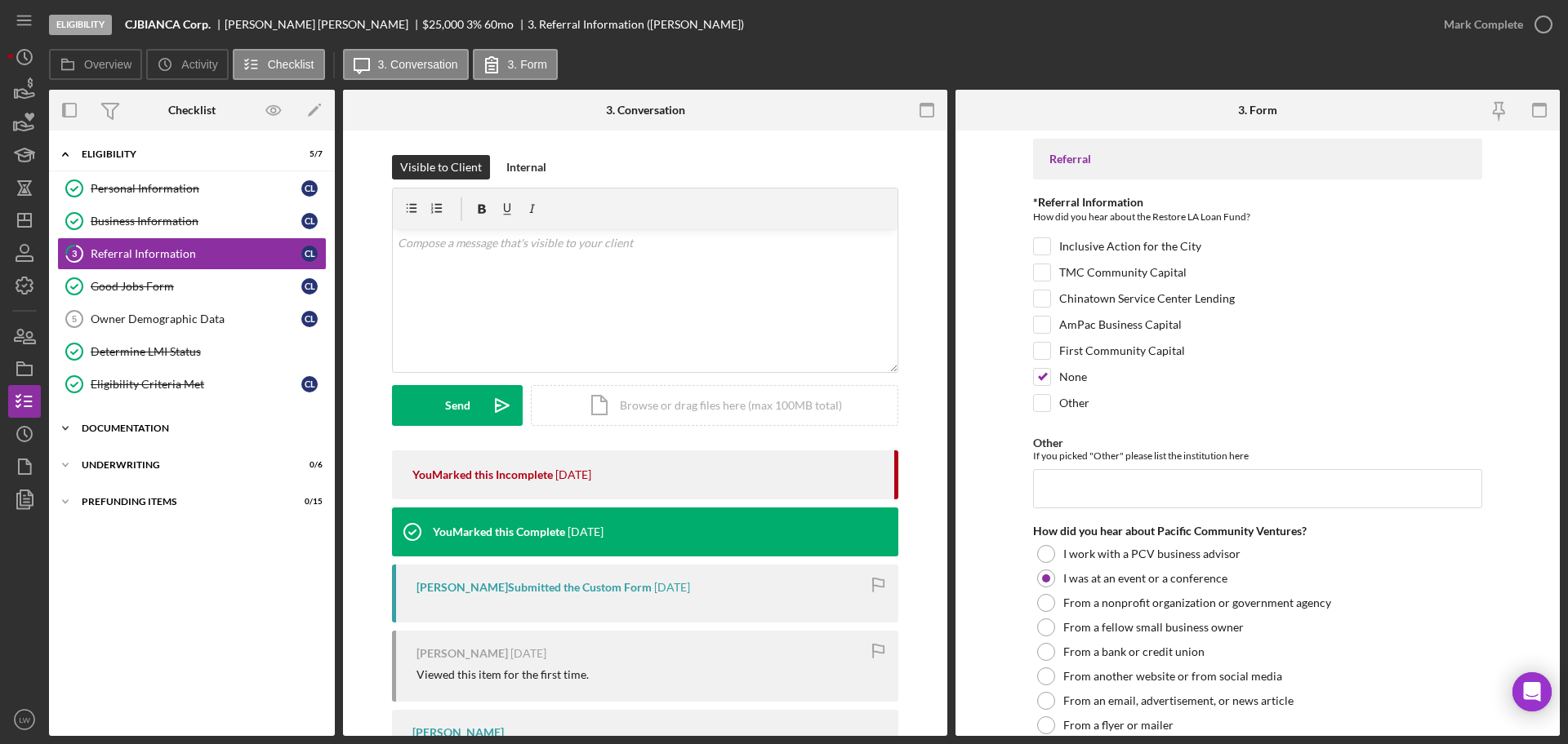
click at [178, 417] on div "Icon/Expander Documentation 1 / 20" at bounding box center [192, 428] width 286 height 32
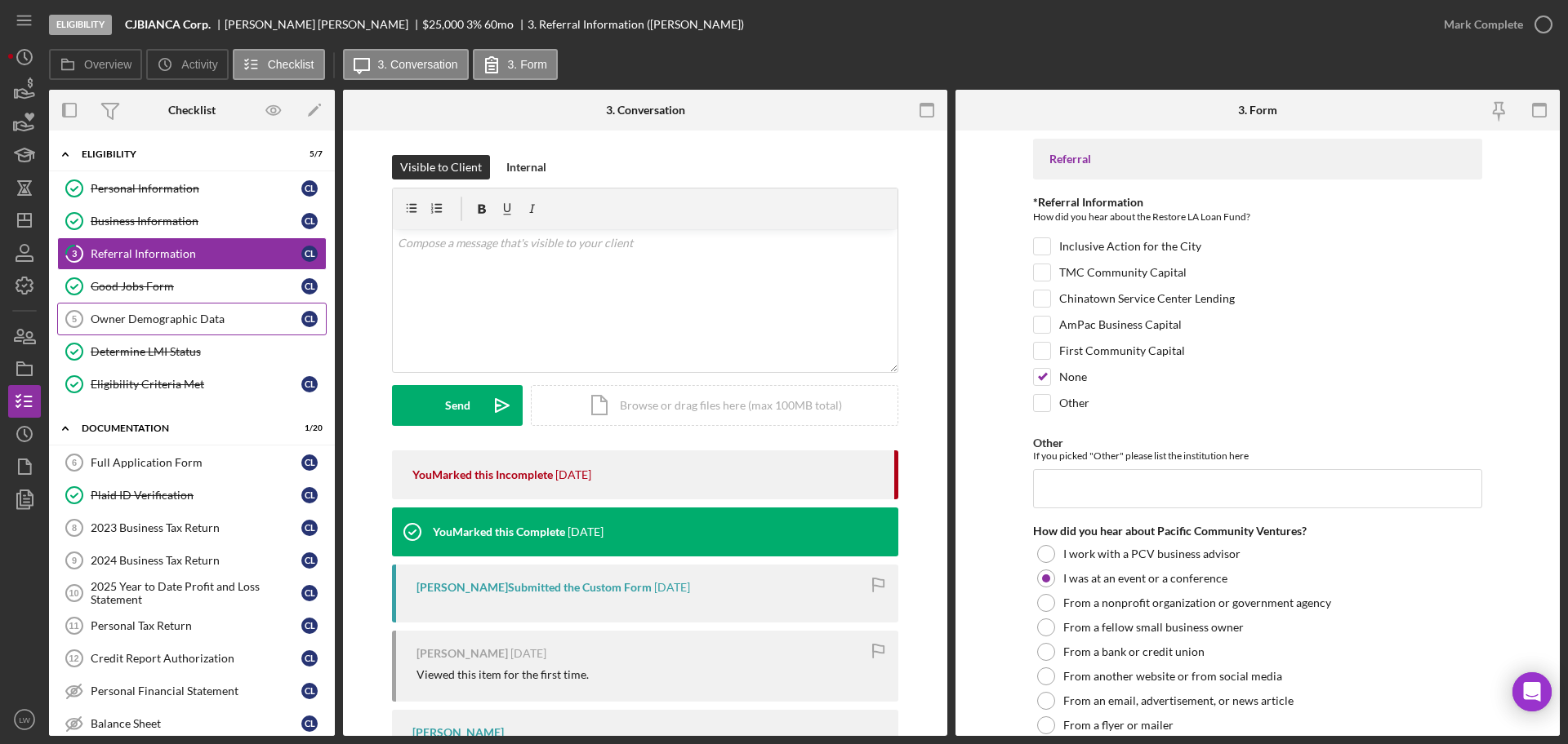
click at [140, 322] on div "Owner Demographic Data" at bounding box center [196, 319] width 211 height 13
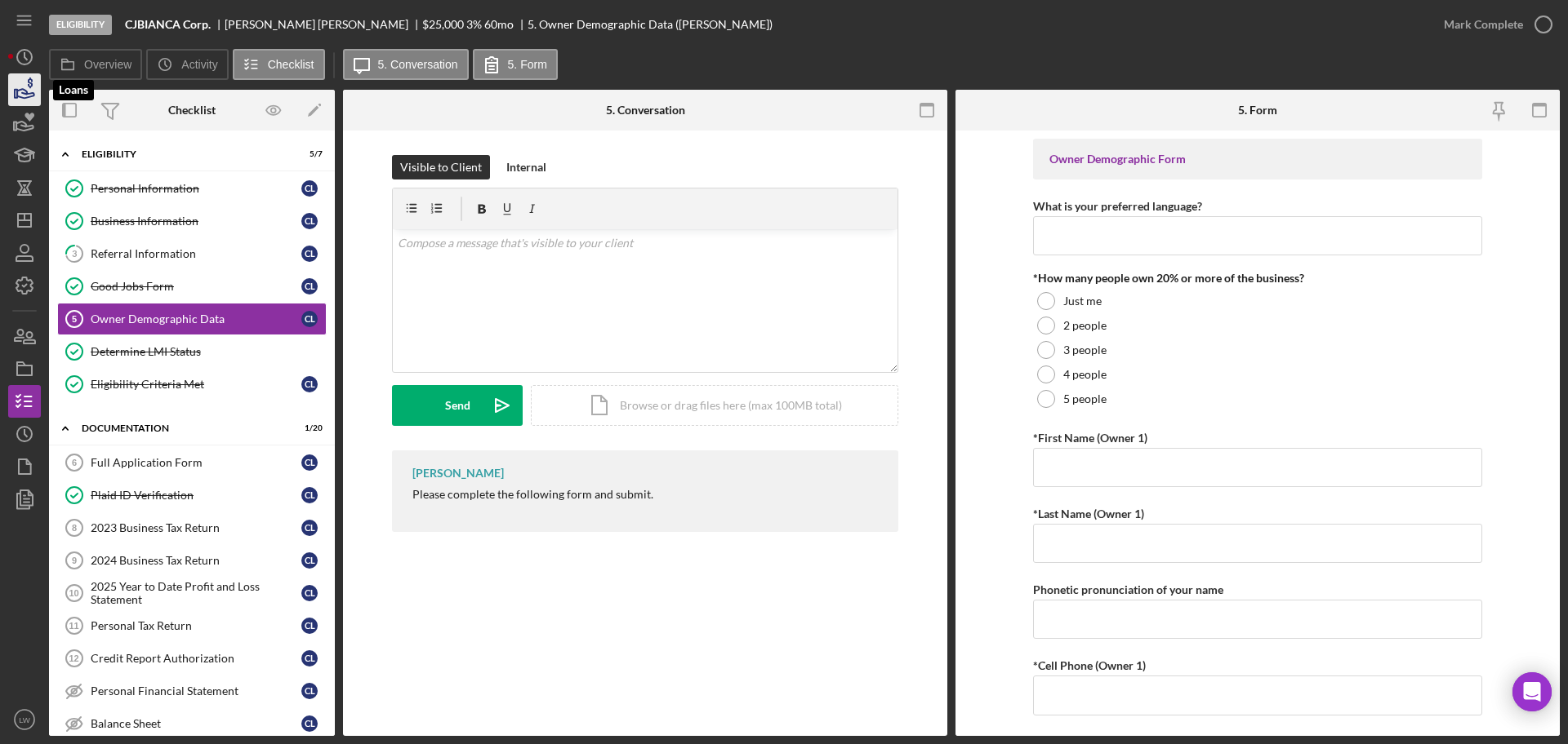
click at [23, 86] on icon "button" at bounding box center [24, 89] width 41 height 41
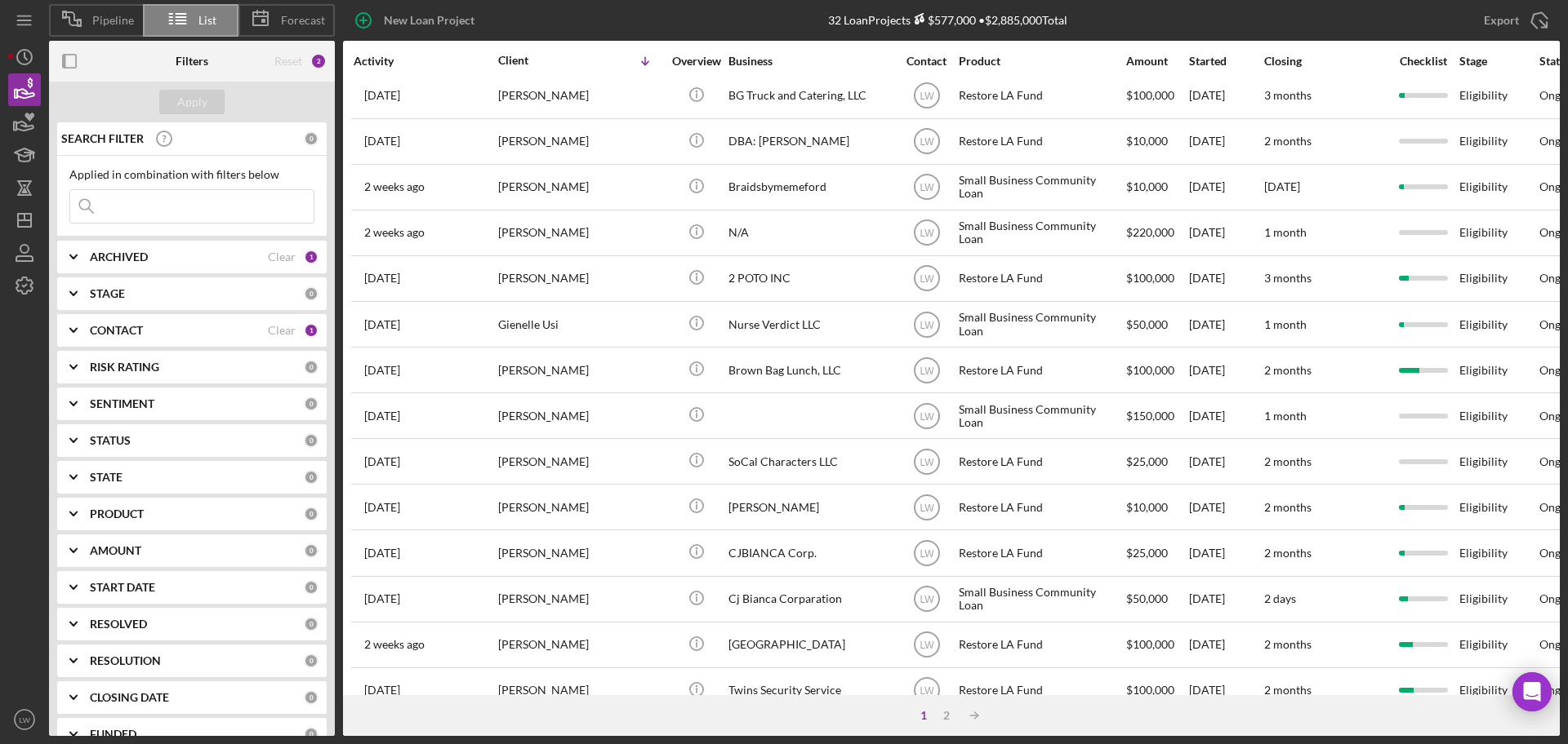
scroll to position [555, 0]
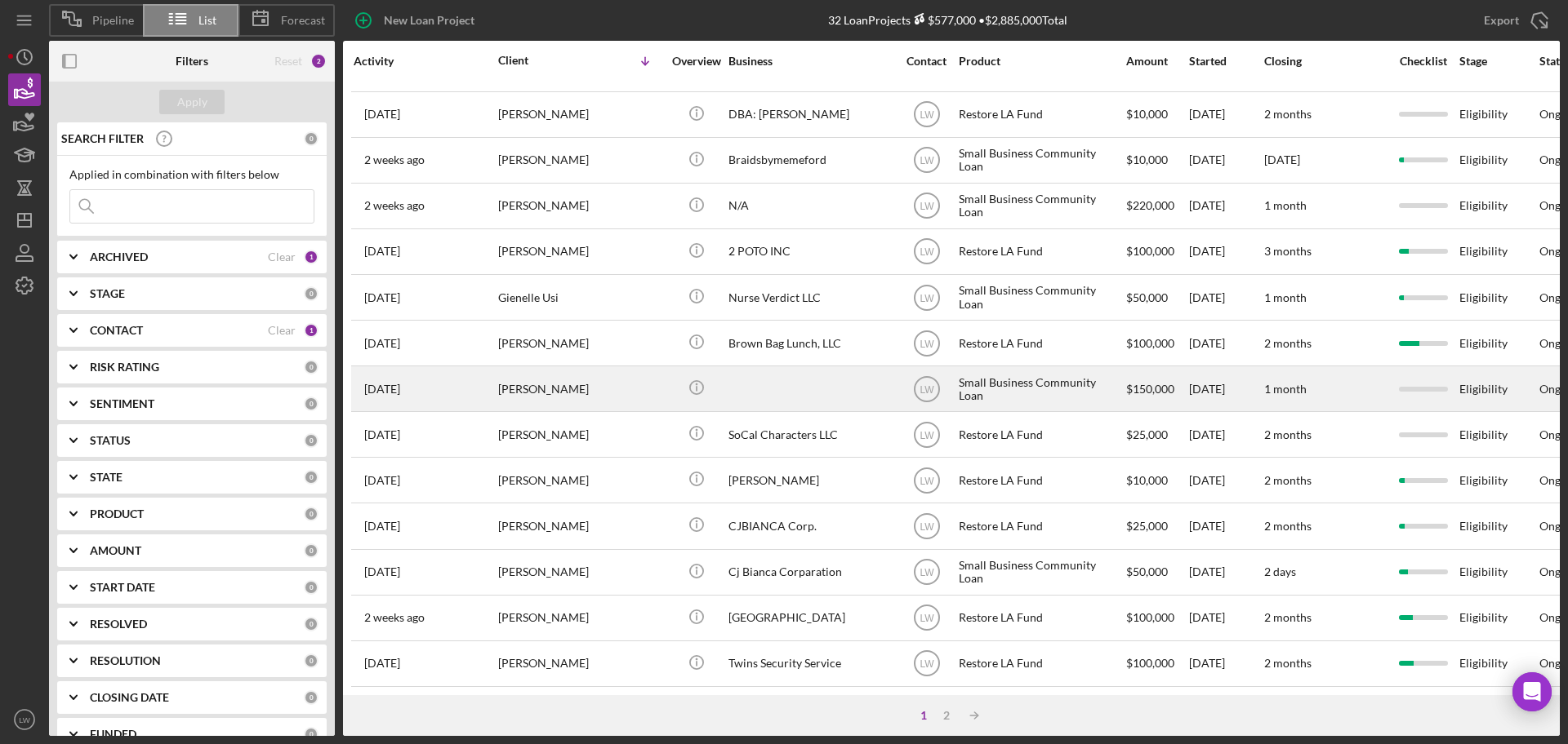
click at [801, 384] on div at bounding box center [810, 389] width 163 height 43
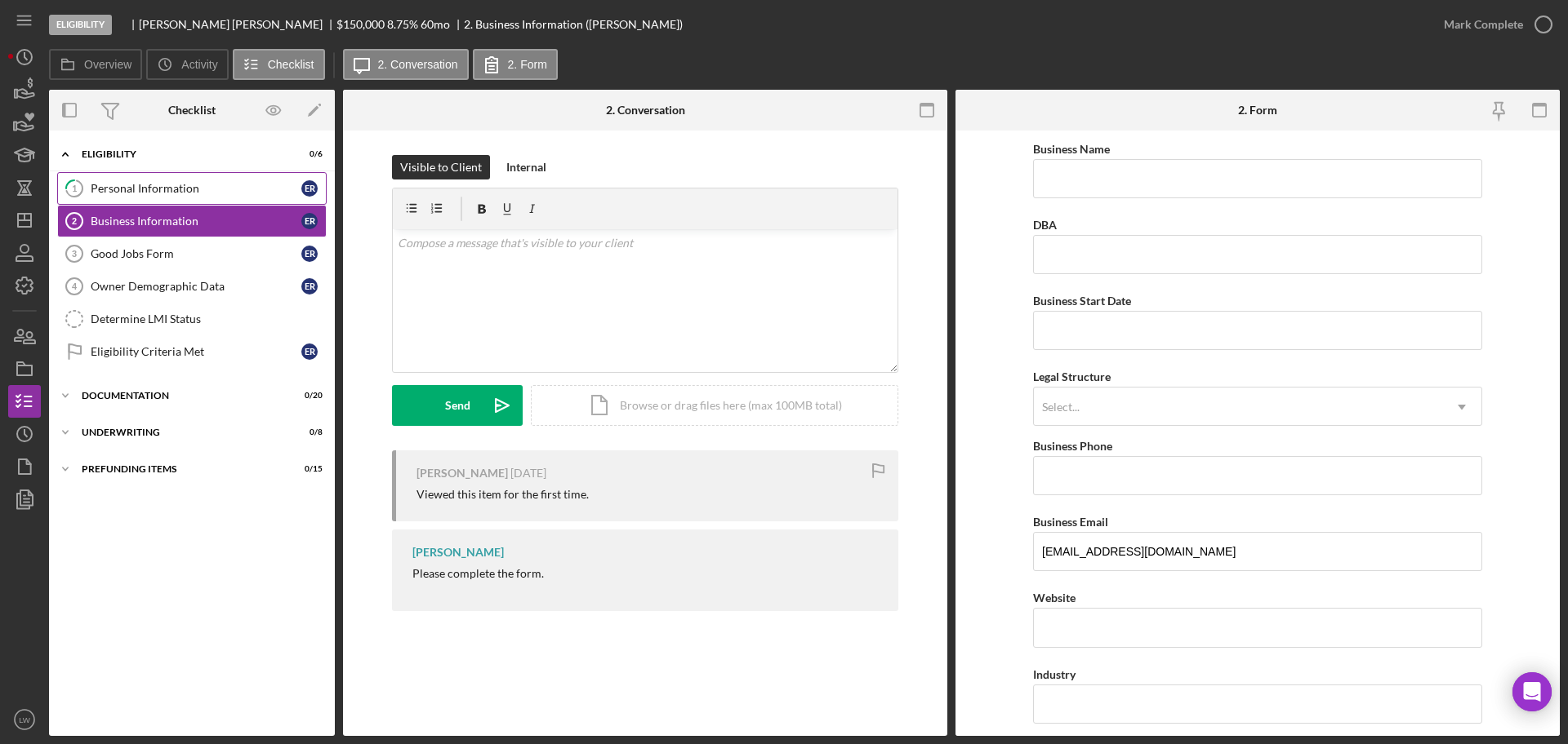
click at [156, 177] on link "1 Personal Information E R" at bounding box center [192, 188] width 269 height 32
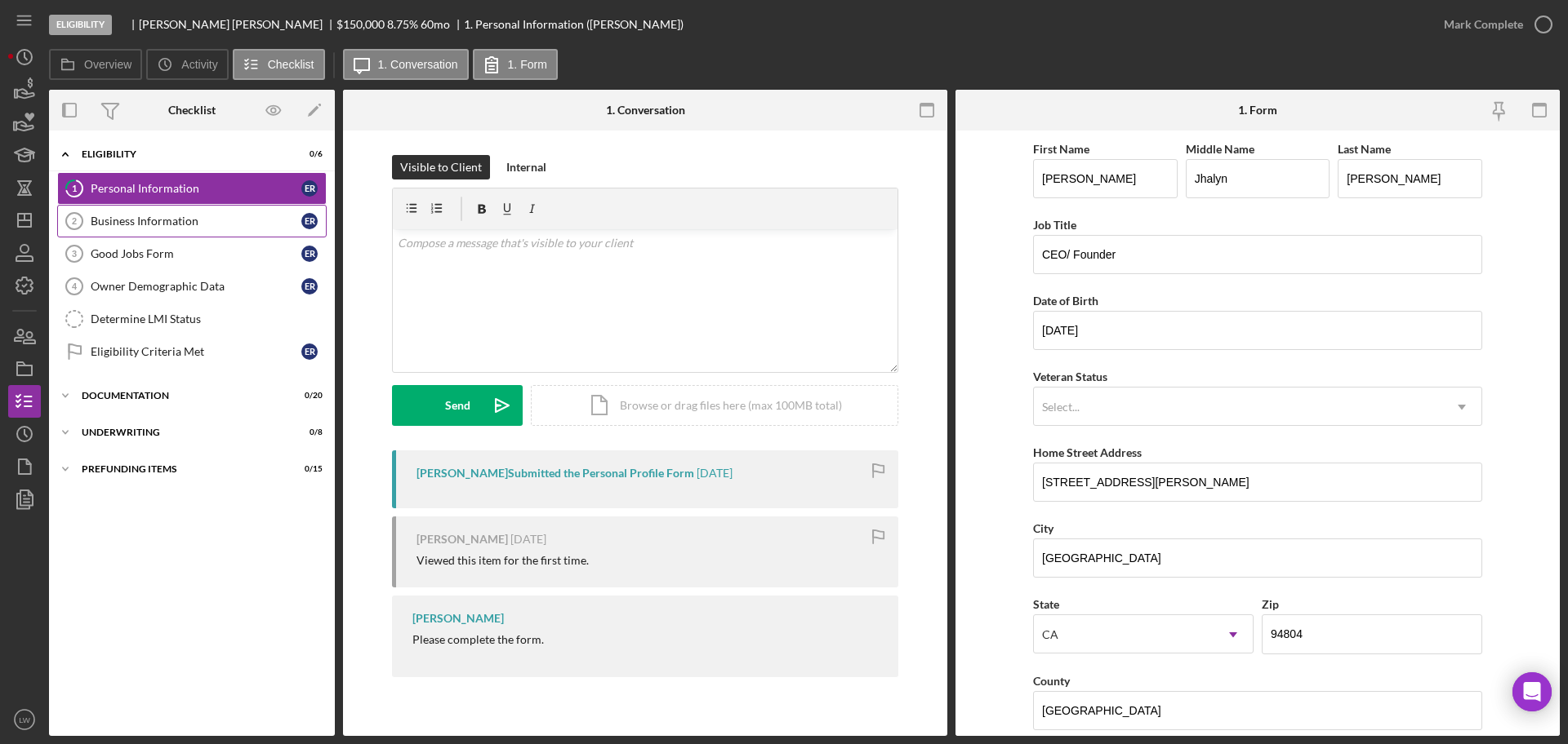
click at [174, 232] on link "Business Information 2 Business Information E R" at bounding box center [192, 221] width 269 height 32
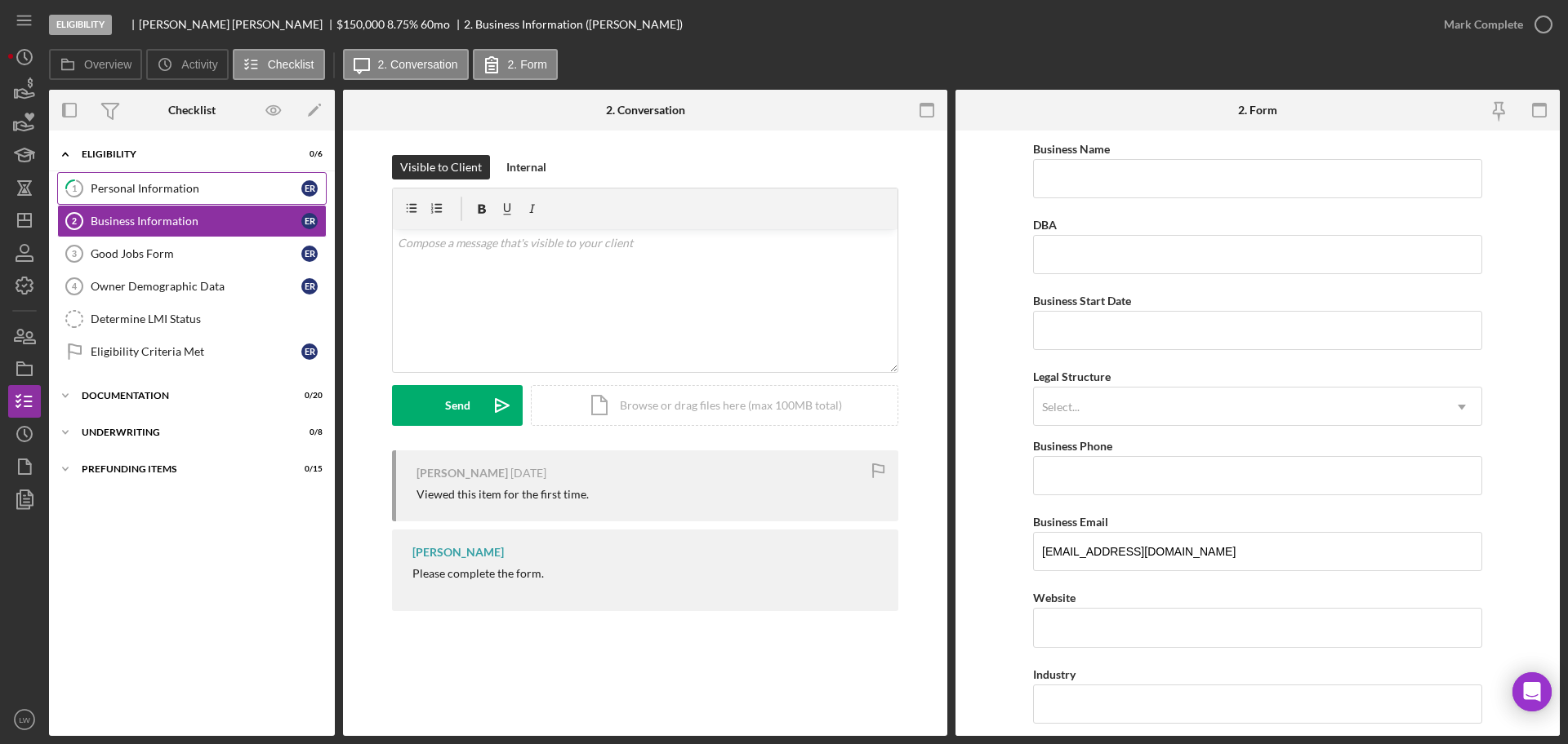
click at [187, 179] on link "1 Personal Information E R" at bounding box center [192, 188] width 269 height 32
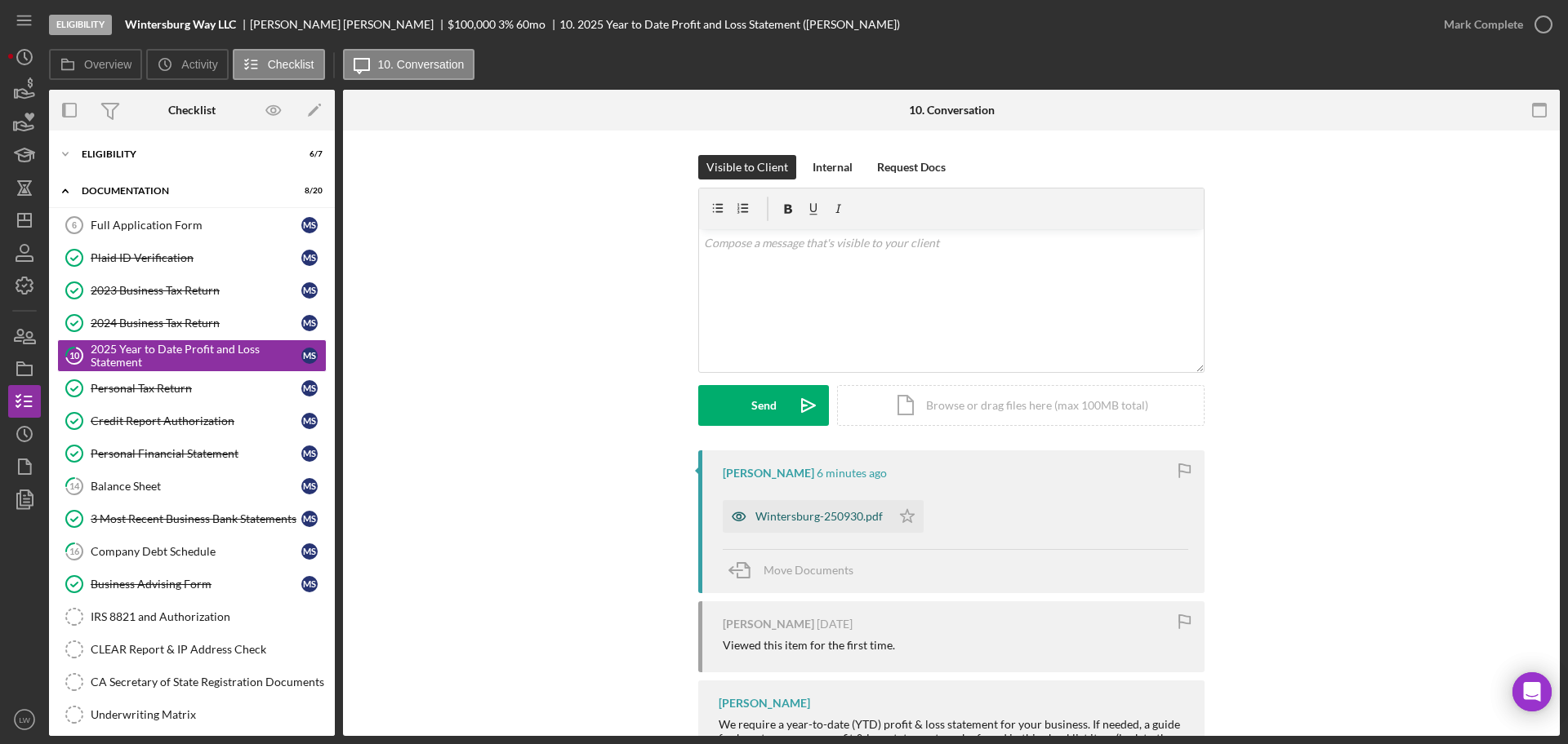
click at [787, 522] on div "Wintersburg-250930.pdf" at bounding box center [819, 517] width 128 height 13
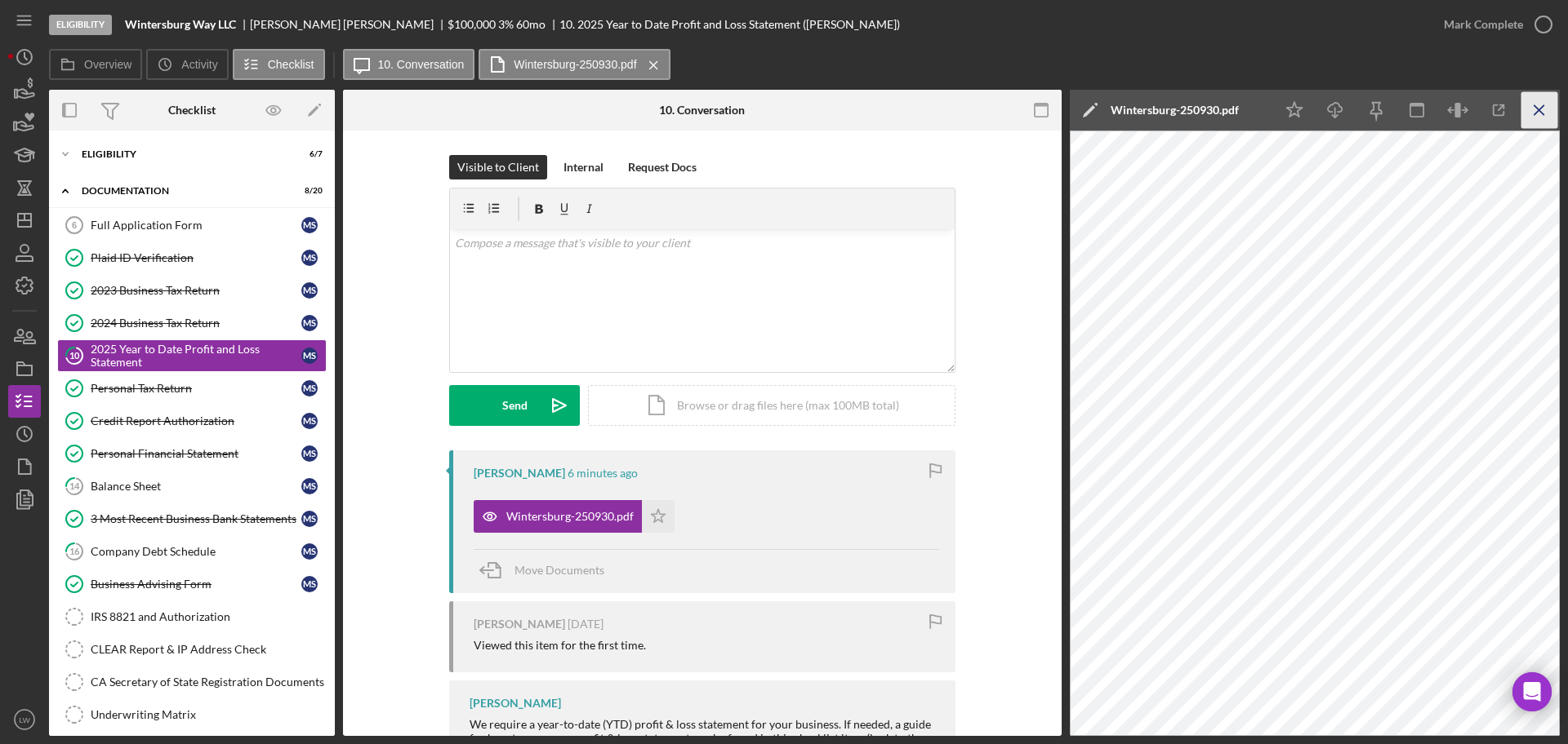
click at [1549, 105] on icon "Icon/Menu Close" at bounding box center [1540, 111] width 37 height 37
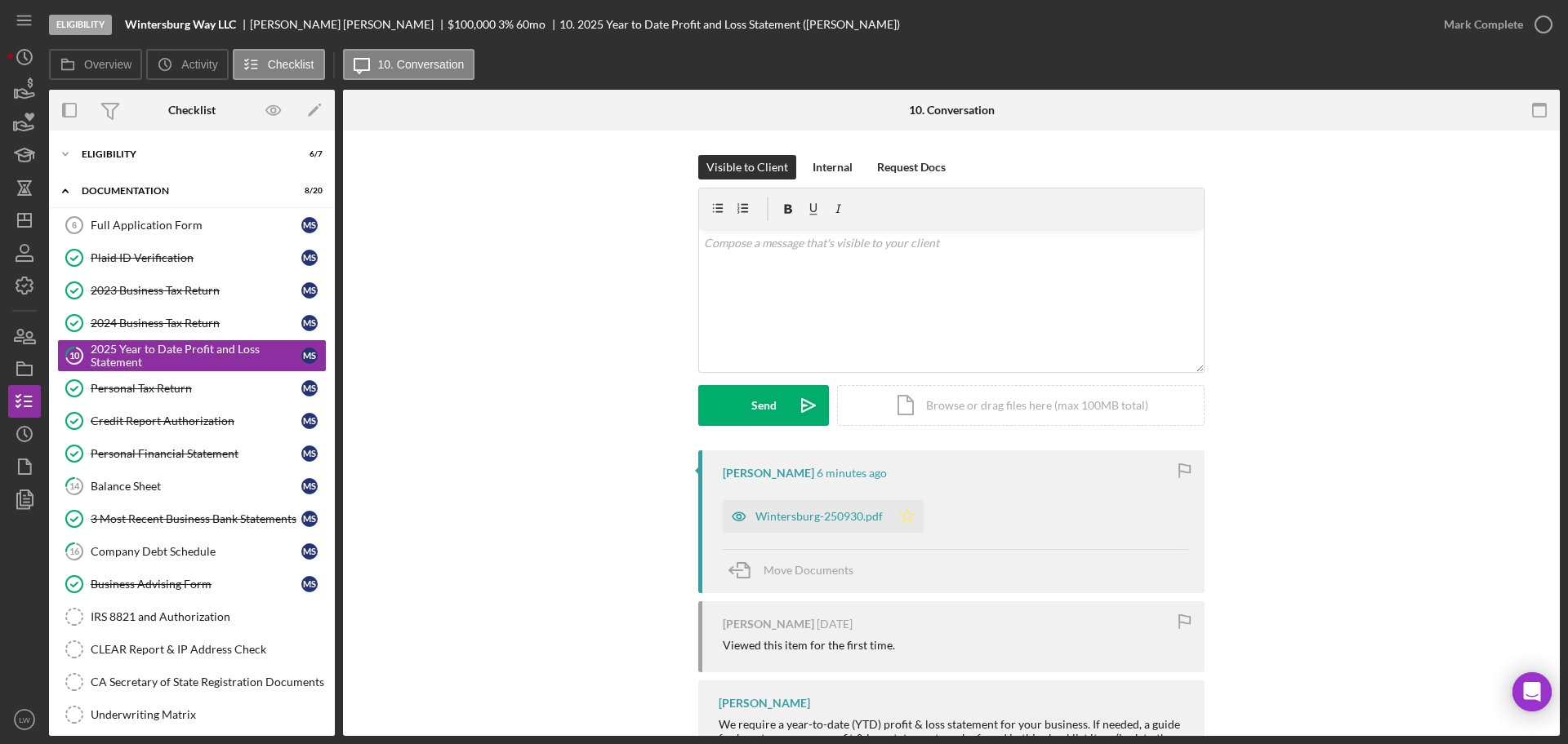
click at [911, 521] on icon "Icon/Star" at bounding box center [907, 516] width 33 height 32
click at [911, 519] on icon "Icon/Star" at bounding box center [907, 516] width 33 height 32
click at [826, 511] on div "Wintersburg-250930.pdf" at bounding box center [819, 517] width 128 height 13
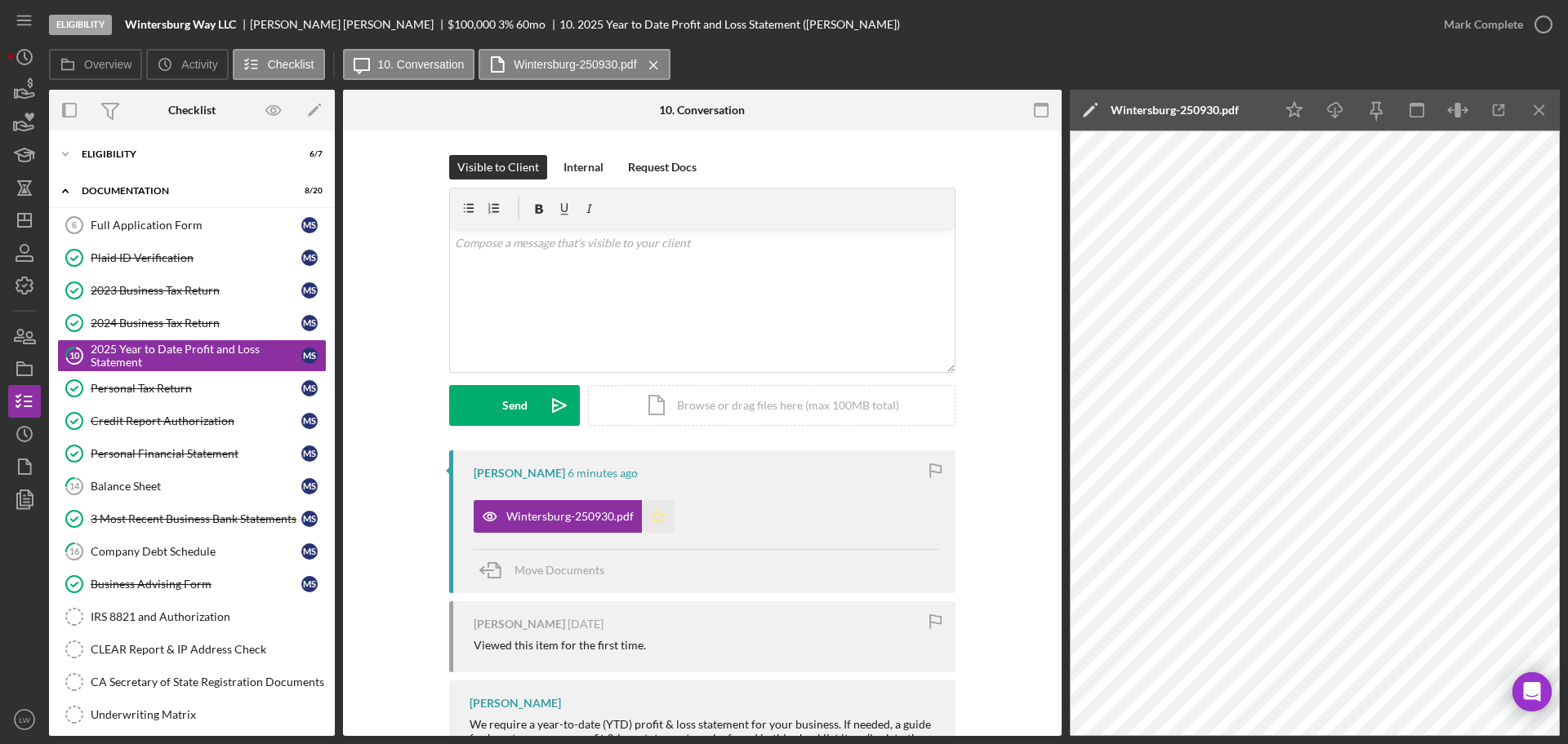
click at [661, 513] on icon "Icon/Star" at bounding box center [658, 516] width 33 height 32
click at [1500, 33] on div "Mark Complete" at bounding box center [1483, 24] width 79 height 32
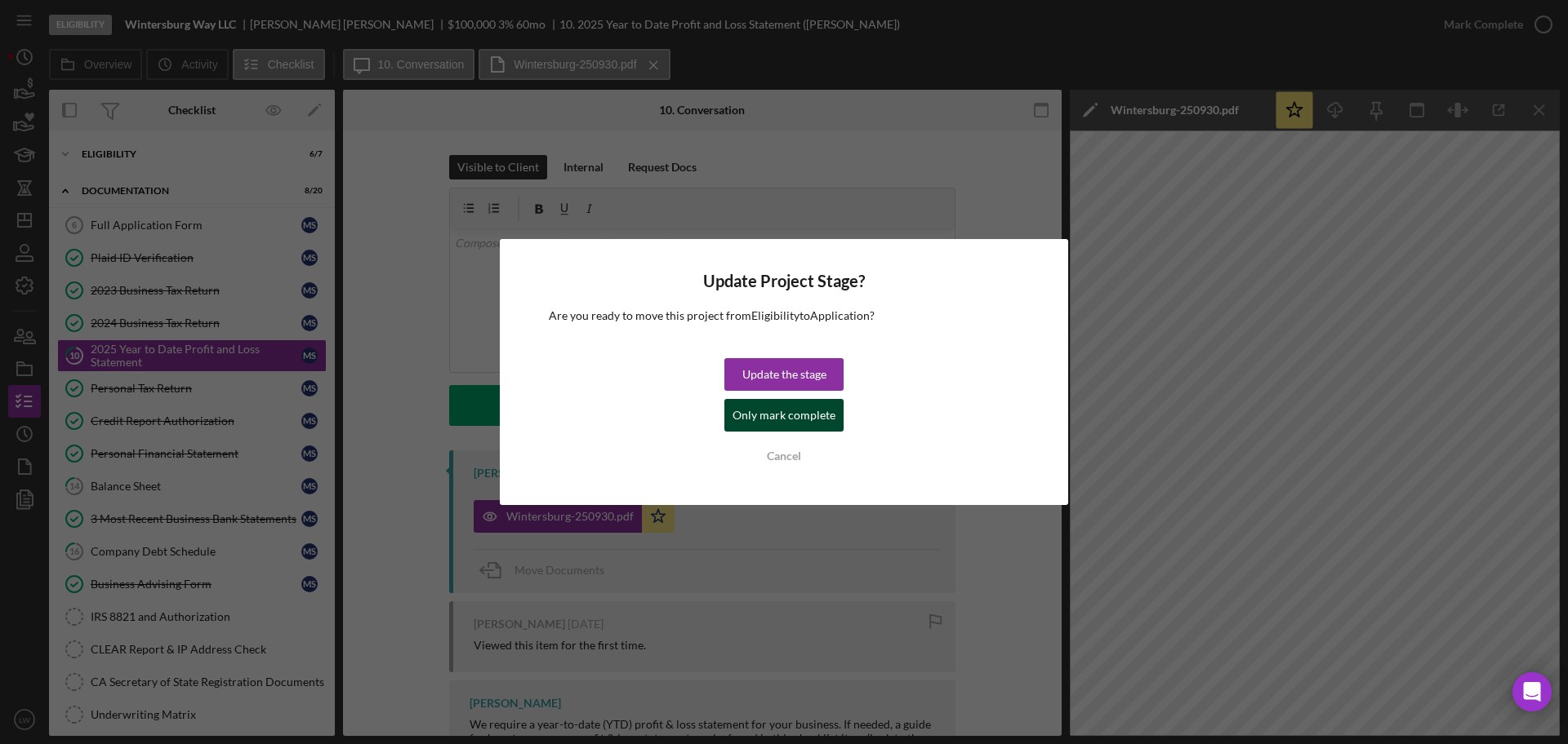
click at [797, 407] on div "Only mark complete" at bounding box center [784, 415] width 103 height 32
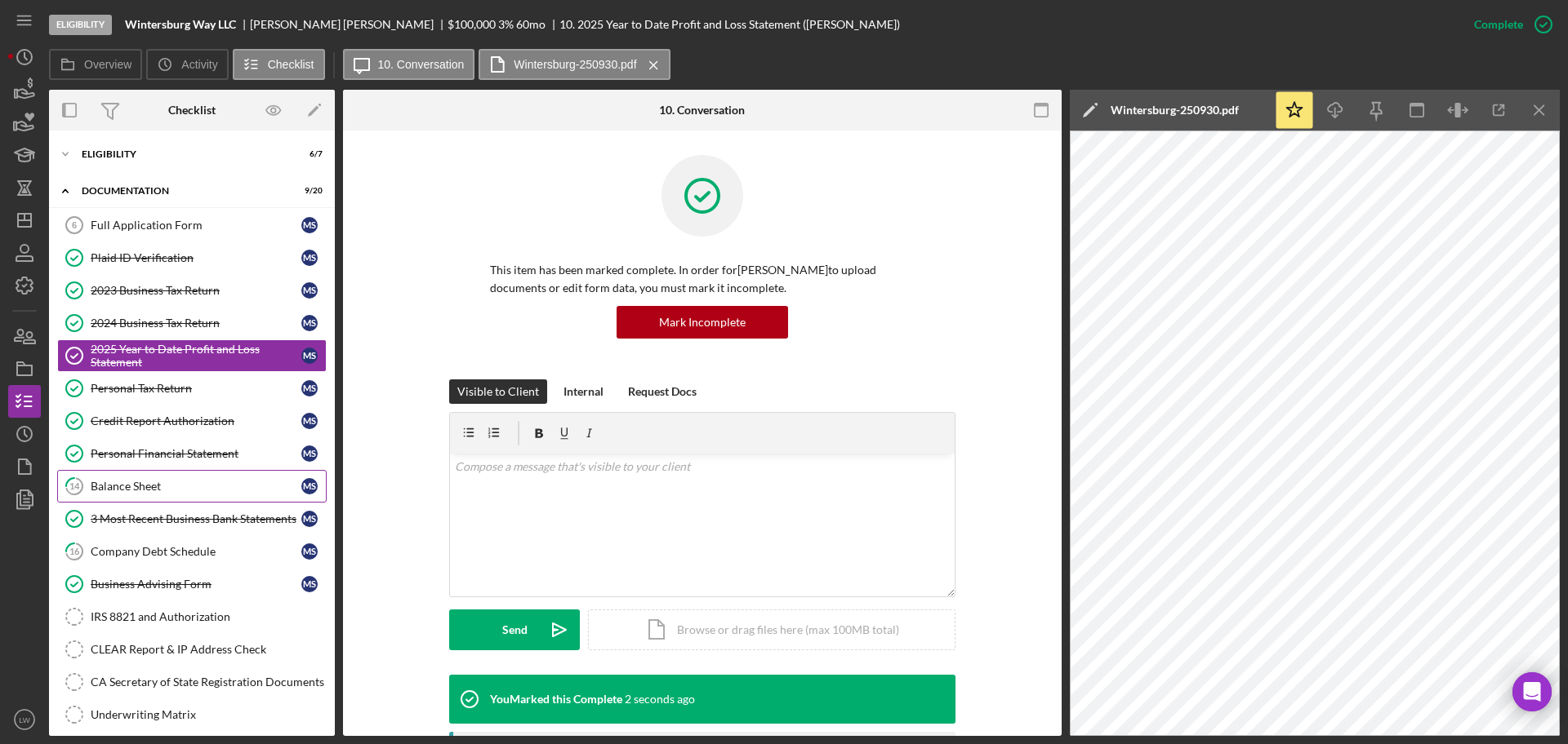
click at [254, 488] on div "Balance Sheet" at bounding box center [196, 487] width 211 height 13
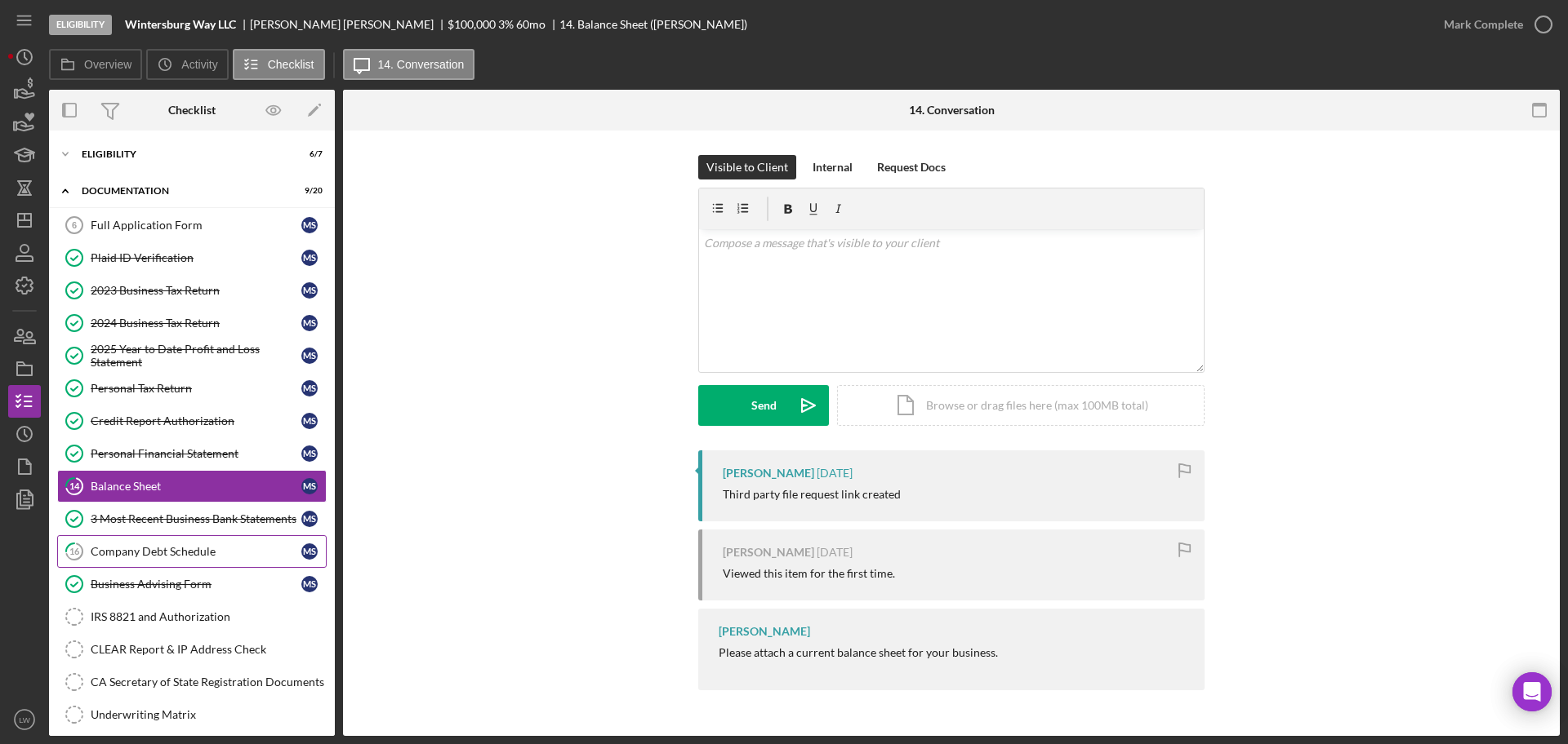
click at [183, 556] on div "Company Debt Schedule" at bounding box center [196, 552] width 211 height 13
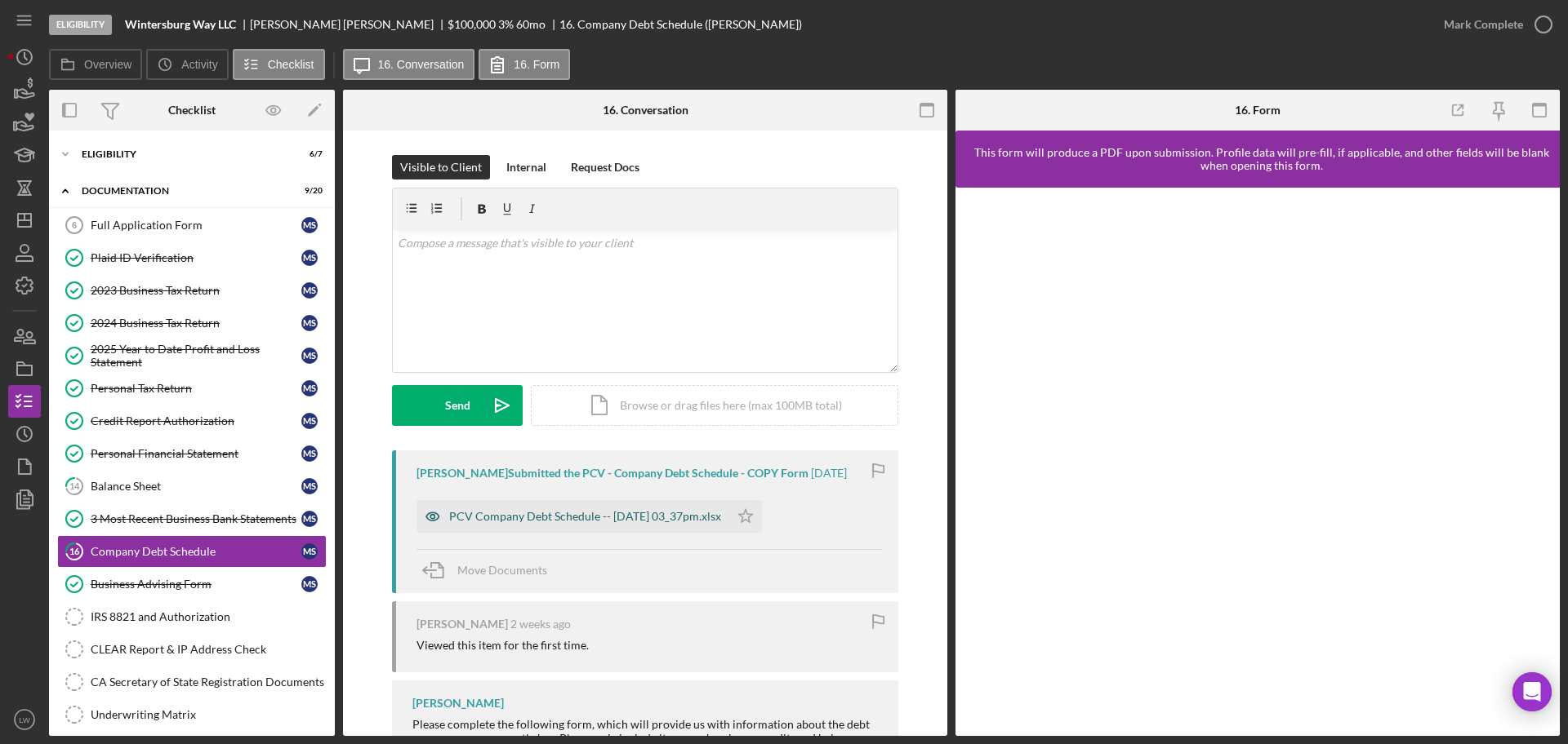
click at [582, 503] on div "PCV Company Debt Schedule -- [DATE] 03_37pm.xlsx" at bounding box center [573, 516] width 313 height 32
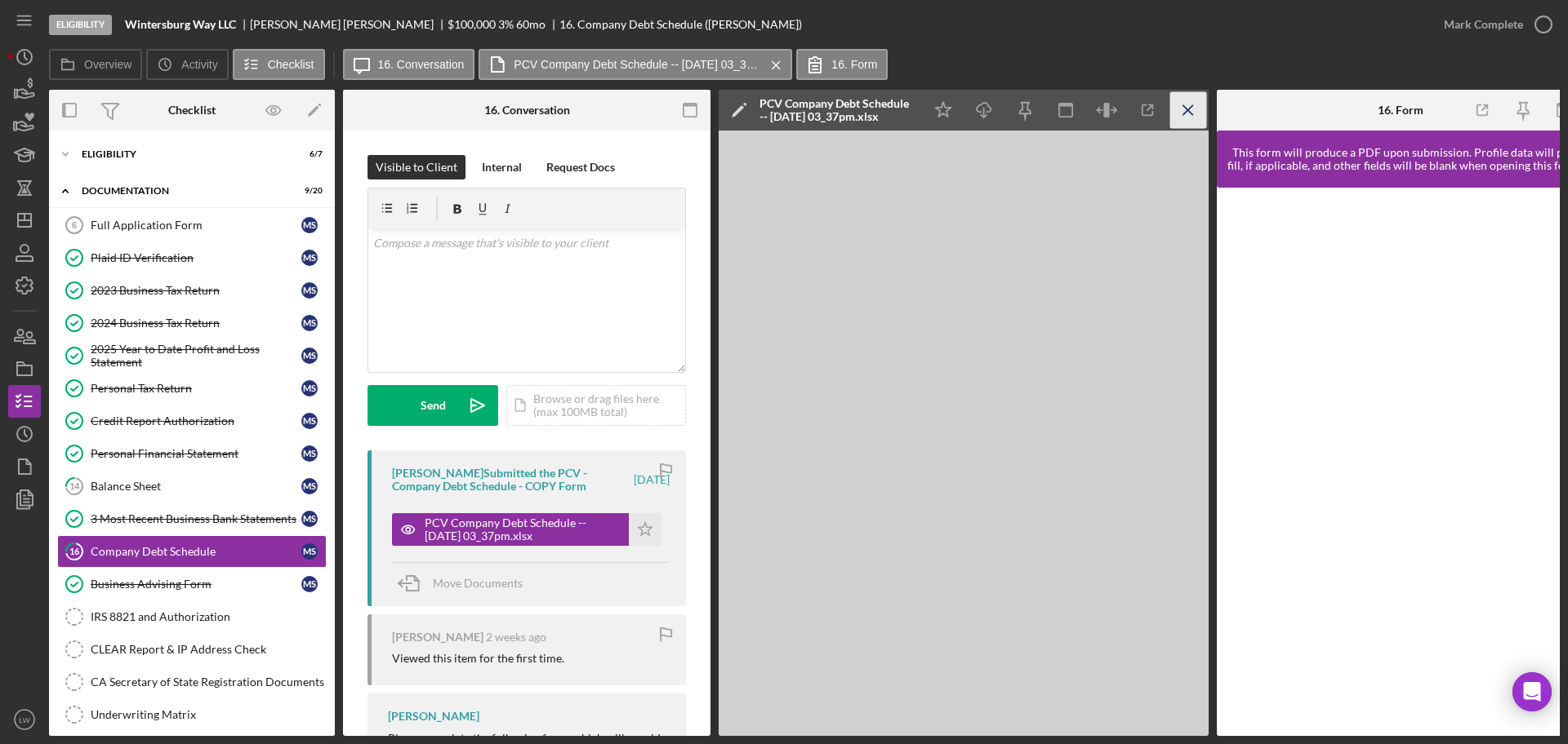
click at [1187, 104] on icon "Icon/Menu Close" at bounding box center [1189, 111] width 37 height 37
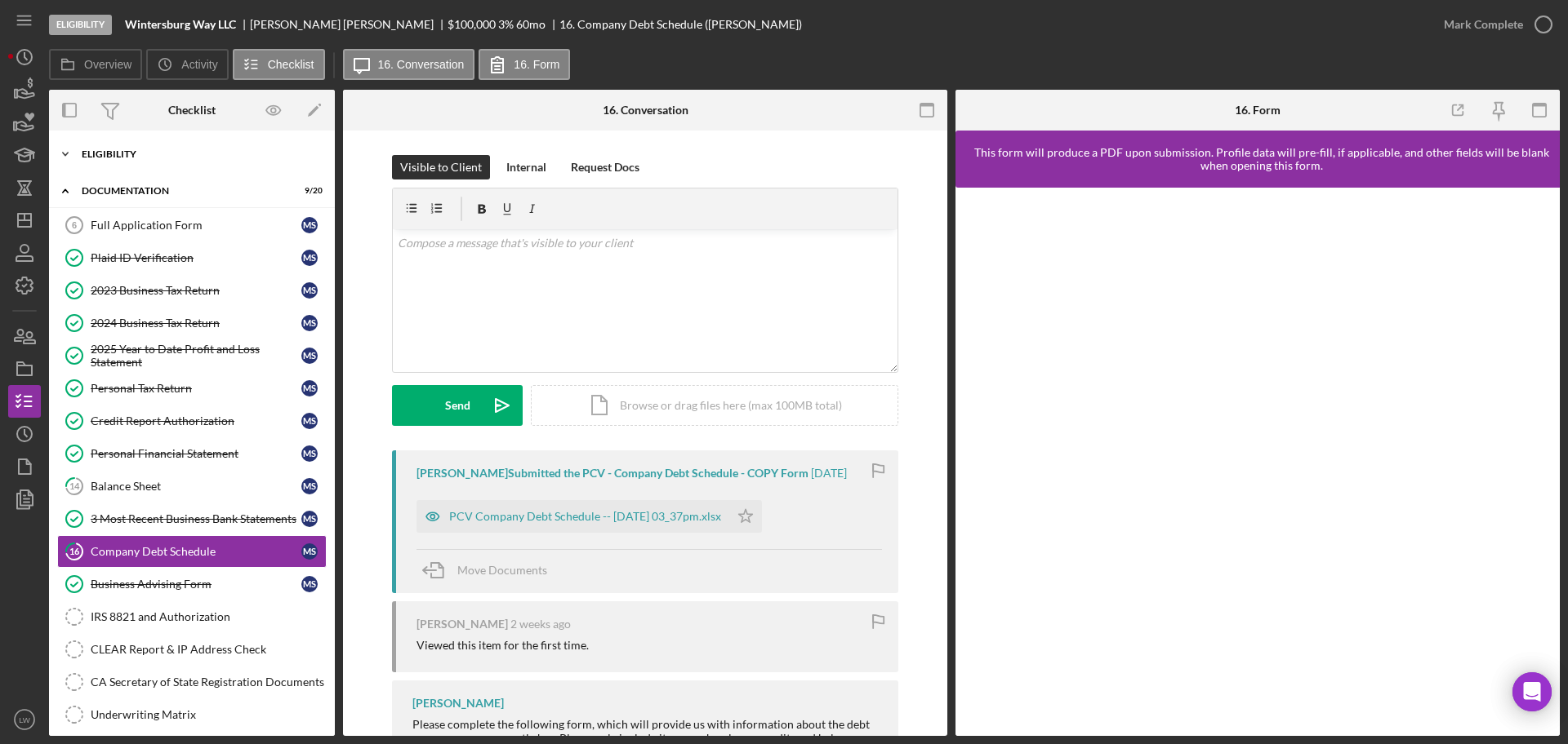
click at [186, 153] on div "Eligibility" at bounding box center [198, 154] width 233 height 10
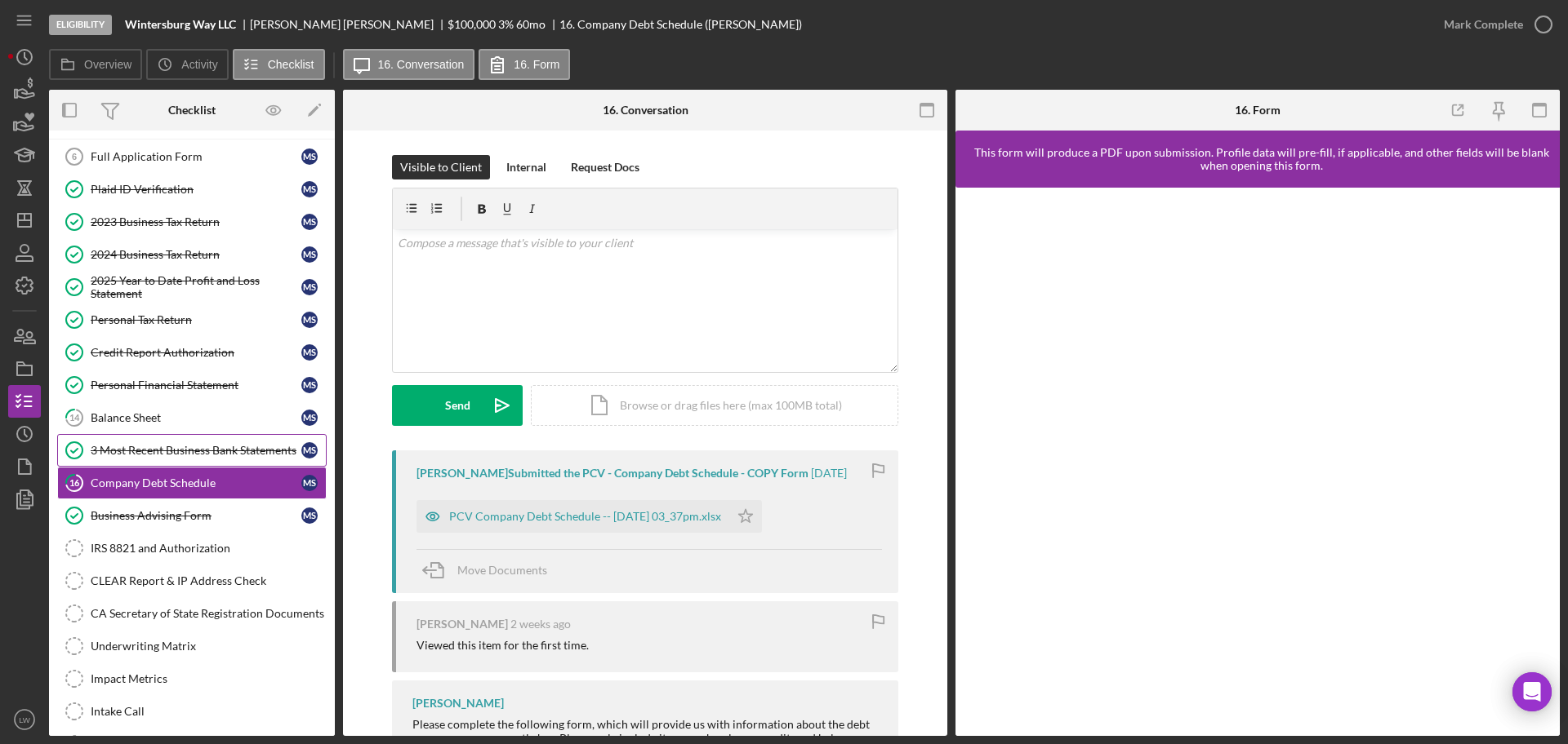
click at [189, 444] on div "3 Most Recent Business Bank Statements" at bounding box center [196, 451] width 211 height 13
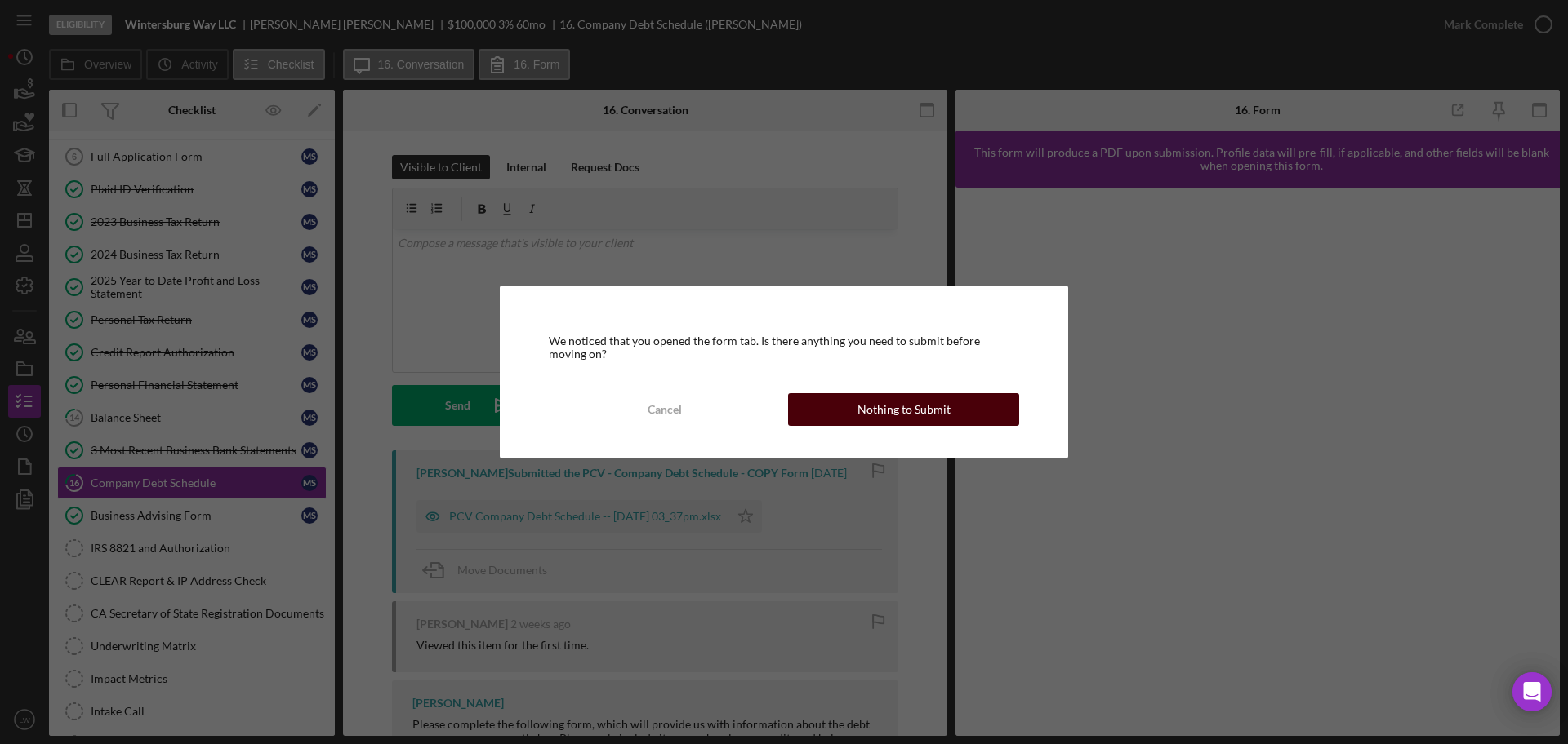
click at [884, 396] on div "Nothing to Submit" at bounding box center [904, 409] width 93 height 32
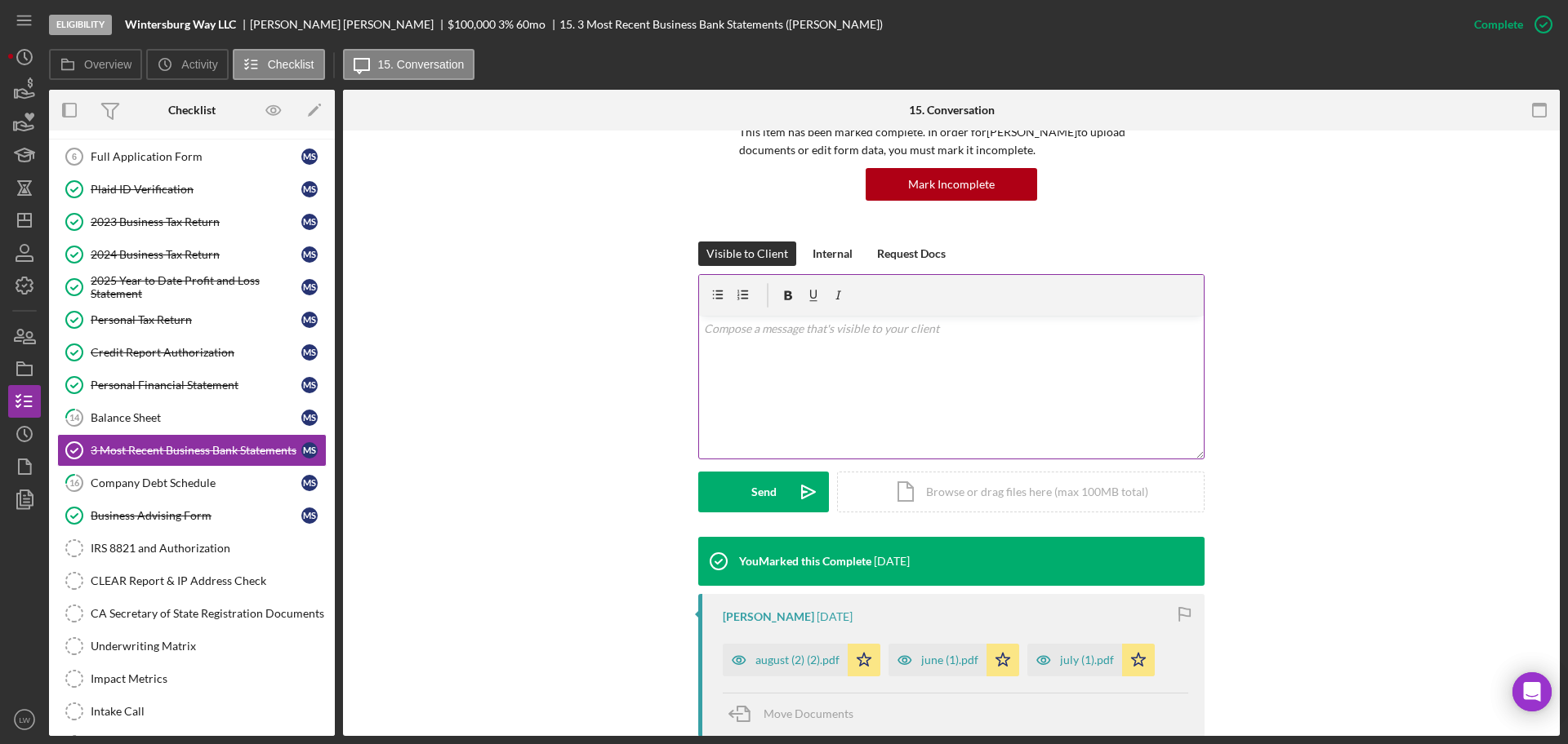
scroll to position [370, 0]
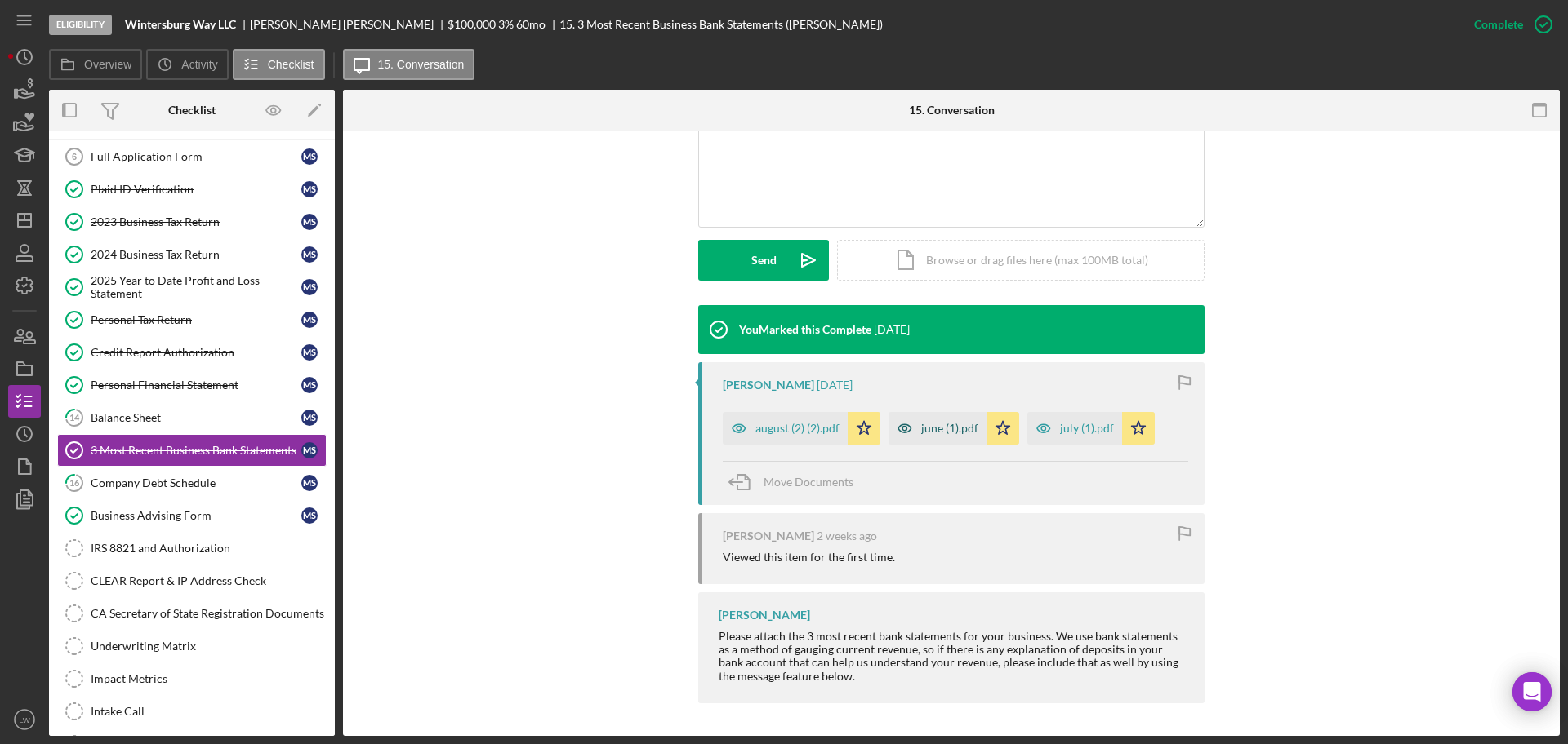
click at [945, 432] on div "june (1).pdf" at bounding box center [949, 428] width 58 height 13
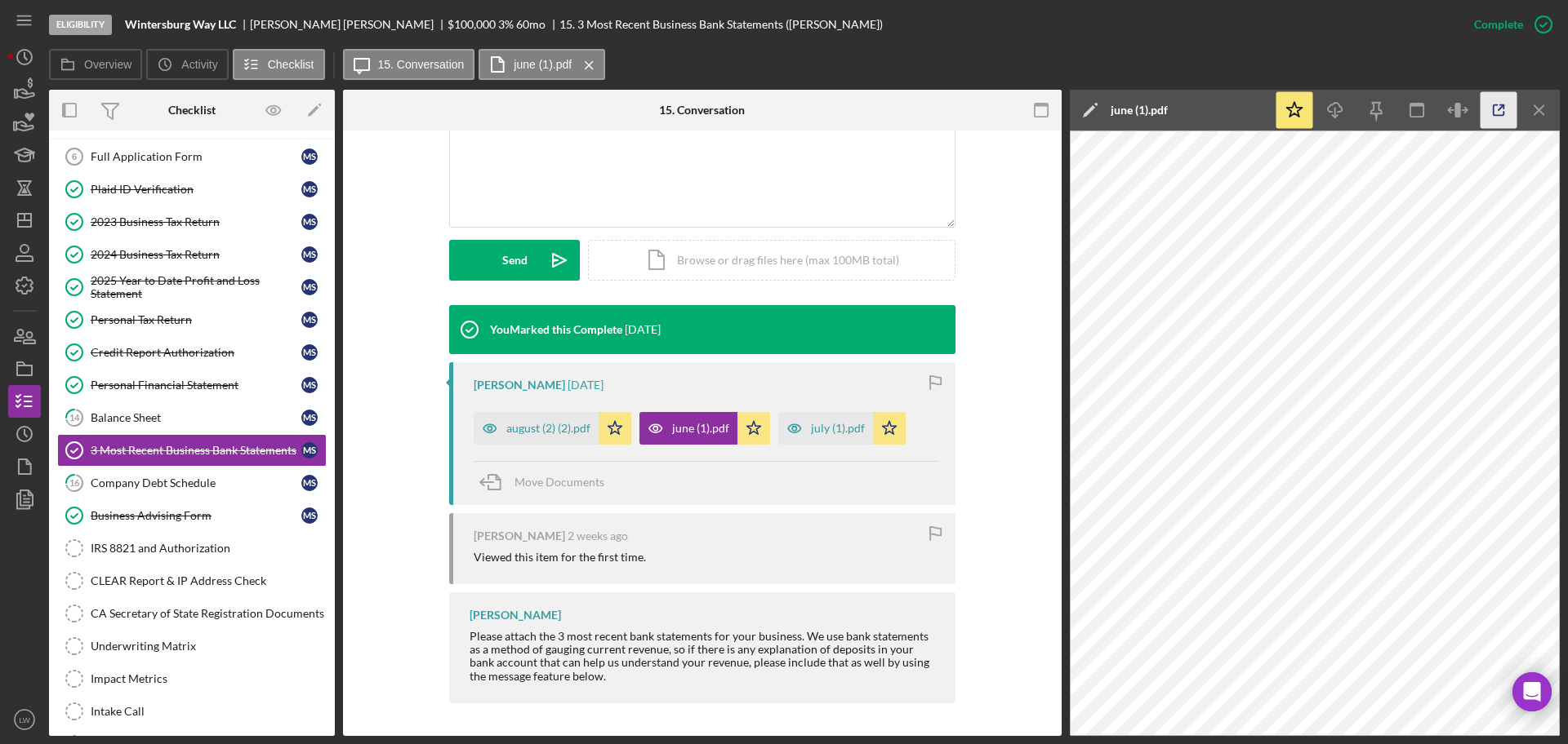
click at [1504, 109] on icon "button" at bounding box center [1499, 111] width 37 height 37
click at [795, 431] on icon "button" at bounding box center [794, 428] width 13 height 8
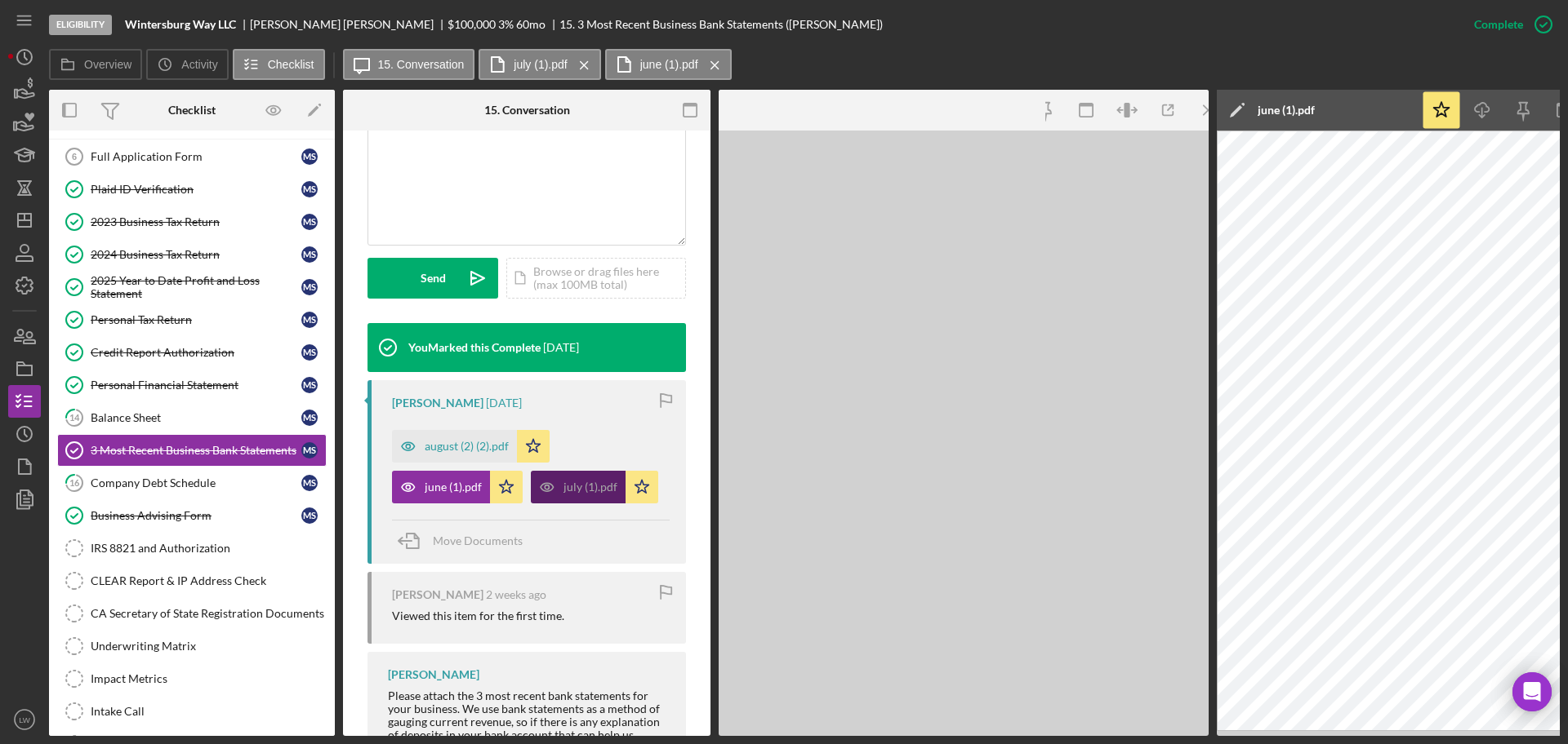
scroll to position [387, 0]
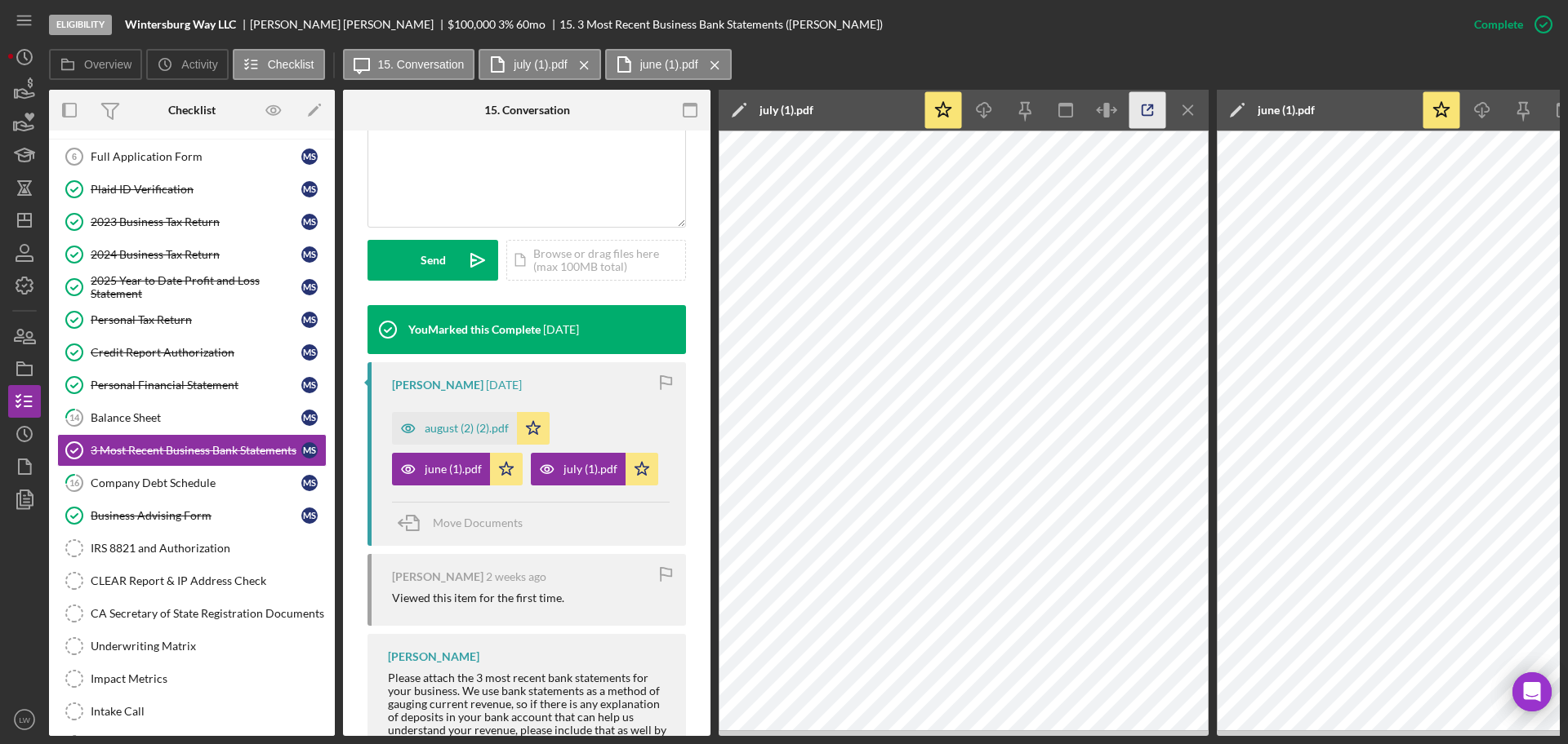
click at [1160, 109] on icon "button" at bounding box center [1148, 111] width 37 height 37
click at [482, 424] on div "august (2) (2).pdf" at bounding box center [466, 428] width 84 height 13
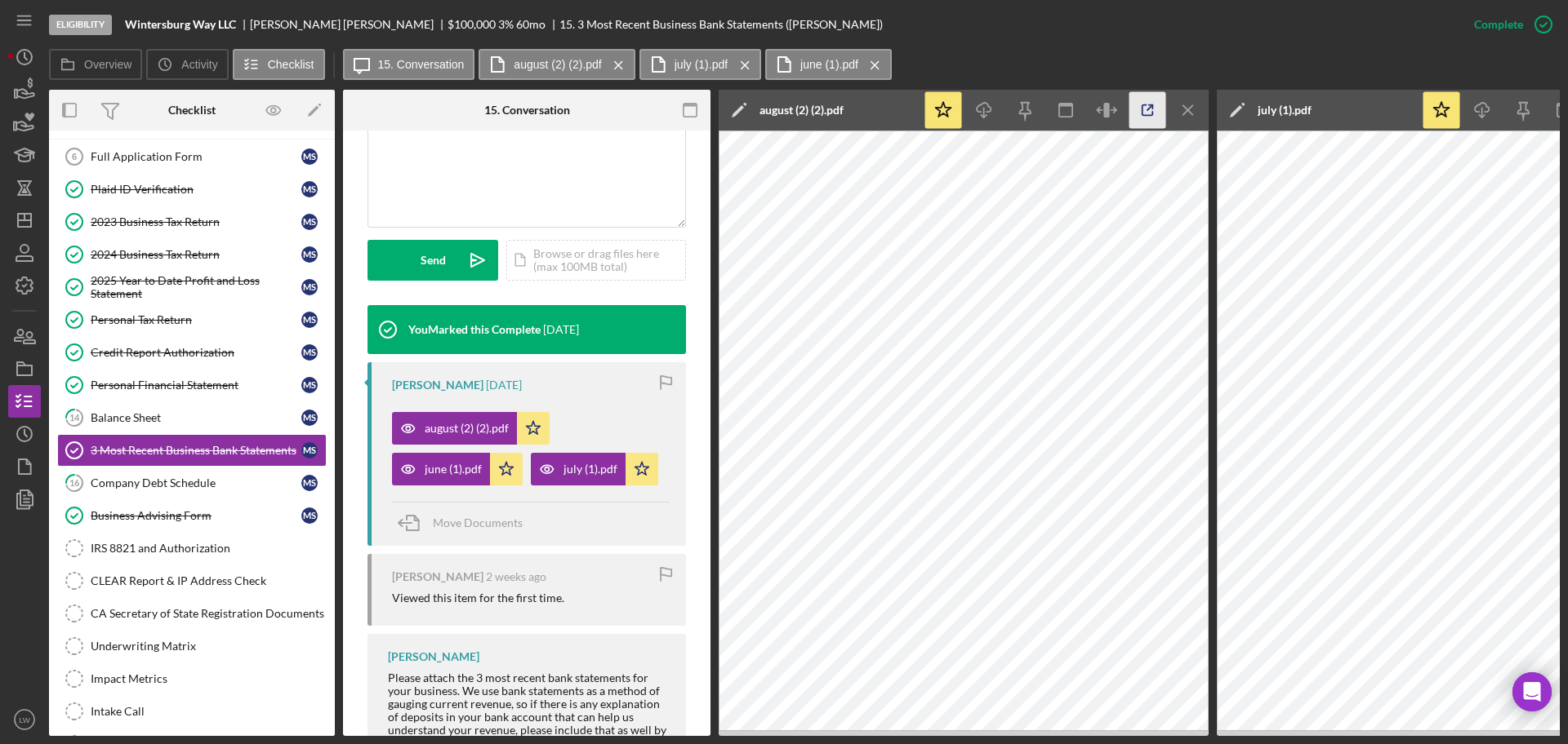
click at [1165, 100] on icon "button" at bounding box center [1148, 111] width 37 height 37
click at [1185, 112] on line "button" at bounding box center [1187, 109] width 9 height 9
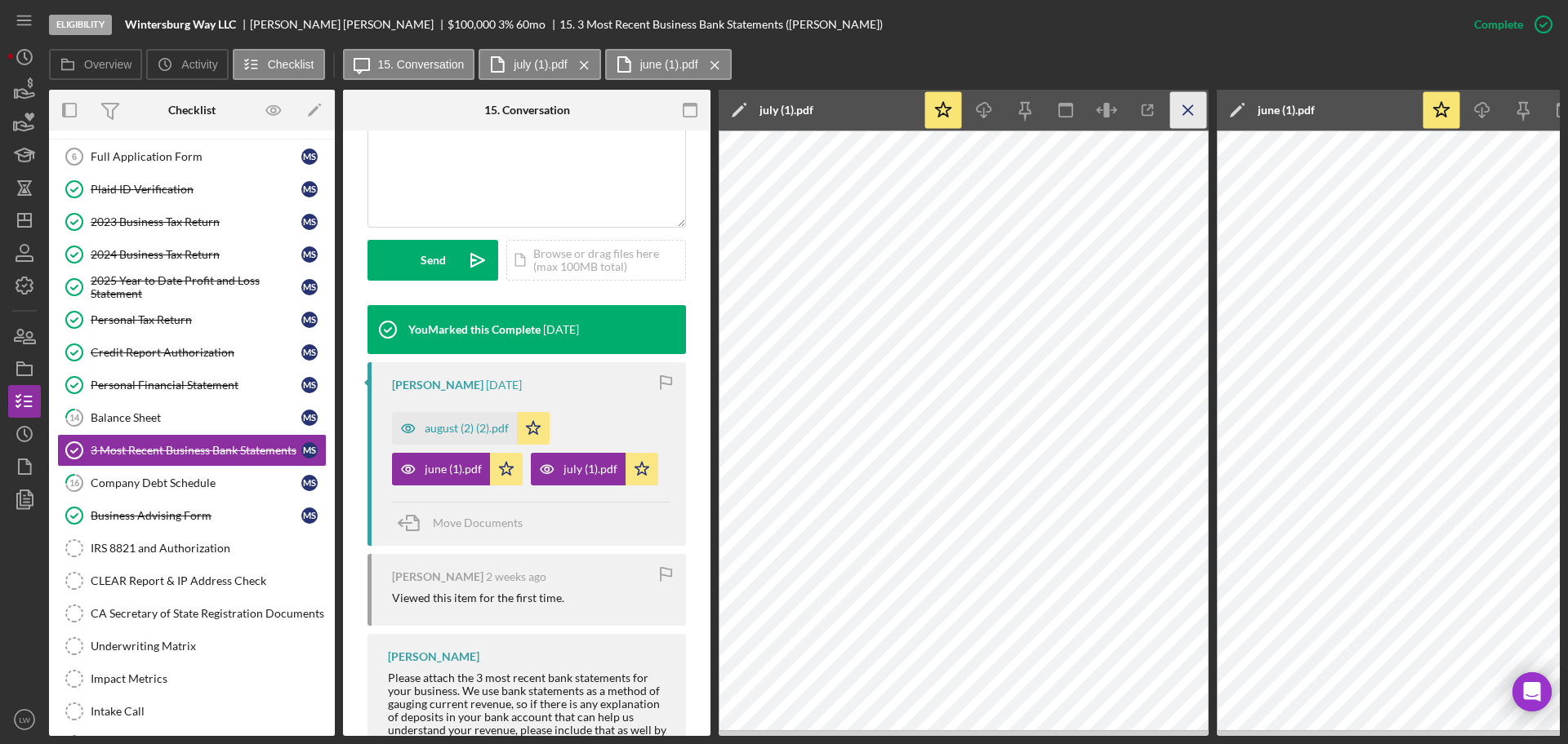
click at [1176, 102] on icon "Icon/Menu Close" at bounding box center [1189, 111] width 37 height 37
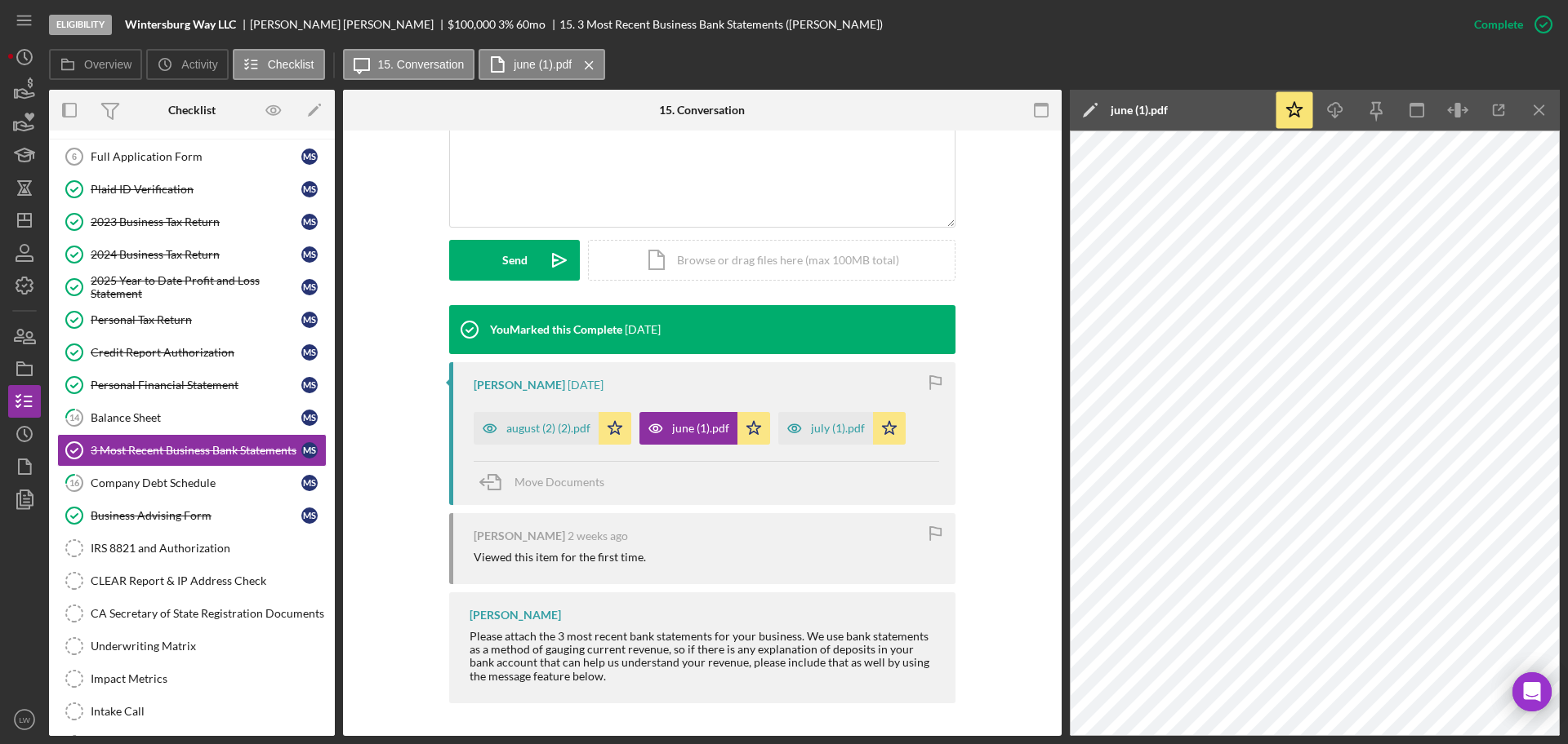
scroll to position [370, 0]
click at [1536, 105] on icon "Icon/Menu Close" at bounding box center [1540, 111] width 37 height 37
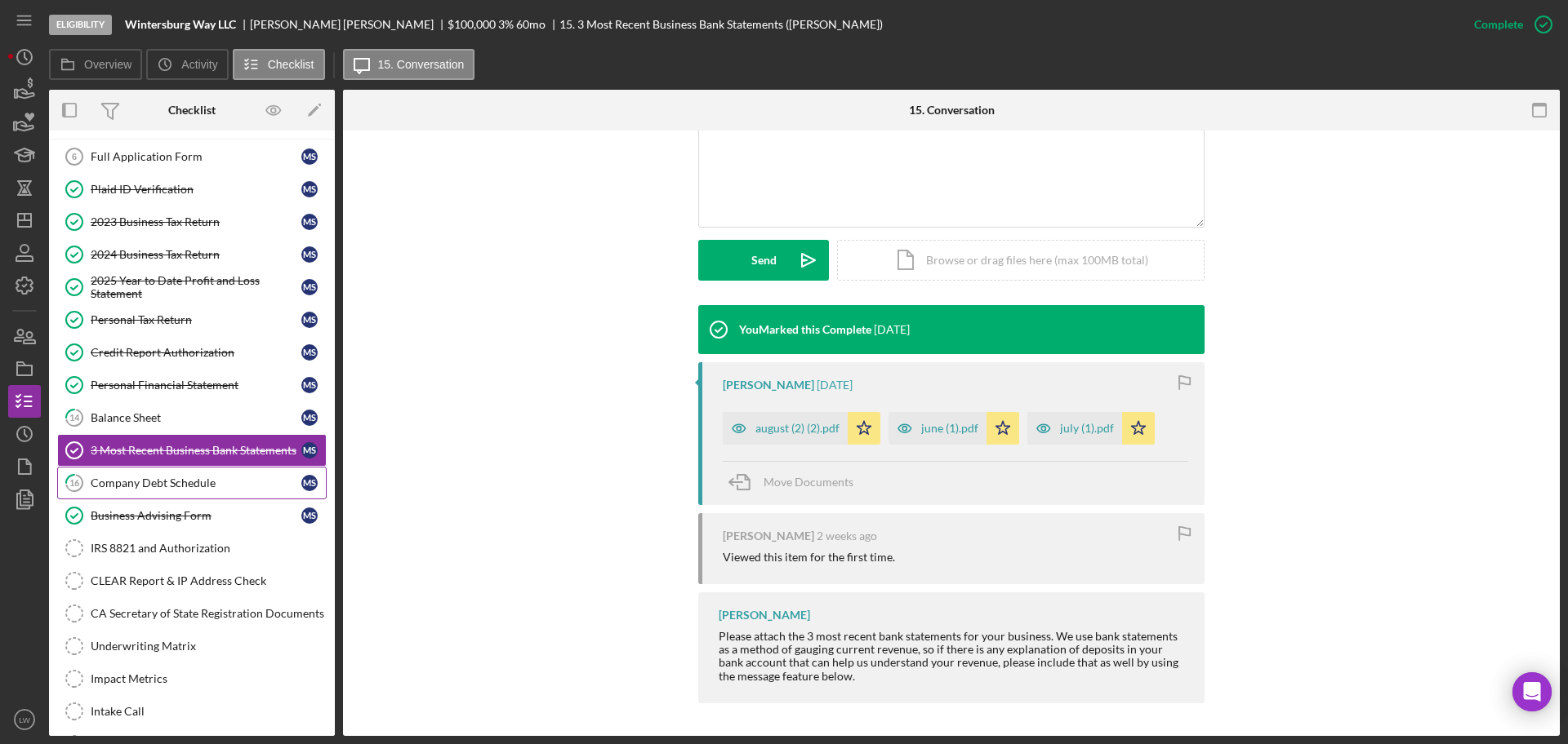
click at [203, 483] on div "Company Debt Schedule" at bounding box center [196, 483] width 211 height 13
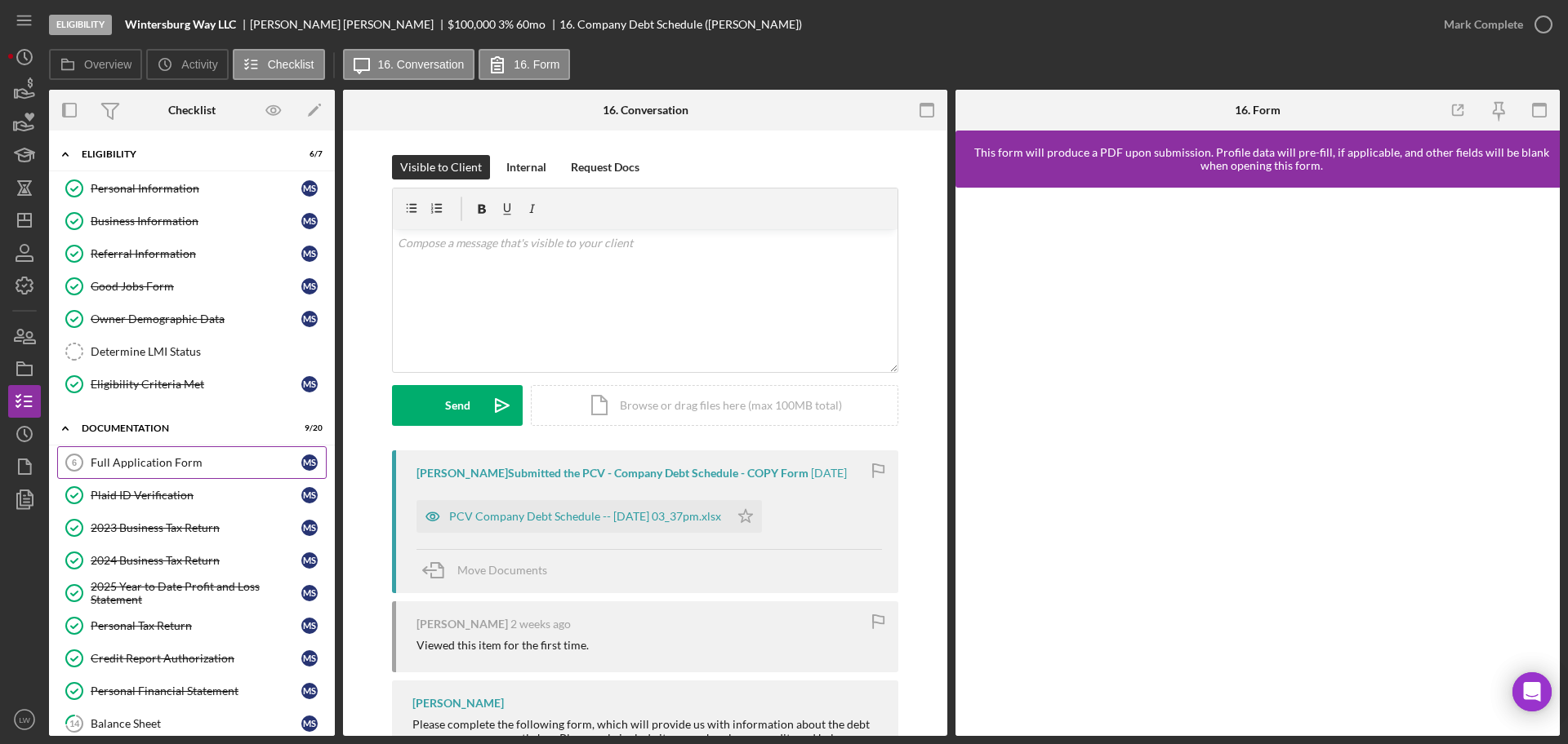
click at [177, 461] on div "Full Application Form" at bounding box center [196, 463] width 211 height 13
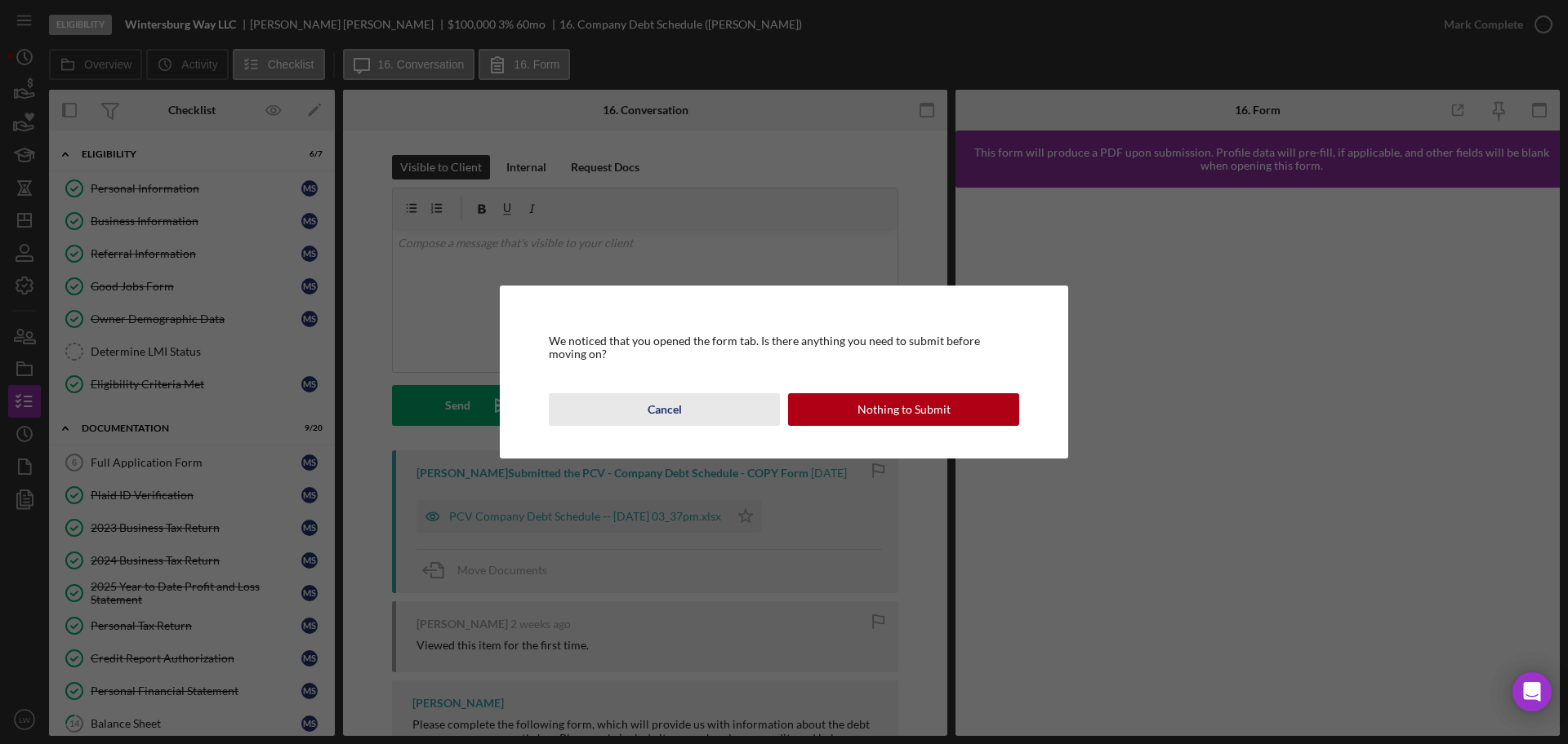
click at [677, 411] on div "Cancel" at bounding box center [664, 409] width 34 height 32
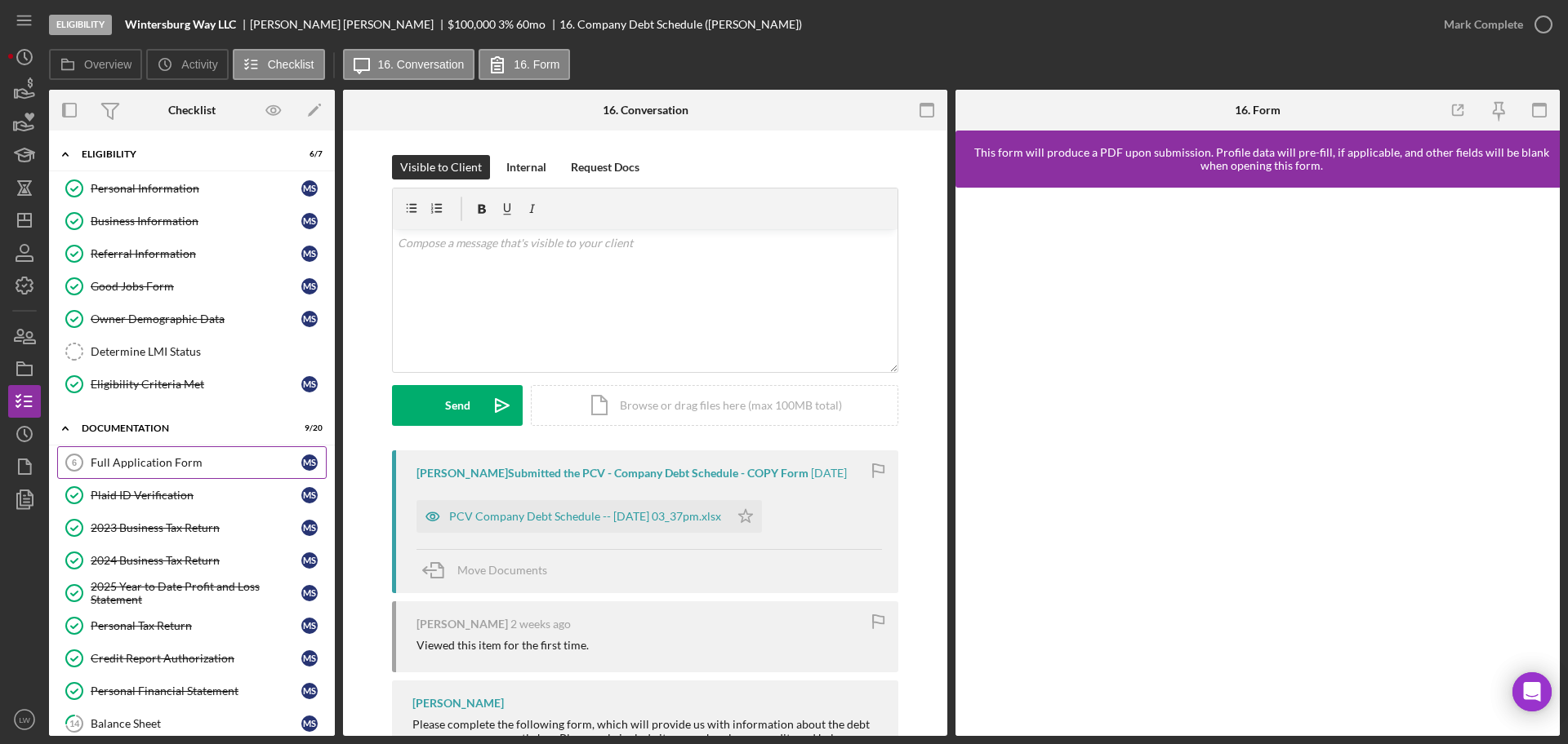
click at [218, 462] on div "Full Application Form" at bounding box center [196, 463] width 211 height 13
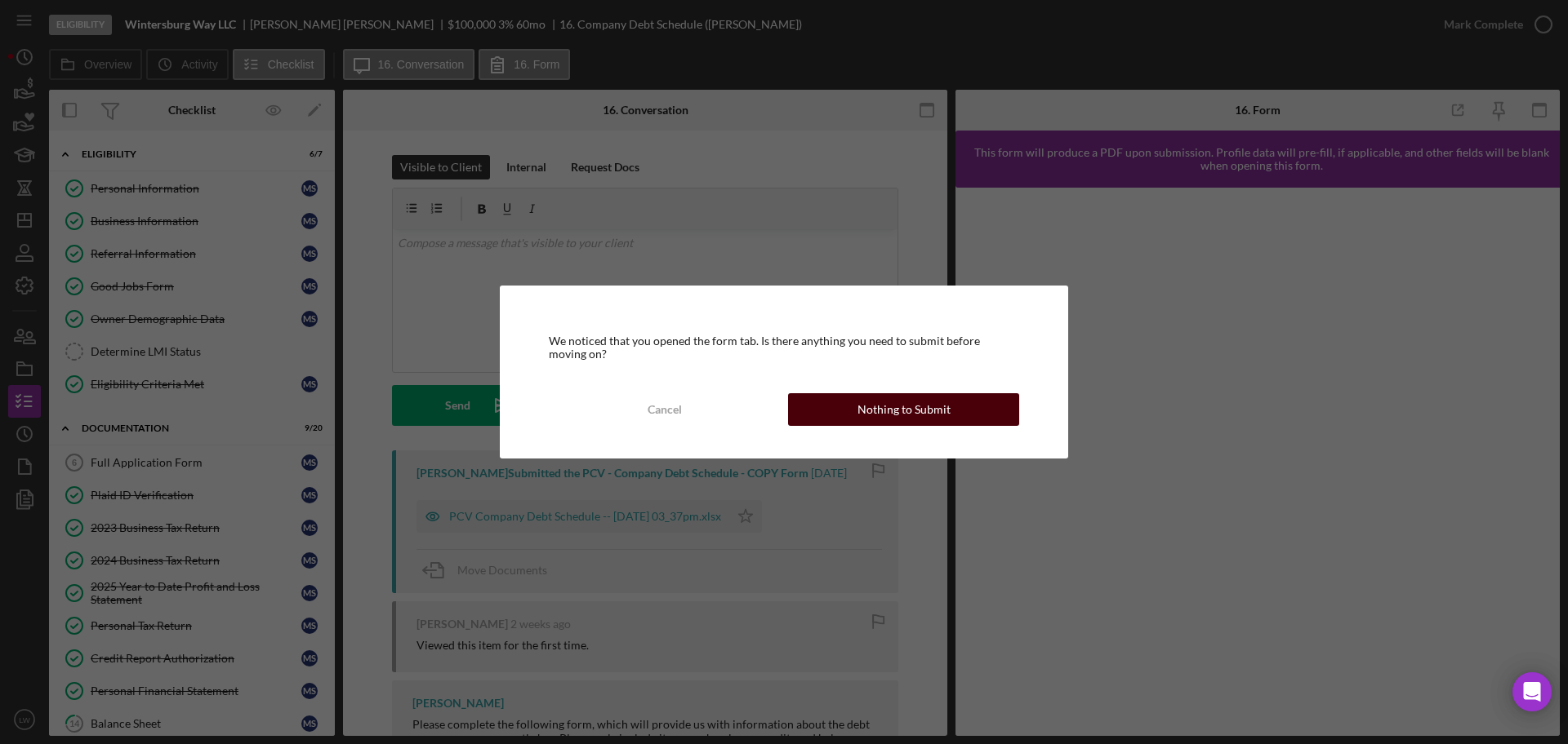
click at [934, 407] on div "Nothing to Submit" at bounding box center [904, 409] width 93 height 32
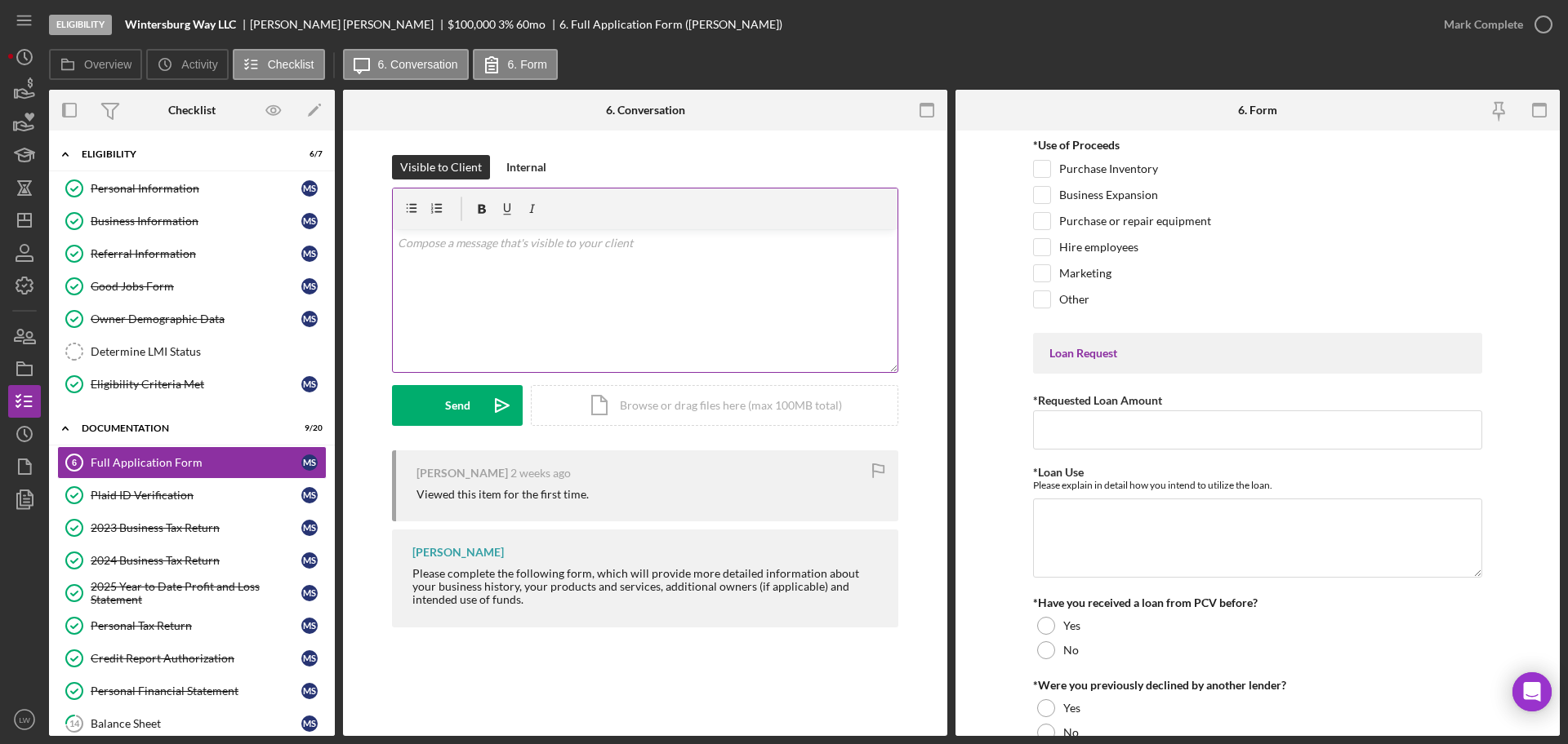
click at [705, 243] on p at bounding box center [645, 243] width 496 height 18
click at [457, 400] on div "Send" at bounding box center [458, 405] width 25 height 41
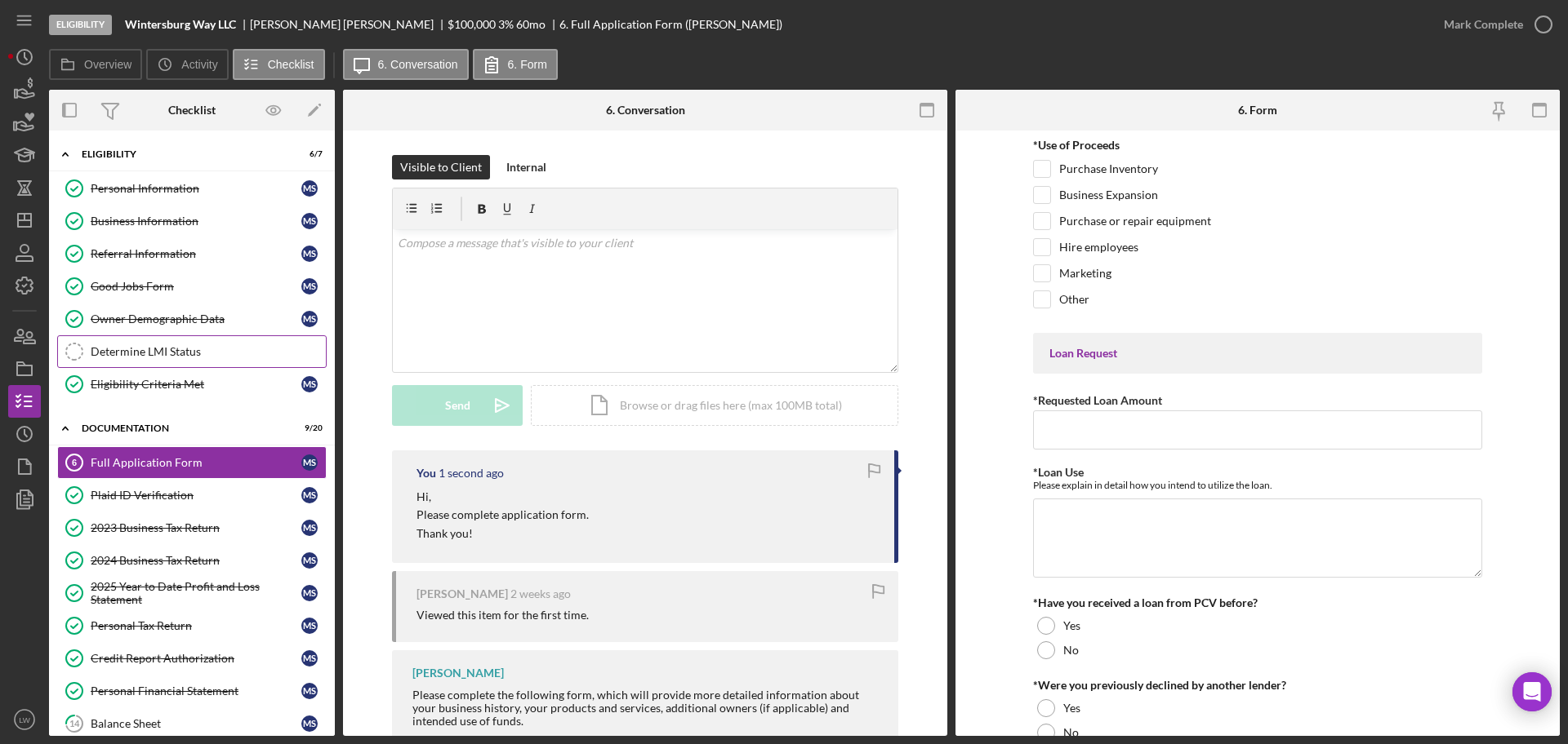
click at [193, 345] on div "Determine LMI Status" at bounding box center [208, 352] width 235 height 13
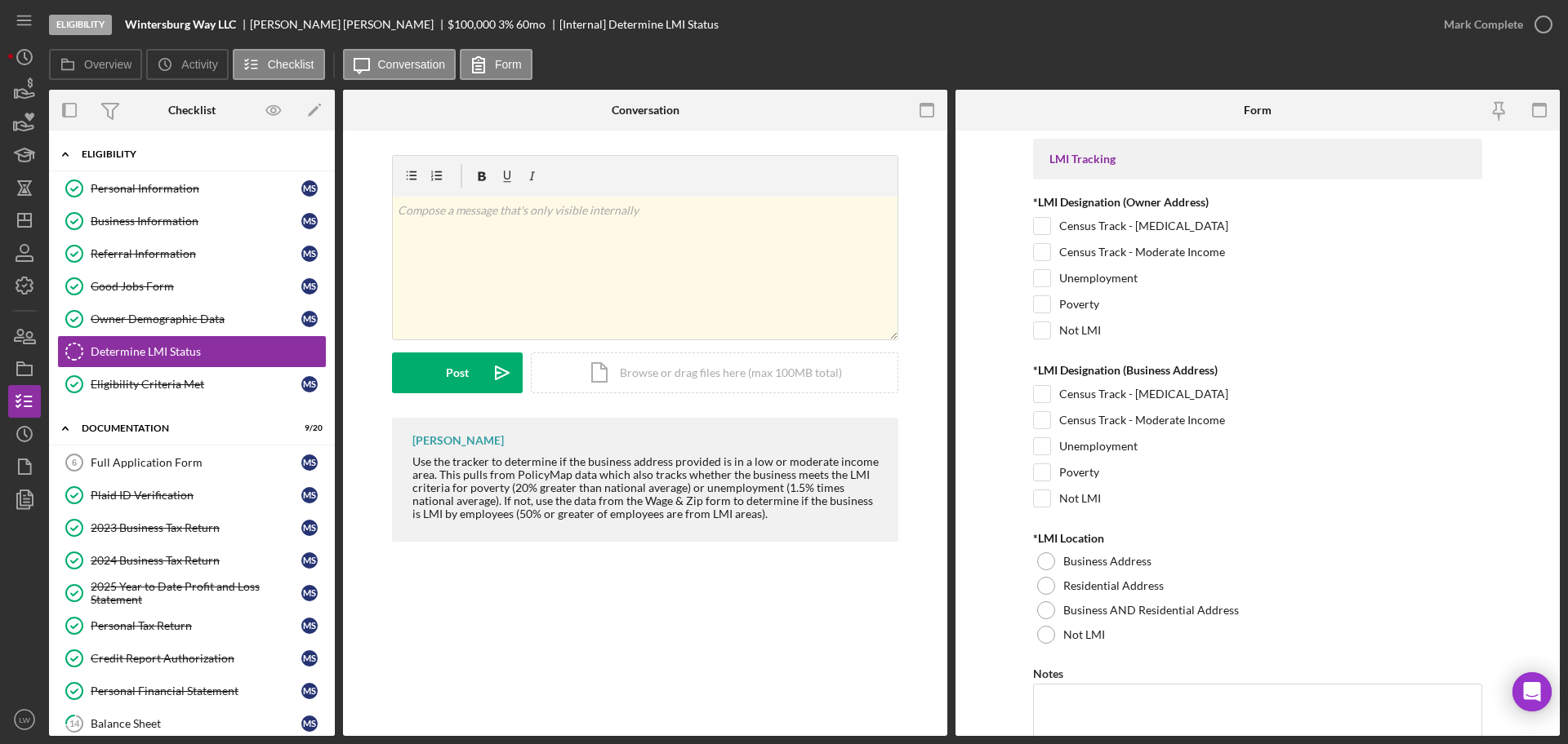
click at [160, 161] on div "Icon/Expander Eligibility 6 / 7" at bounding box center [192, 155] width 286 height 33
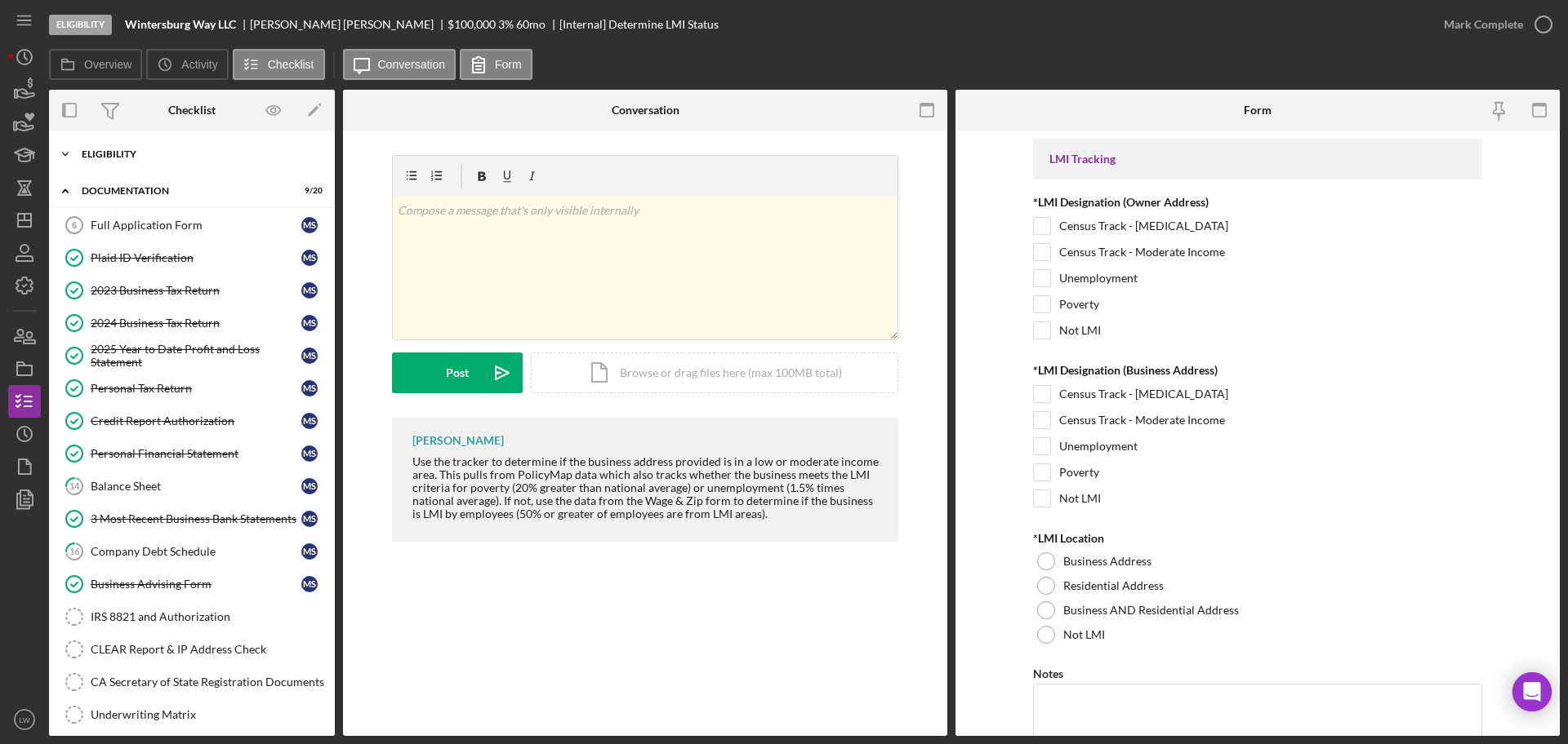
click at [163, 162] on div "Icon/Expander Eligibility 6 / 7" at bounding box center [192, 154] width 286 height 32
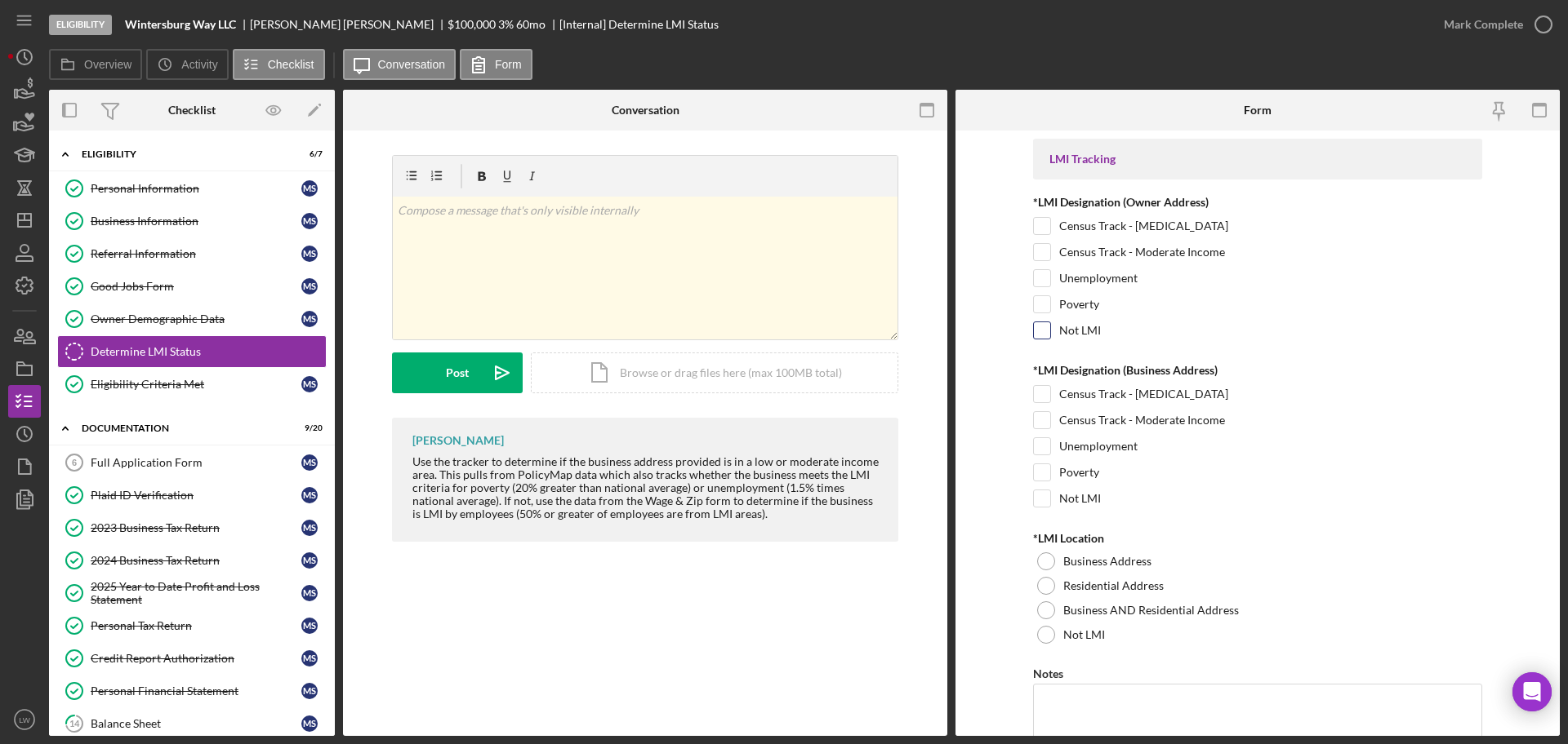
click at [1039, 333] on input "Not LMI" at bounding box center [1042, 331] width 17 height 17
checkbox input "true"
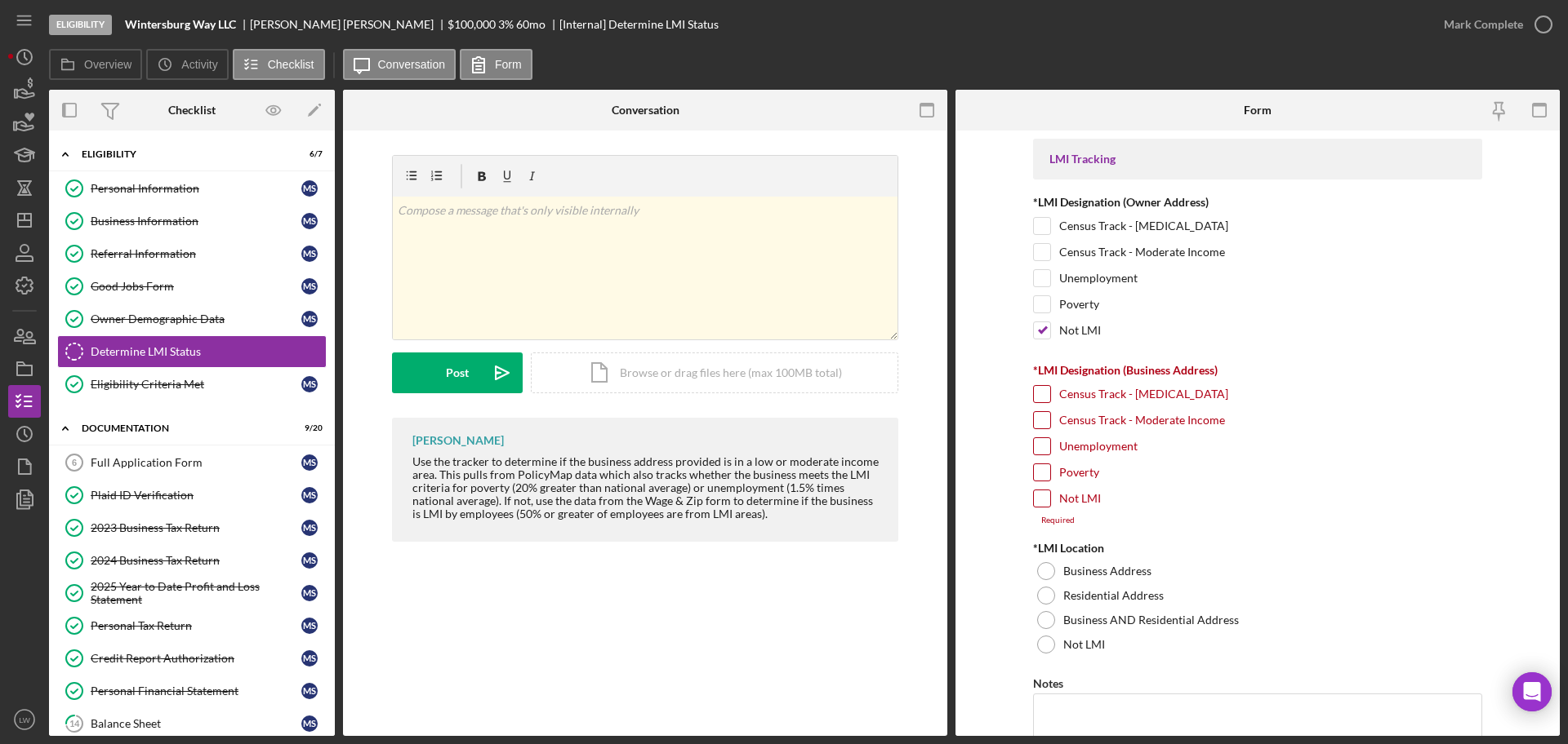
click at [1041, 427] on input "Census Track - Moderate Income" at bounding box center [1042, 421] width 17 height 17
checkbox input "true"
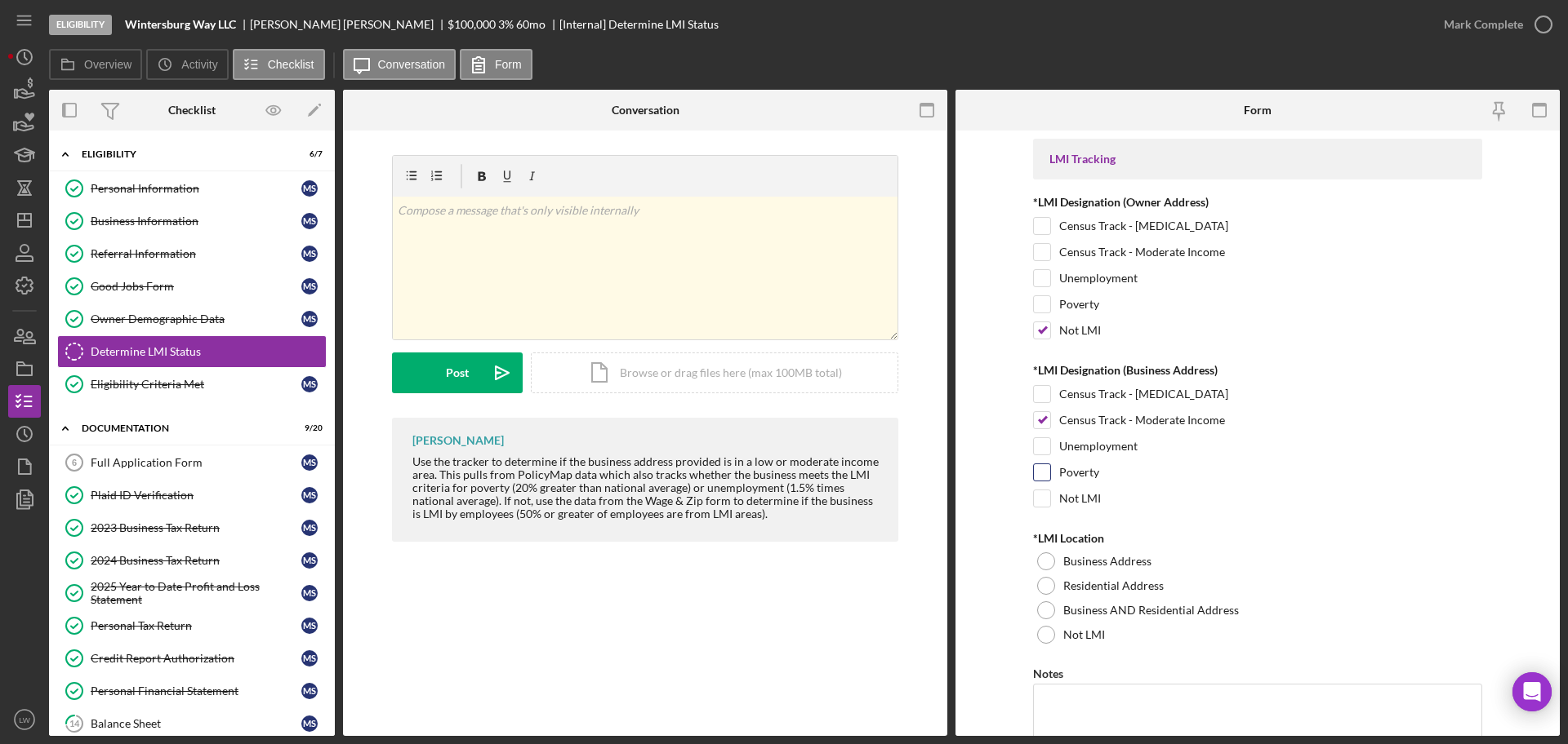
scroll to position [89, 0]
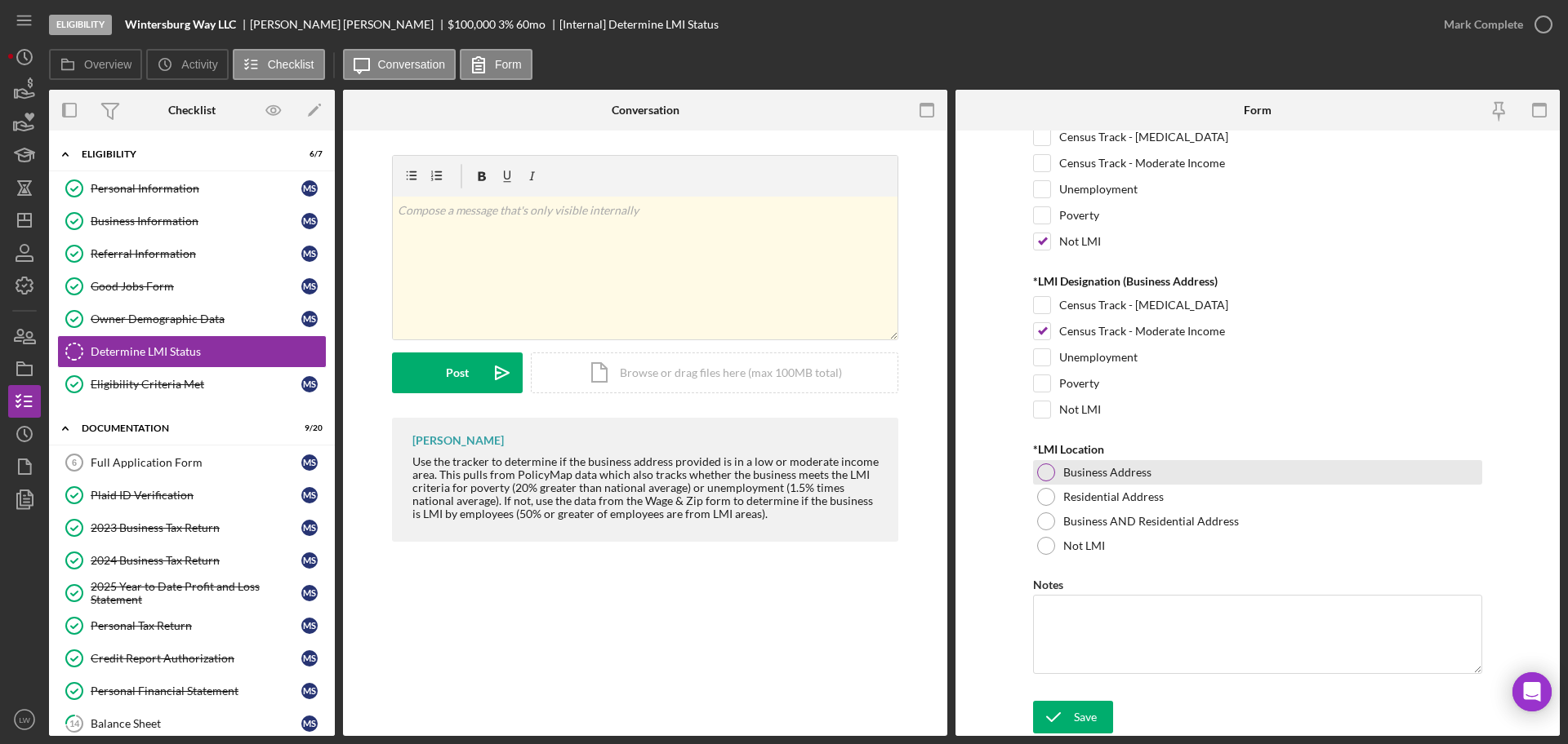
click at [1043, 471] on div at bounding box center [1046, 472] width 18 height 18
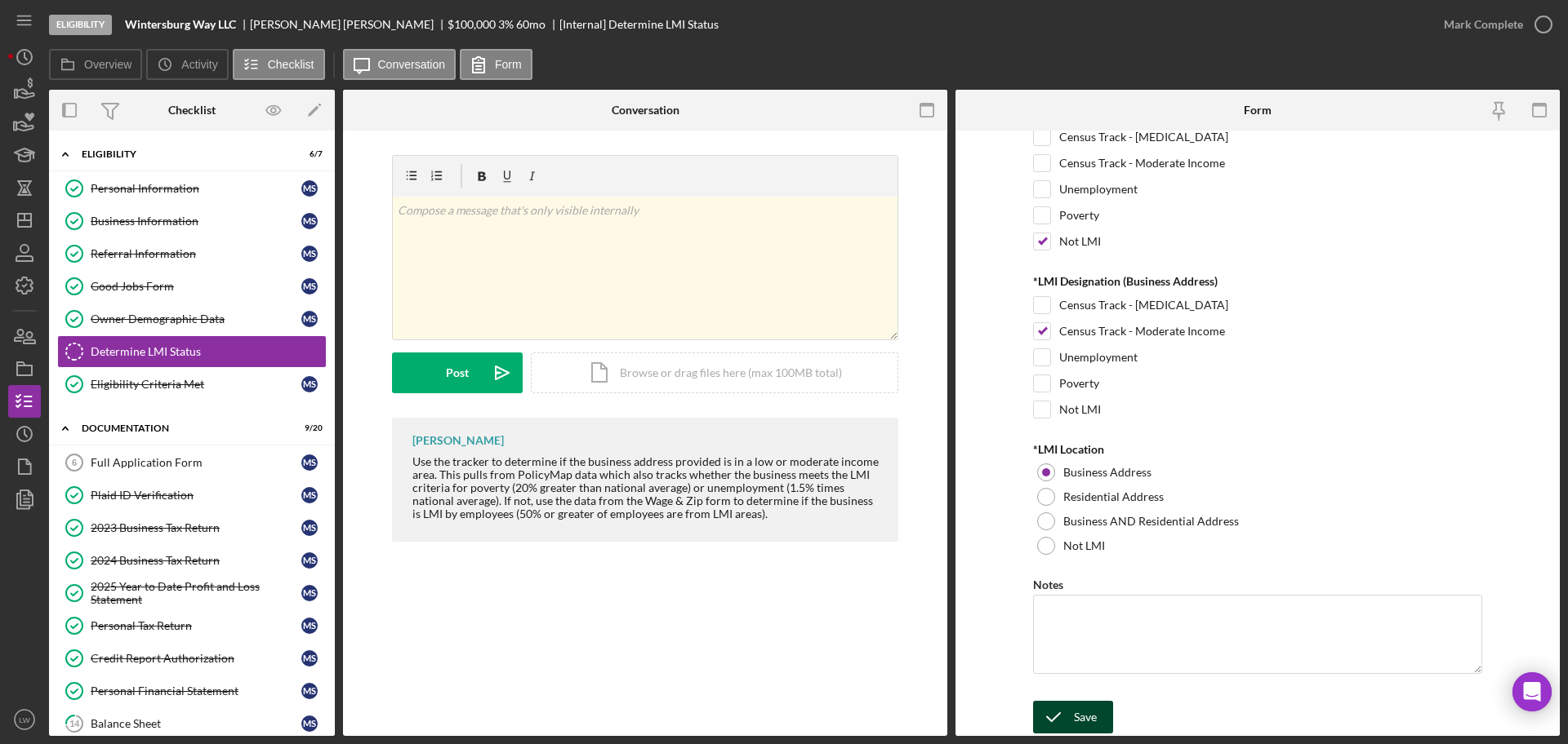
click at [1088, 716] on div "Save" at bounding box center [1085, 717] width 23 height 32
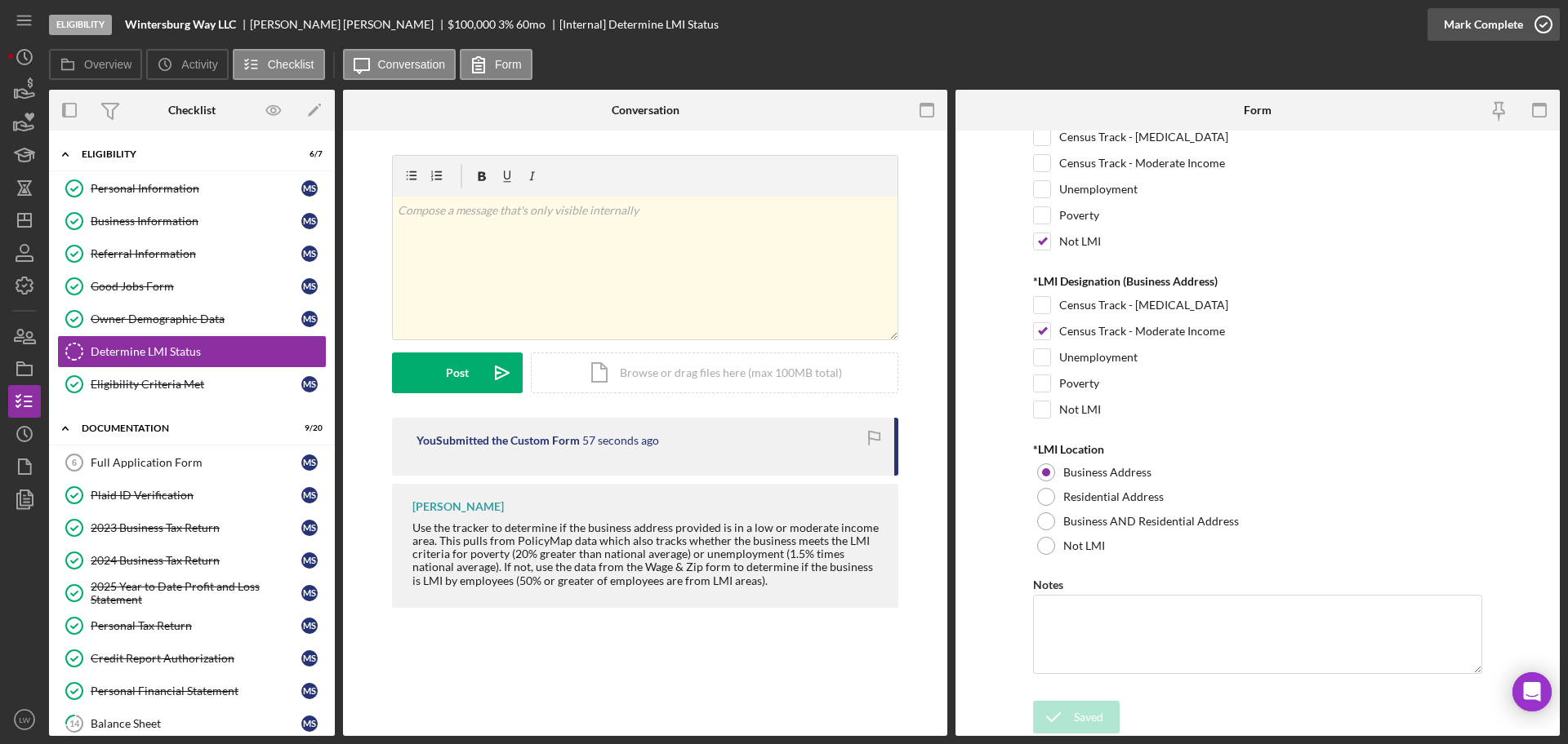
click at [1489, 30] on div "Mark Complete" at bounding box center [1483, 24] width 79 height 32
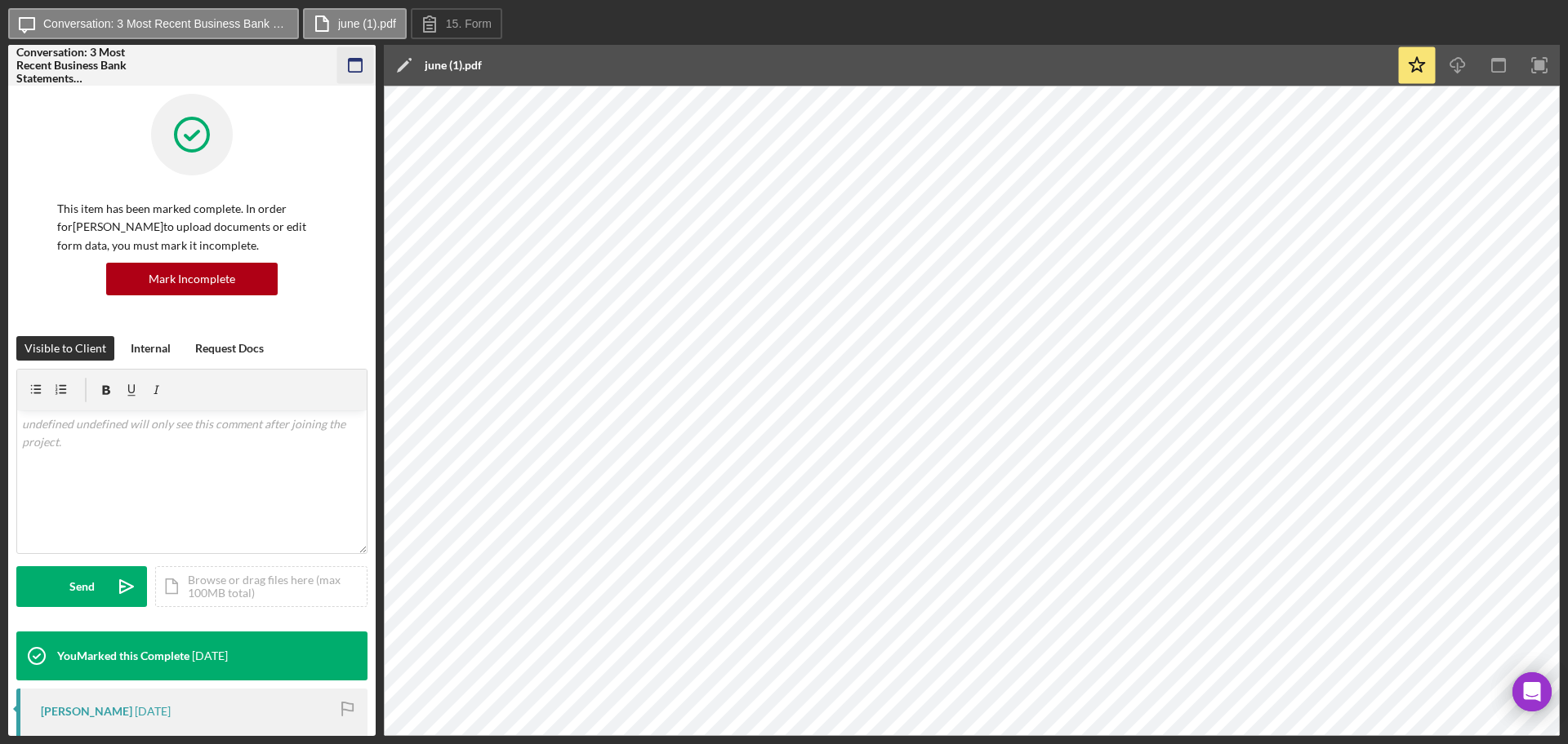
click at [362, 67] on icon "button" at bounding box center [356, 66] width 37 height 37
click at [357, 48] on icon "button" at bounding box center [356, 66] width 37 height 37
click at [354, 55] on icon "button" at bounding box center [356, 66] width 37 height 37
